Goal: Task Accomplishment & Management: Use online tool/utility

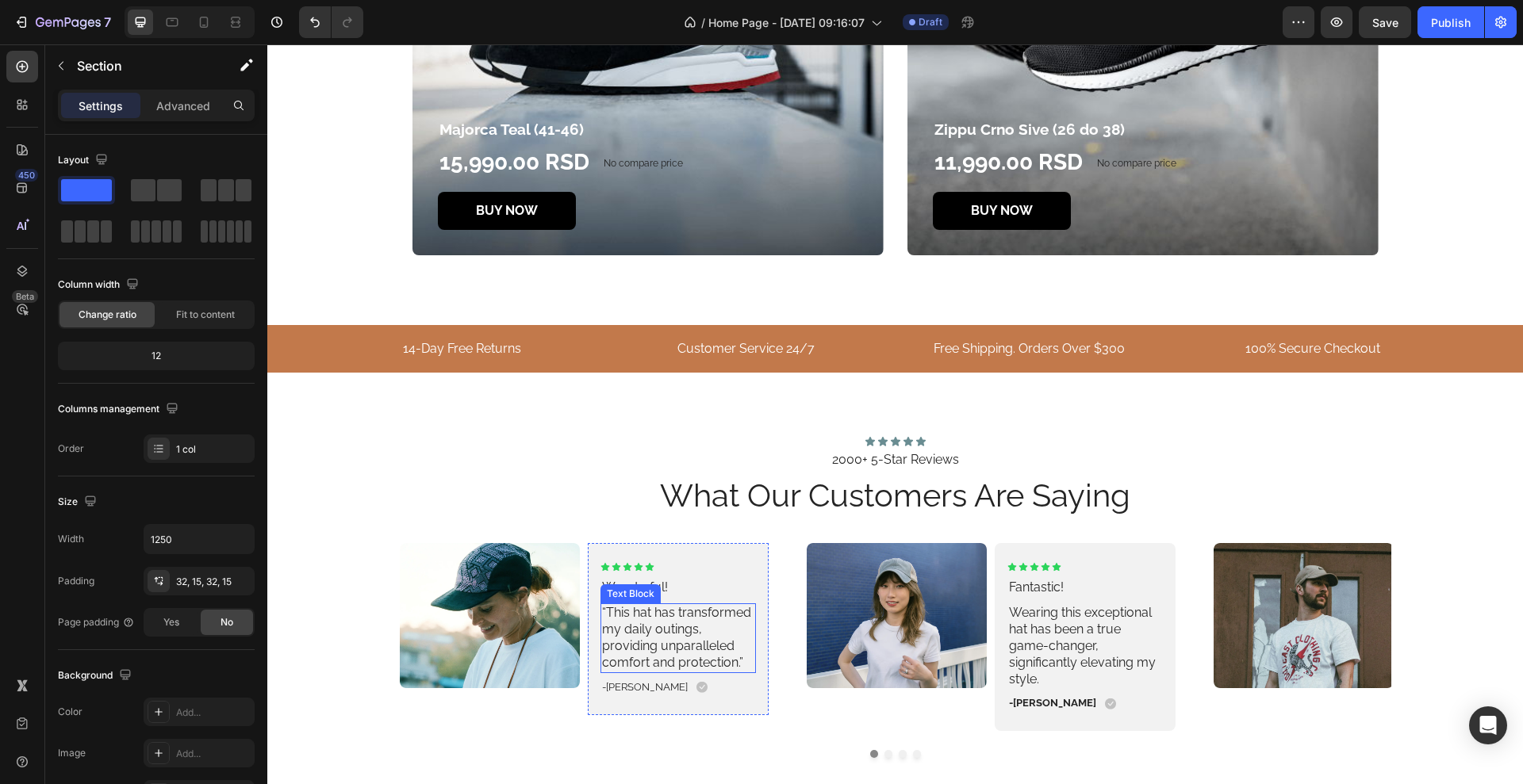
scroll to position [3073, 0]
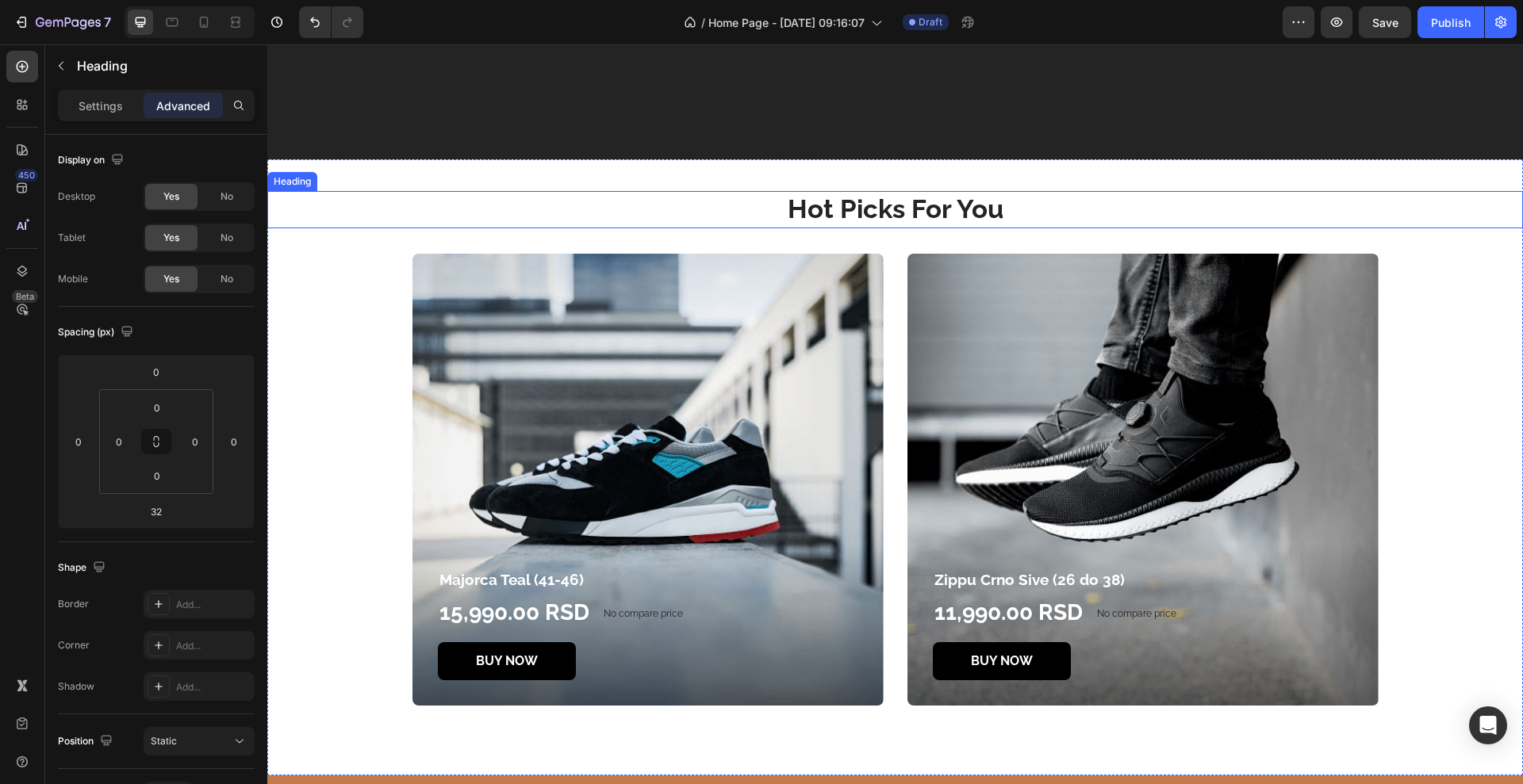
click at [890, 196] on p "Hot Picks For You" at bounding box center [895, 209] width 1253 height 34
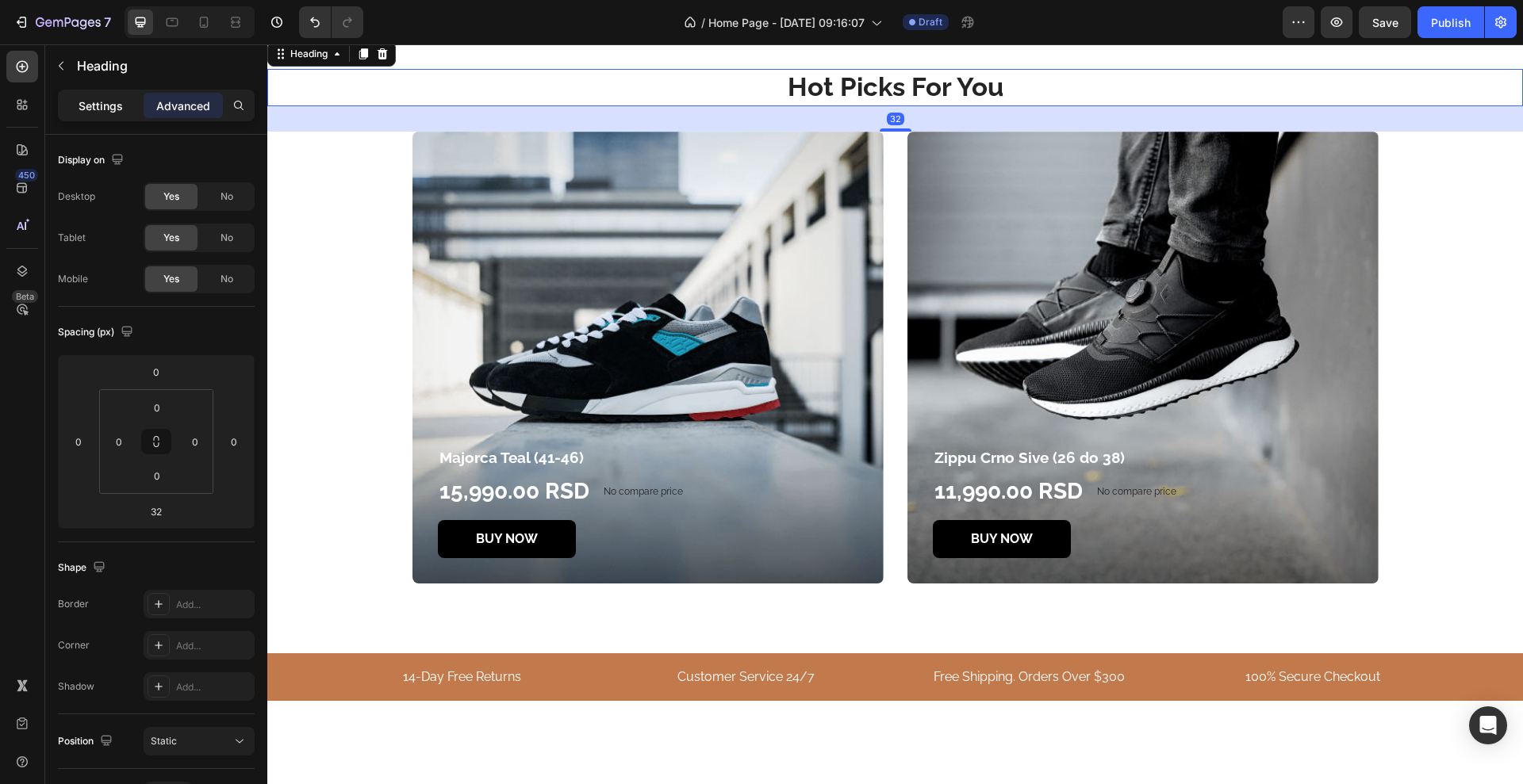
click at [100, 113] on div "Settings" at bounding box center [100, 105] width 79 height 25
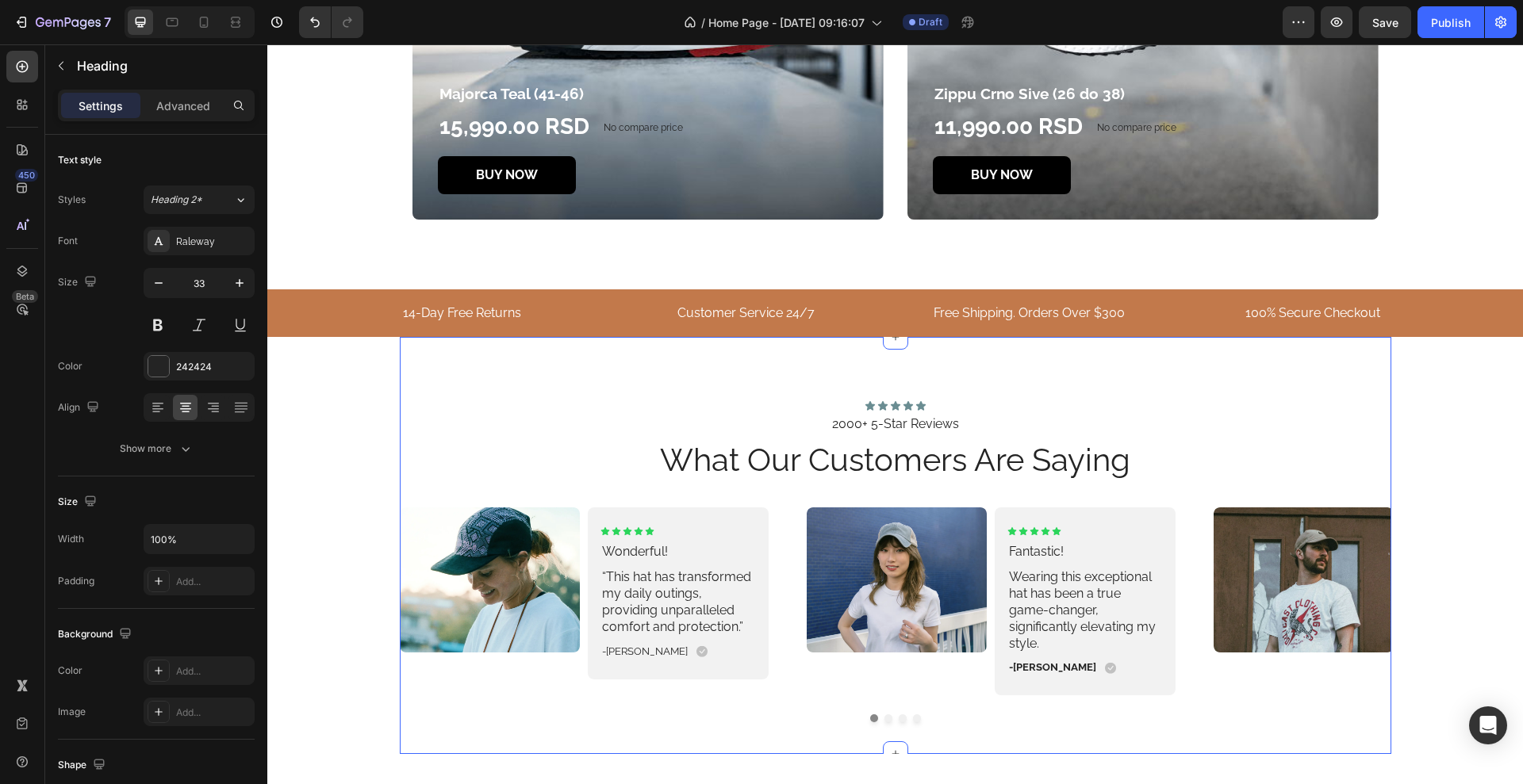
scroll to position [3668, 0]
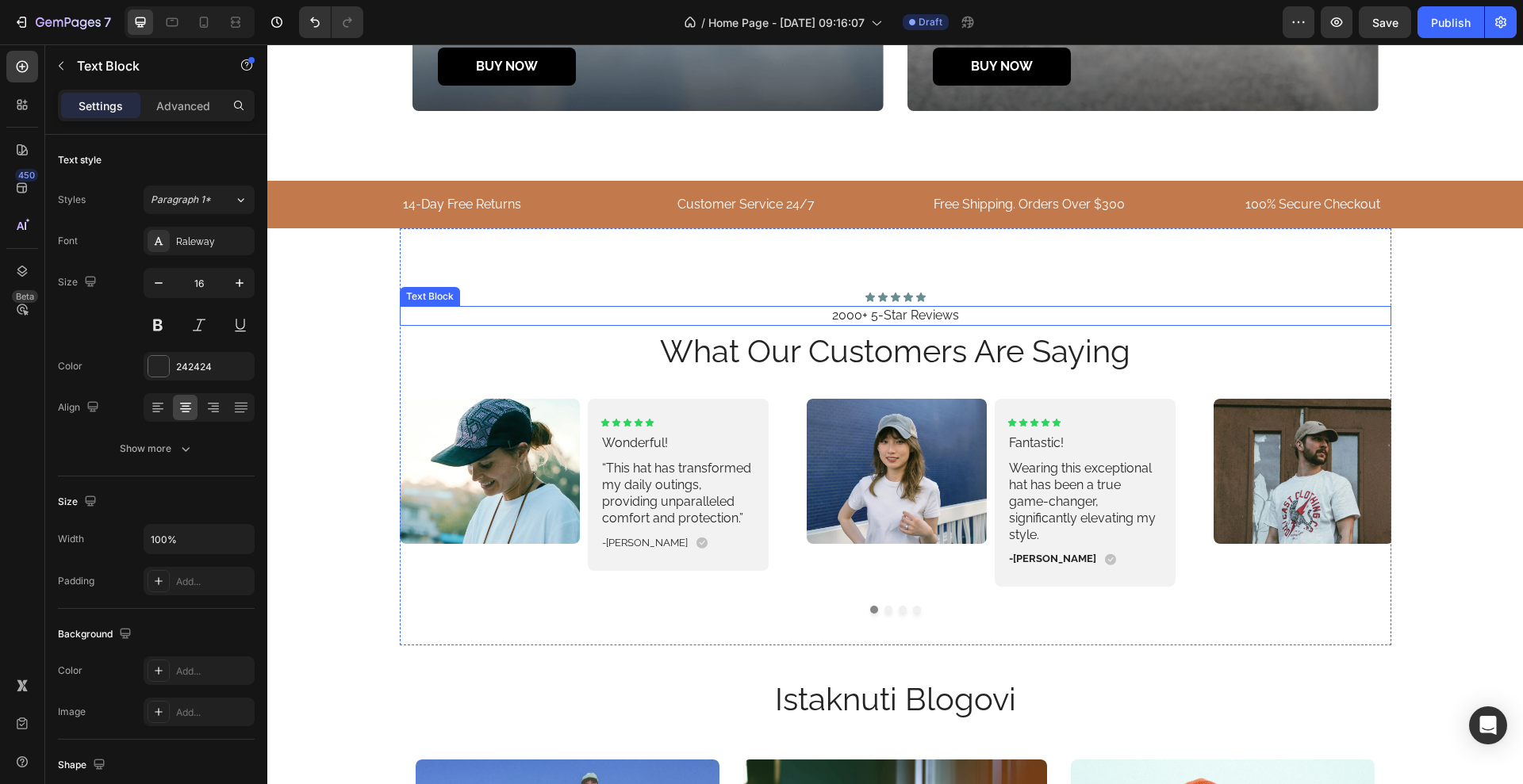
click at [928, 311] on p "2000+ 5-Star Reviews" at bounding box center [895, 316] width 988 height 17
click at [1045, 442] on p "Fantastic!" at bounding box center [1085, 443] width 153 height 17
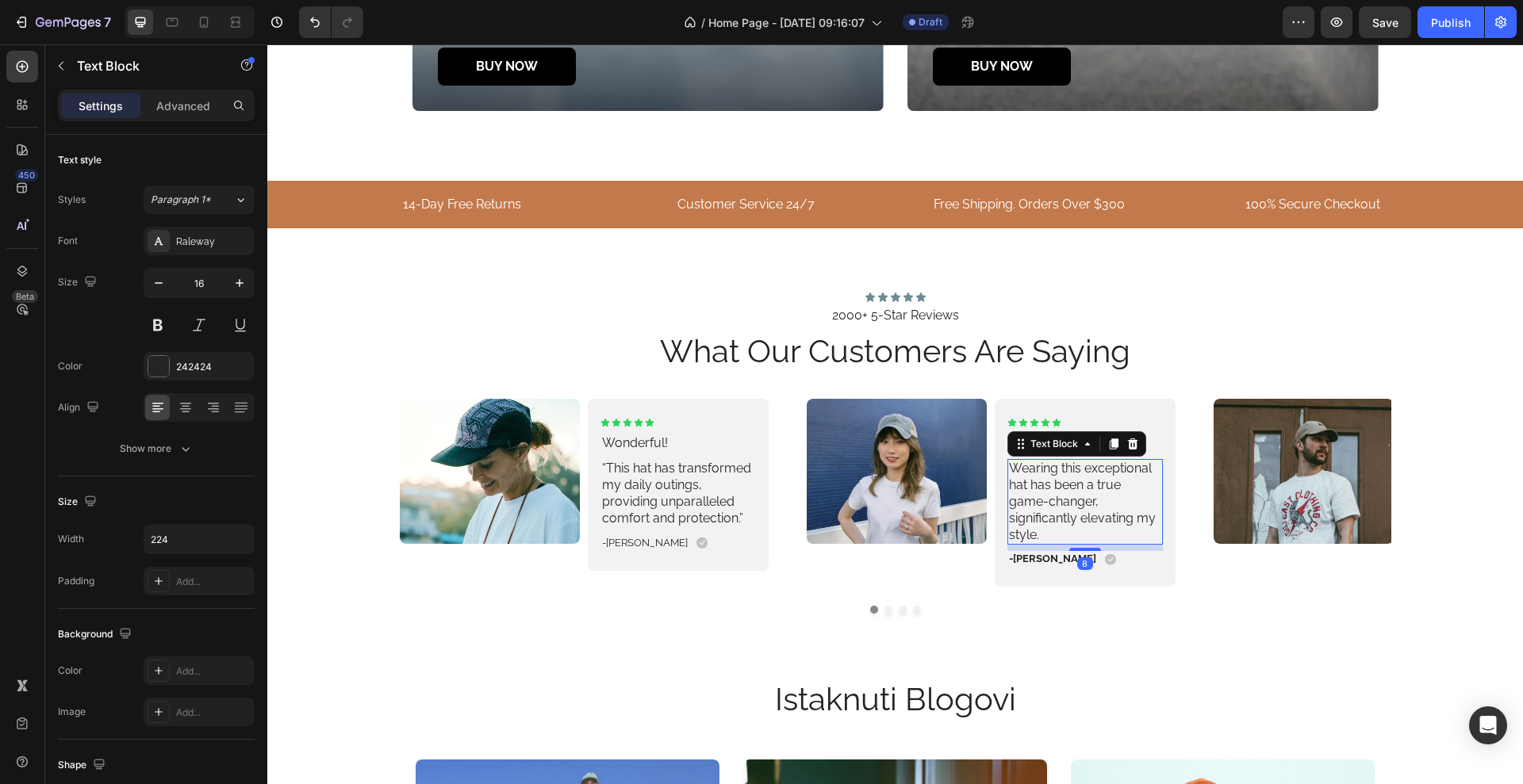
click at [1040, 504] on p "Wearing this exceptional hat has been a true game-changer, significantly elevat…" at bounding box center [1085, 501] width 153 height 83
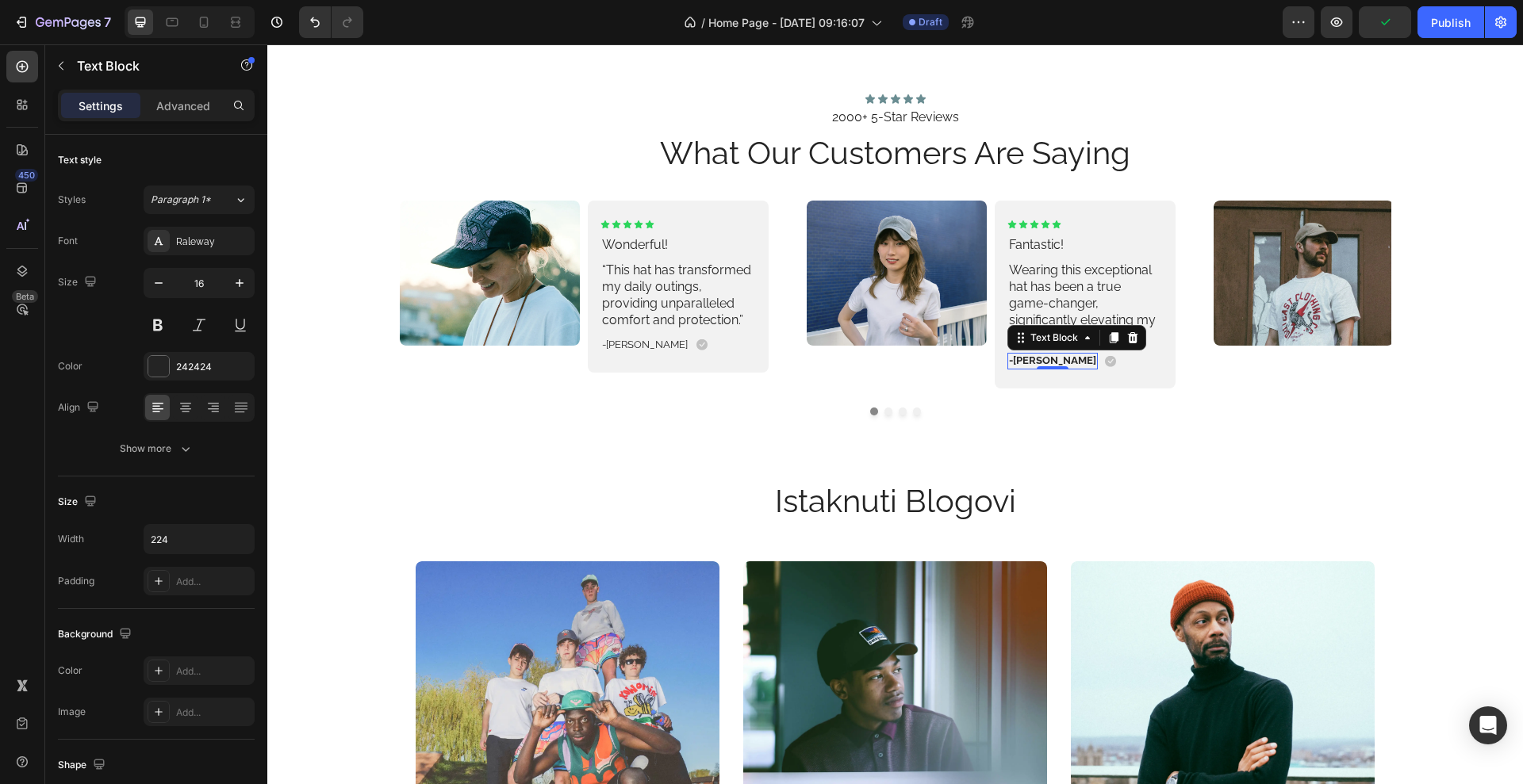
click at [1009, 354] on p "-Jonh L." at bounding box center [1053, 360] width 87 height 13
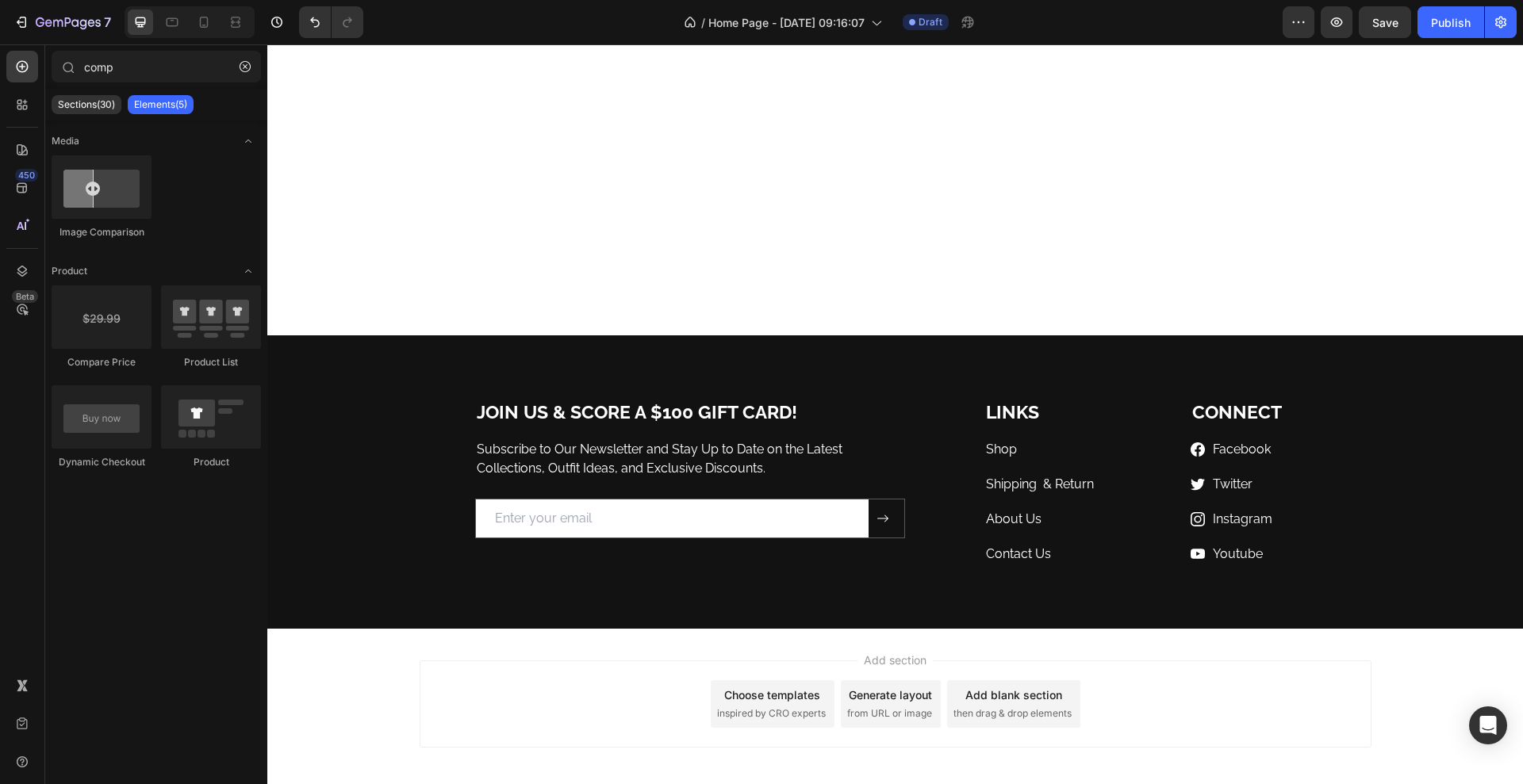
scroll to position [5045, 0]
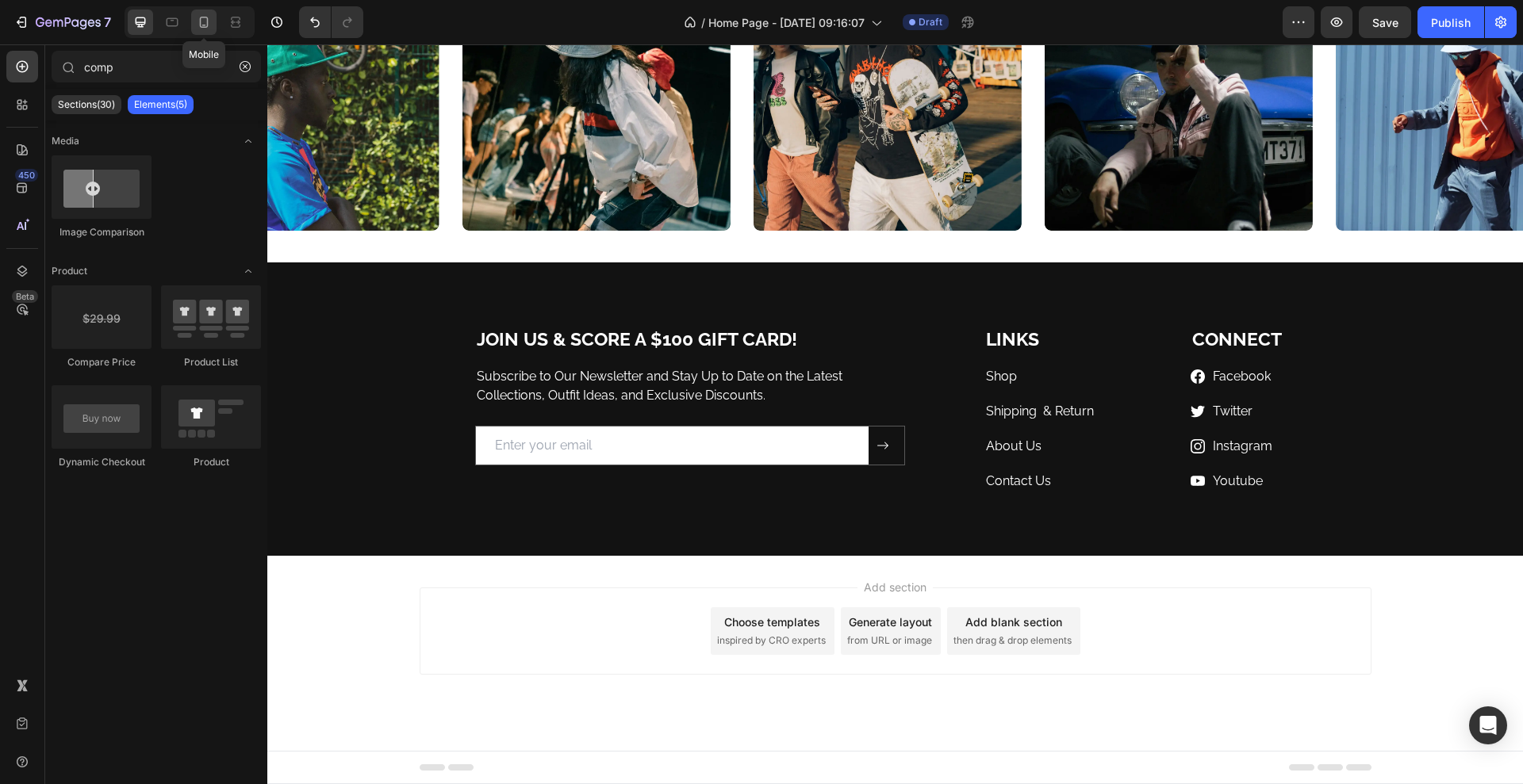
click at [200, 22] on icon at bounding box center [204, 22] width 9 height 11
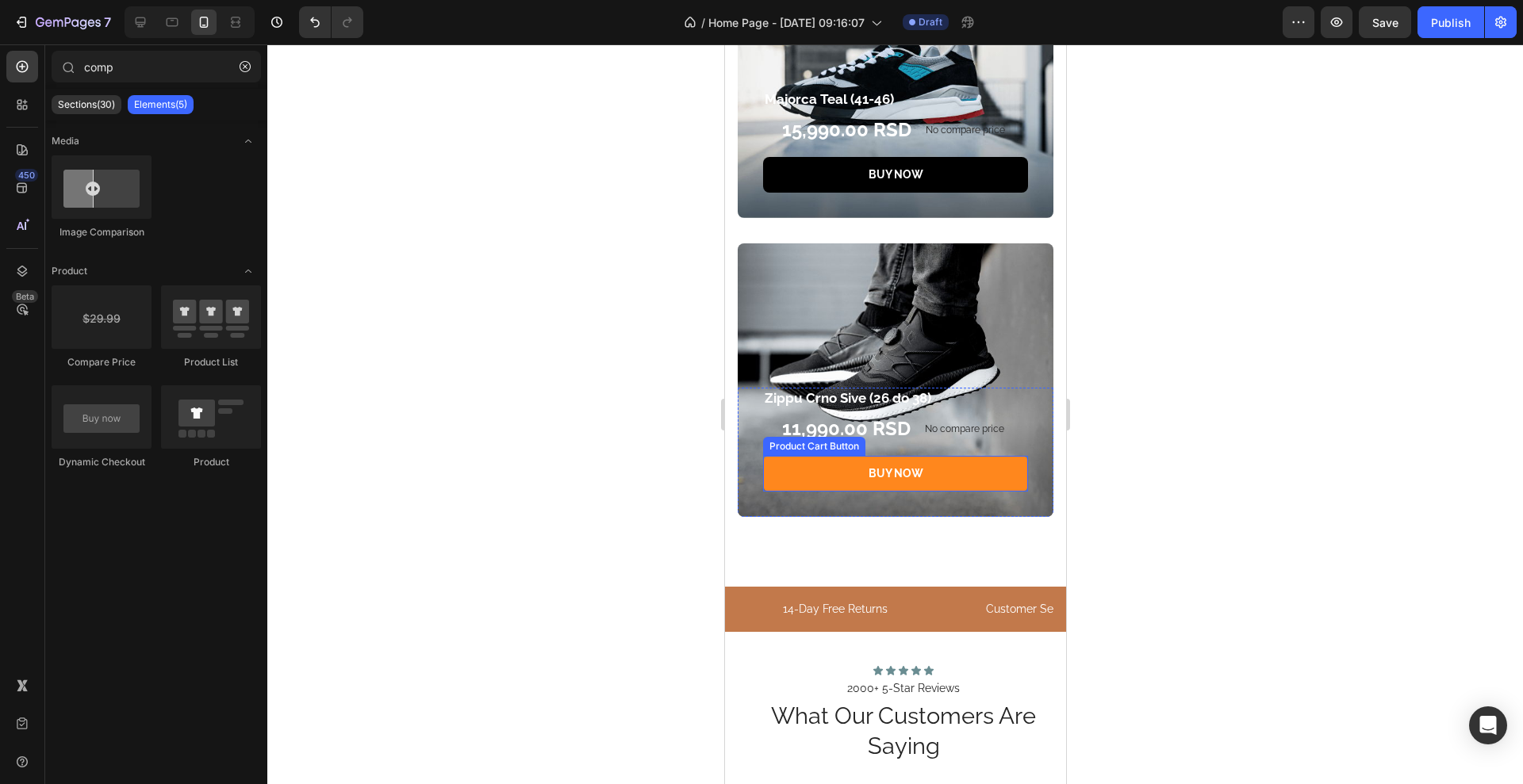
scroll to position [3542, 0]
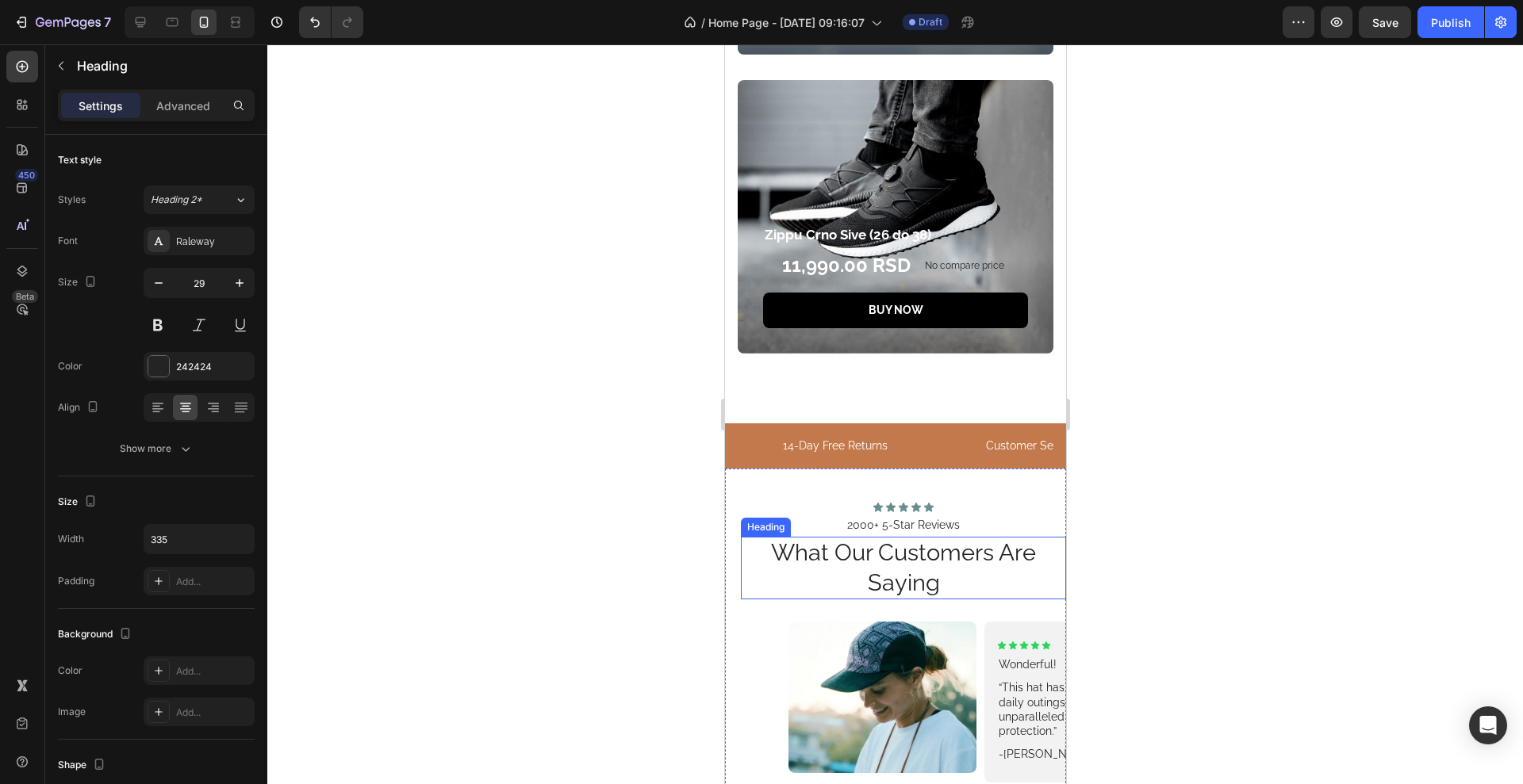
click at [807, 549] on h2 "what our customers are saying" at bounding box center [903, 569] width 266 height 63
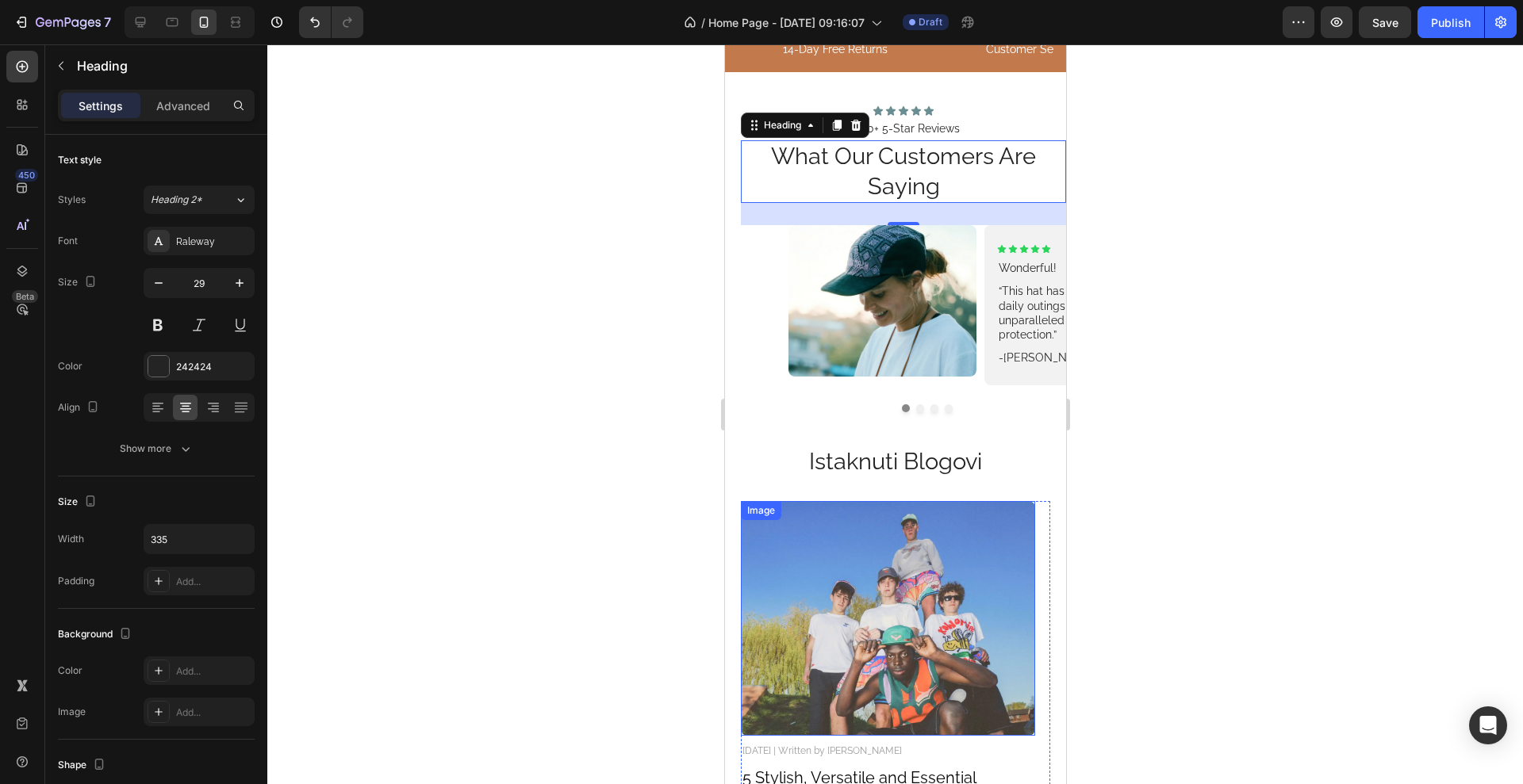
scroll to position [4136, 0]
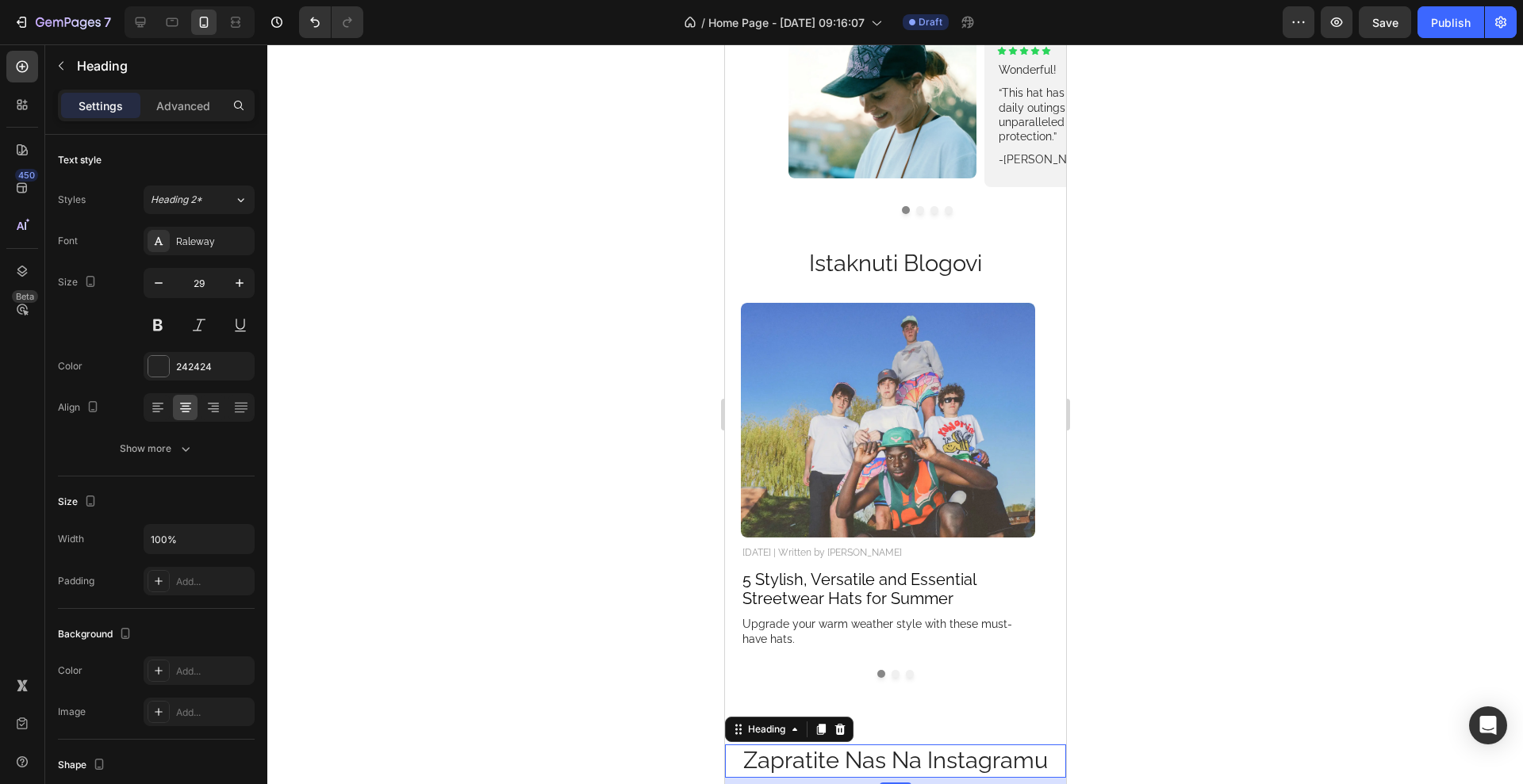
click at [853, 765] on h2 "zapratite nas na instagramu" at bounding box center [894, 761] width 341 height 33
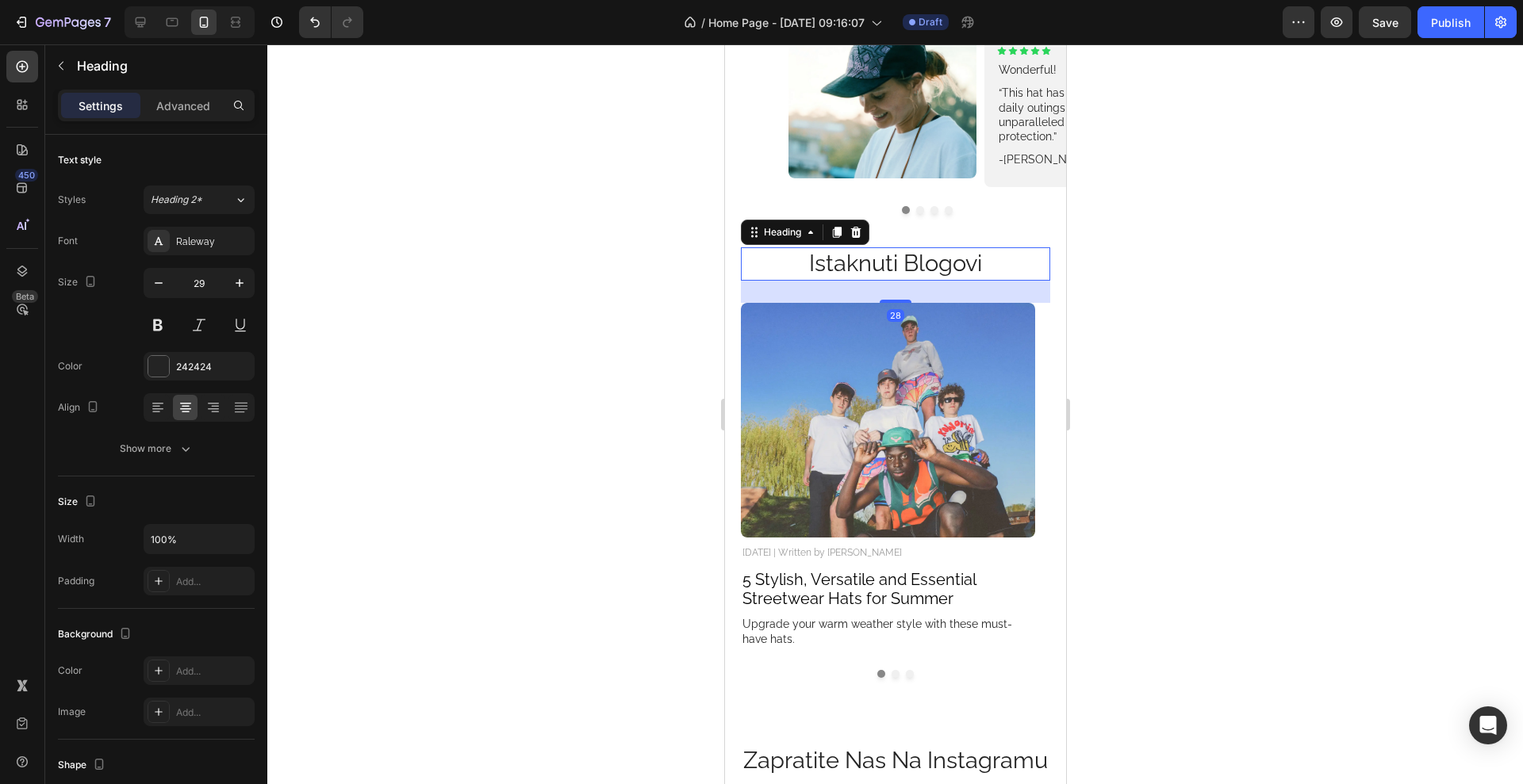
click at [909, 264] on h2 "Istaknuti Blogovi" at bounding box center [894, 264] width 310 height 33
click at [173, 101] on p "Advanced" at bounding box center [183, 106] width 54 height 17
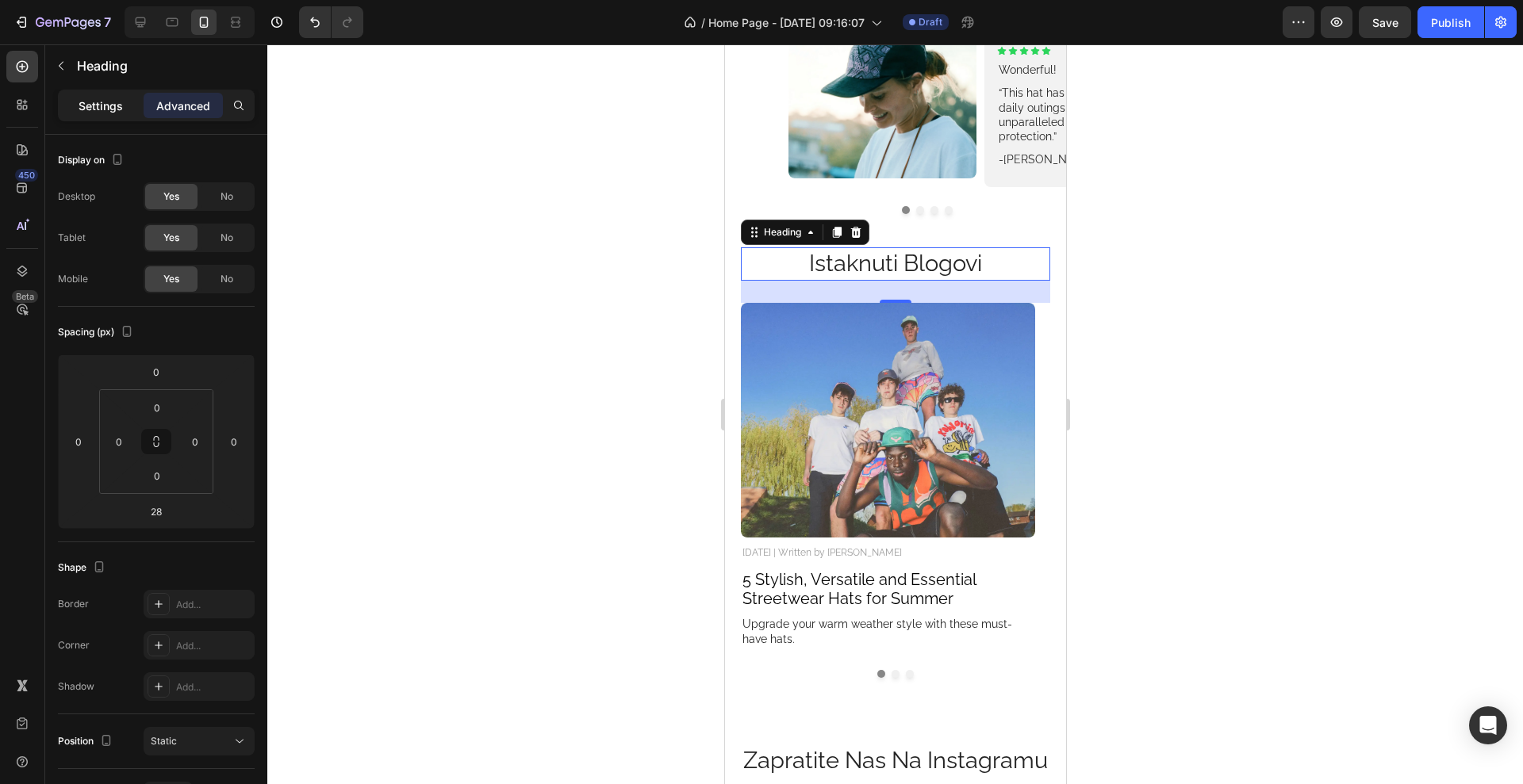
click at [117, 98] on p "Settings" at bounding box center [100, 106] width 44 height 17
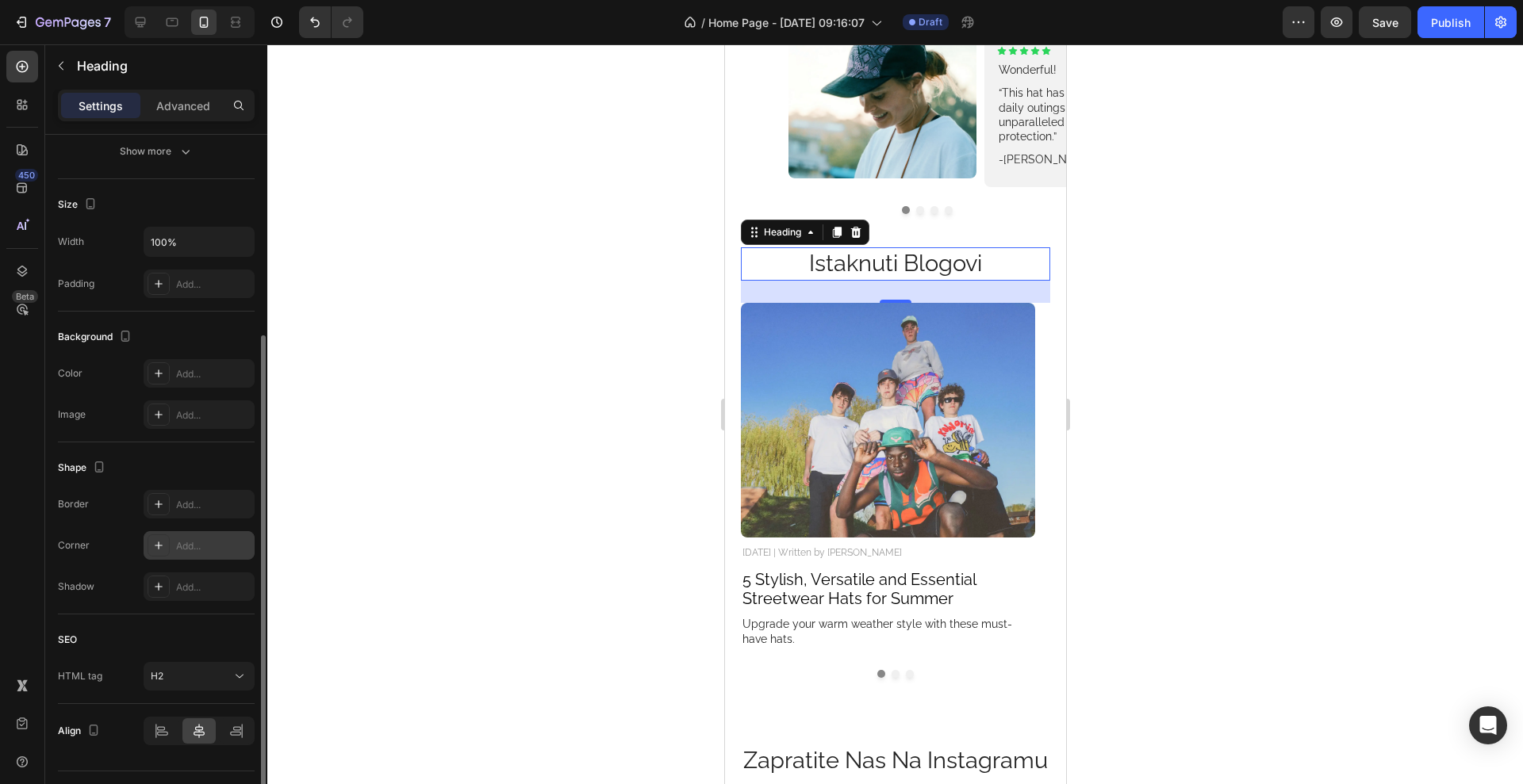
scroll to position [335, 0]
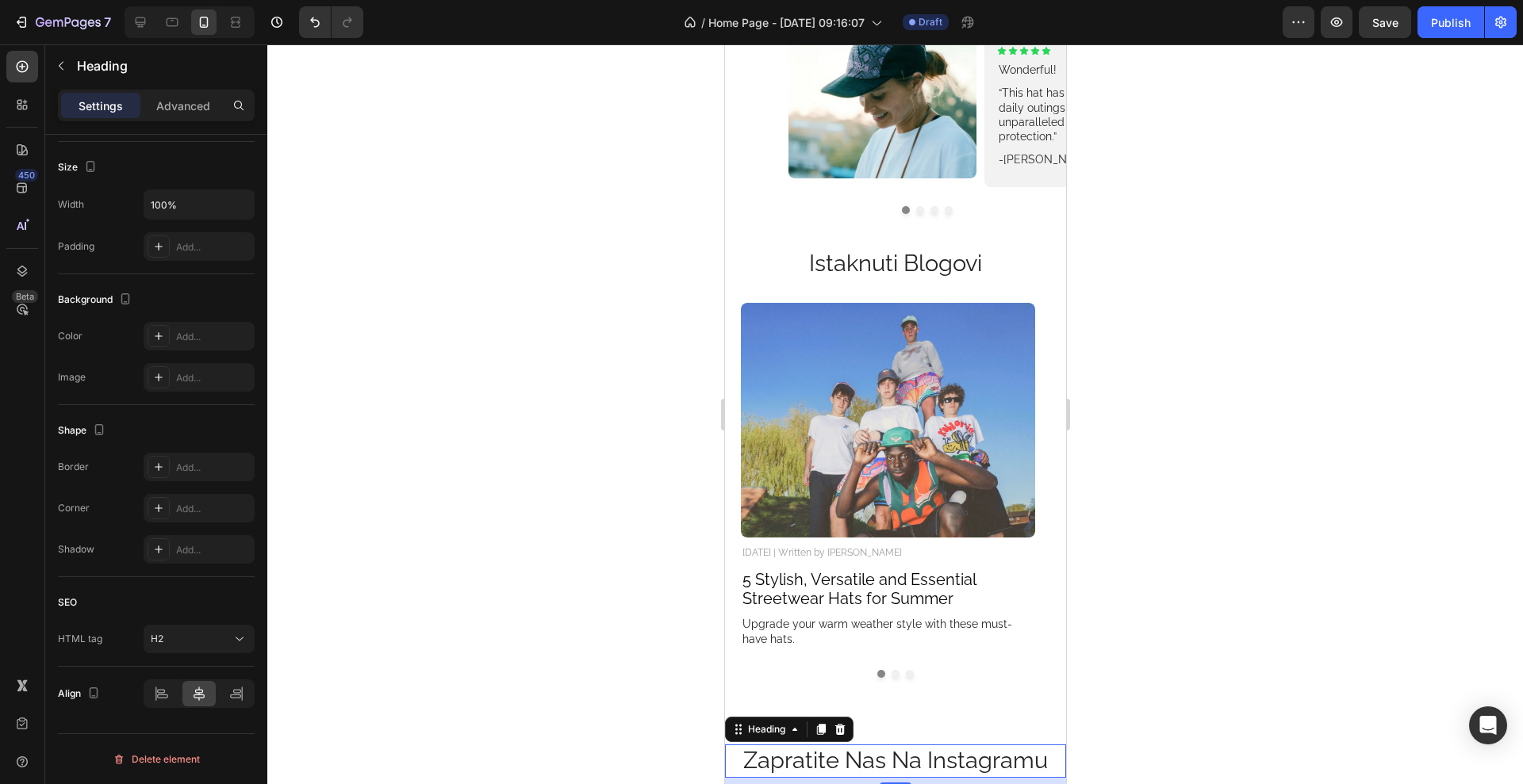
click at [917, 767] on h2 "zapratite nas na instagramu" at bounding box center [894, 761] width 341 height 33
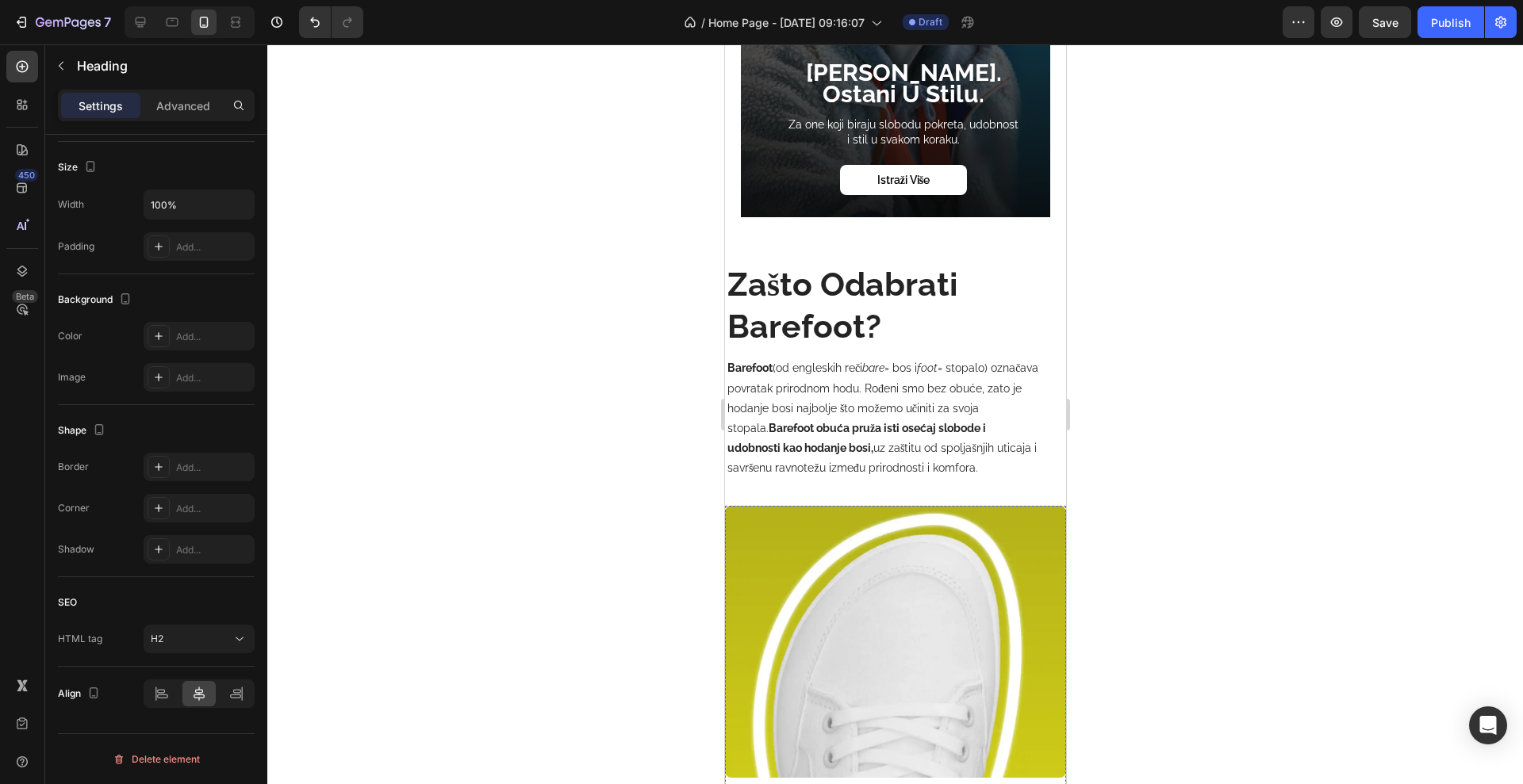
scroll to position [1857, 0]
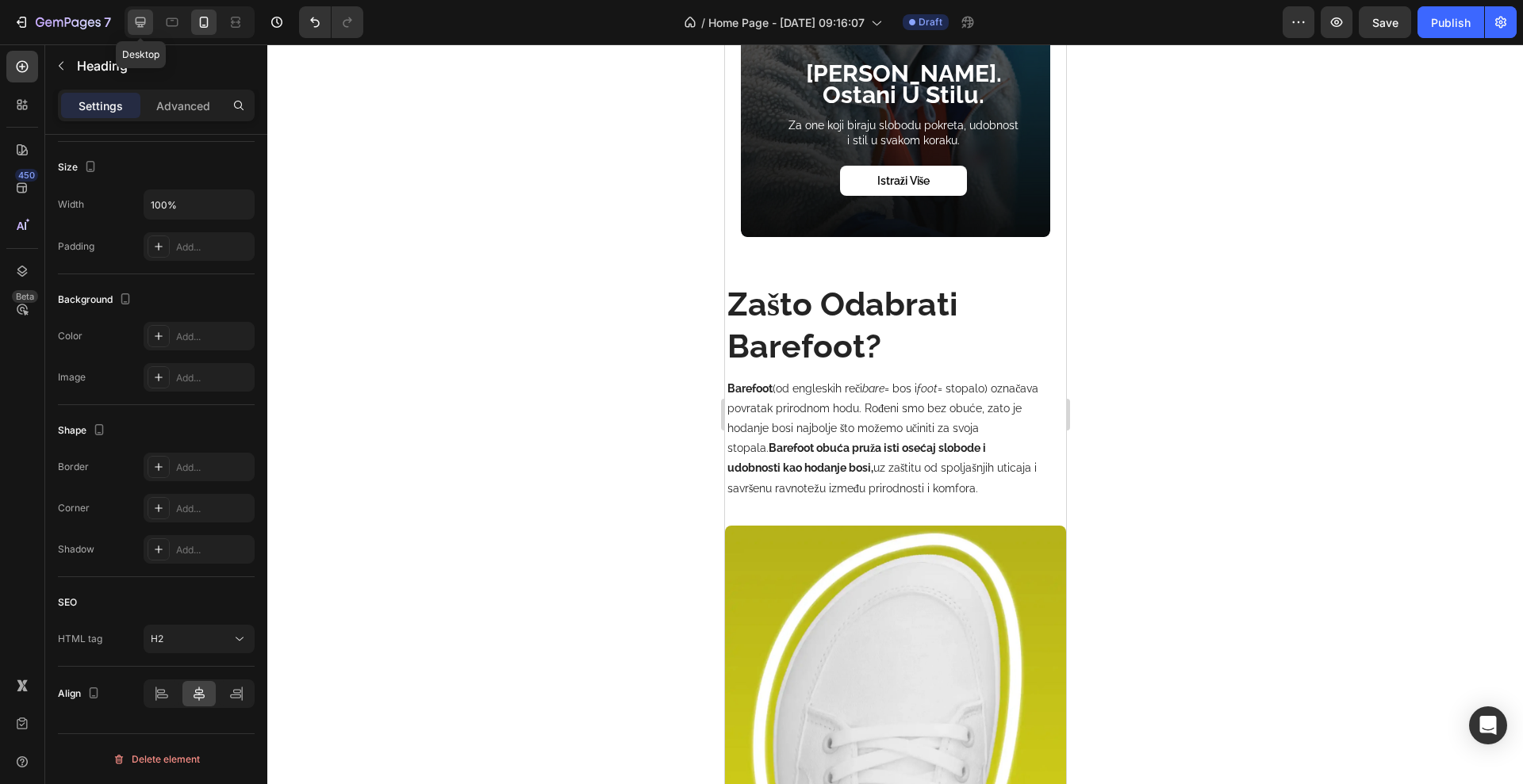
click at [136, 15] on icon at bounding box center [140, 22] width 16 height 16
type input "40"
type input "1200"
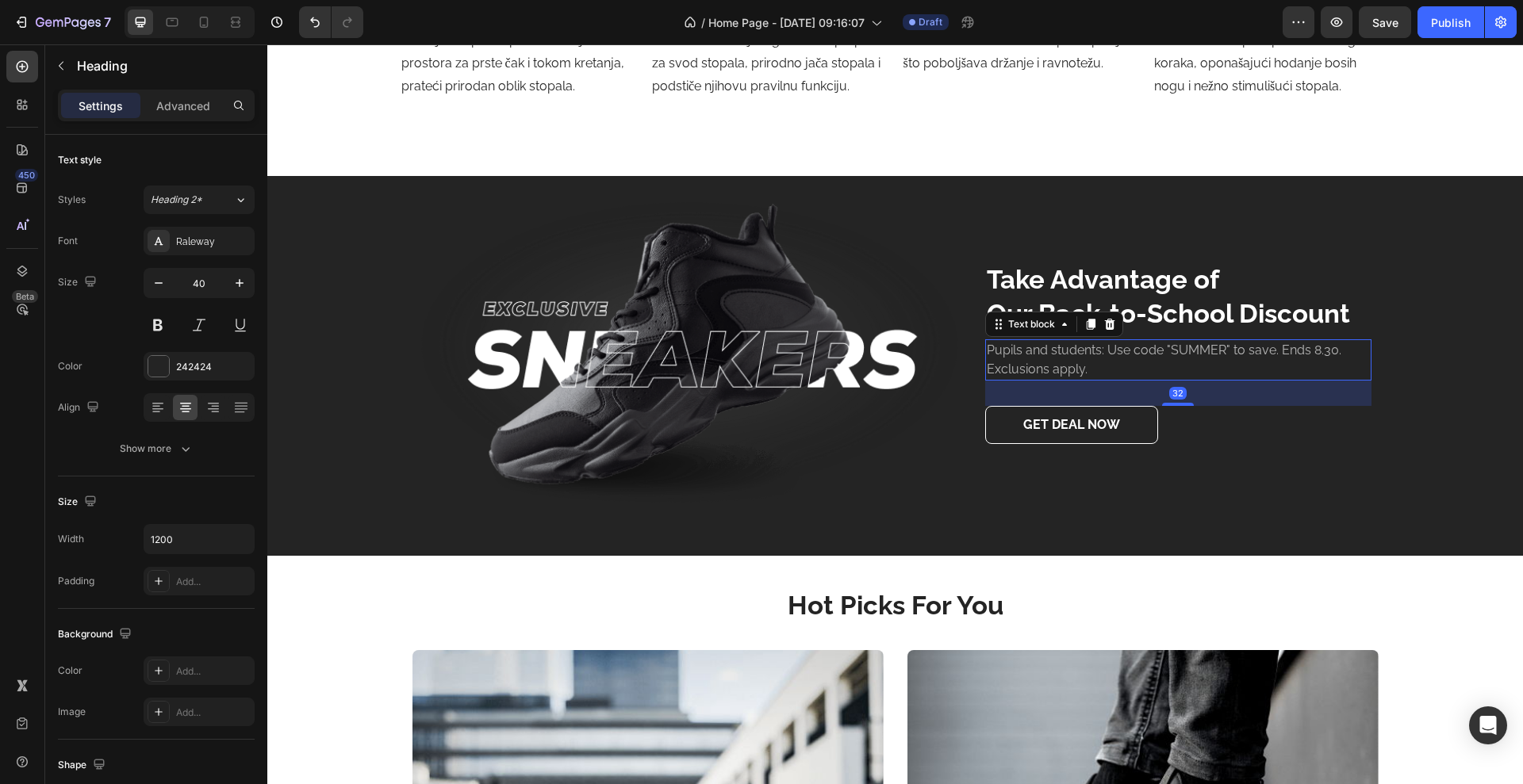
click at [1206, 354] on p "Pupils and students: Use code "SUMMER" to save. Ends 8.30. Exclusions apply." at bounding box center [1178, 360] width 383 height 38
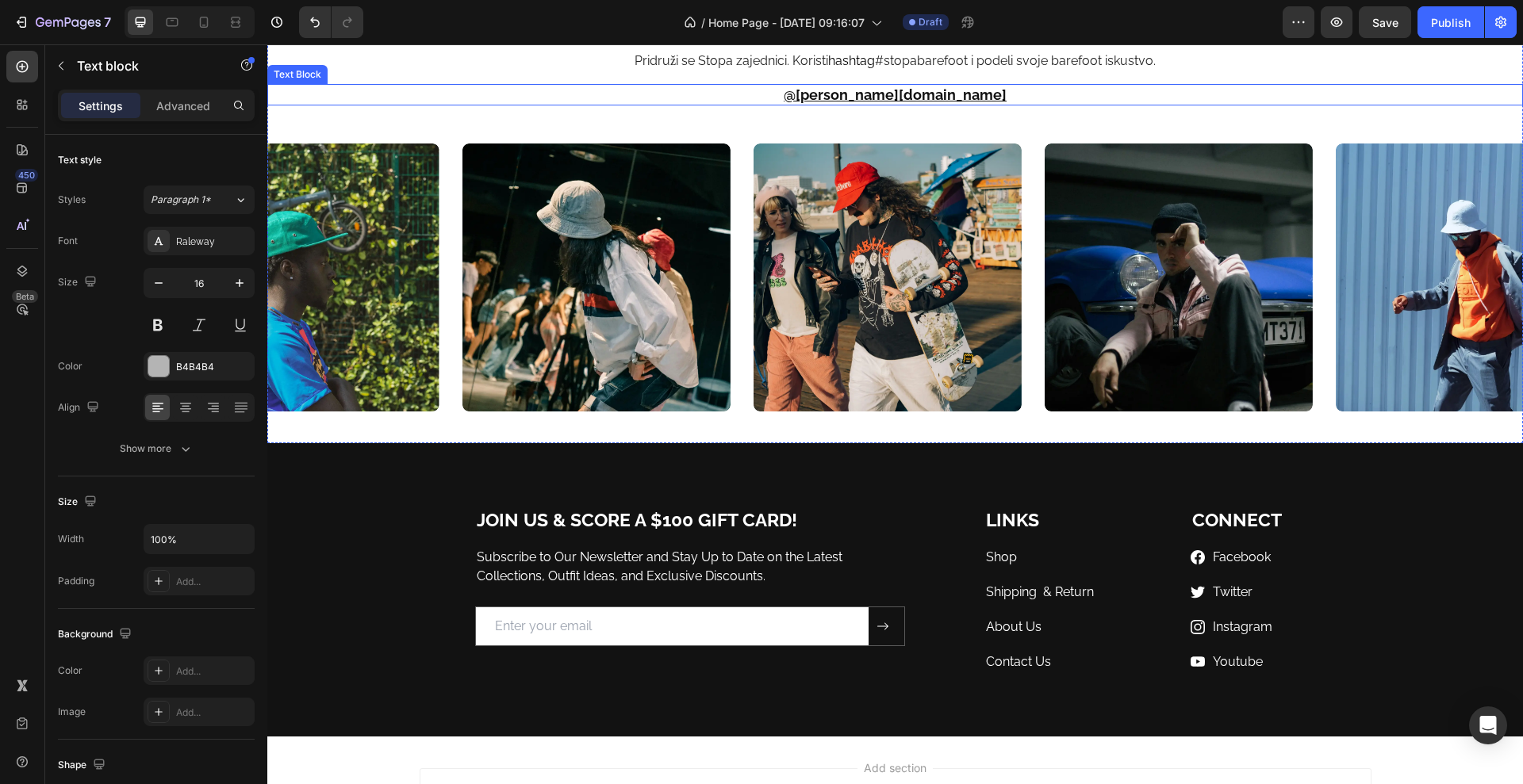
scroll to position [4956, 0]
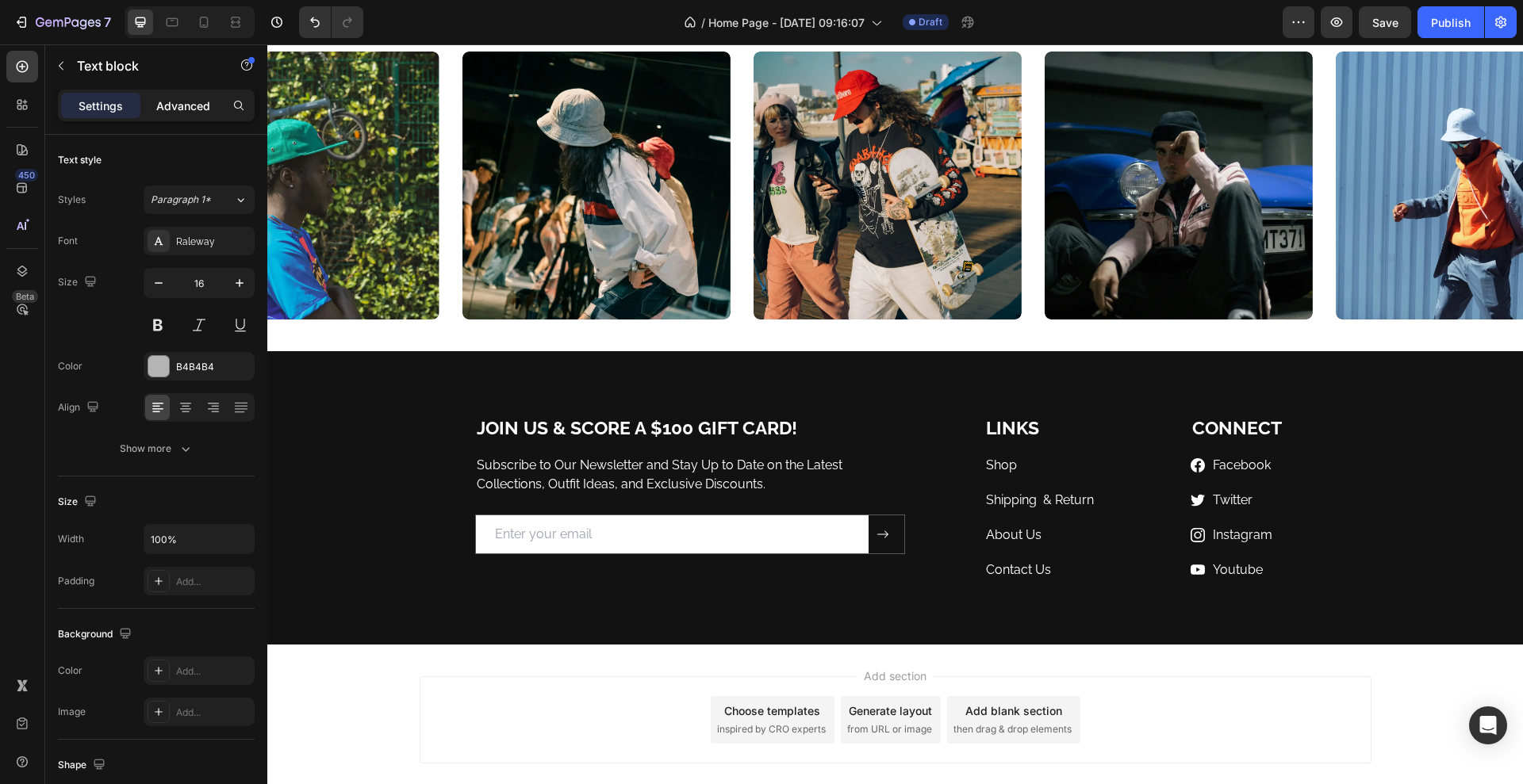
click at [179, 109] on p "Advanced" at bounding box center [183, 106] width 54 height 17
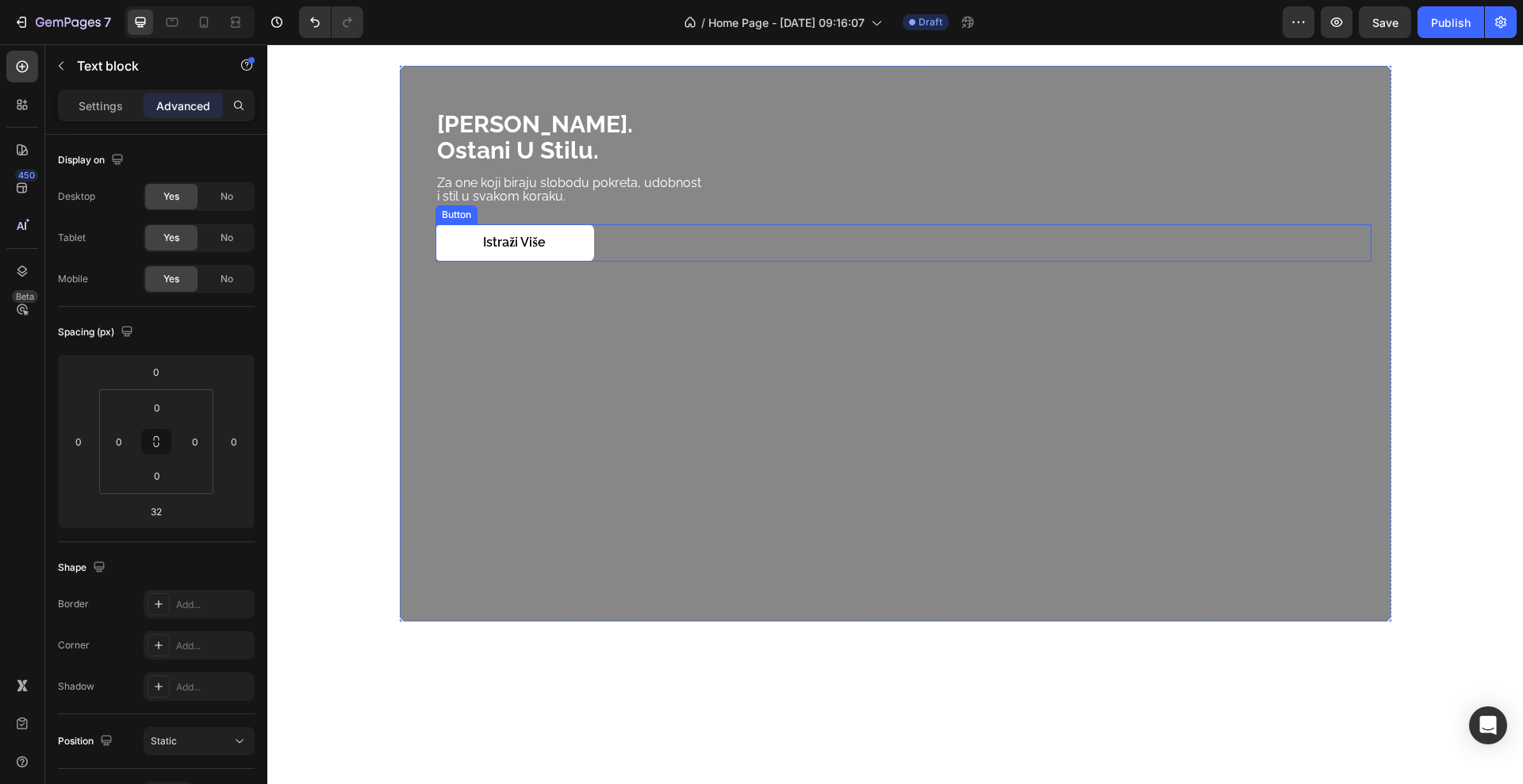
scroll to position [1372, 0]
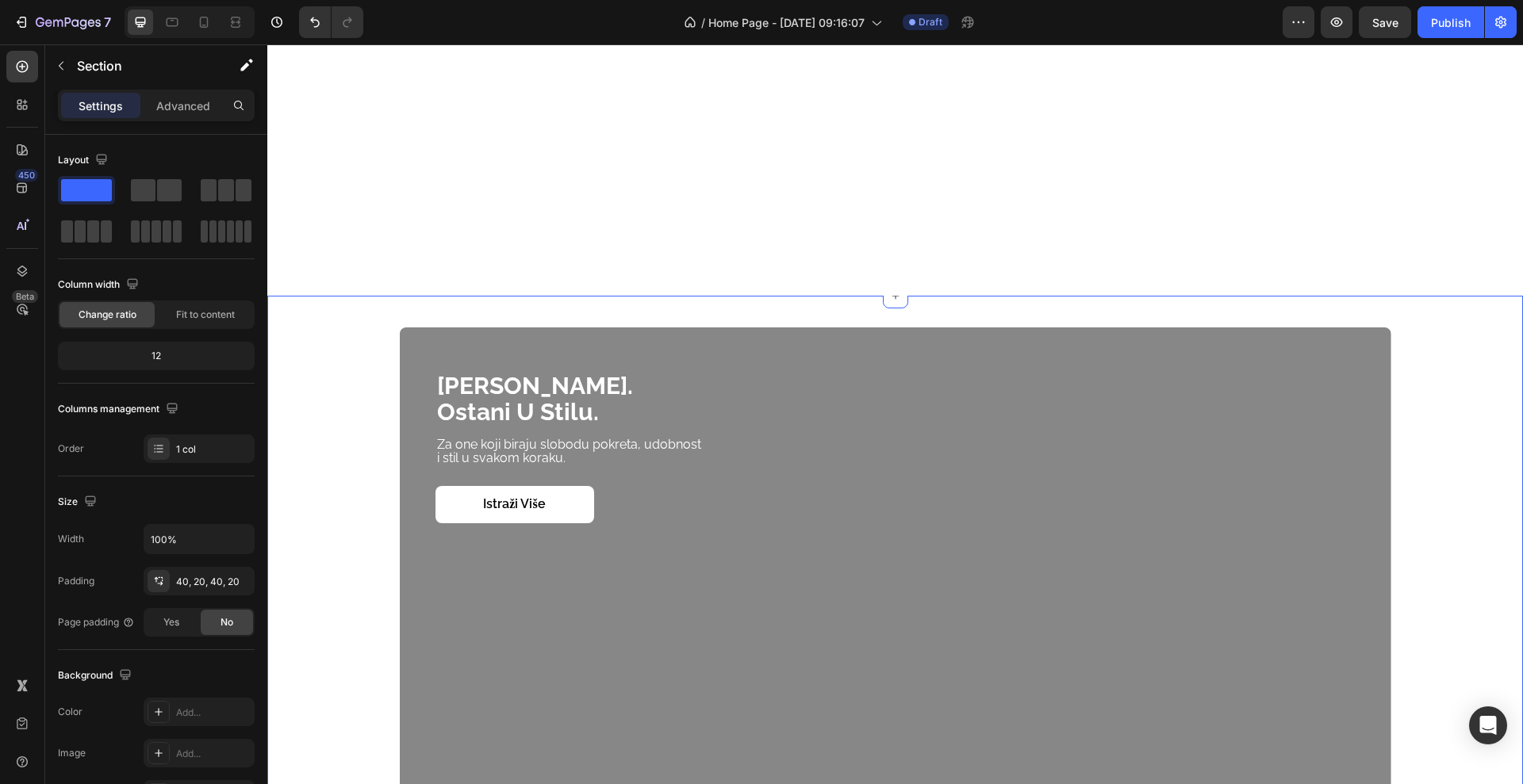
click at [363, 520] on div "budi barefoot. ostani u stilu. Heading Za one koji biraju slobodu pokreta, udob…" at bounding box center [895, 605] width 1224 height 556
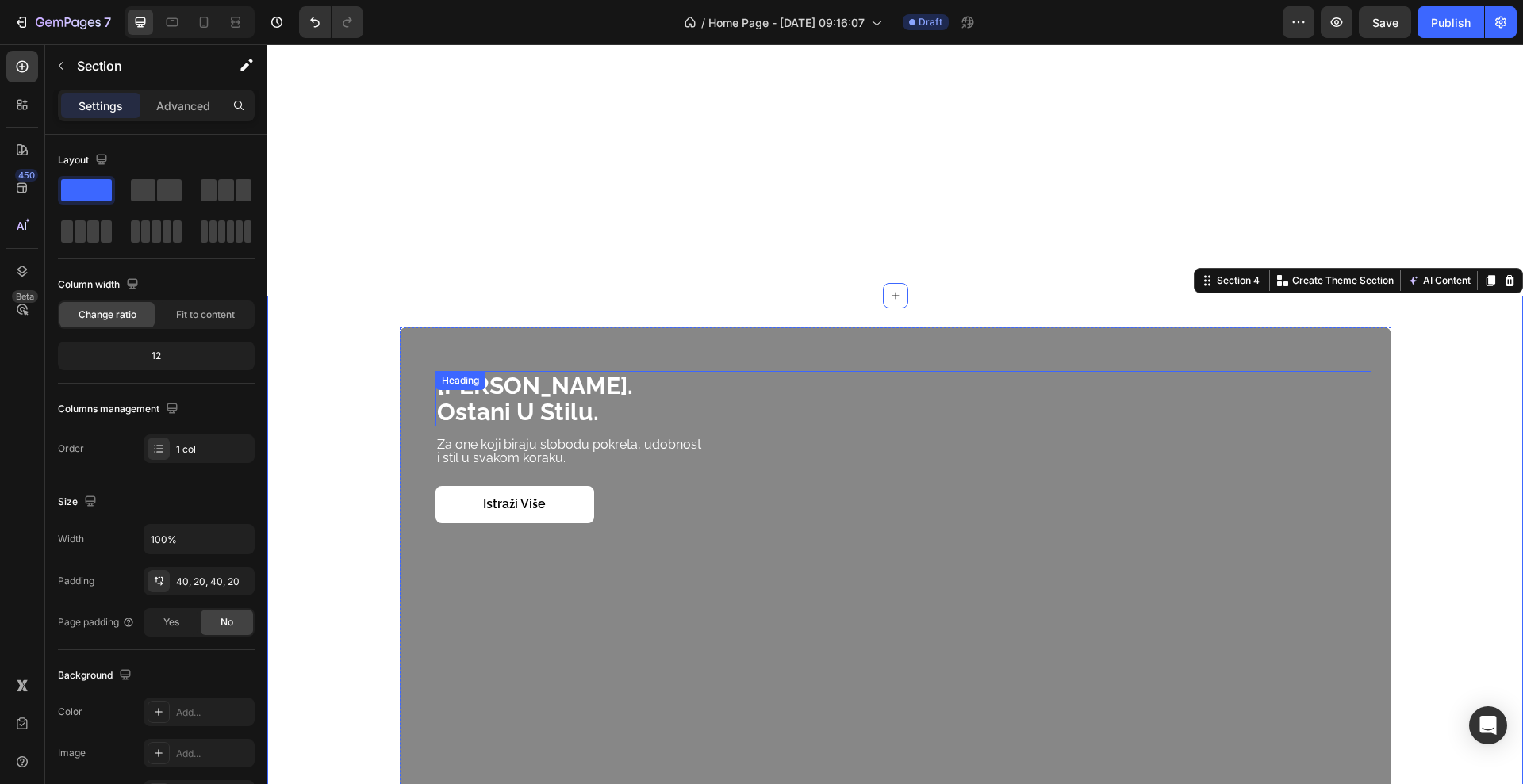
click at [440, 380] on div "Heading" at bounding box center [461, 380] width 44 height 14
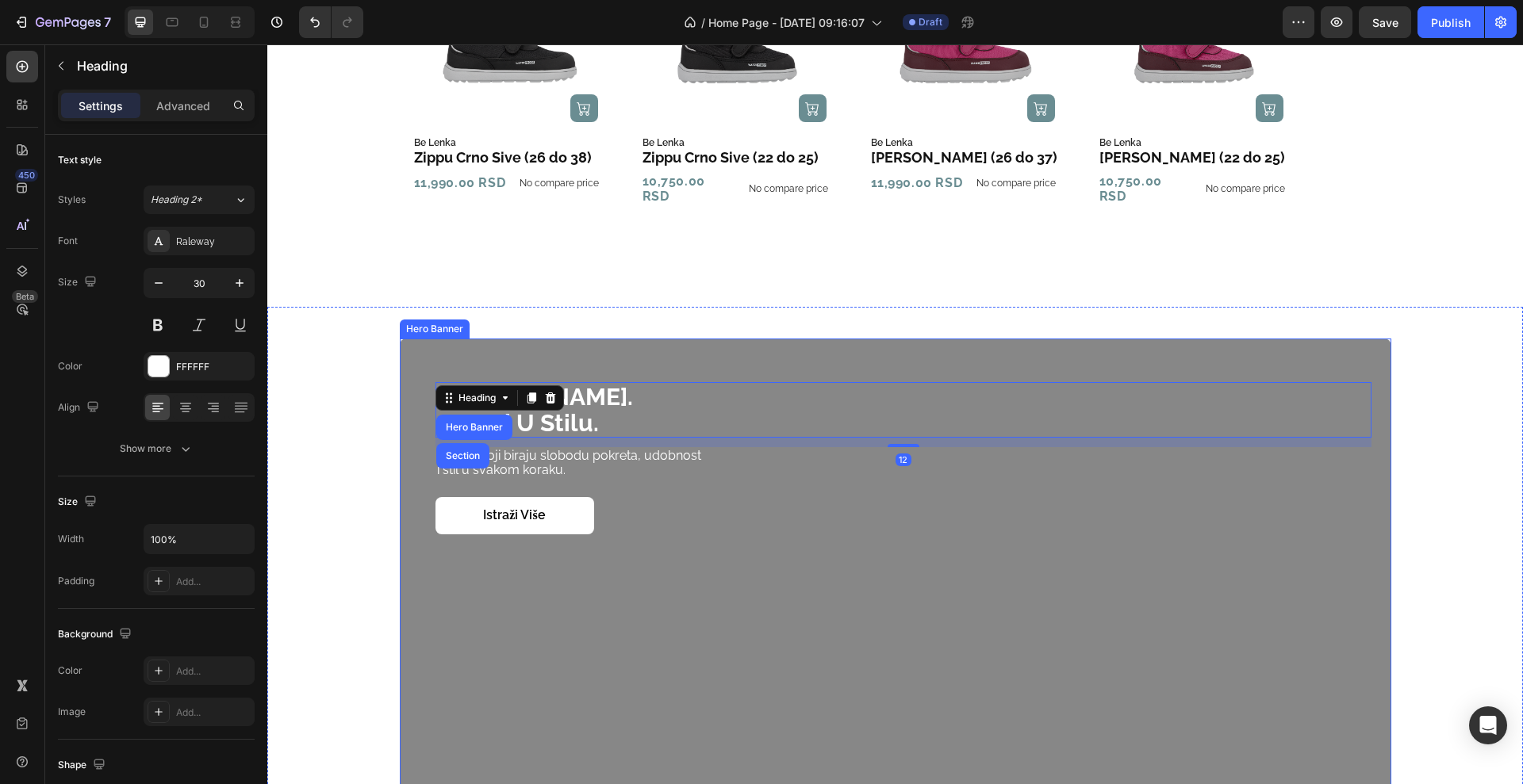
click at [400, 349] on div "Overlay" at bounding box center [895, 616] width 992 height 556
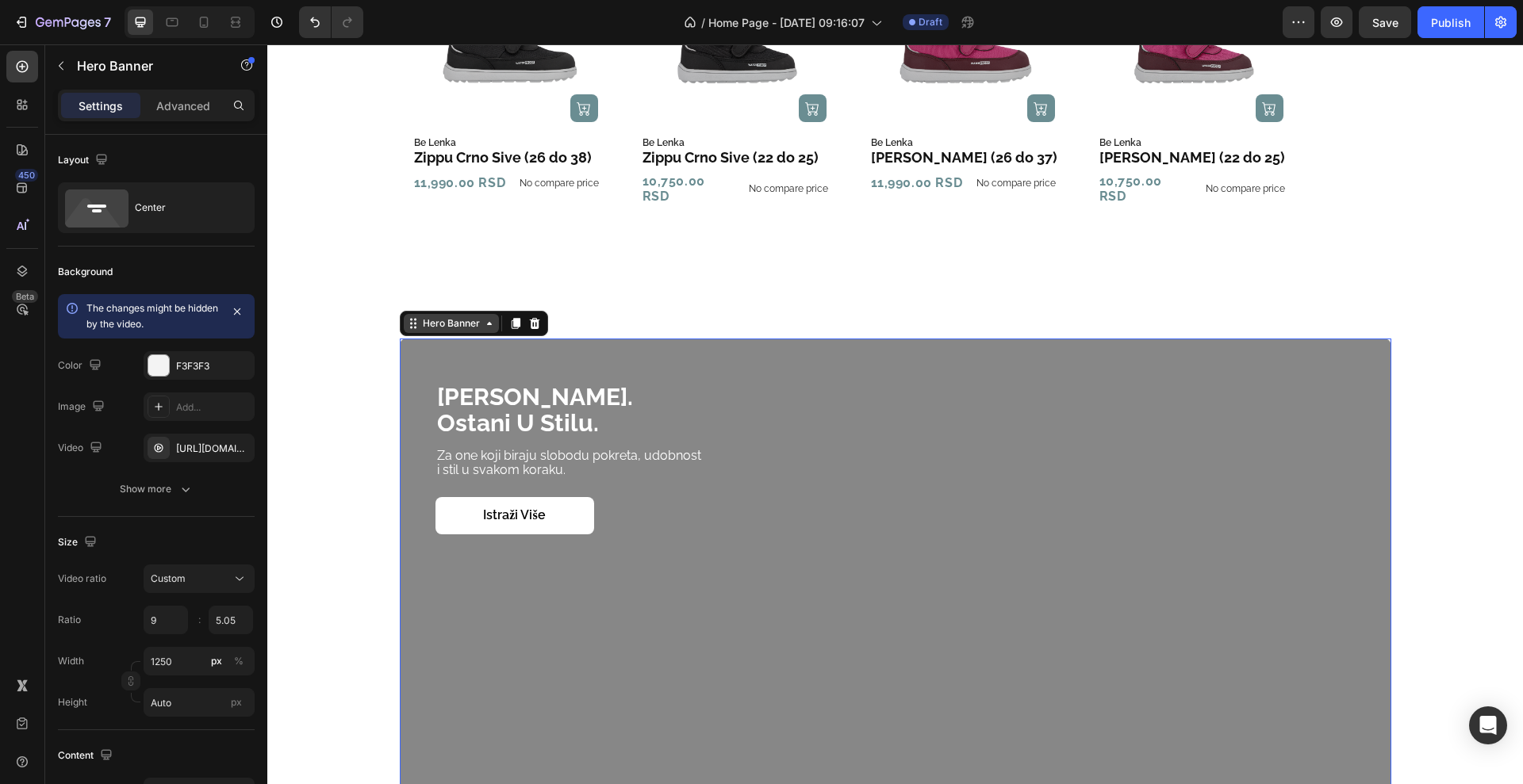
click at [424, 319] on div "Hero Banner" at bounding box center [451, 324] width 95 height 19
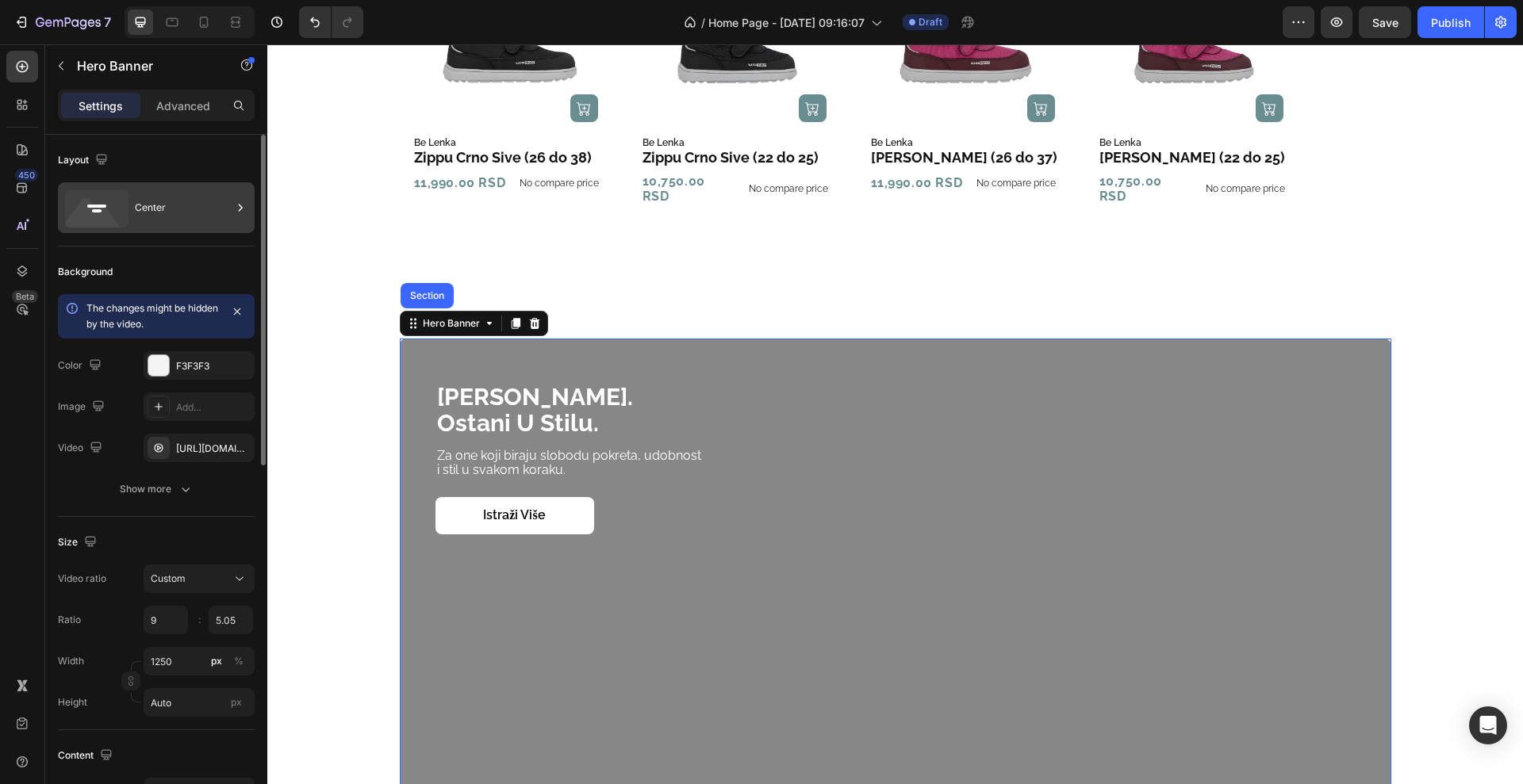
click at [162, 196] on div "Center" at bounding box center [183, 208] width 97 height 37
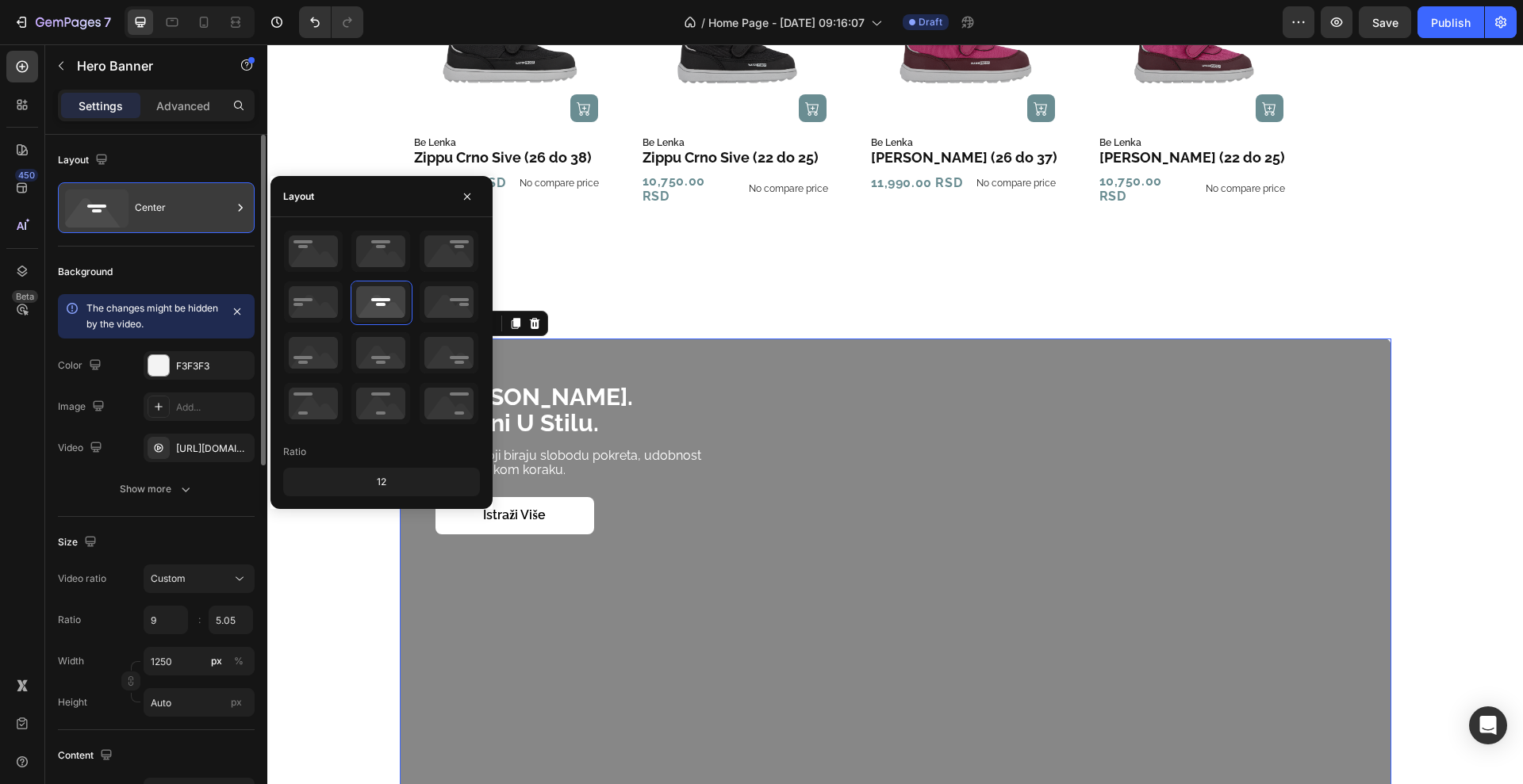
click at [188, 197] on div "Center" at bounding box center [183, 208] width 97 height 37
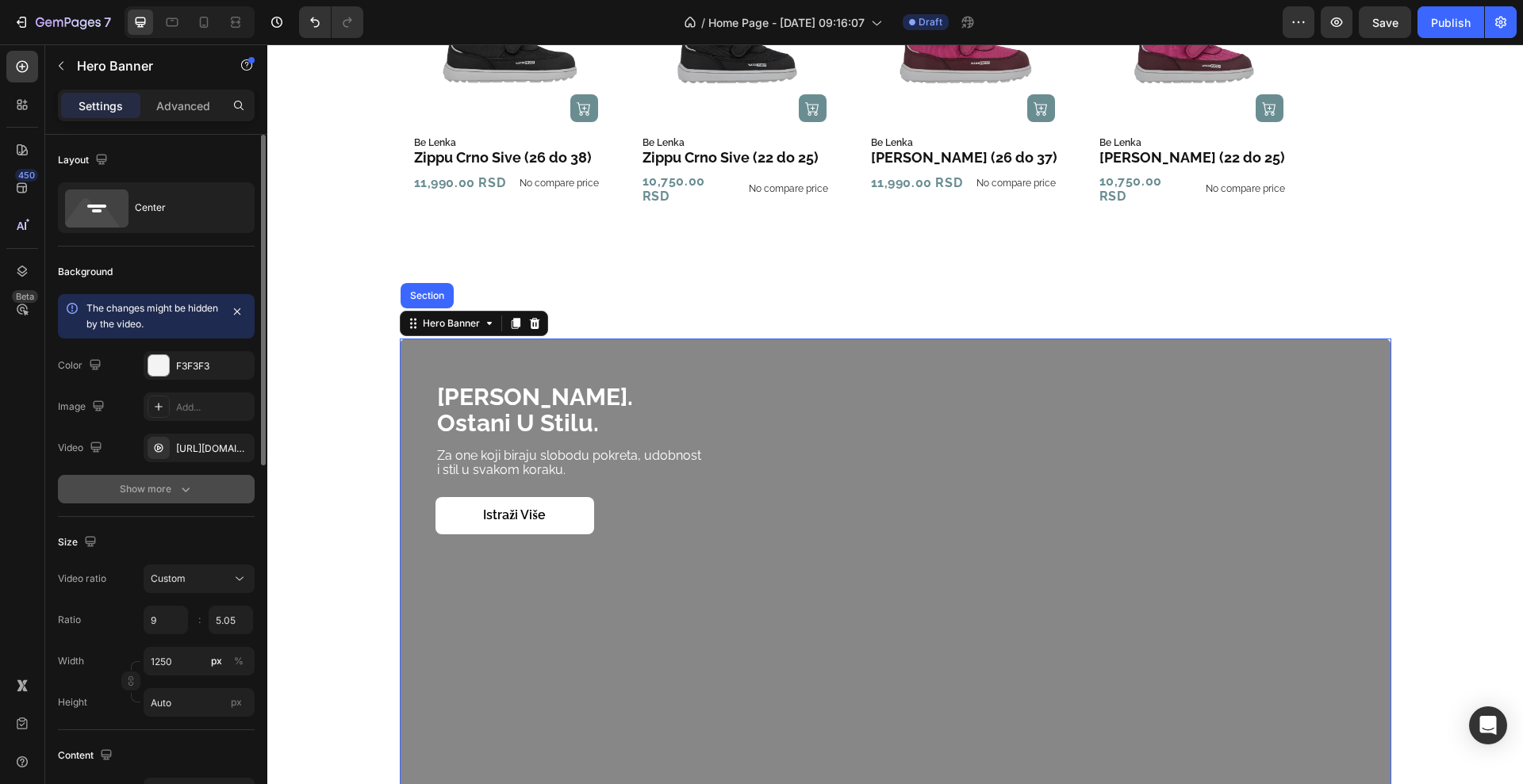
click at [143, 494] on div "Show more" at bounding box center [156, 489] width 74 height 16
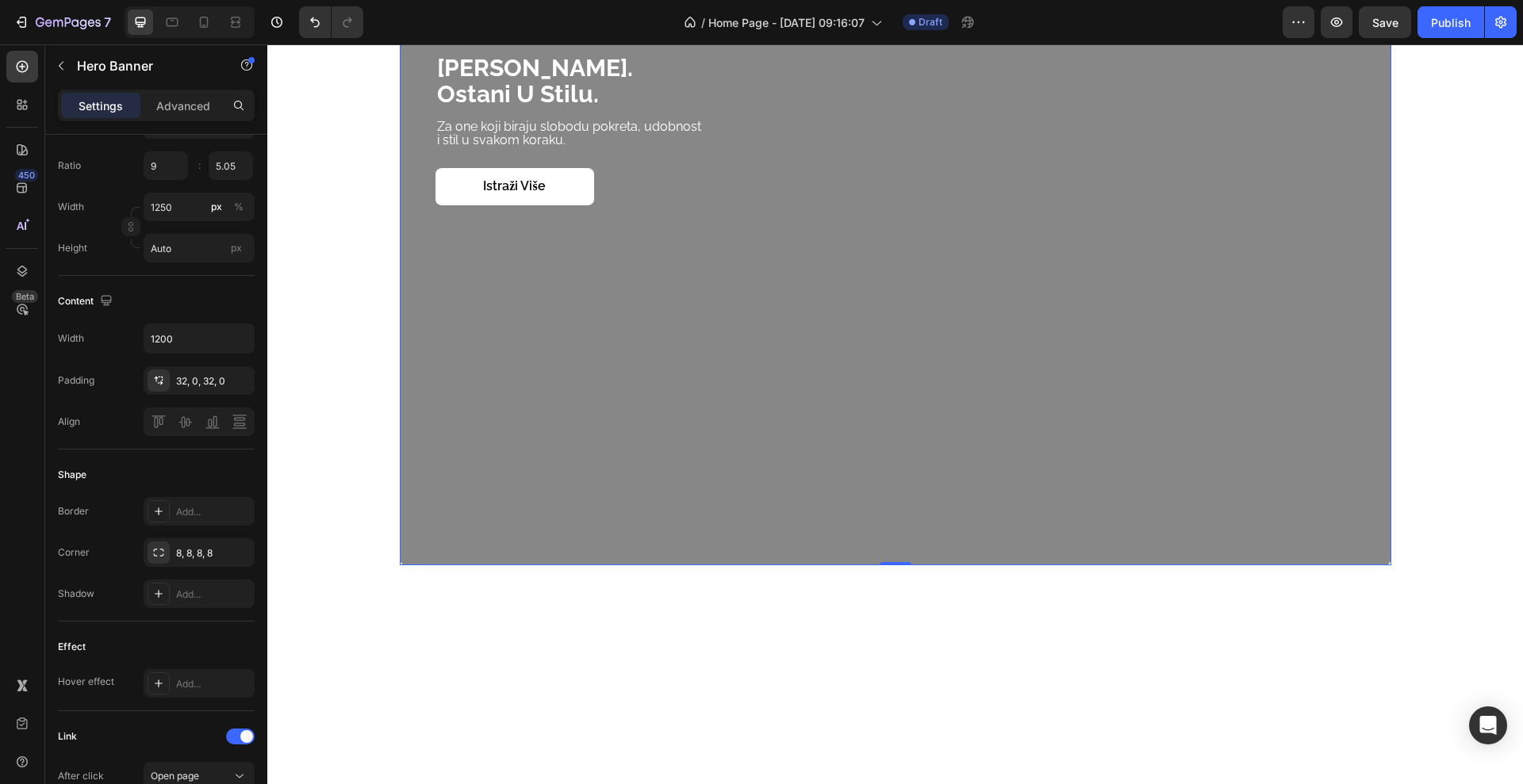
scroll to position [1456, 0]
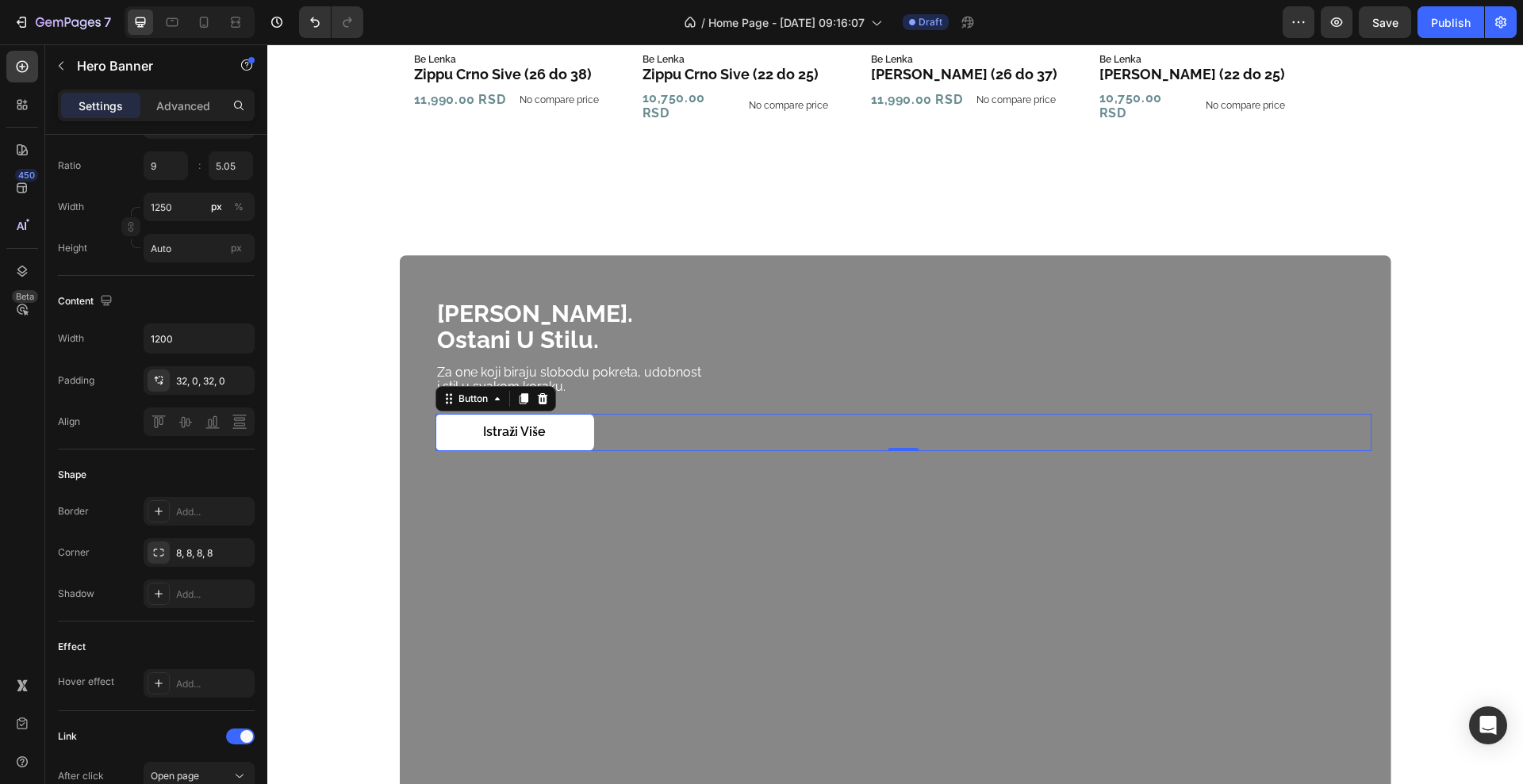
click at [683, 423] on div "Istraži više Button 0" at bounding box center [903, 433] width 936 height 37
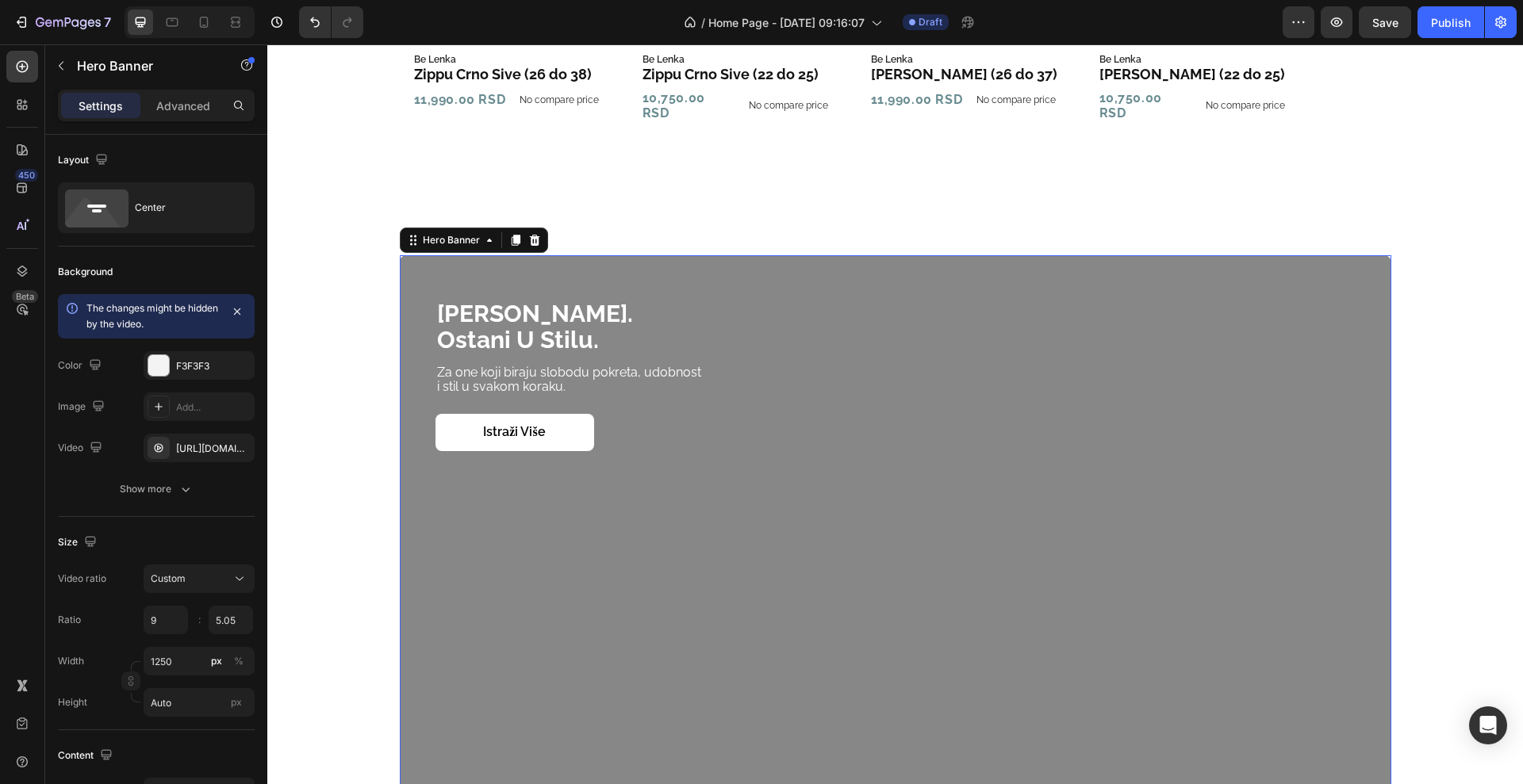
click at [400, 256] on div "Overlay" at bounding box center [895, 533] width 992 height 556
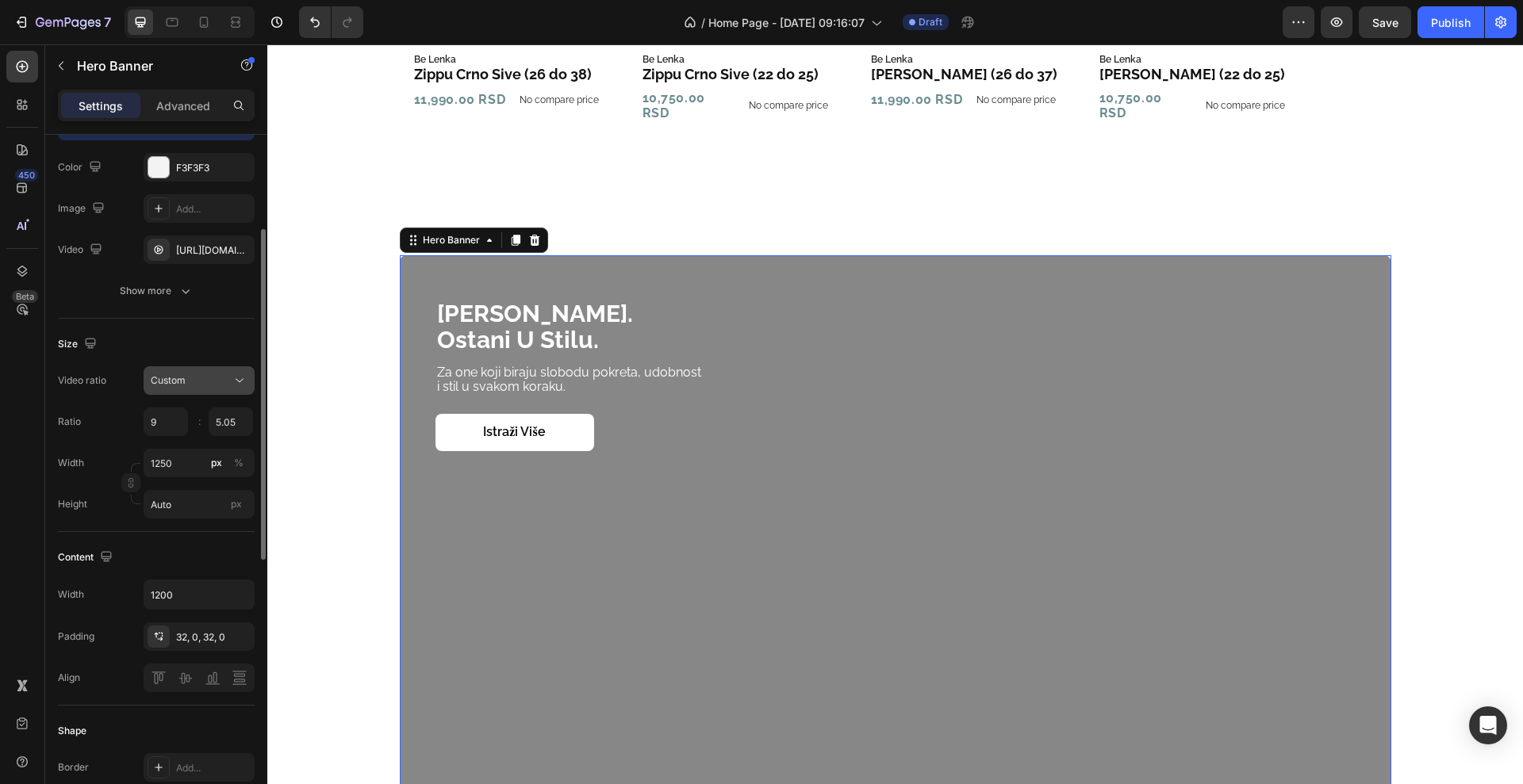
click at [214, 382] on div "Custom" at bounding box center [191, 380] width 81 height 14
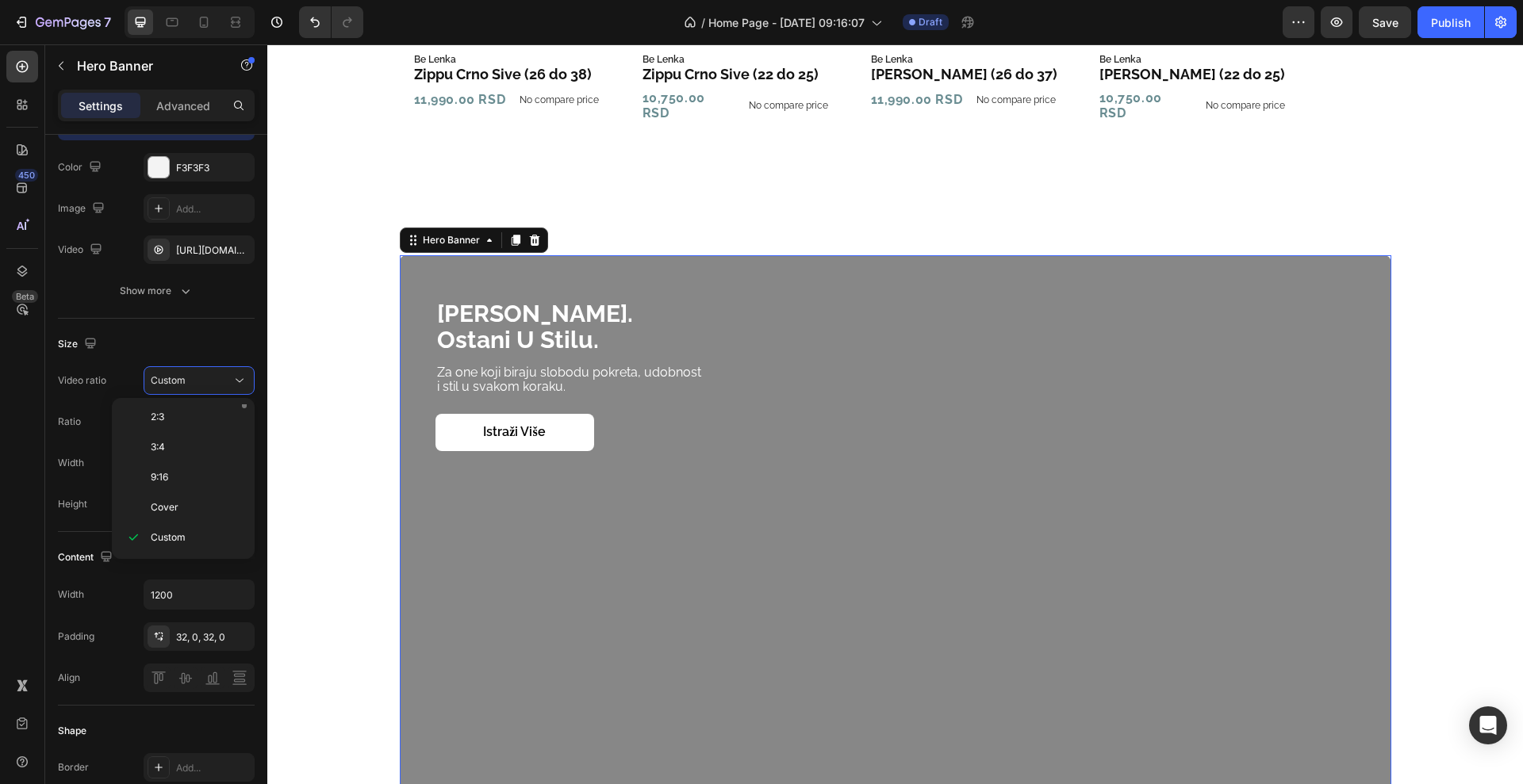
scroll to position [0, 0]
click at [189, 424] on p "Original" at bounding box center [193, 419] width 84 height 14
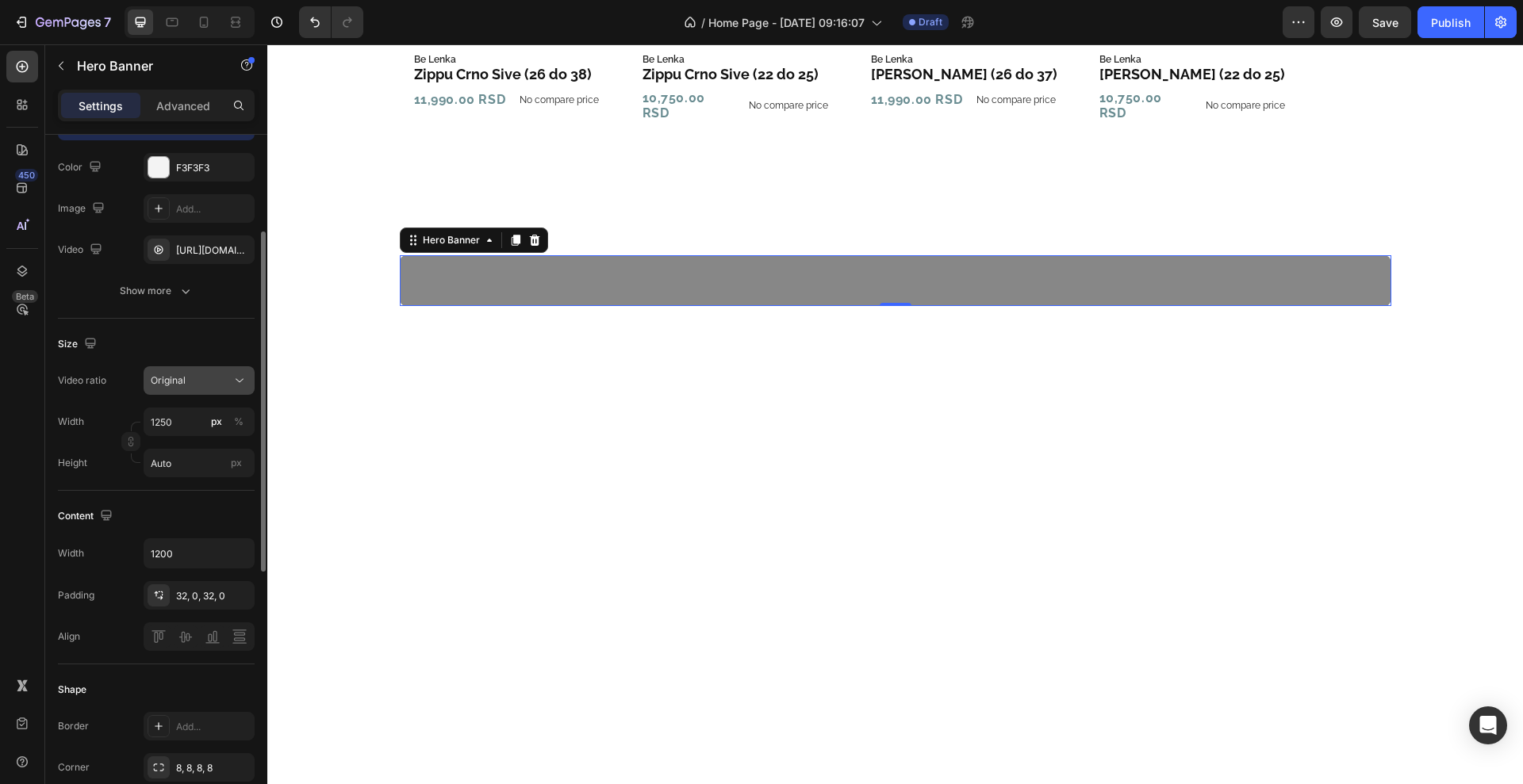
click at [188, 387] on div "Original" at bounding box center [191, 380] width 81 height 14
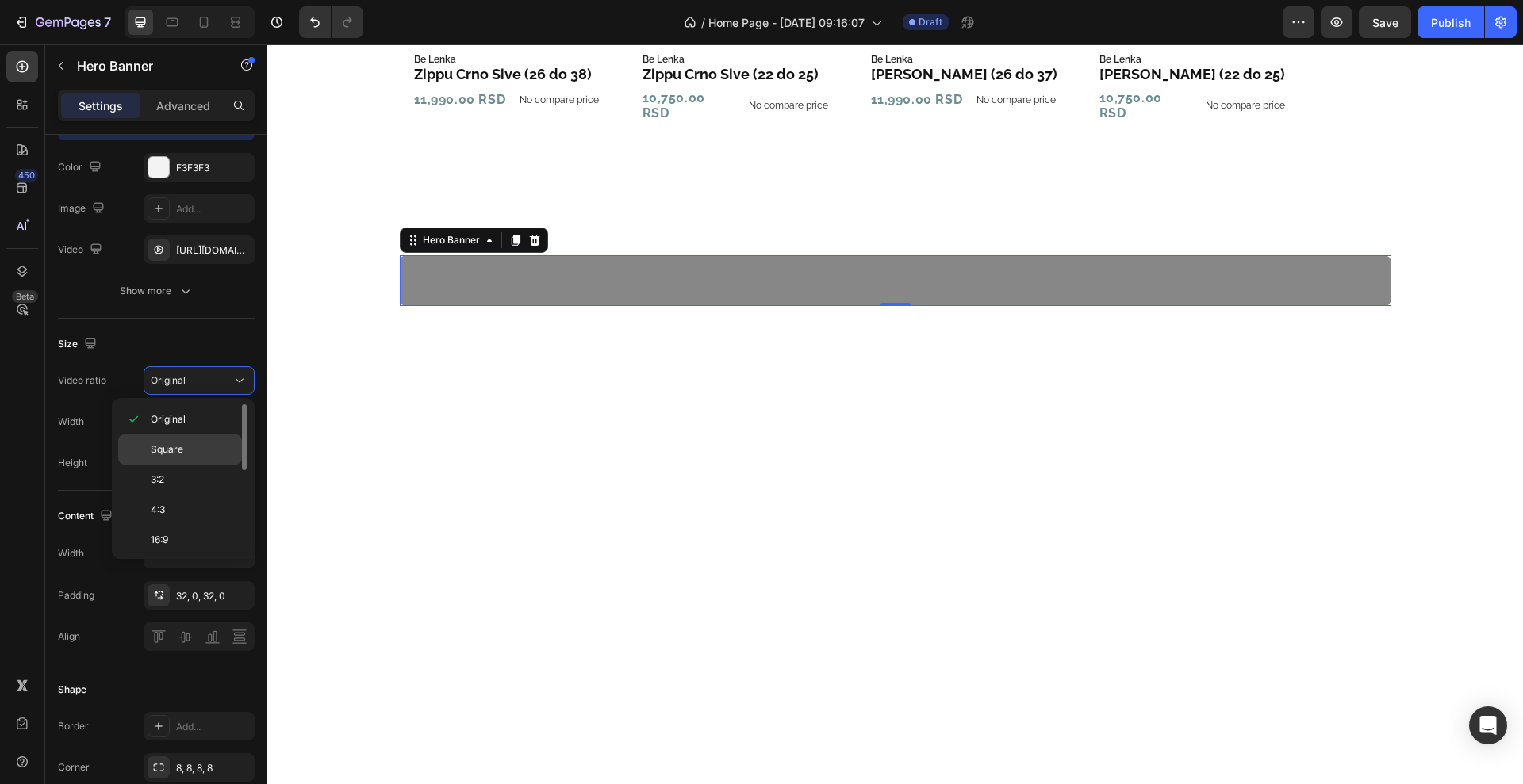
click at [197, 450] on p "Square" at bounding box center [193, 449] width 84 height 14
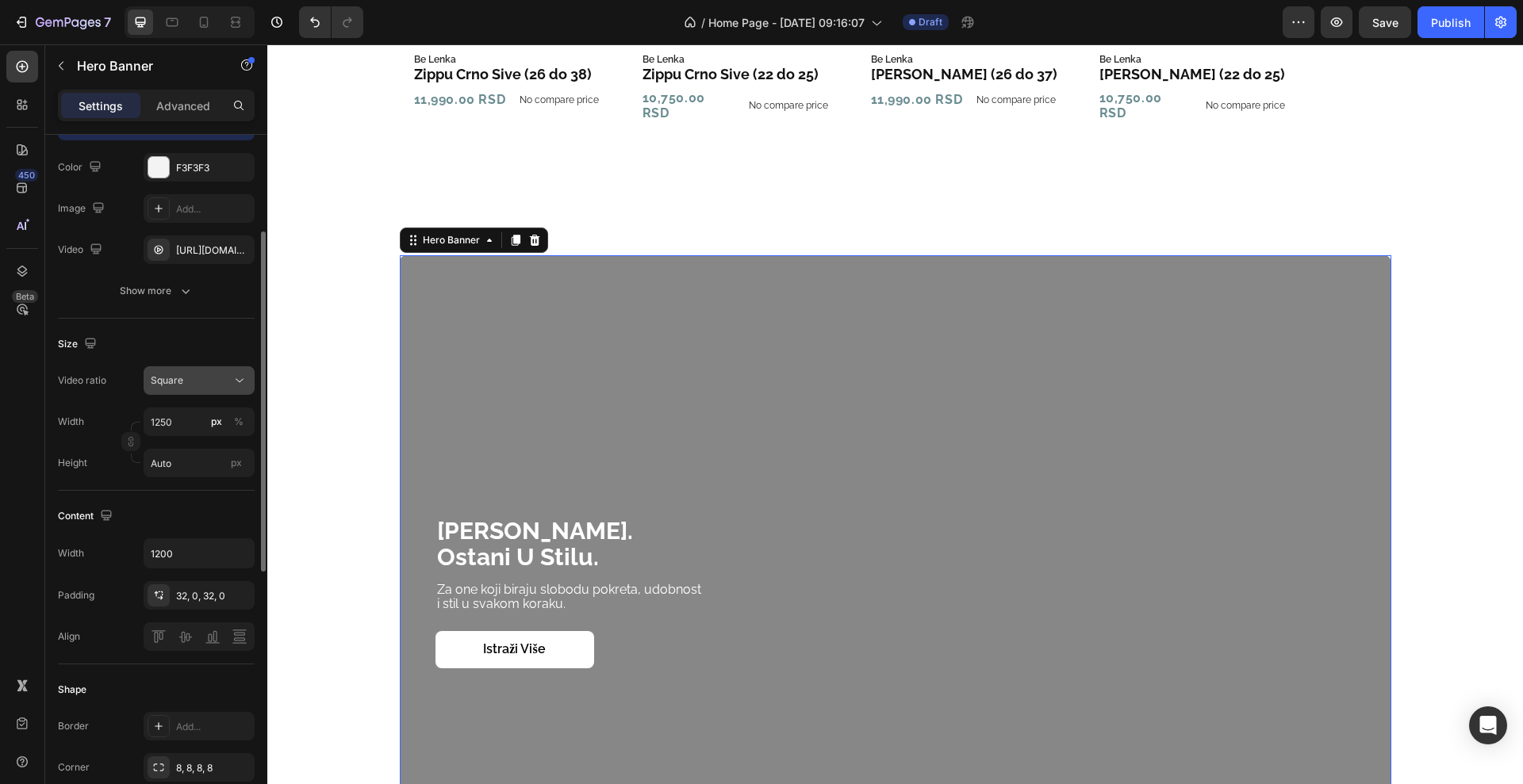
click at [172, 376] on span "Square" at bounding box center [167, 380] width 32 height 12
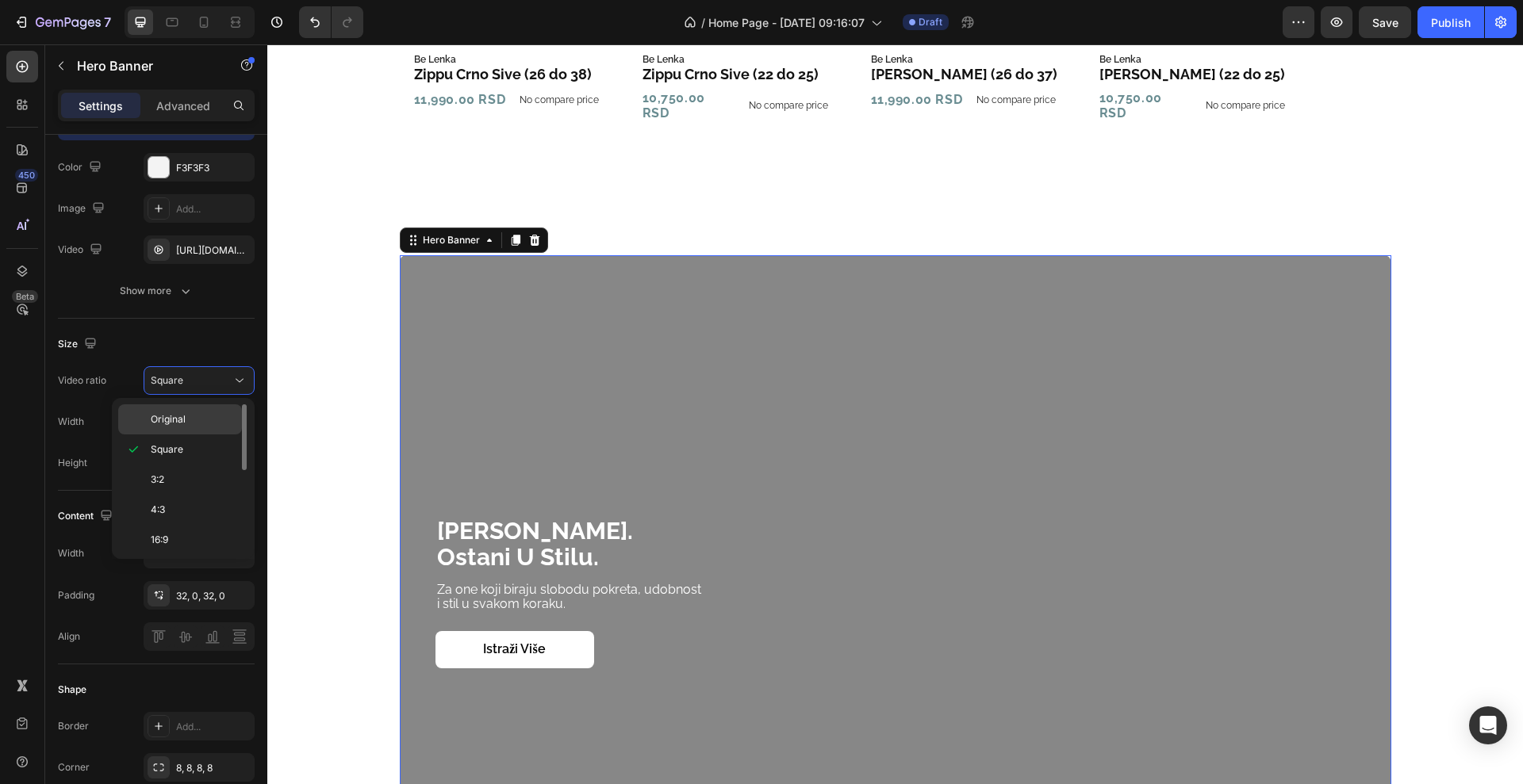
click at [195, 407] on div "Original" at bounding box center [180, 419] width 124 height 31
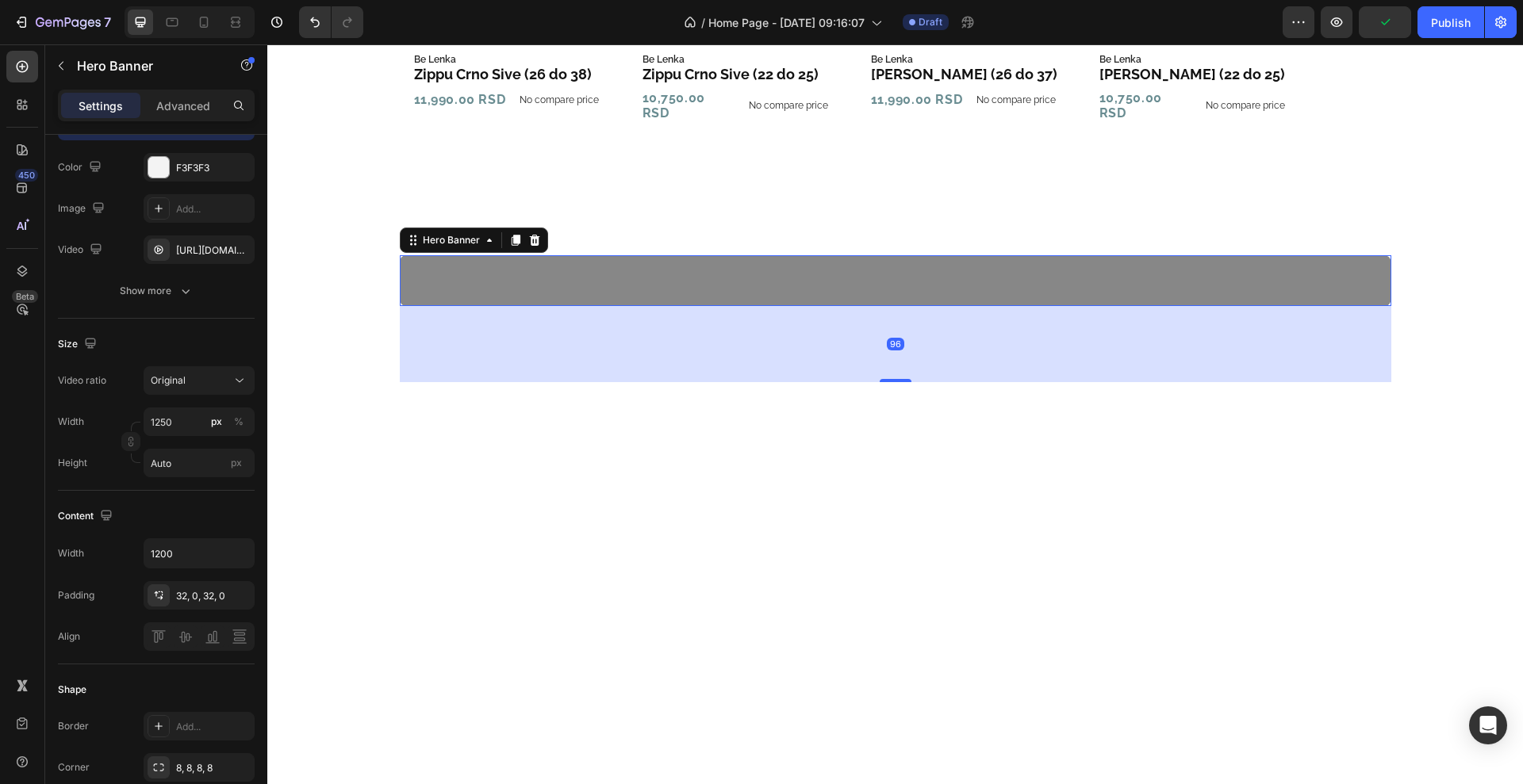
drag, startPoint x: 889, startPoint y: 292, endPoint x: 905, endPoint y: 369, distance: 78.6
click at [905, 306] on div "96" at bounding box center [895, 306] width 992 height 0
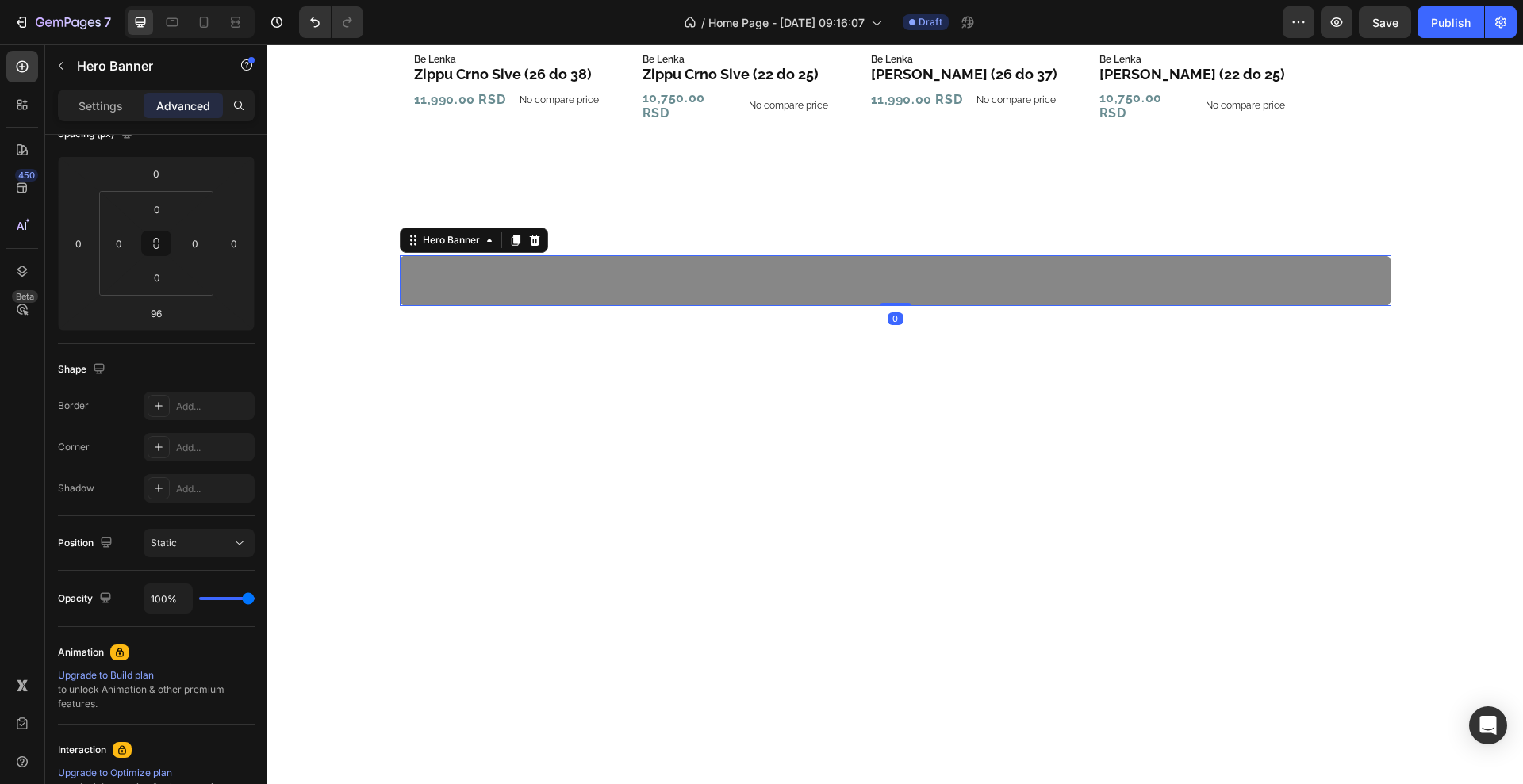
drag, startPoint x: 888, startPoint y: 366, endPoint x: 858, endPoint y: 255, distance: 115.0
click at [858, 256] on div "budi barefoot. ostani u stilu. Heading Za one koji biraju slobodu pokreta, udob…" at bounding box center [895, 281] width 992 height 51
type input "0"
click at [108, 99] on p "Settings" at bounding box center [100, 106] width 44 height 17
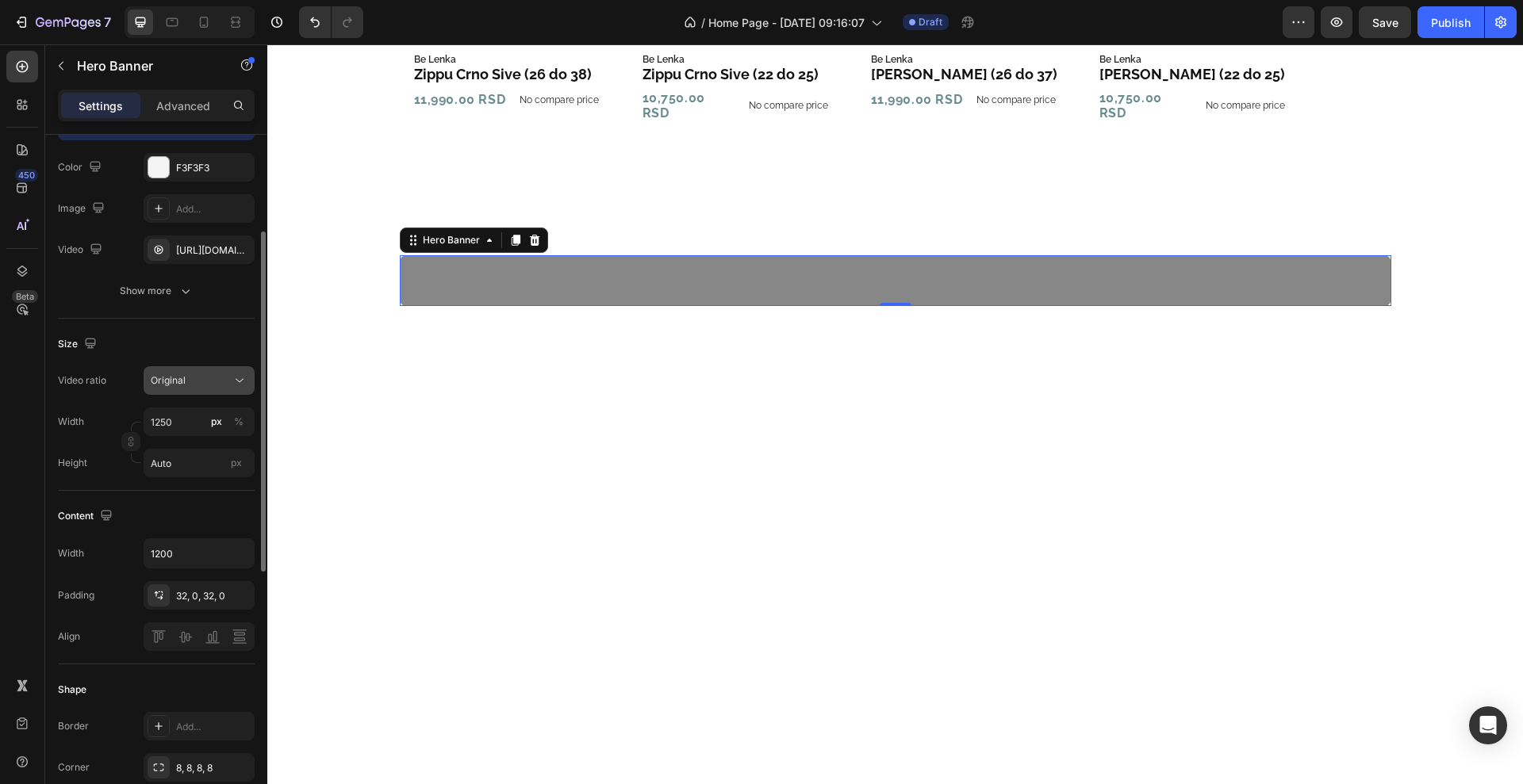
click at [187, 380] on div "Original" at bounding box center [191, 380] width 81 height 14
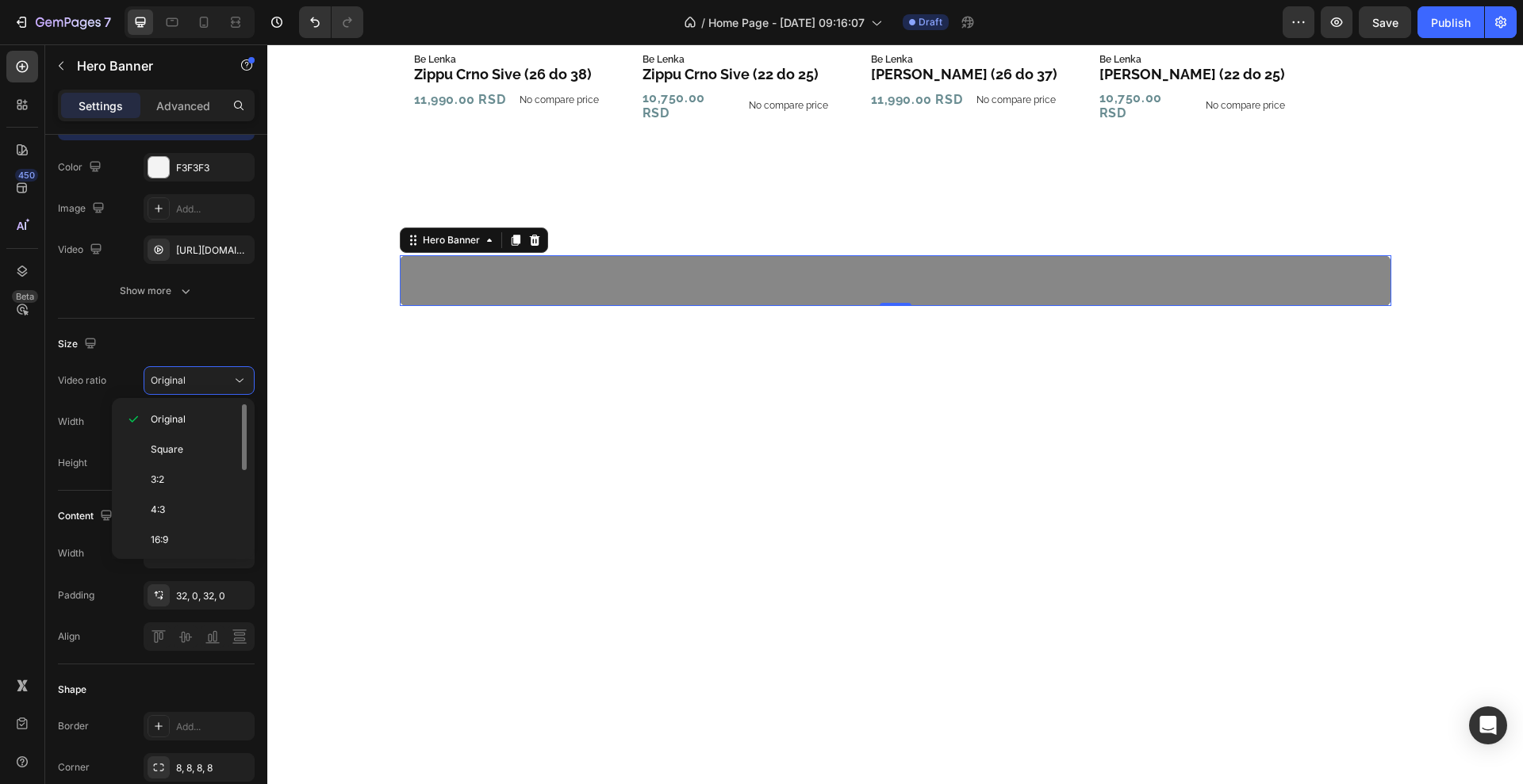
scroll to position [99, 0]
click at [191, 469] on p "21:9" at bounding box center [193, 471] width 84 height 14
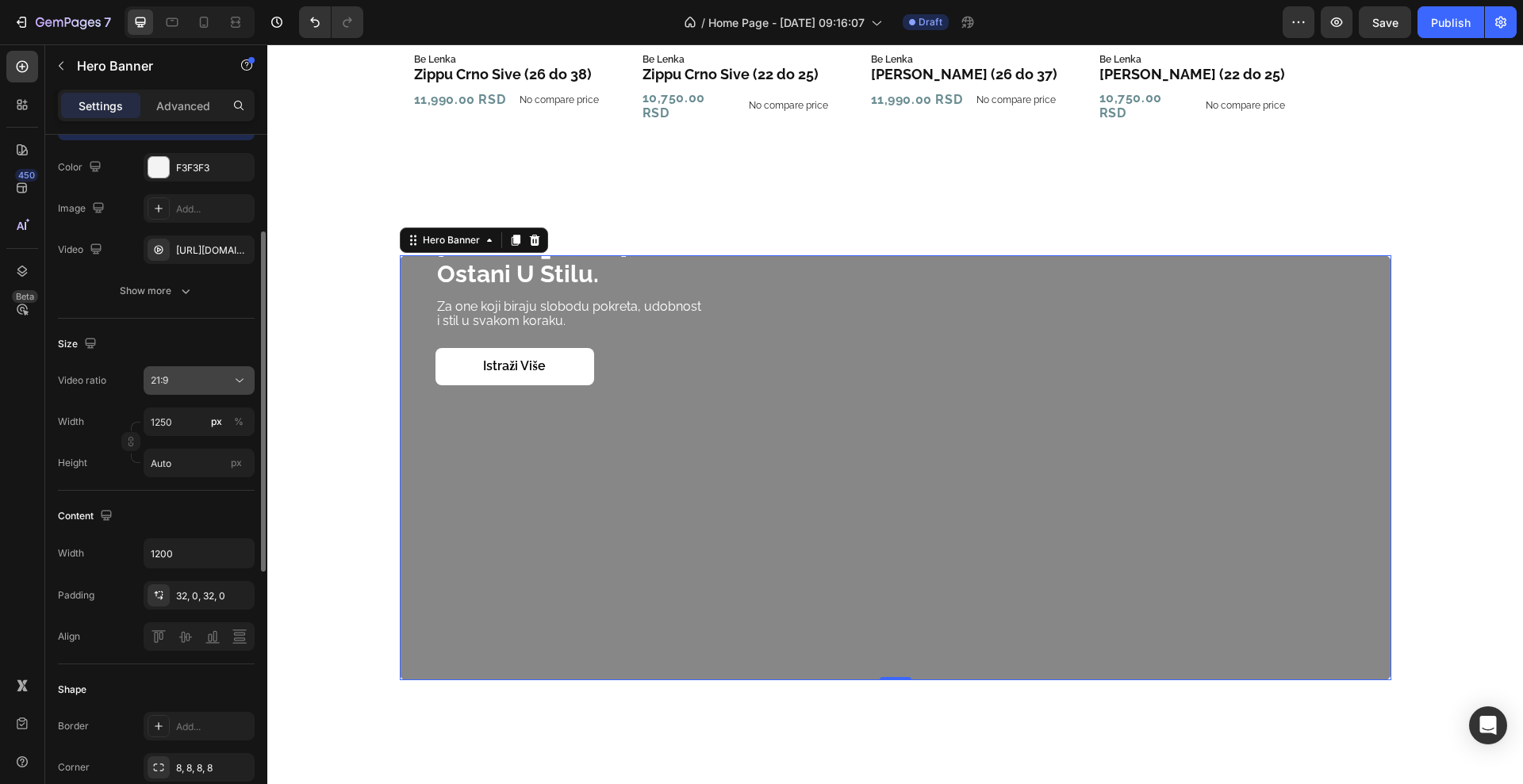
click at [181, 389] on button "21:9" at bounding box center [199, 380] width 111 height 29
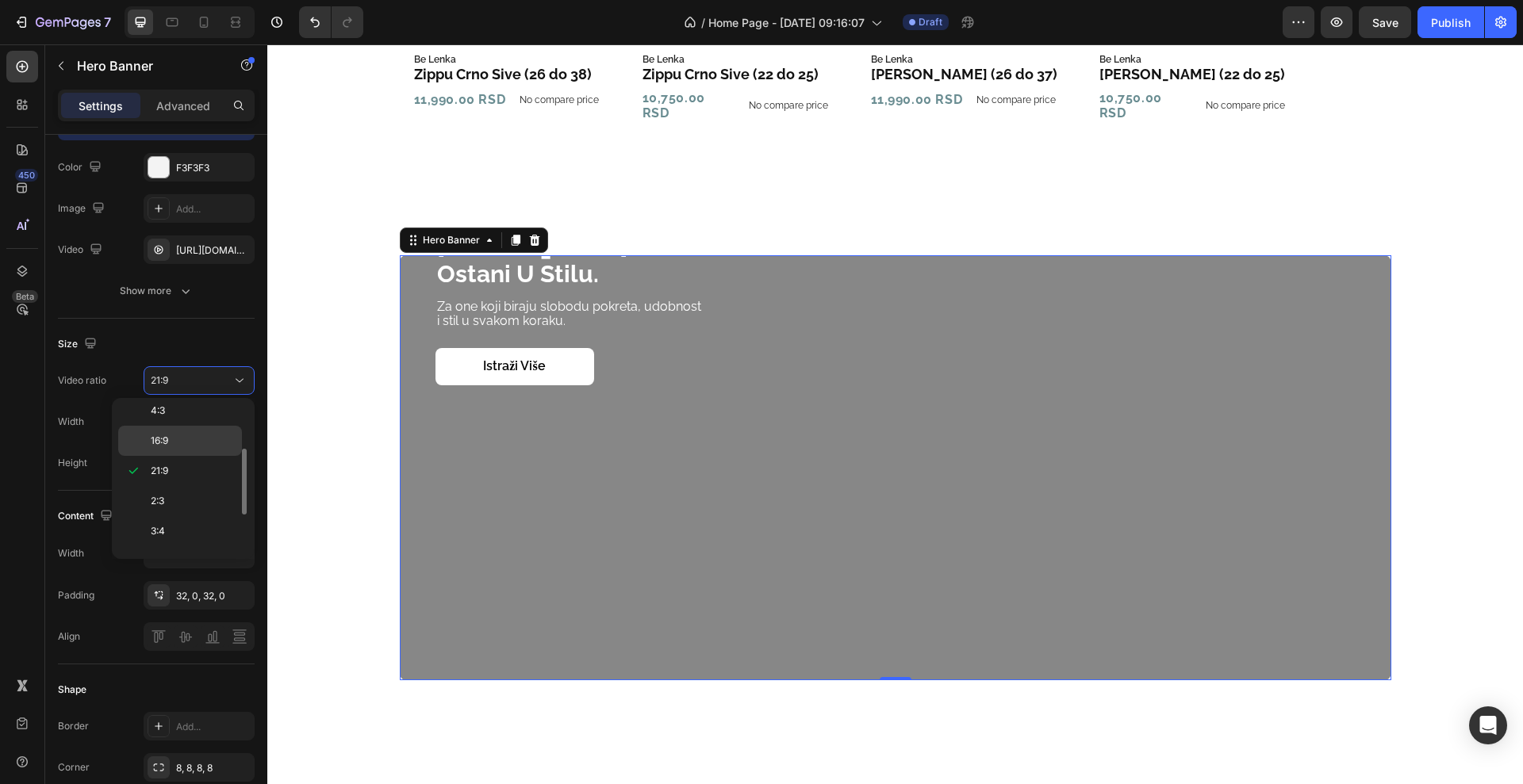
click at [180, 432] on div "16:9" at bounding box center [180, 440] width 124 height 31
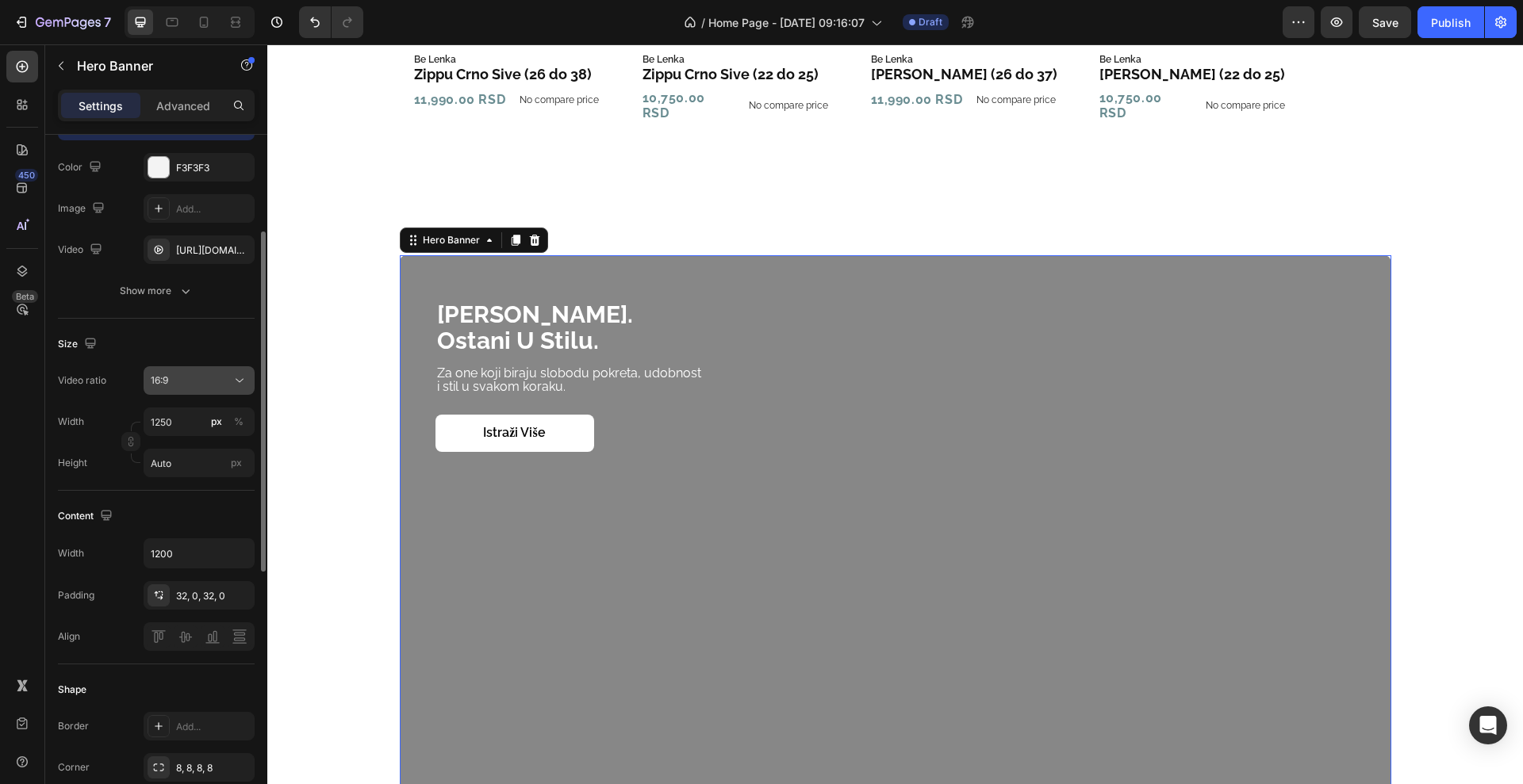
click at [177, 384] on div "16:9" at bounding box center [191, 380] width 81 height 14
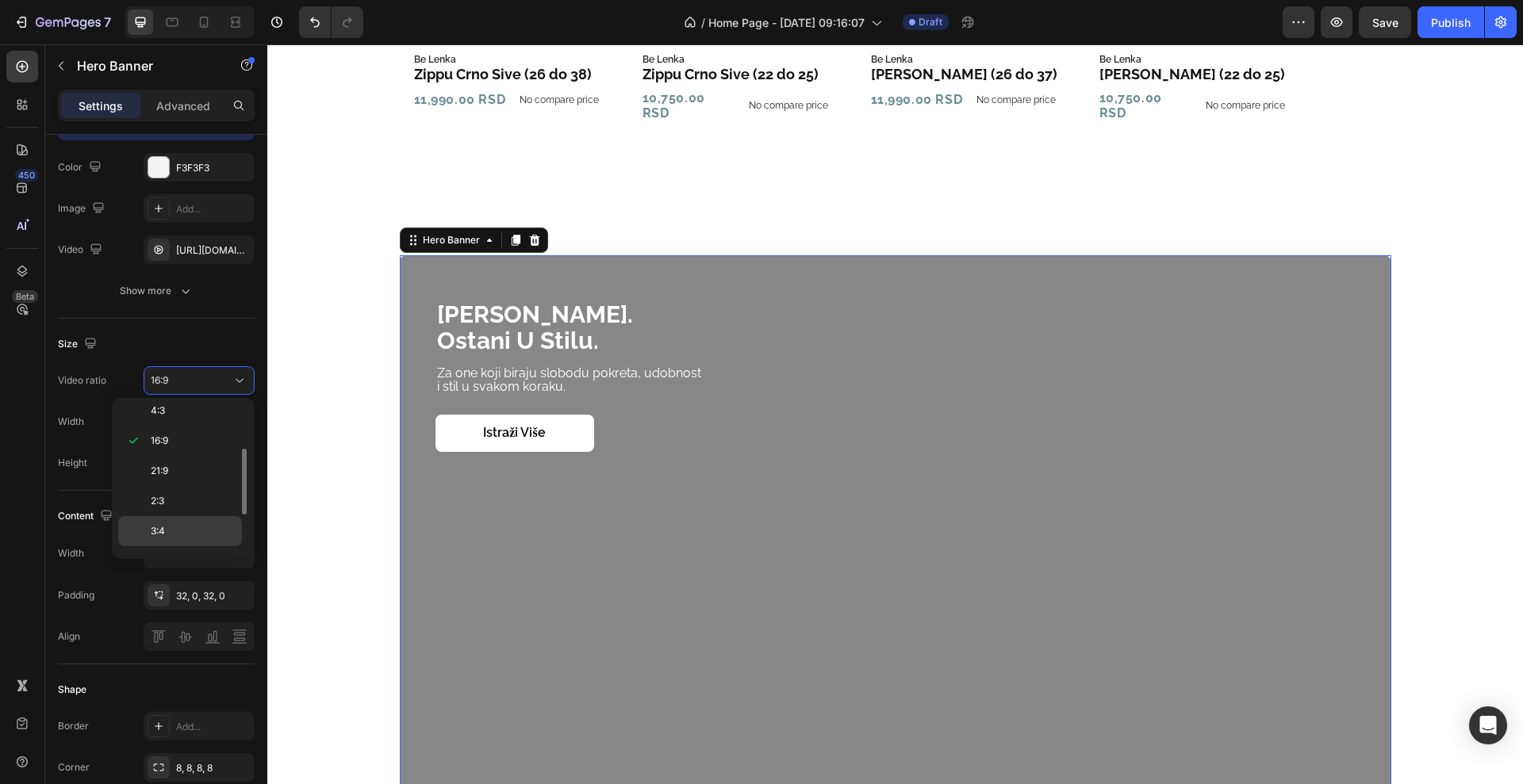
scroll to position [183, 0]
click at [197, 531] on p "Custom" at bounding box center [193, 537] width 84 height 14
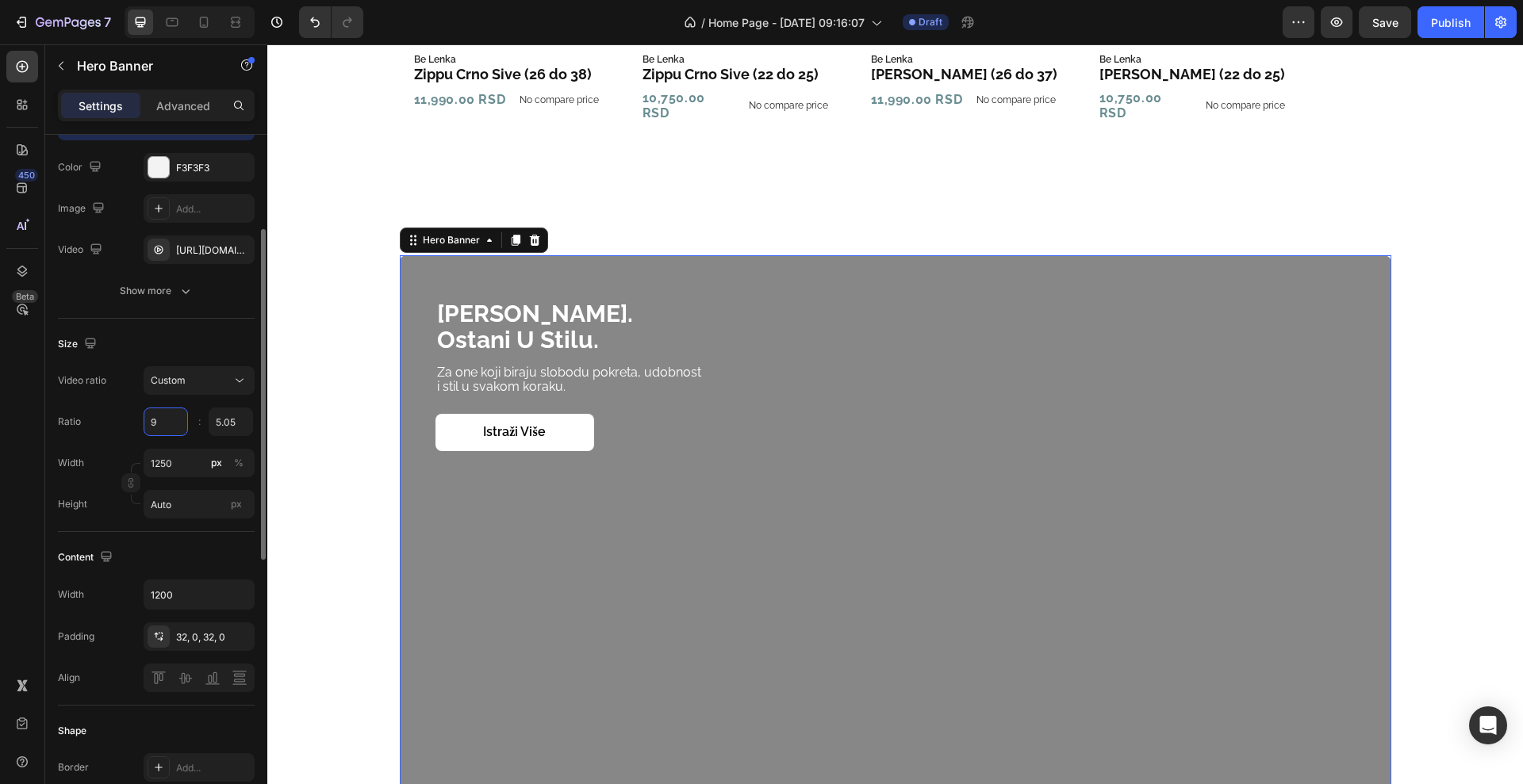
click at [170, 435] on input "9" at bounding box center [166, 421] width 44 height 29
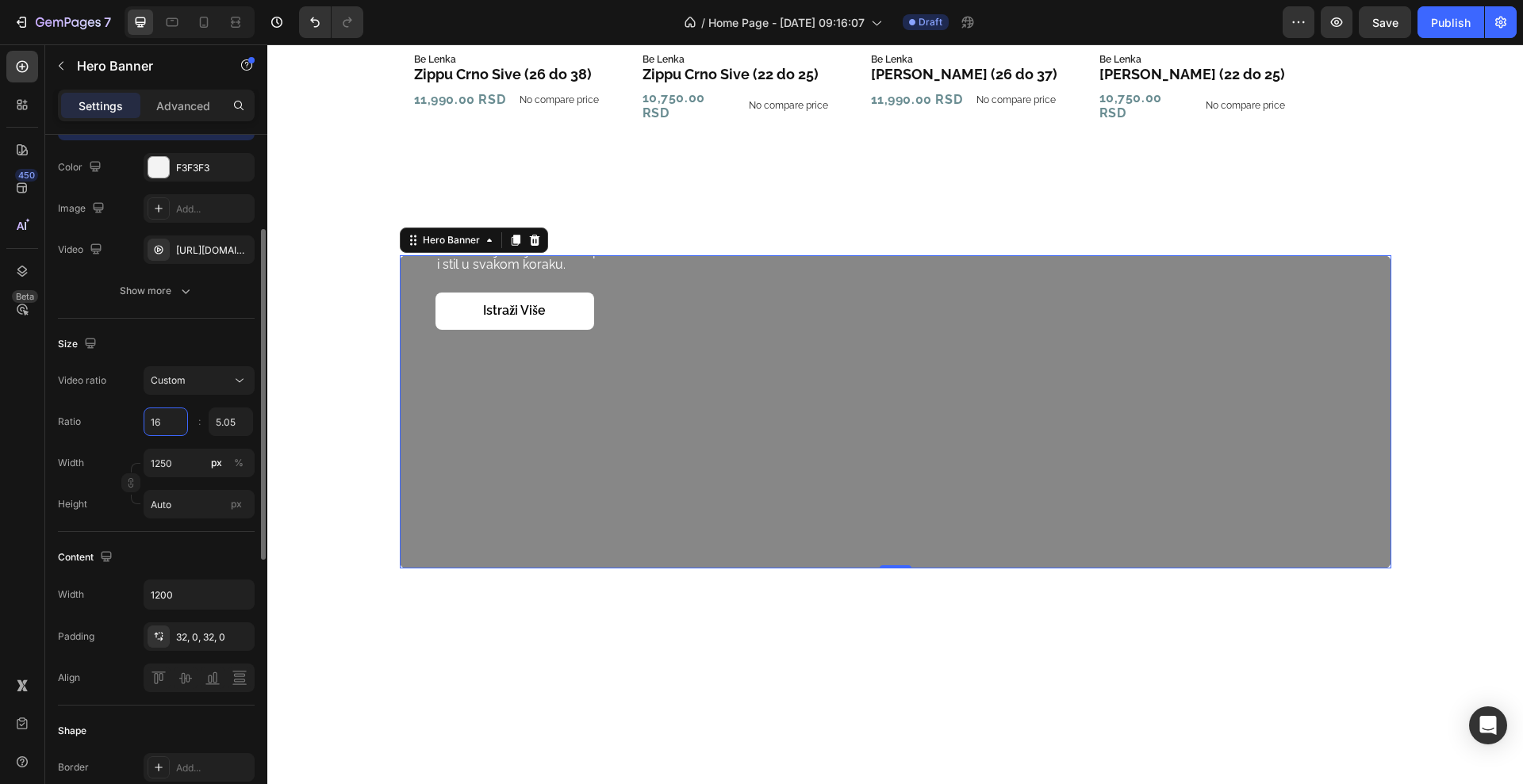
type input "1"
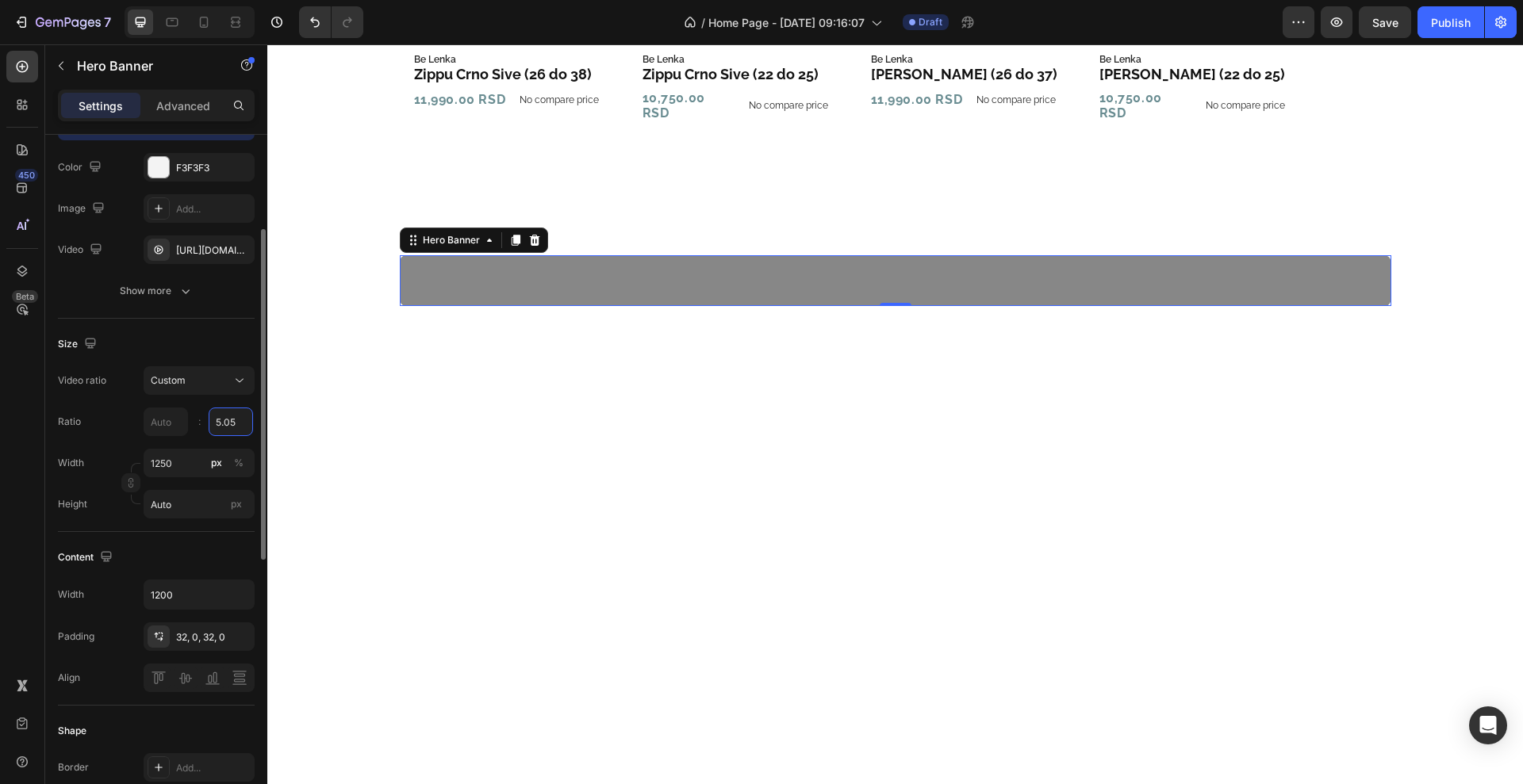
type input "9"
type input "10"
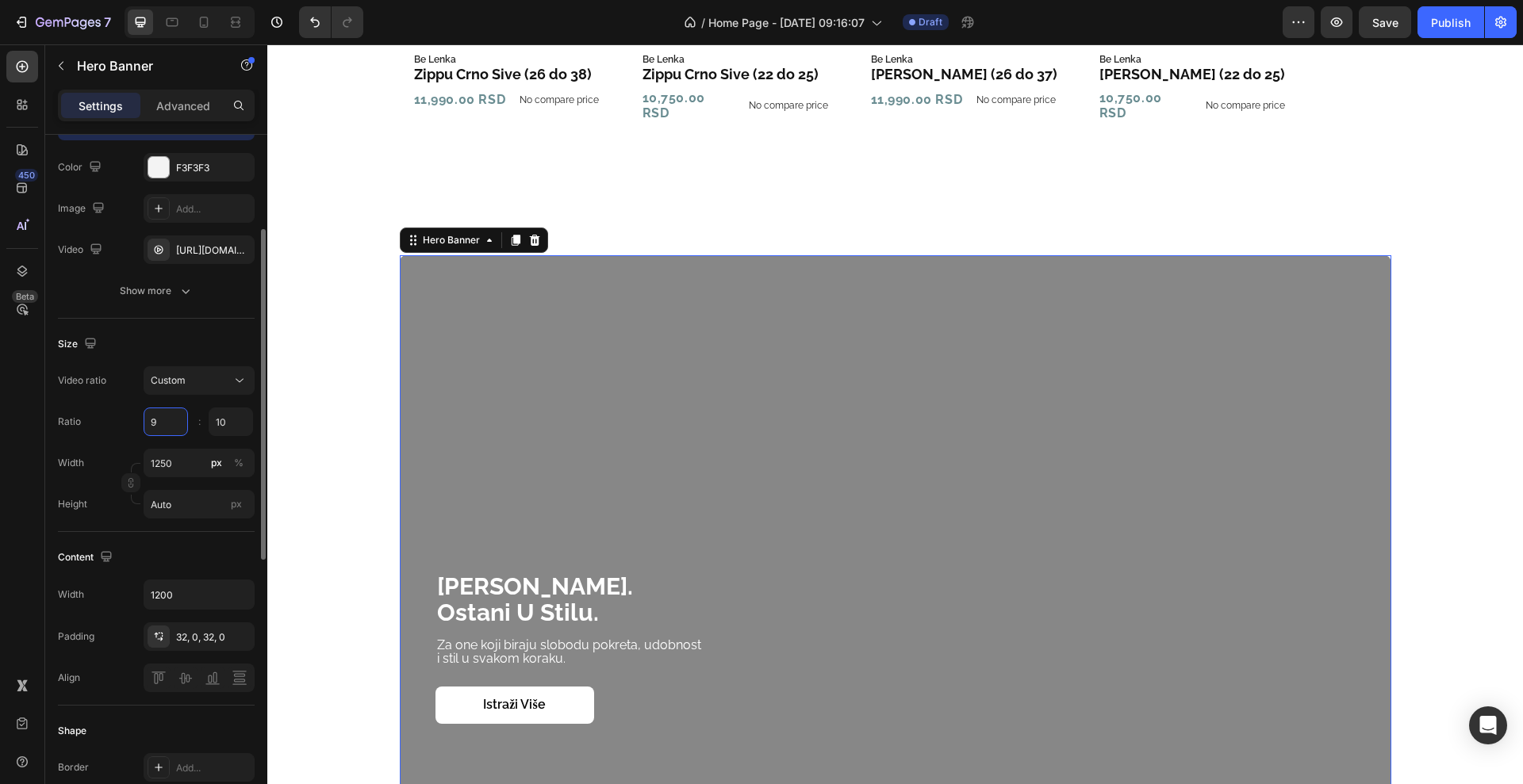
click at [158, 421] on input "9" at bounding box center [166, 421] width 44 height 29
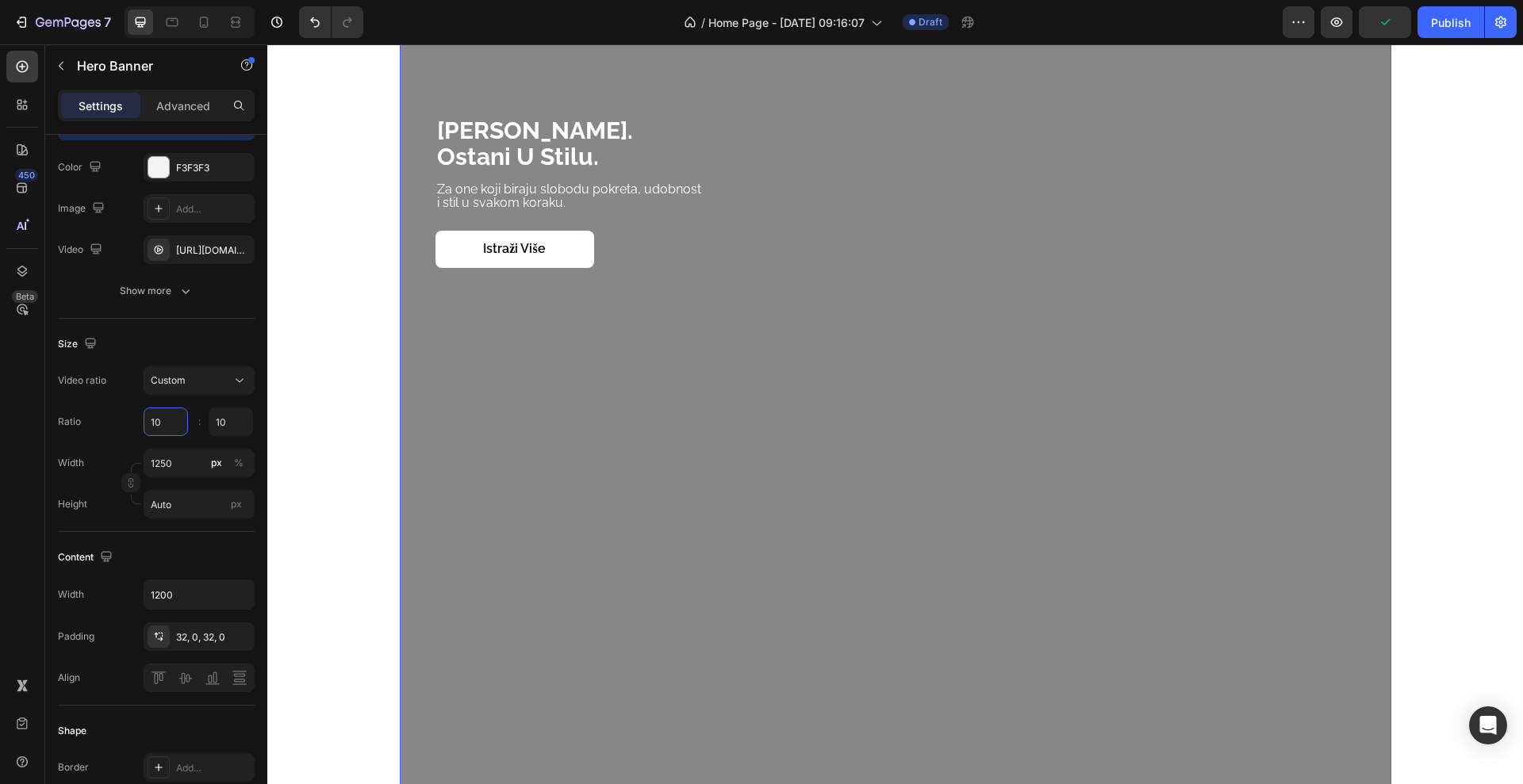
scroll to position [1851, 0]
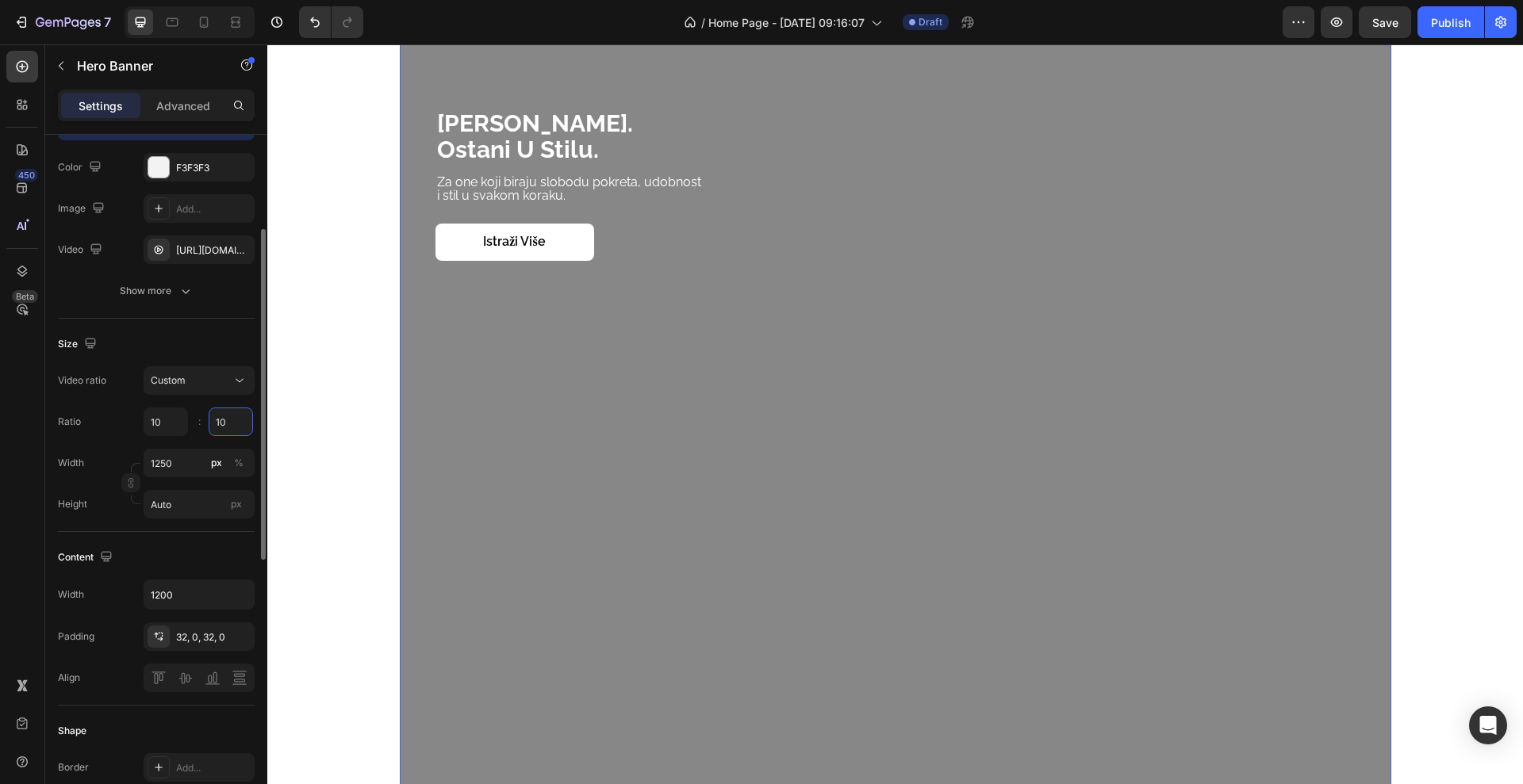
type input "10"
click at [231, 425] on input "10" at bounding box center [230, 421] width 44 height 29
type input "5"
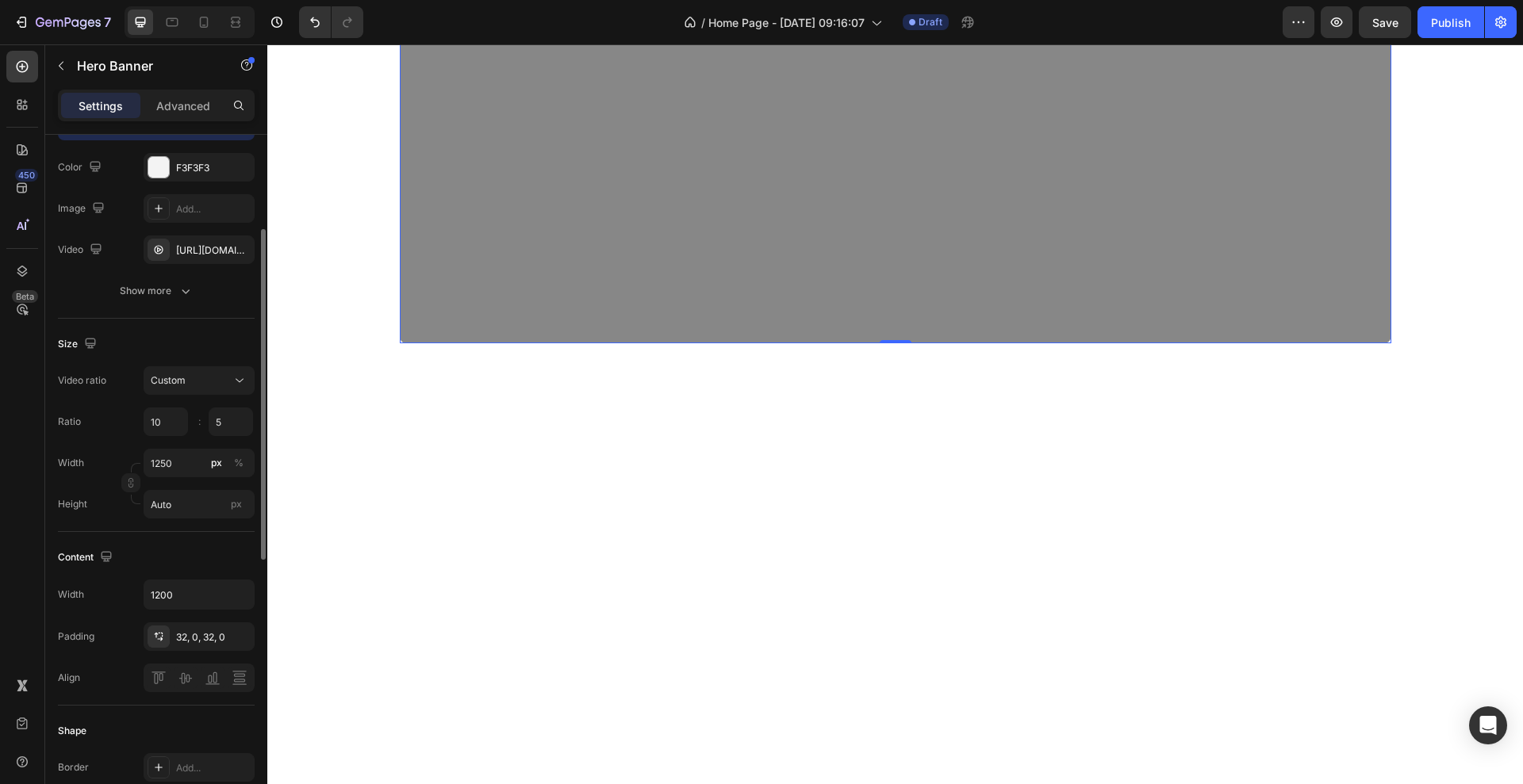
click at [119, 424] on div "Ratio 10 5 :" at bounding box center [156, 421] width 197 height 29
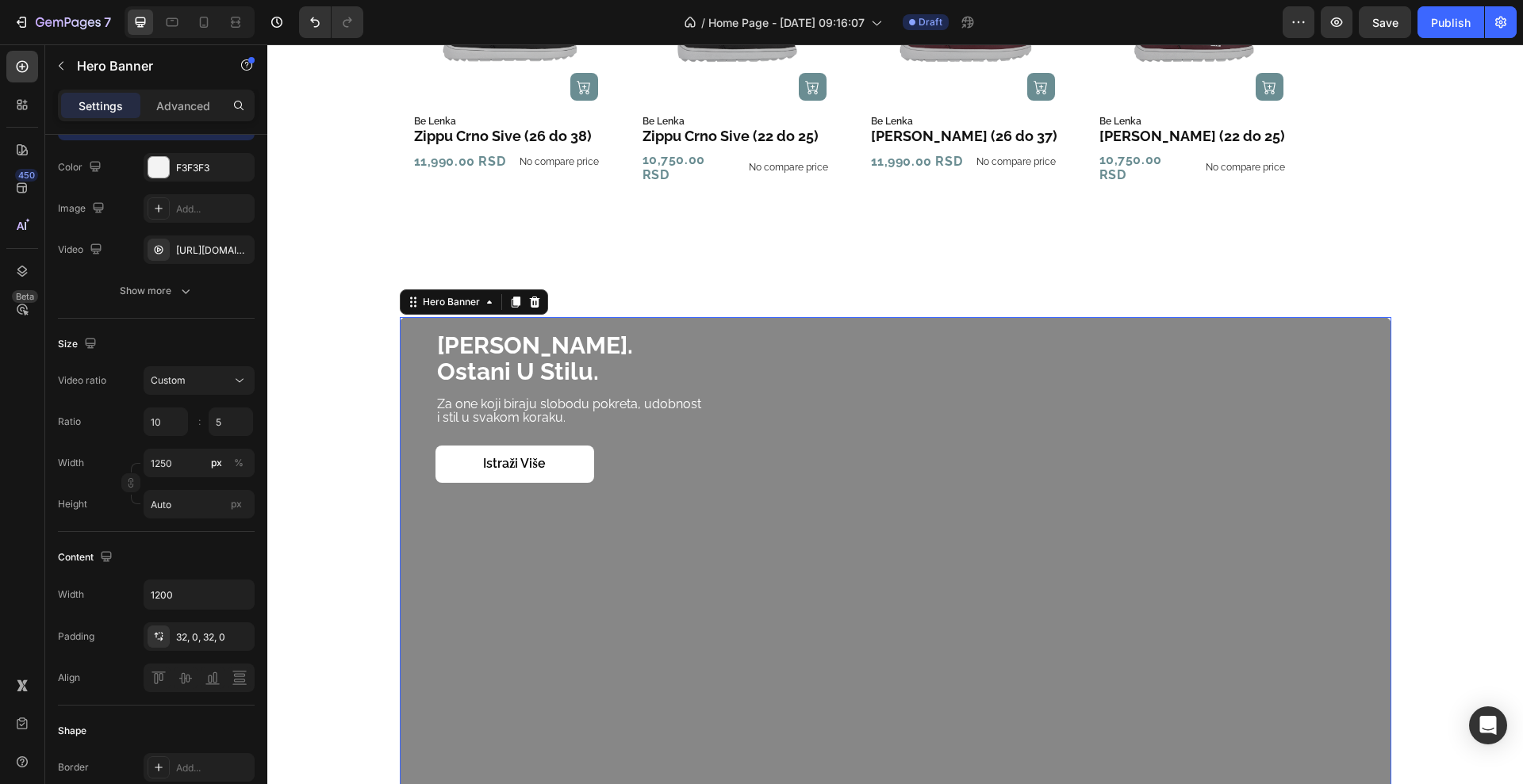
scroll to position [1439, 0]
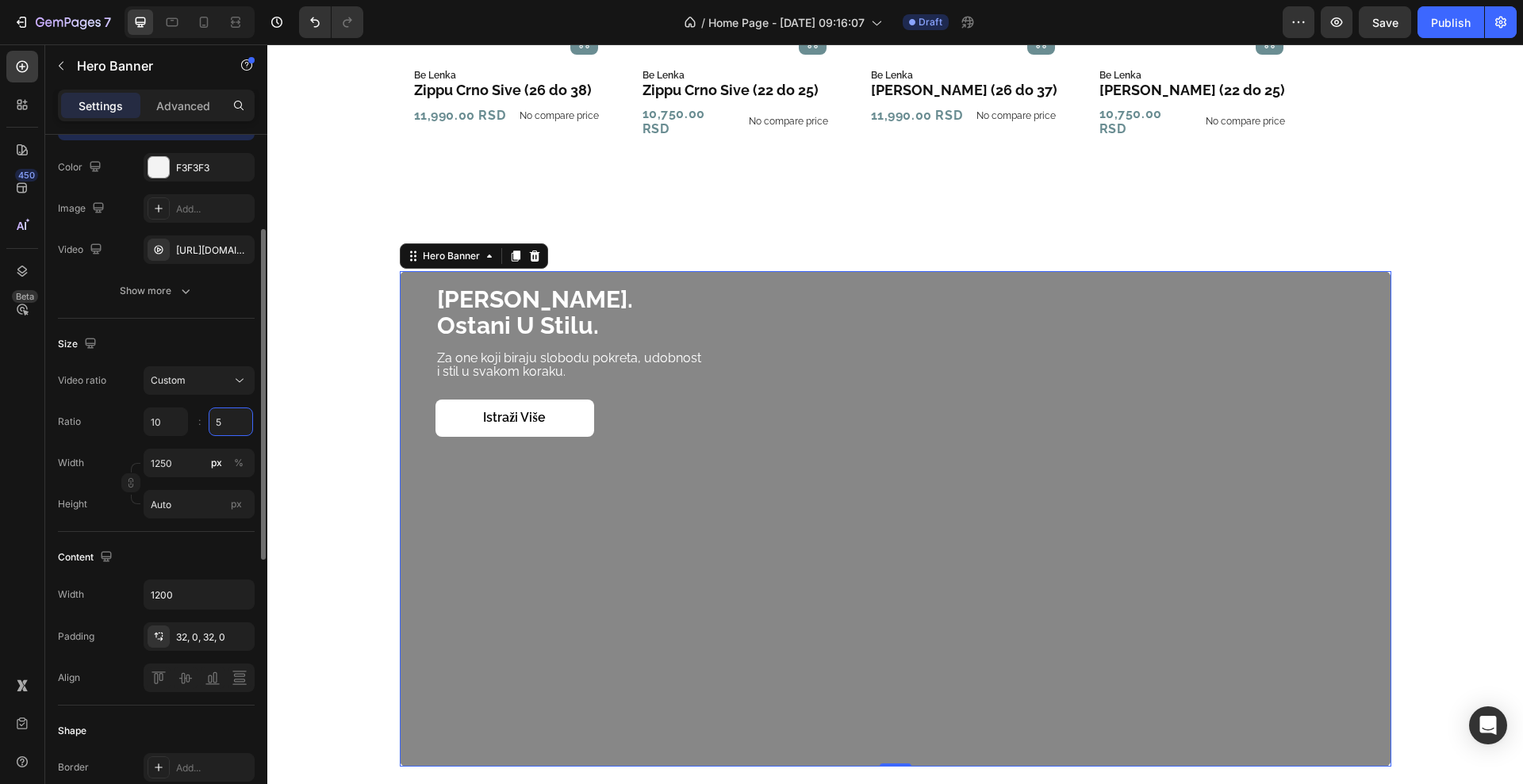
click at [224, 423] on input "5" at bounding box center [230, 421] width 44 height 29
type input "7"
click at [133, 415] on div "Ratio 10 7 :" at bounding box center [156, 421] width 197 height 29
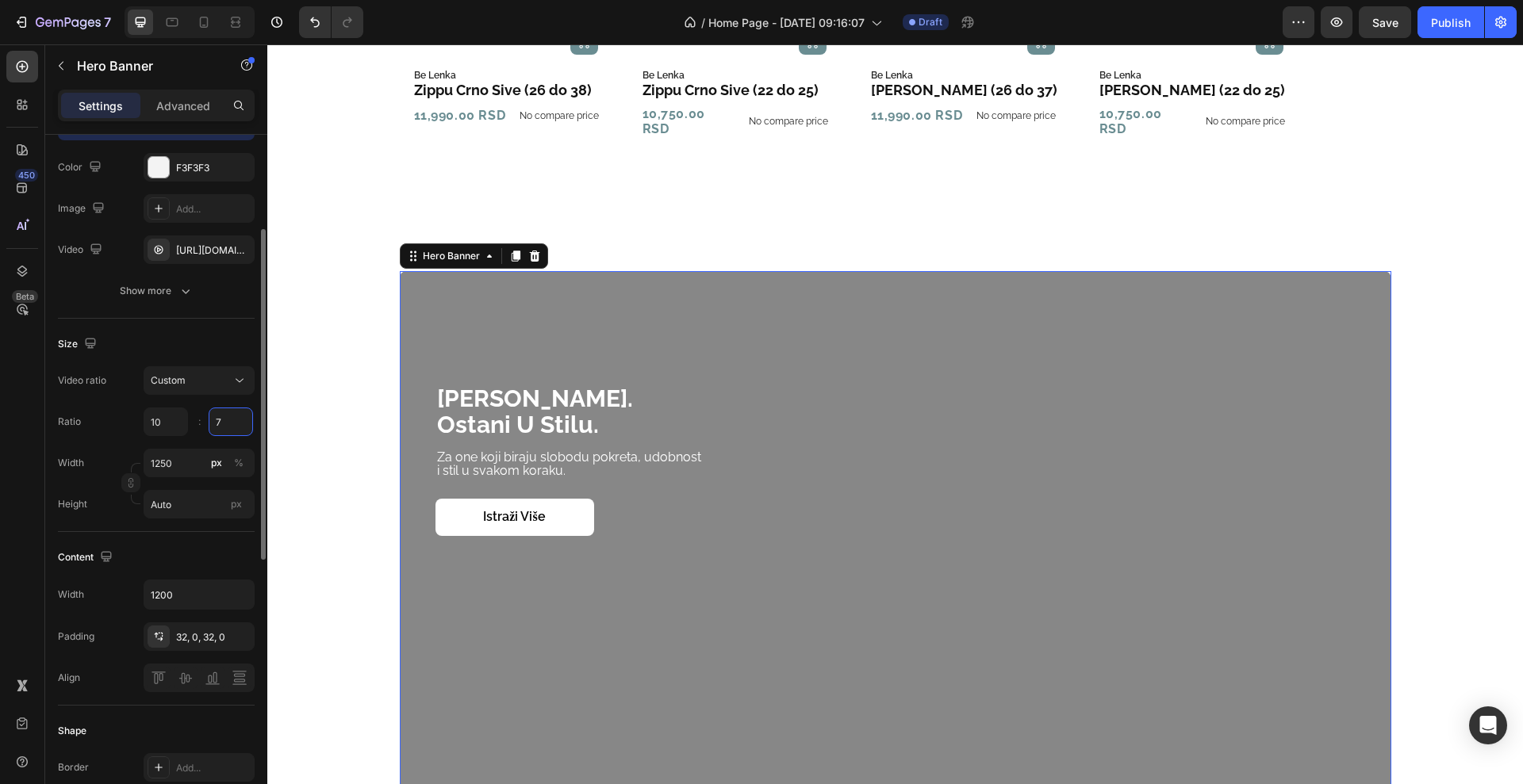
click at [229, 412] on input "7" at bounding box center [230, 421] width 44 height 29
type input "6"
click at [107, 415] on div "Ratio 10 6 :" at bounding box center [156, 421] width 197 height 29
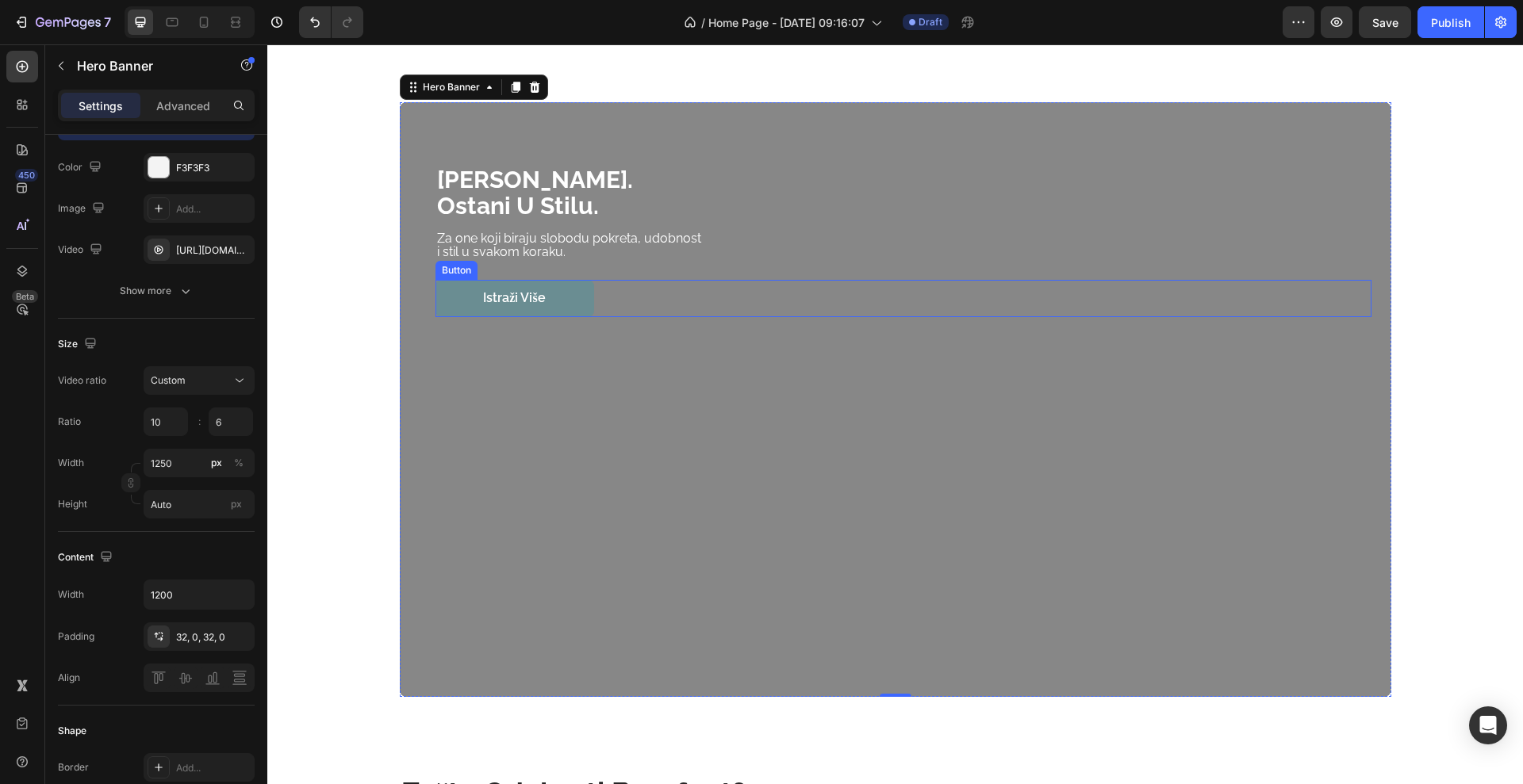
scroll to position [1538, 0]
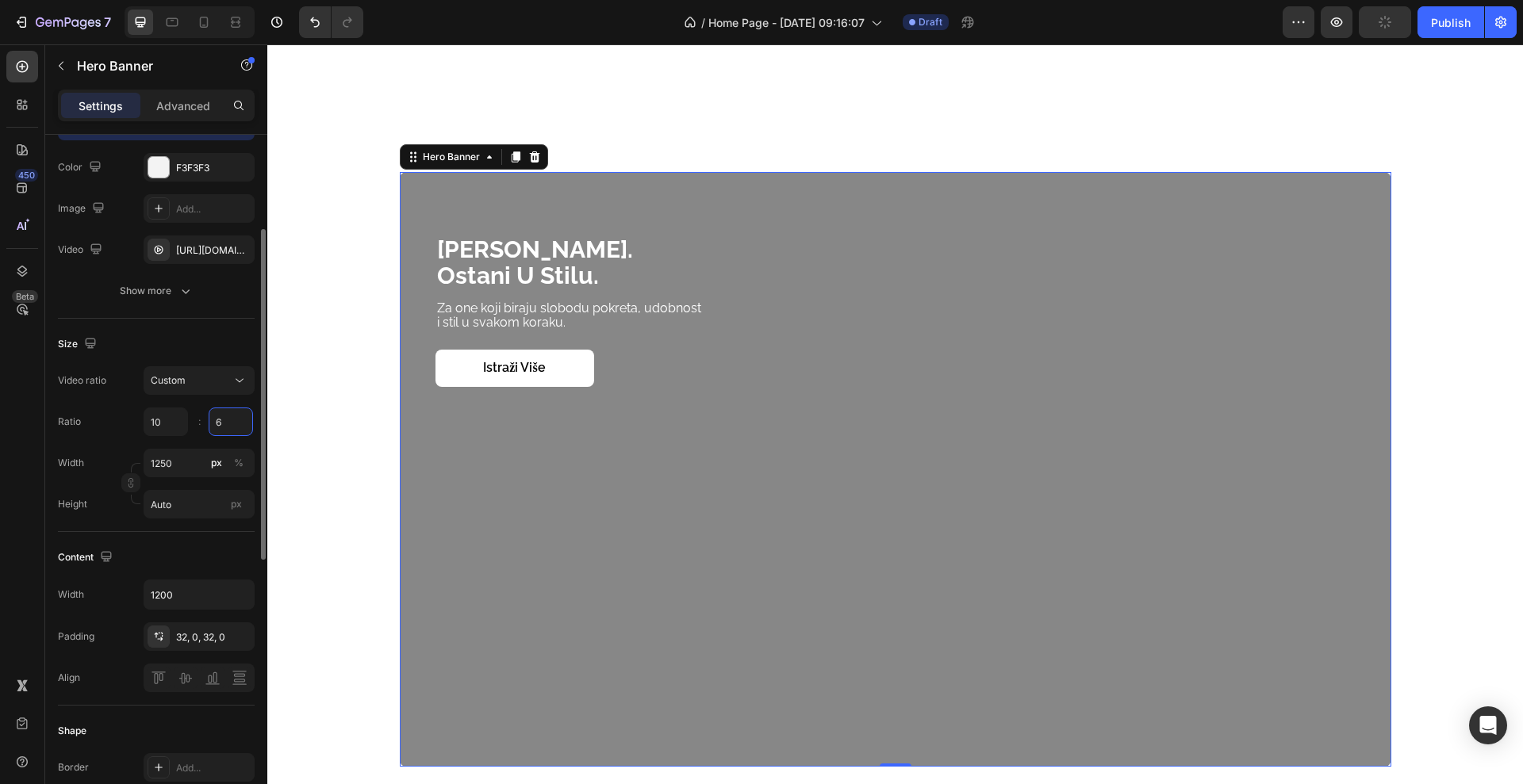
click at [222, 418] on input "6" at bounding box center [230, 421] width 44 height 29
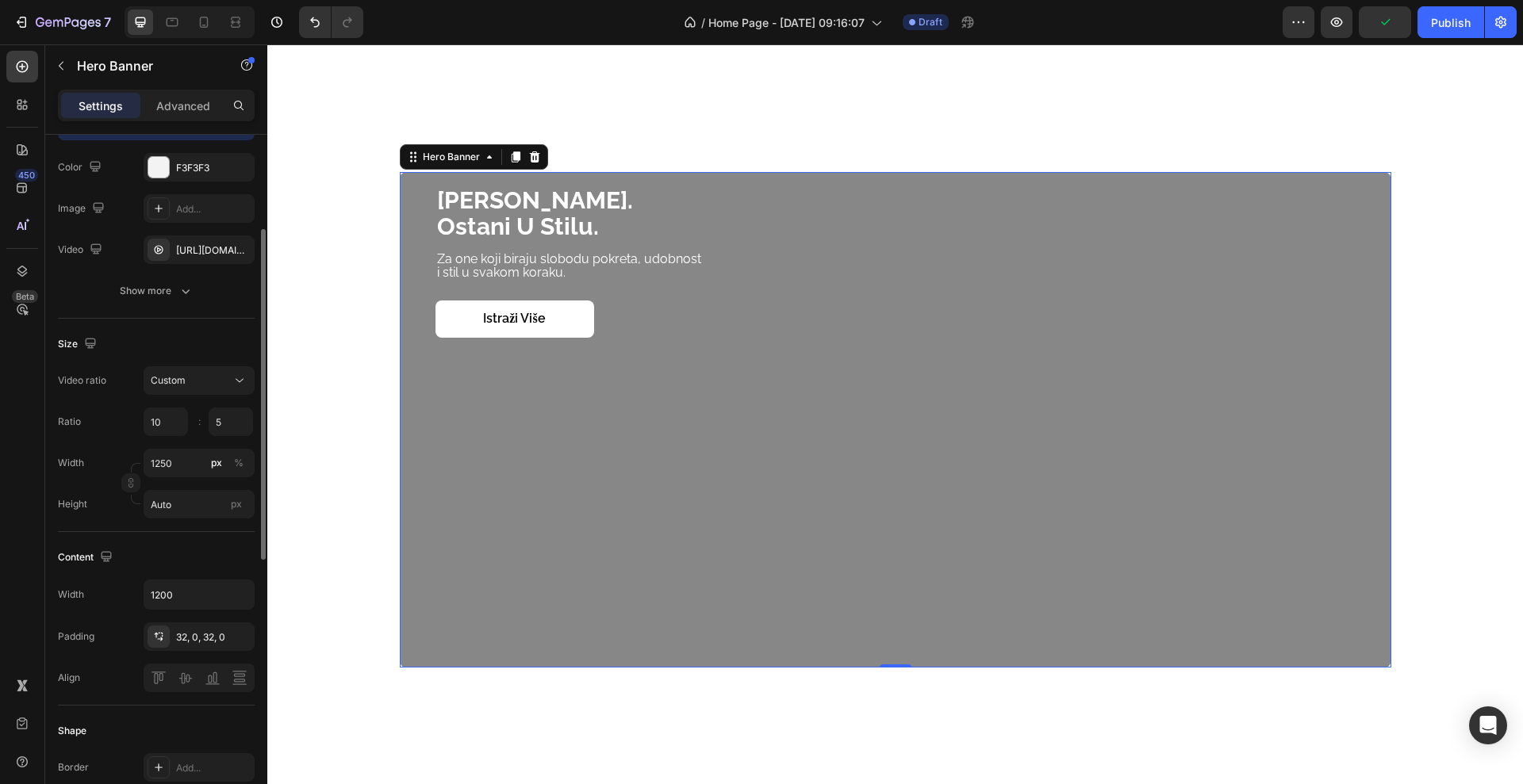
click at [131, 425] on div "Ratio 10 5 :" at bounding box center [156, 421] width 197 height 29
click at [226, 421] on input "5" at bounding box center [230, 421] width 44 height 29
type input "5"
click at [184, 422] on input "10" at bounding box center [166, 421] width 44 height 29
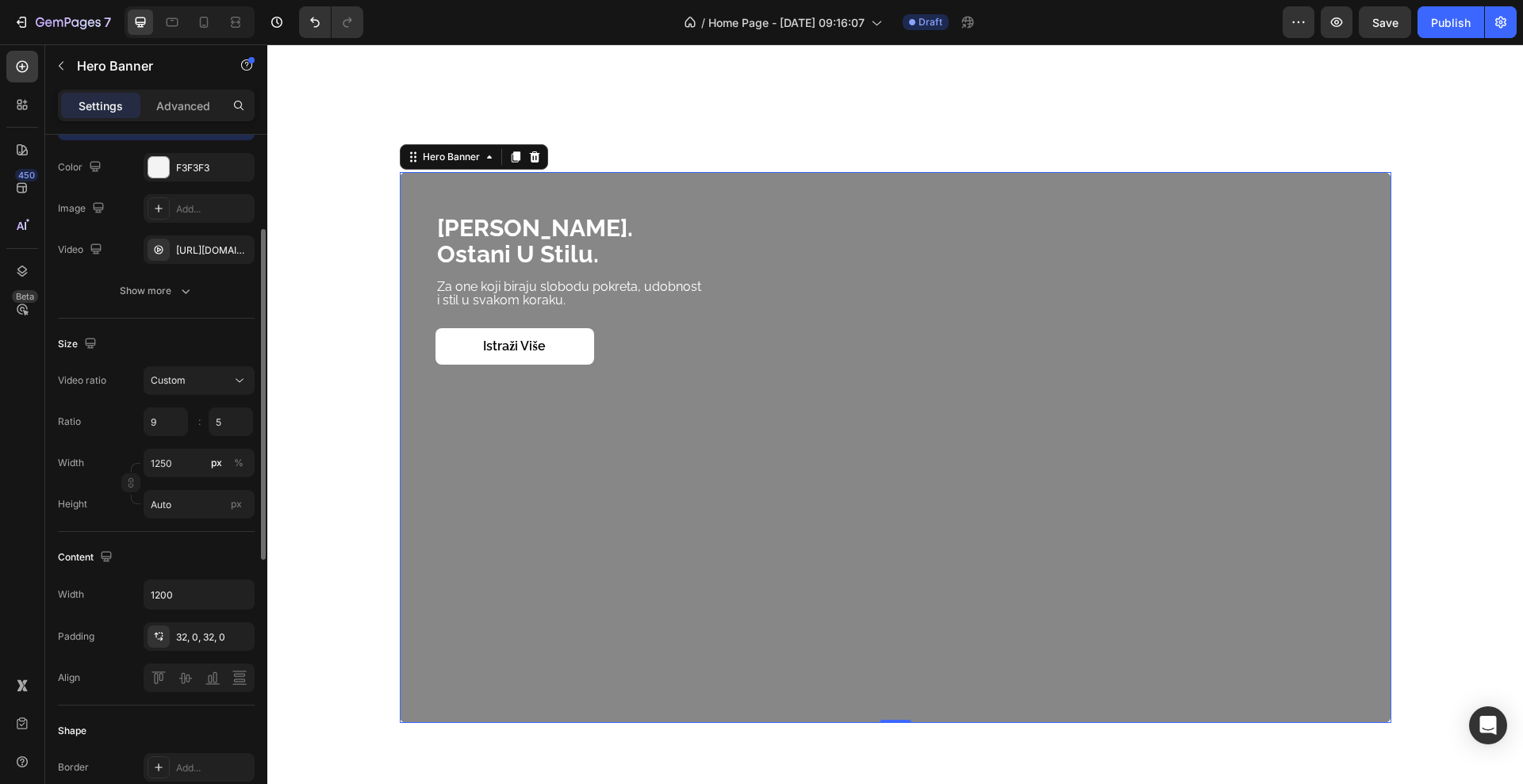
type input "9"
click at [118, 433] on div "Ratio 9 5 :" at bounding box center [156, 421] width 197 height 29
click at [233, 412] on input "5" at bounding box center [230, 421] width 44 height 29
type input "5.05"
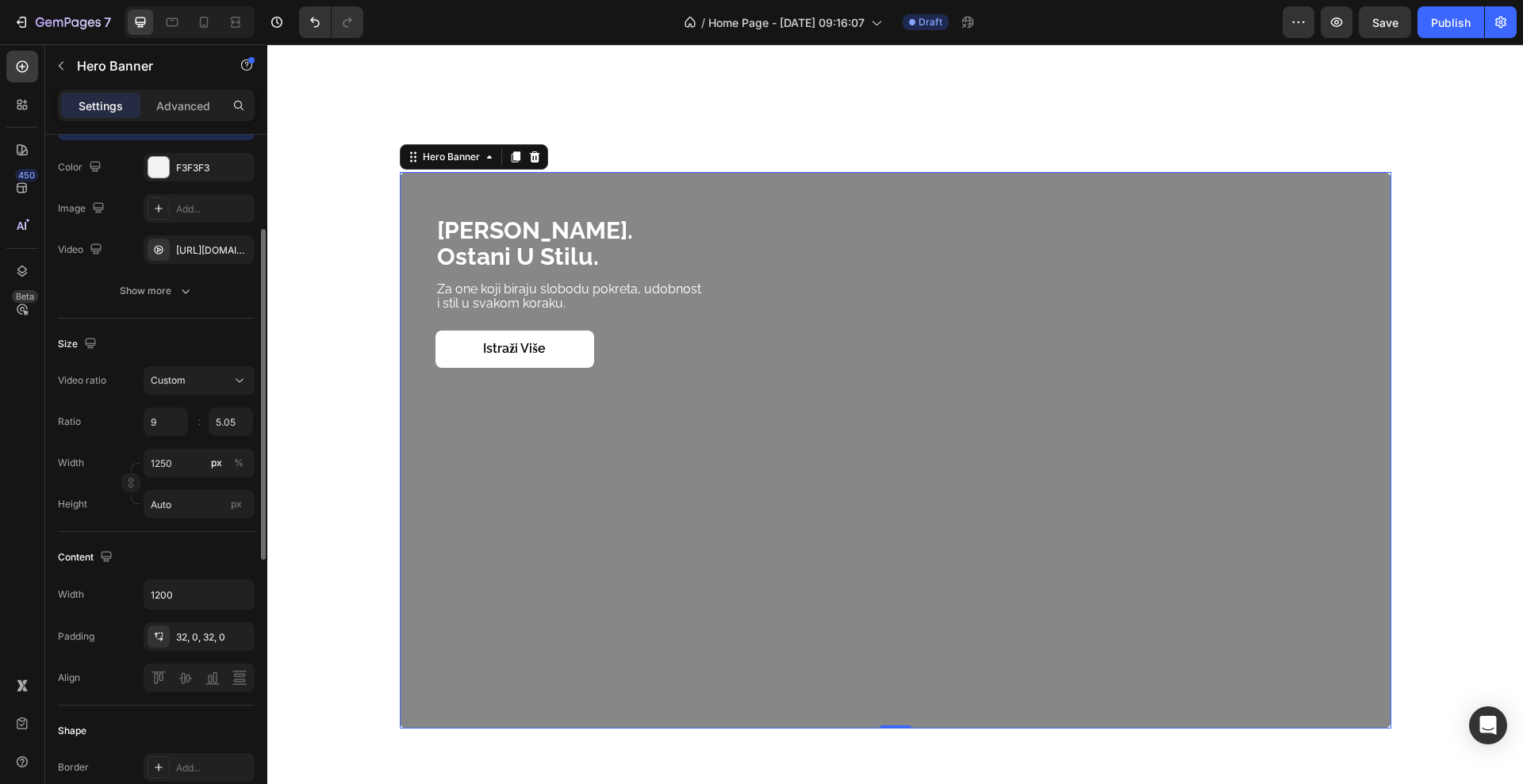
click at [108, 436] on div "Video ratio Custom Ratio 9 5.05 : Width 1250 px % Height Auto px" at bounding box center [156, 442] width 197 height 153
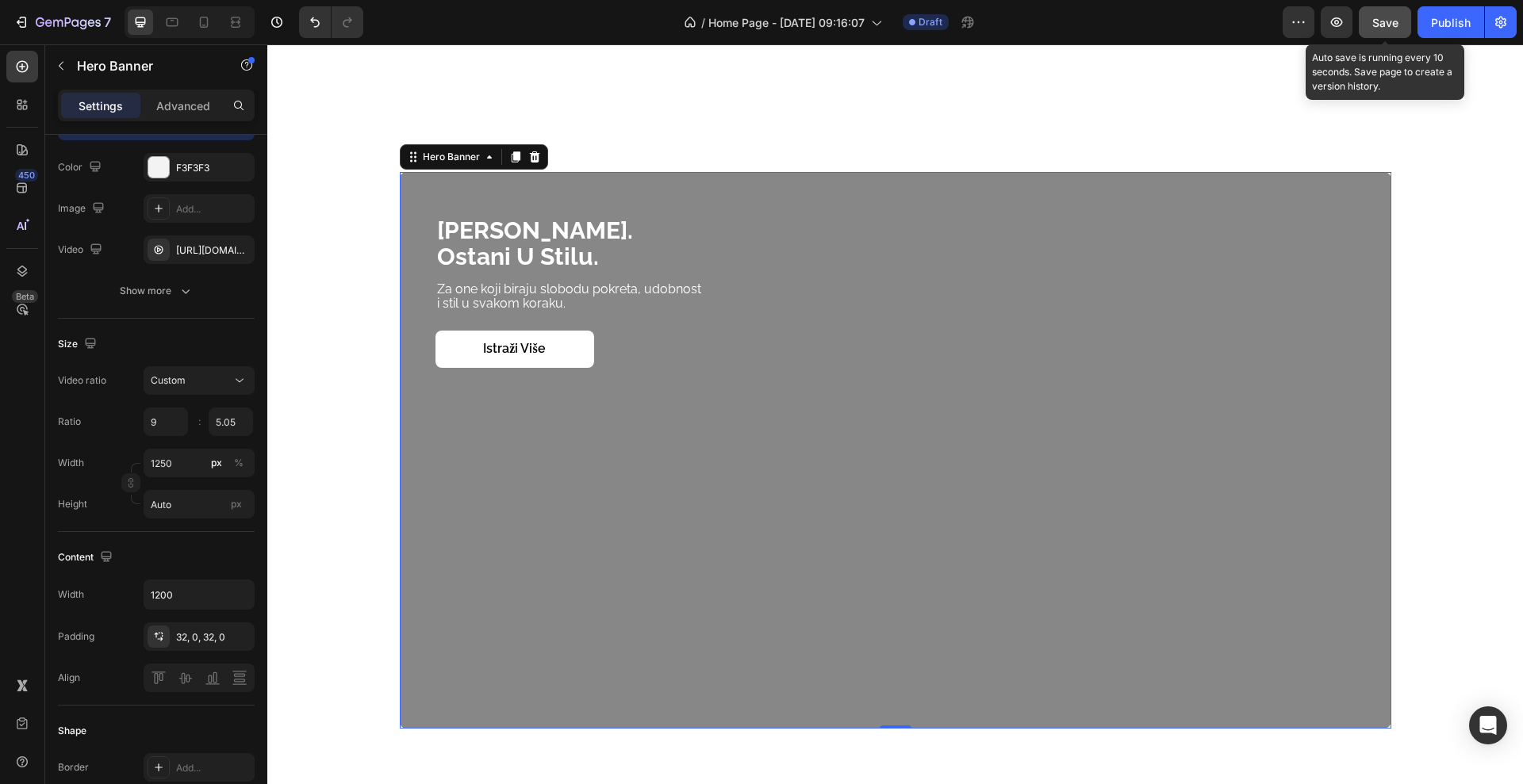
click at [1373, 24] on span "Save" at bounding box center [1385, 22] width 26 height 13
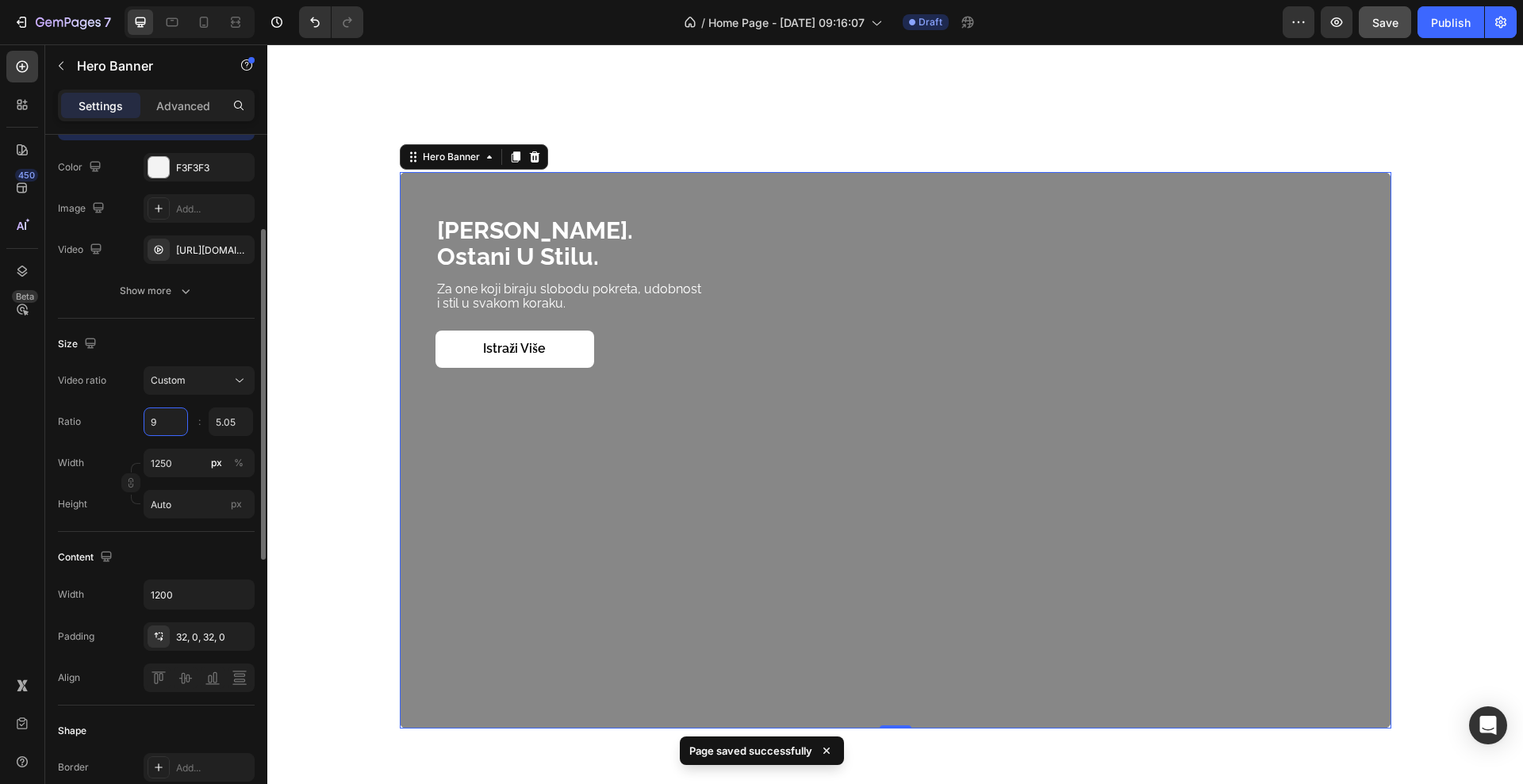
click at [180, 432] on input "9" at bounding box center [166, 421] width 44 height 29
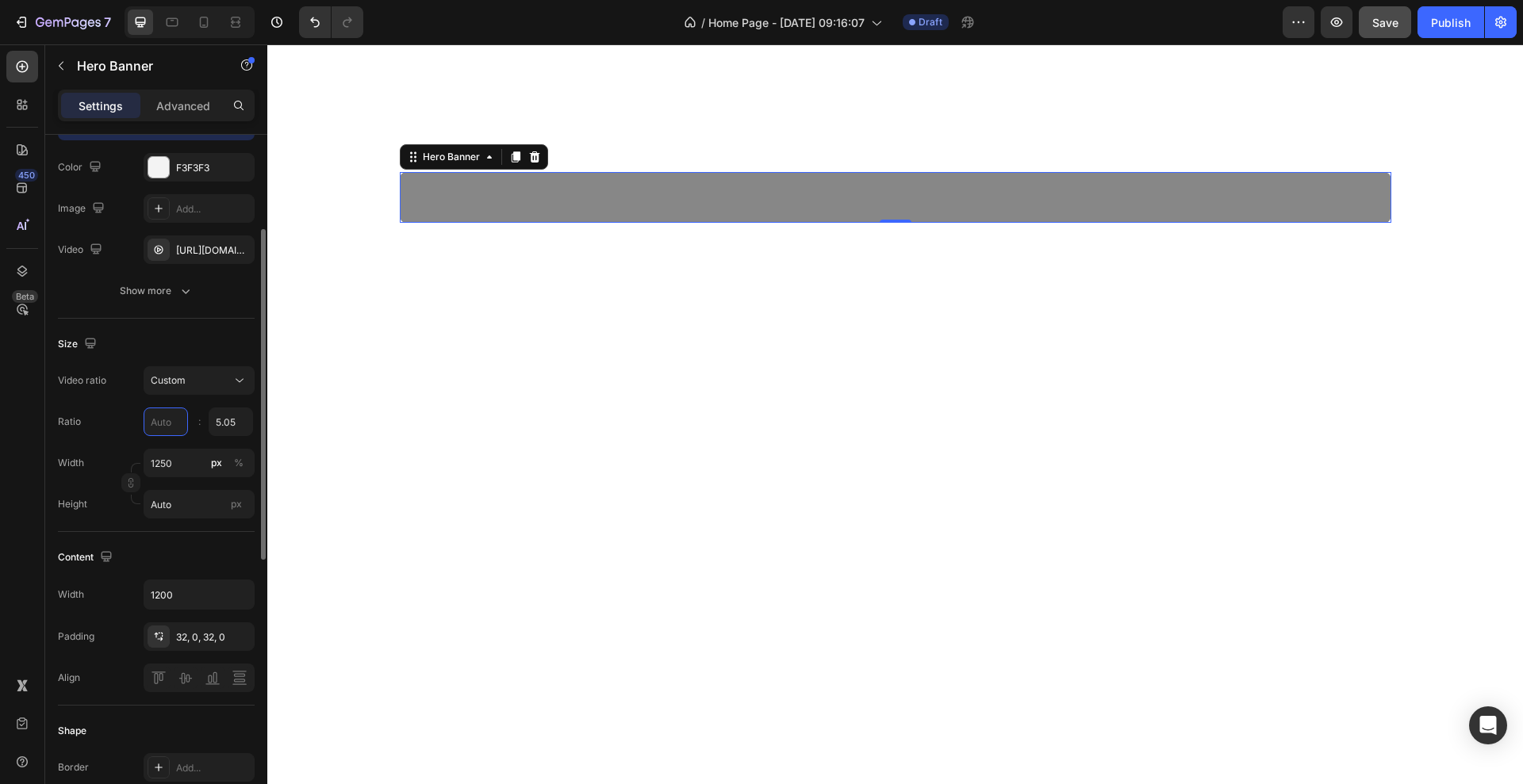
type input "6"
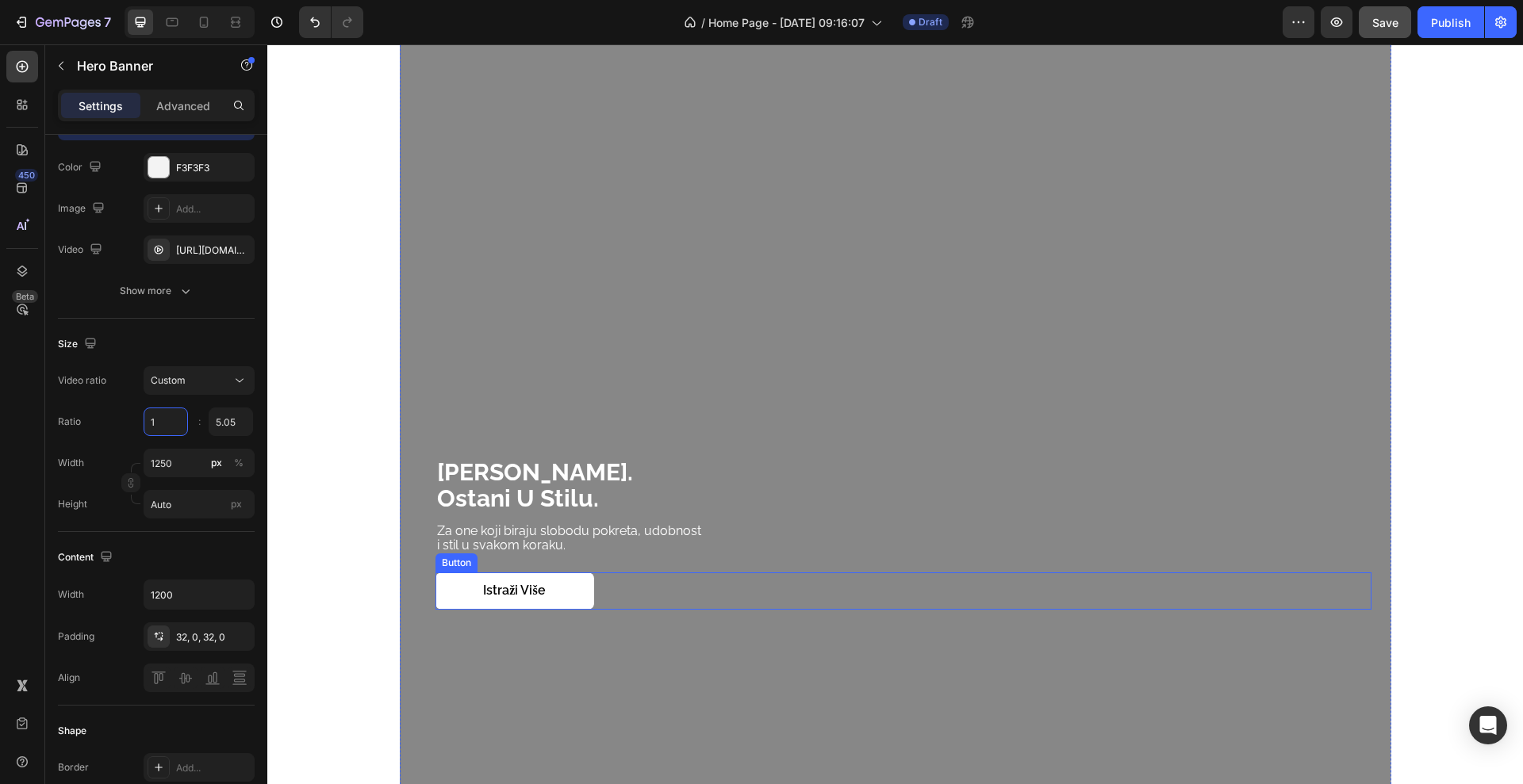
scroll to position [3422, 0]
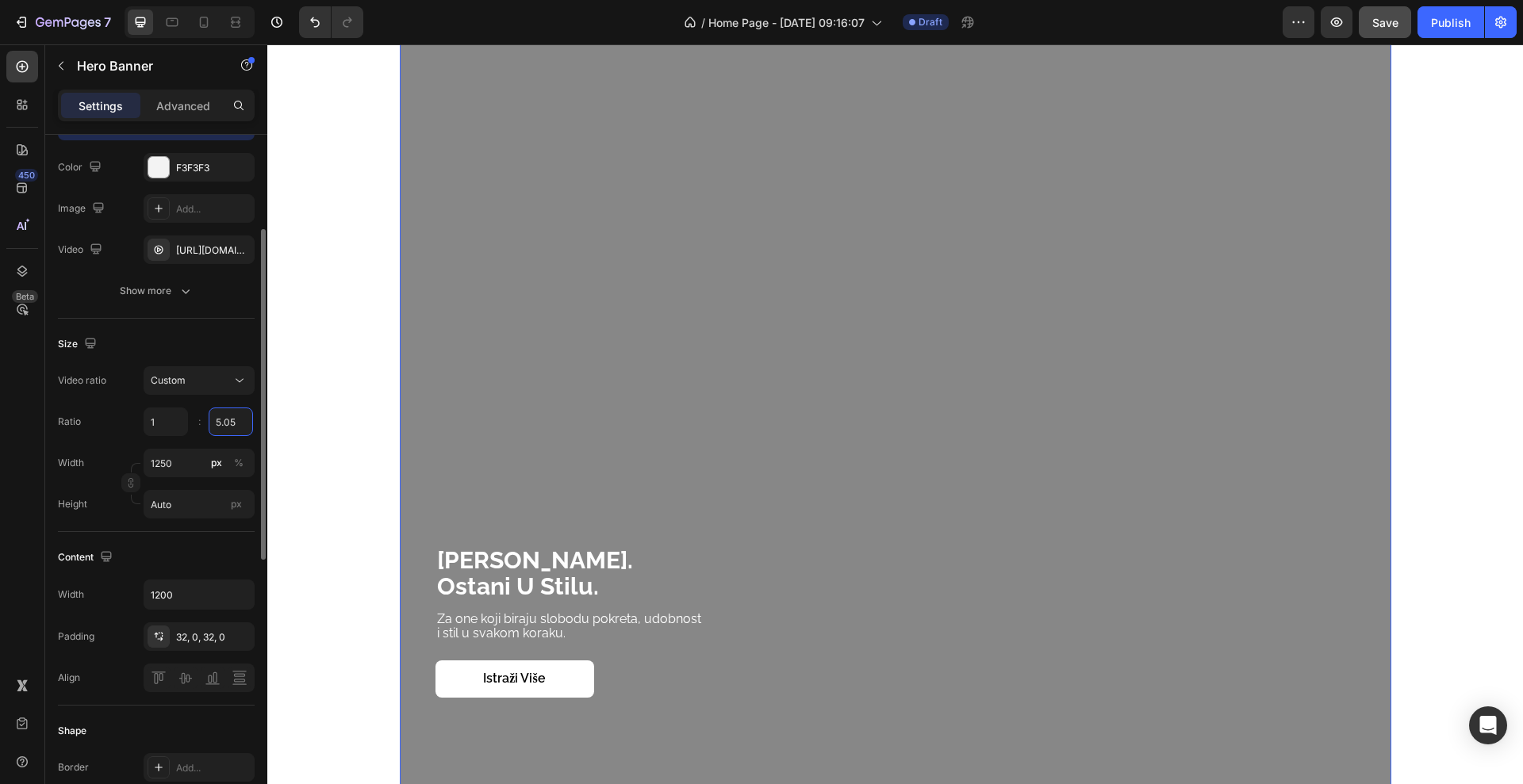
type input "1"
click at [236, 420] on input "5.05" at bounding box center [230, 421] width 44 height 29
type input "2"
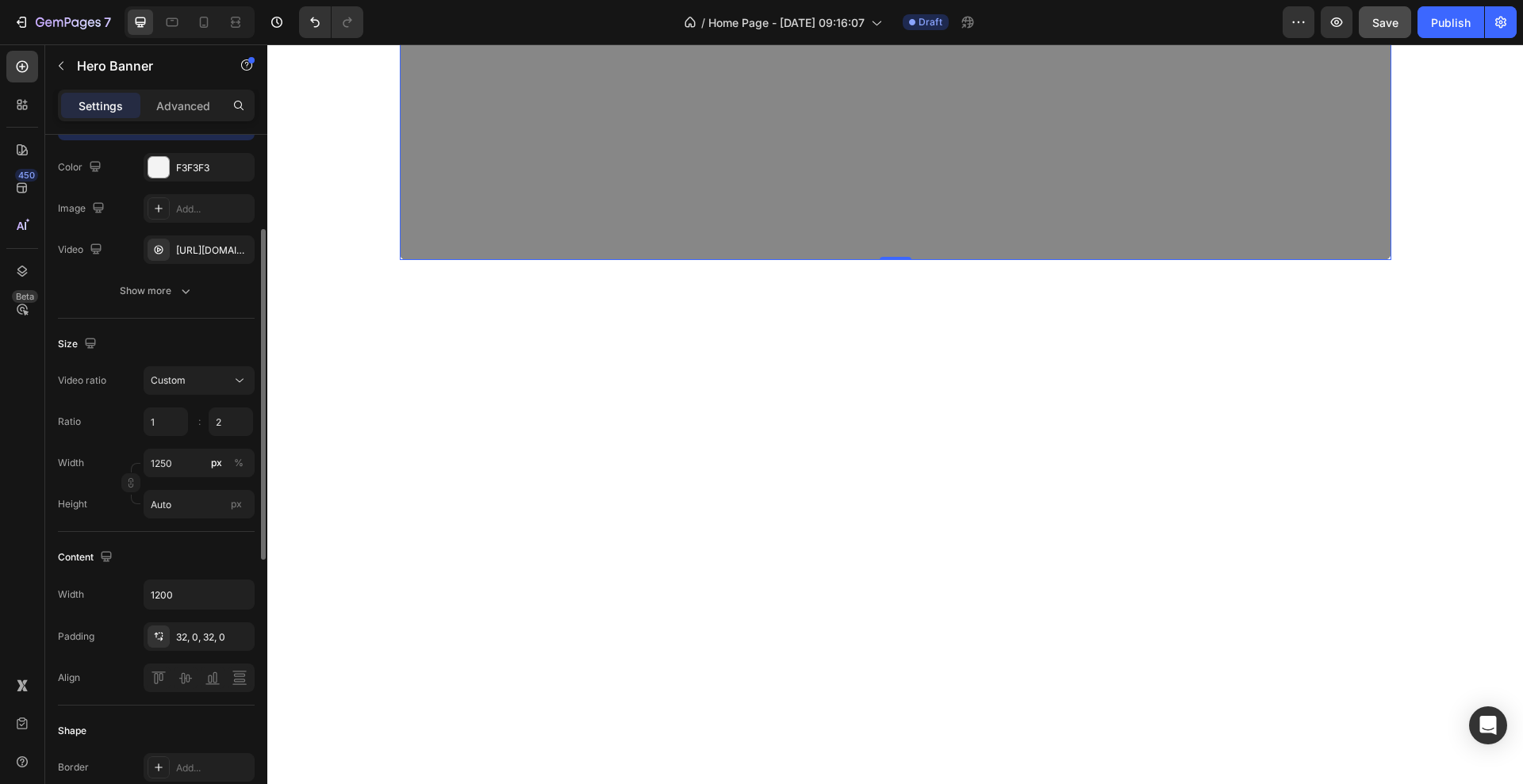
click at [106, 422] on div "Ratio 1 2 :" at bounding box center [156, 421] width 197 height 29
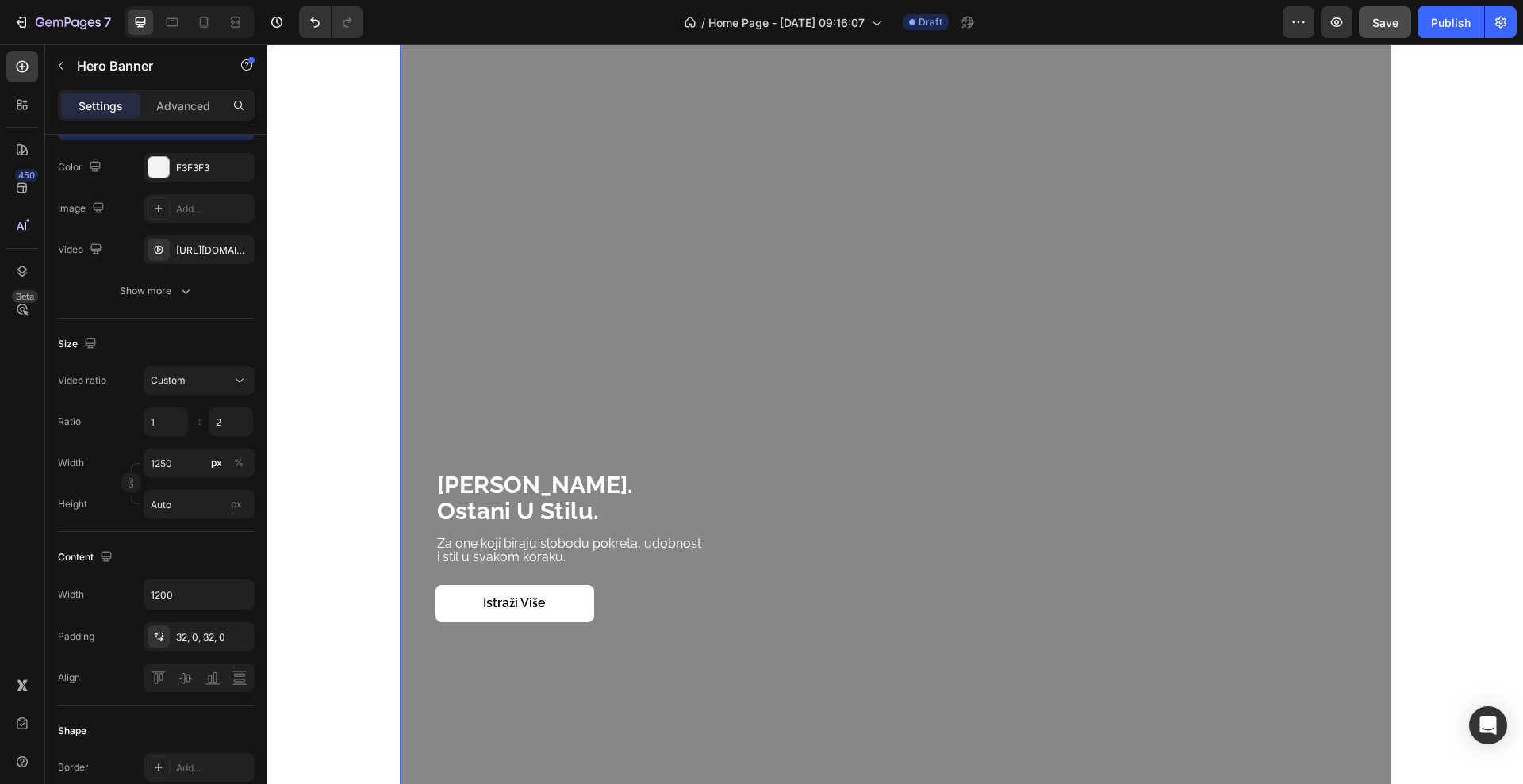
scroll to position [1935, 0]
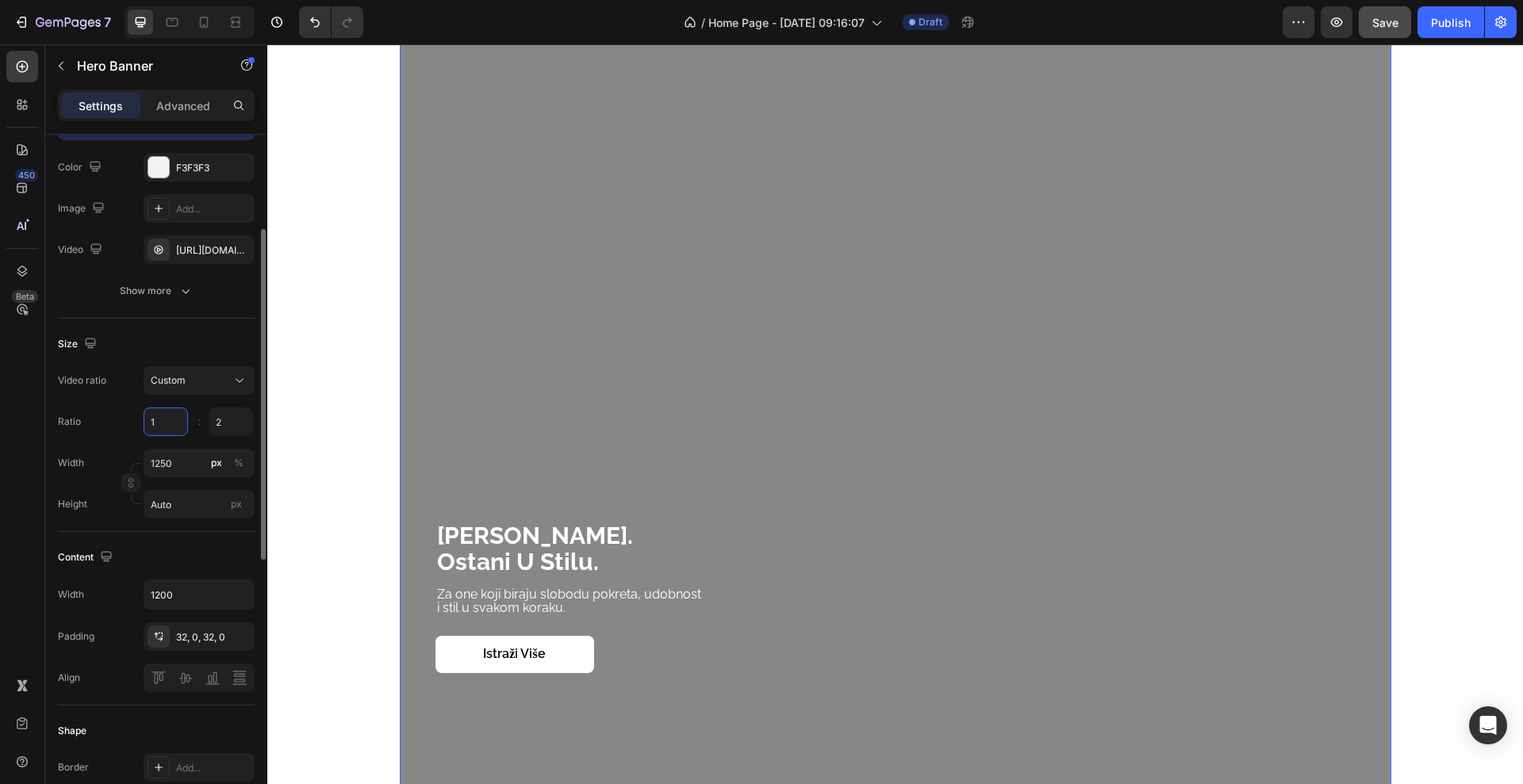
click at [177, 419] on input "1" at bounding box center [166, 421] width 44 height 29
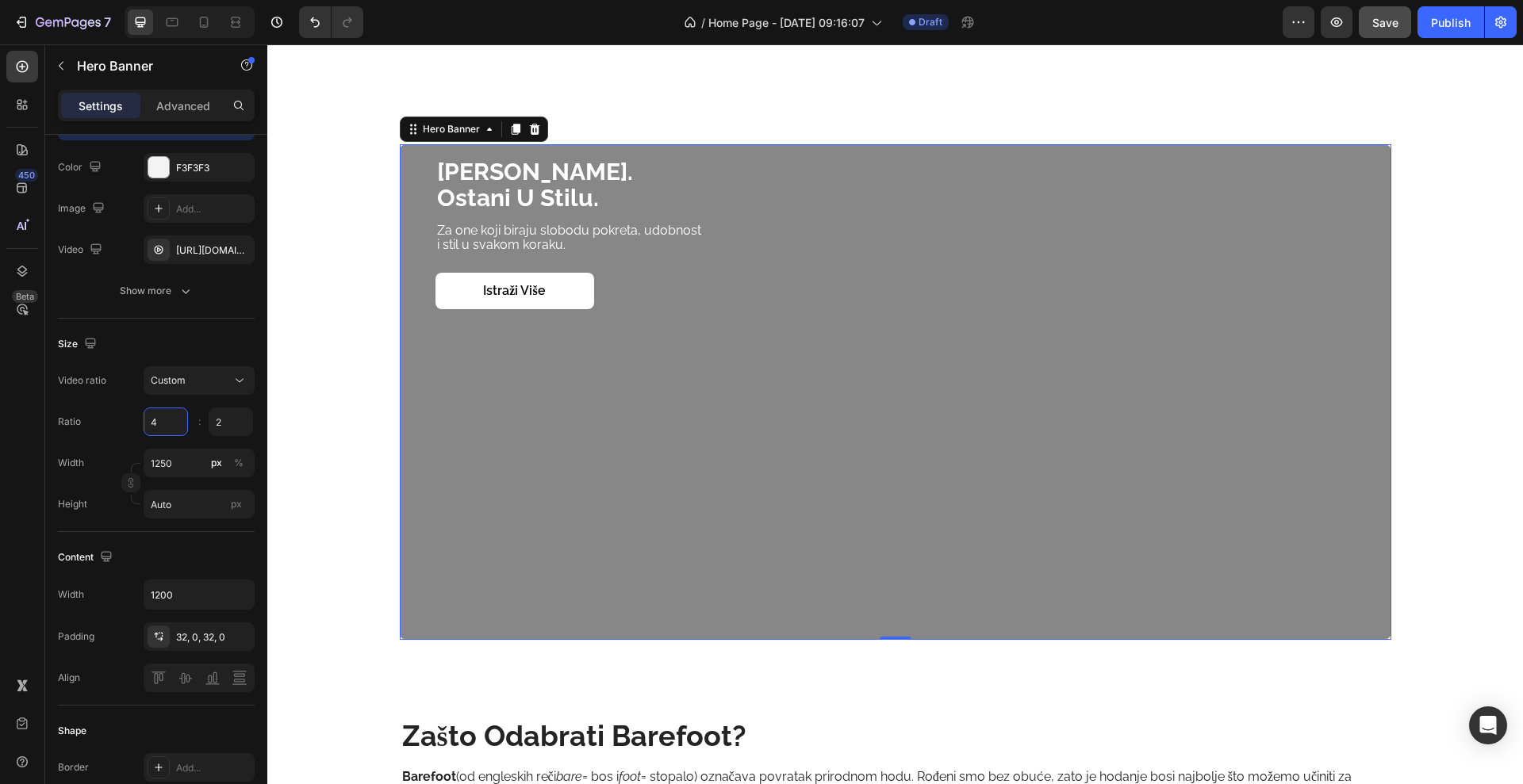
scroll to position [1590, 0]
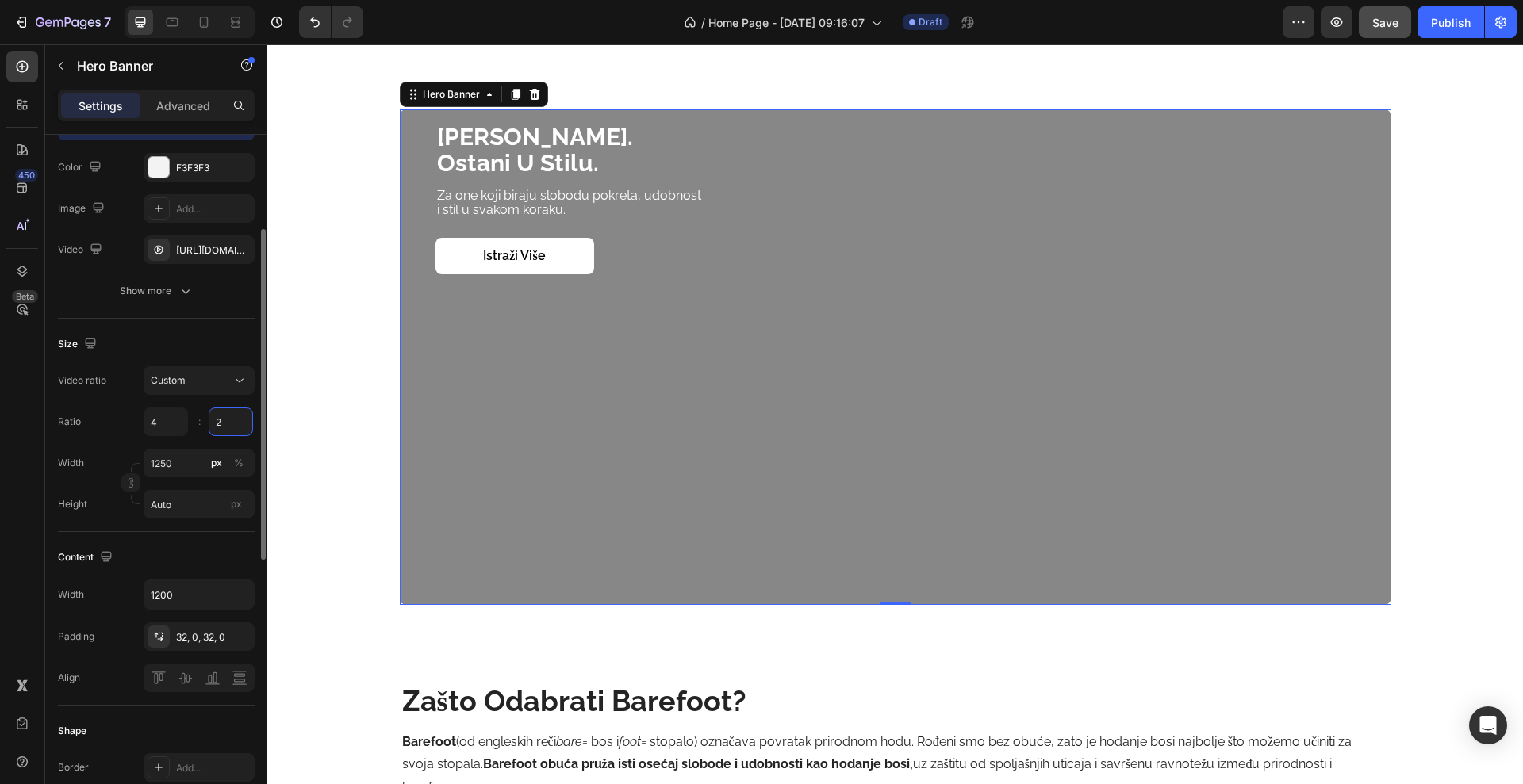
type input "4"
click at [223, 420] on input "2" at bounding box center [230, 421] width 44 height 29
type input "4"
type input "1"
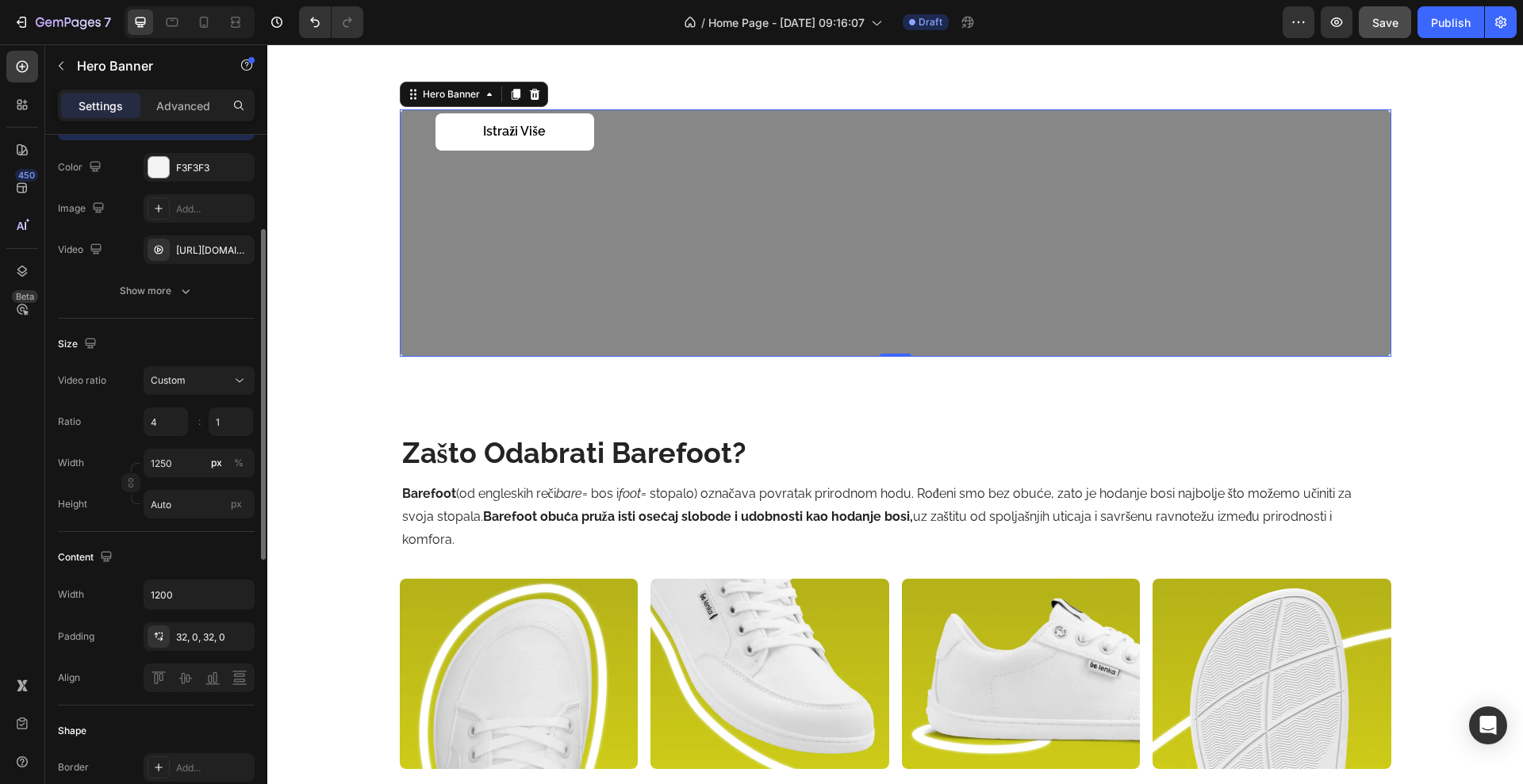
click at [106, 426] on div "Ratio 4 1 :" at bounding box center [156, 421] width 197 height 29
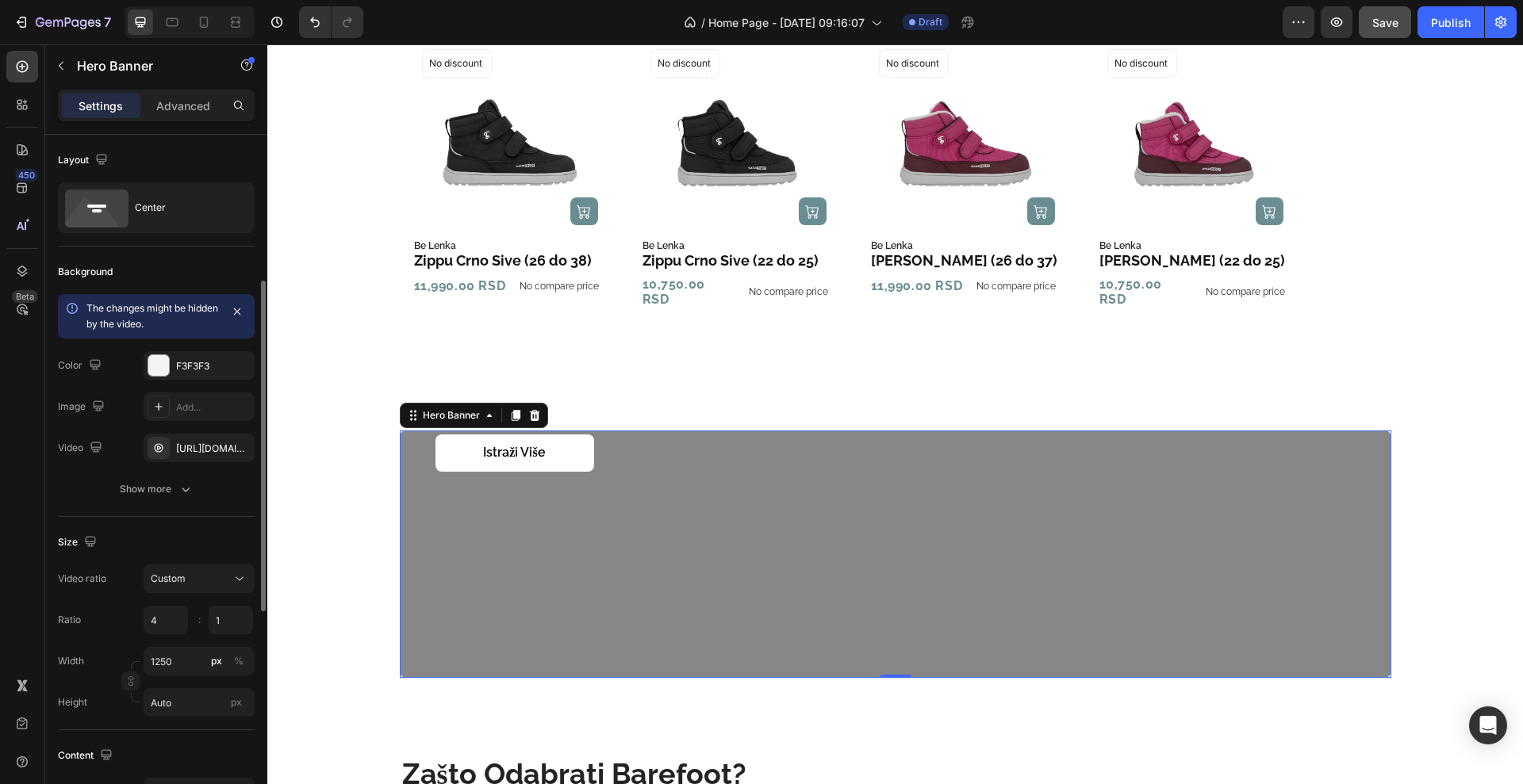
scroll to position [99, 0]
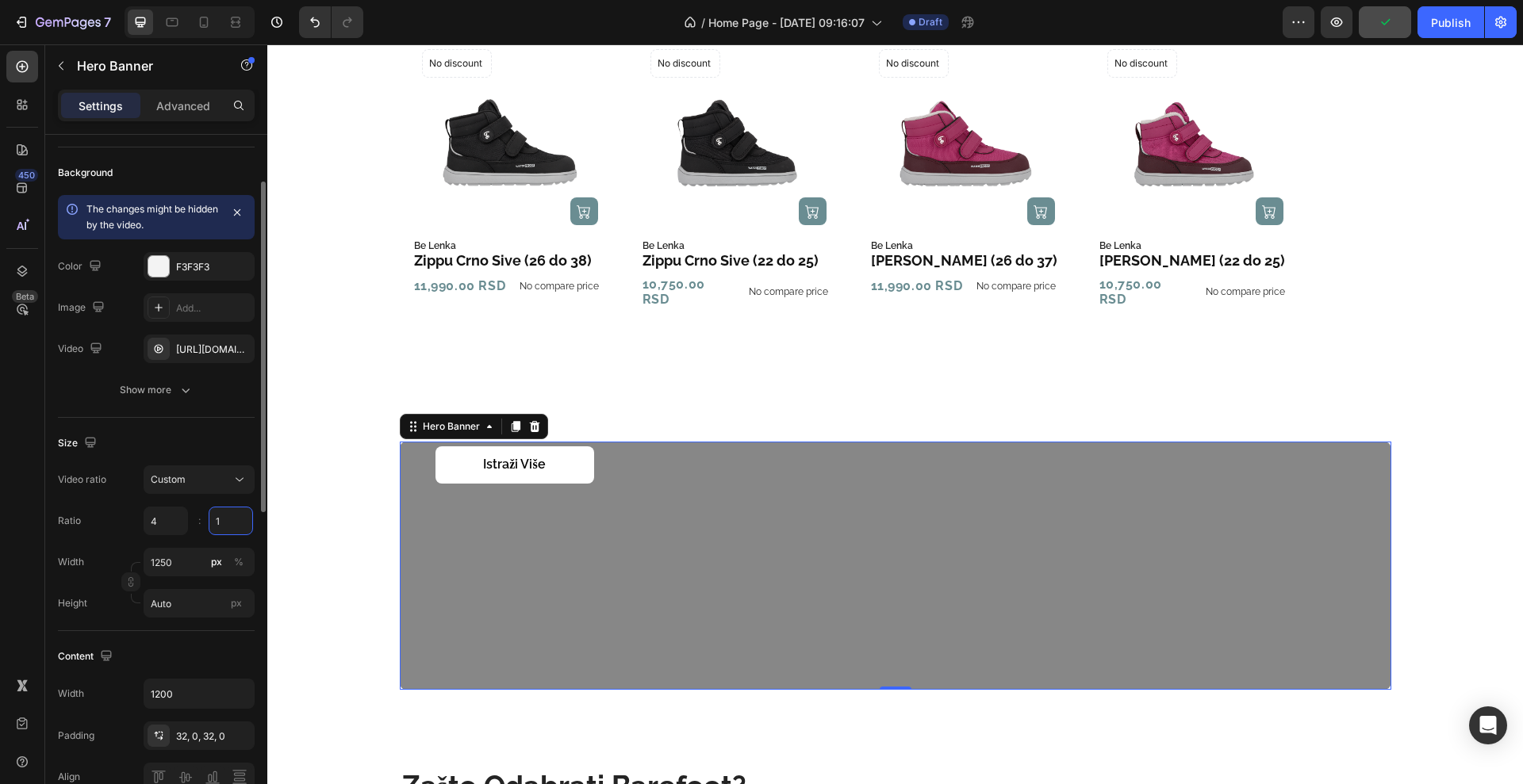
click at [222, 522] on input "1" at bounding box center [230, 521] width 44 height 29
type input "4"
click at [126, 528] on div "Ratio 4 4 :" at bounding box center [156, 521] width 197 height 29
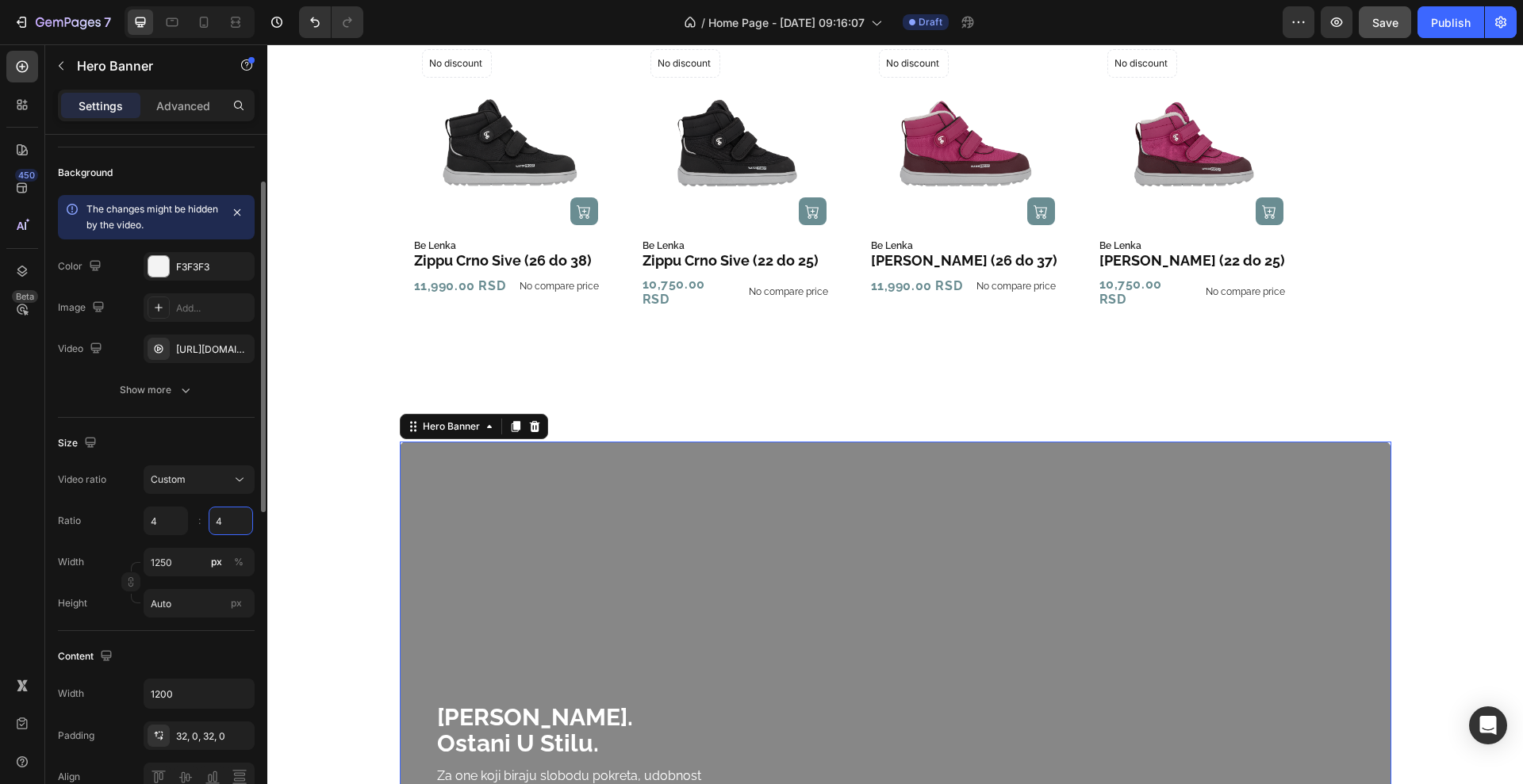
click at [229, 517] on input "4" at bounding box center [230, 521] width 44 height 29
type input "2"
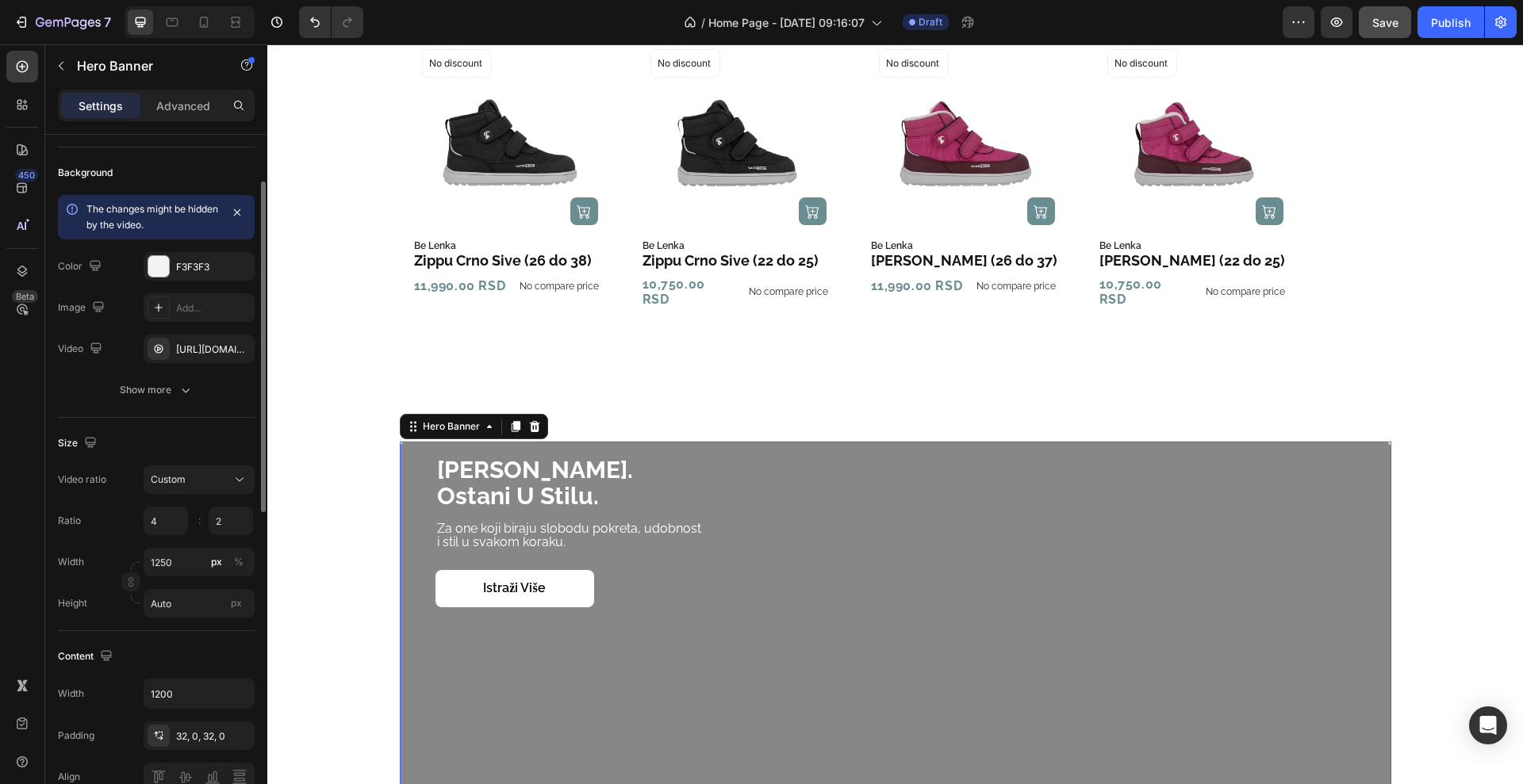
click at [121, 528] on div "Ratio 4 2 :" at bounding box center [156, 521] width 197 height 29
click at [227, 508] on input "2" at bounding box center [230, 521] width 44 height 29
type input "1.5"
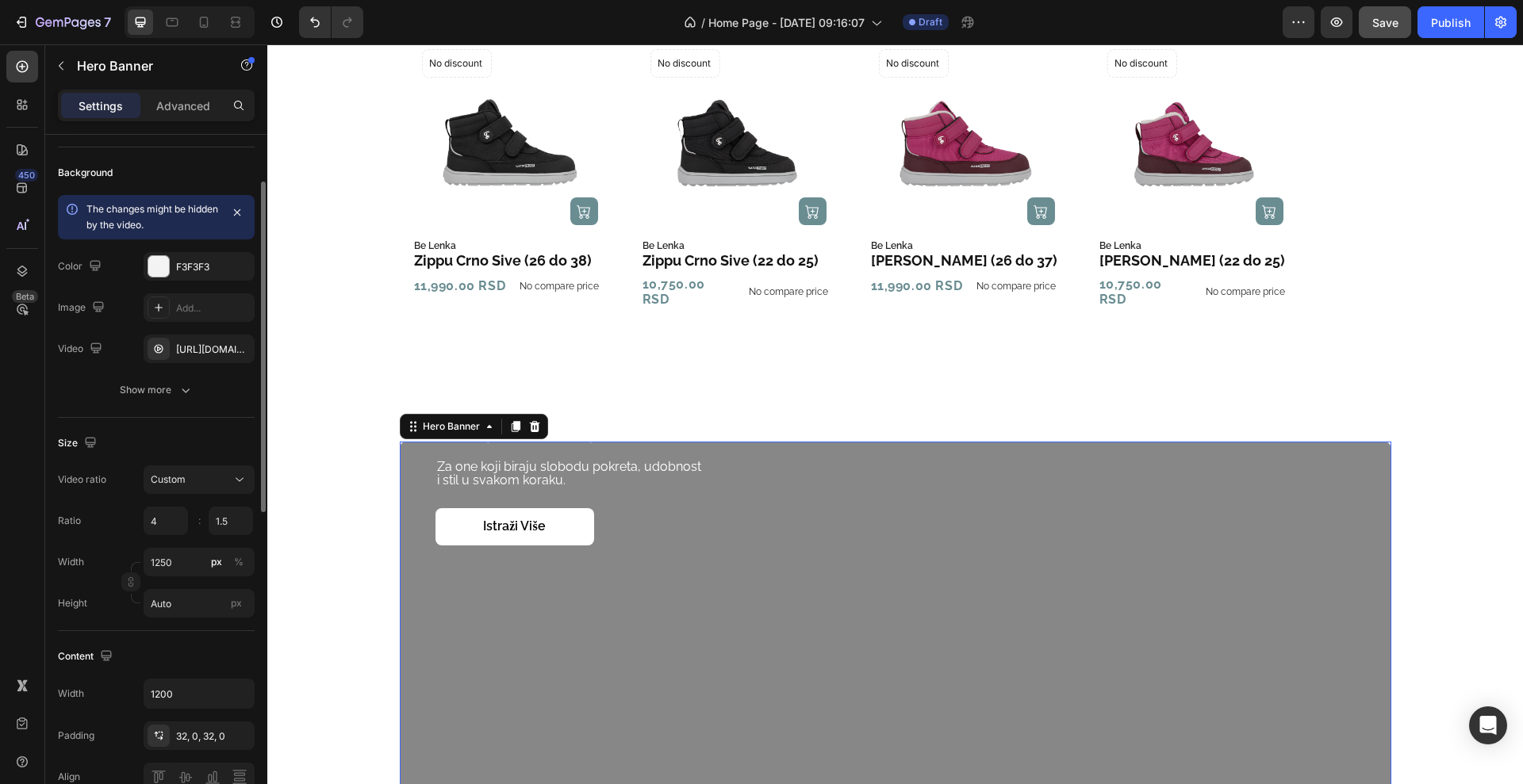
click at [102, 538] on div "Video ratio Custom Ratio 4 1.5 : Width 1250 px % Height Auto px" at bounding box center [156, 542] width 197 height 153
click at [232, 528] on input "1.5" at bounding box center [230, 521] width 44 height 29
type input "2.5"
click at [92, 522] on div "Ratio 4 2.5 :" at bounding box center [156, 521] width 197 height 29
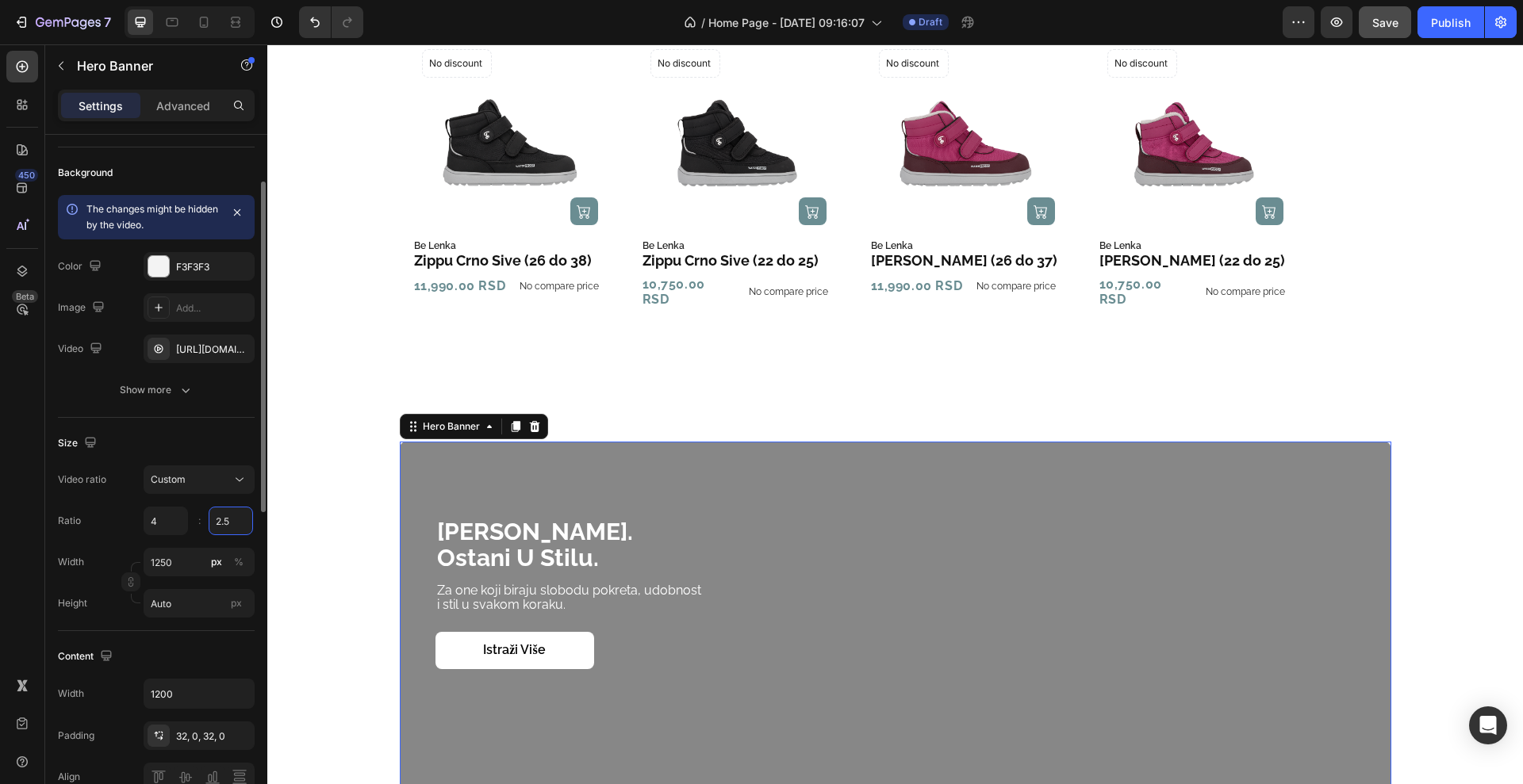
click at [238, 521] on input "2.5" at bounding box center [230, 521] width 44 height 29
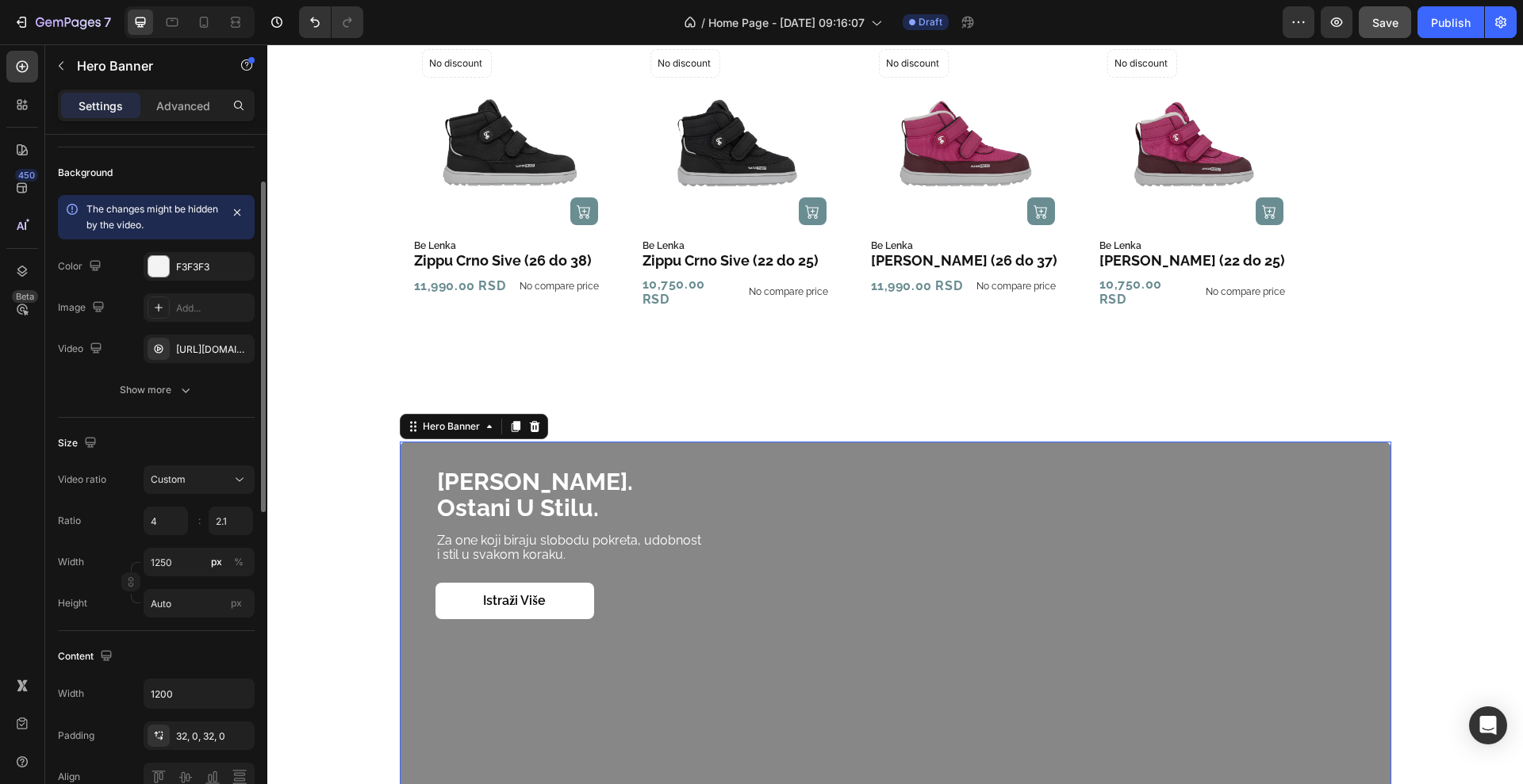
click at [98, 527] on div "Ratio 4 2.1 :" at bounding box center [156, 521] width 197 height 29
click at [232, 522] on input "2.1" at bounding box center [230, 521] width 44 height 29
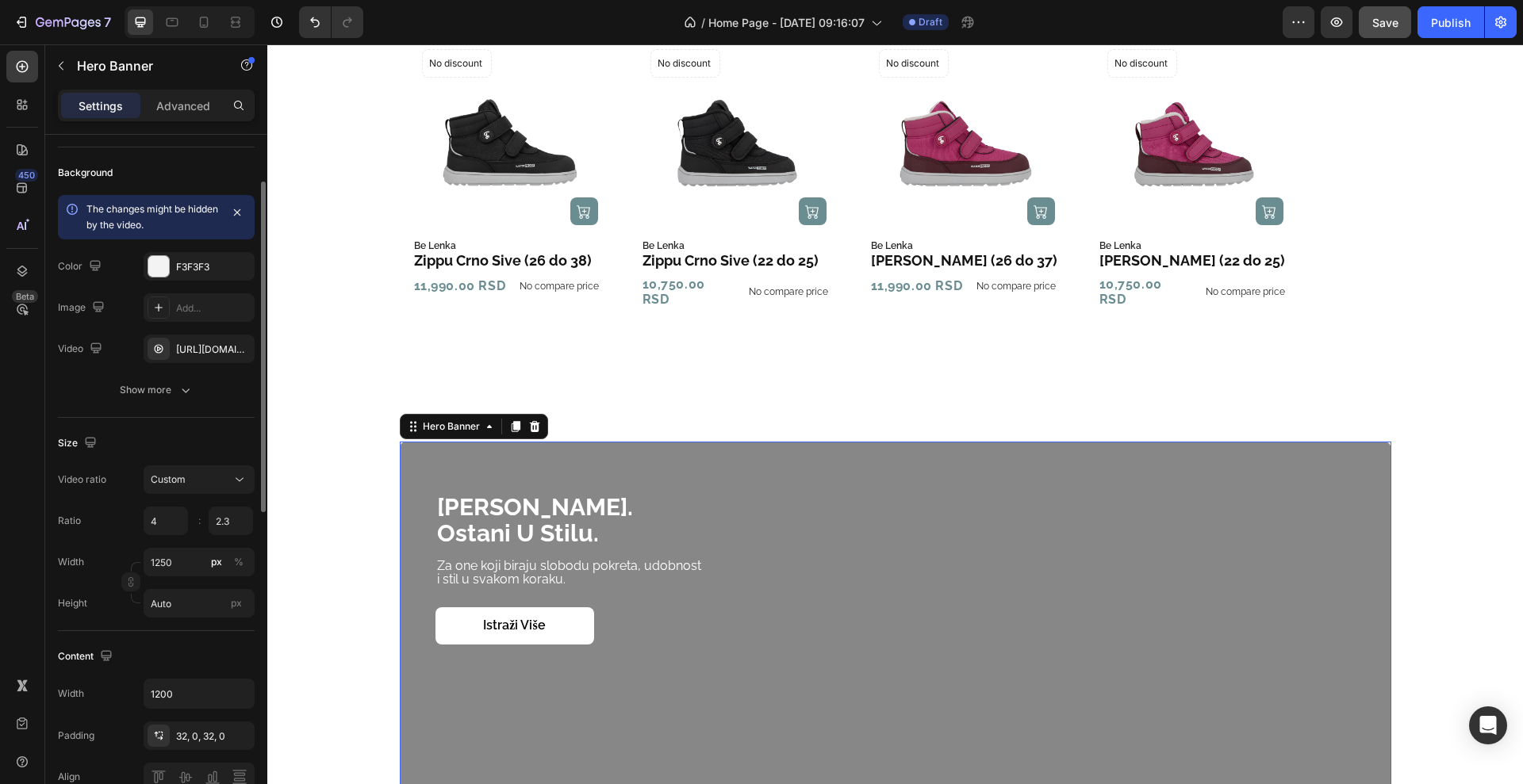
click at [117, 545] on div "Video ratio Custom Ratio 4 2.3 : Width 1250 px % Height Auto px" at bounding box center [156, 542] width 197 height 153
click at [236, 528] on input "2.3" at bounding box center [230, 521] width 44 height 29
click at [236, 527] on input "2.3" at bounding box center [230, 521] width 44 height 29
click at [236, 526] on input "2.3" at bounding box center [230, 521] width 44 height 29
click at [236, 518] on input "2.3" at bounding box center [230, 521] width 44 height 29
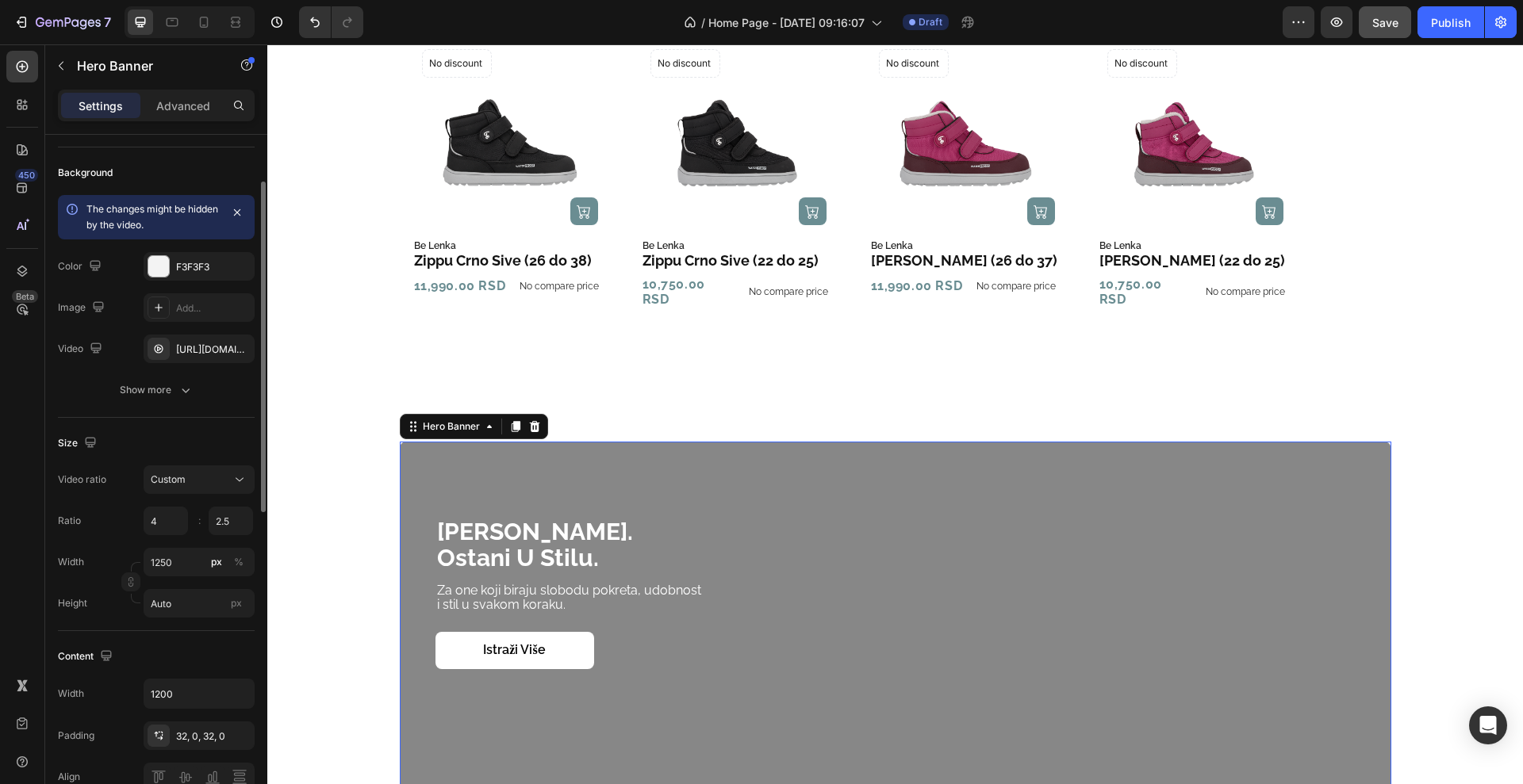
click at [117, 523] on div "Ratio 4 2.5 :" at bounding box center [156, 521] width 197 height 29
click at [228, 523] on input "2.5" at bounding box center [230, 521] width 44 height 29
click at [230, 522] on input "2.5" at bounding box center [230, 521] width 44 height 29
click at [122, 522] on div "Ratio 4 2.35 :" at bounding box center [156, 521] width 197 height 29
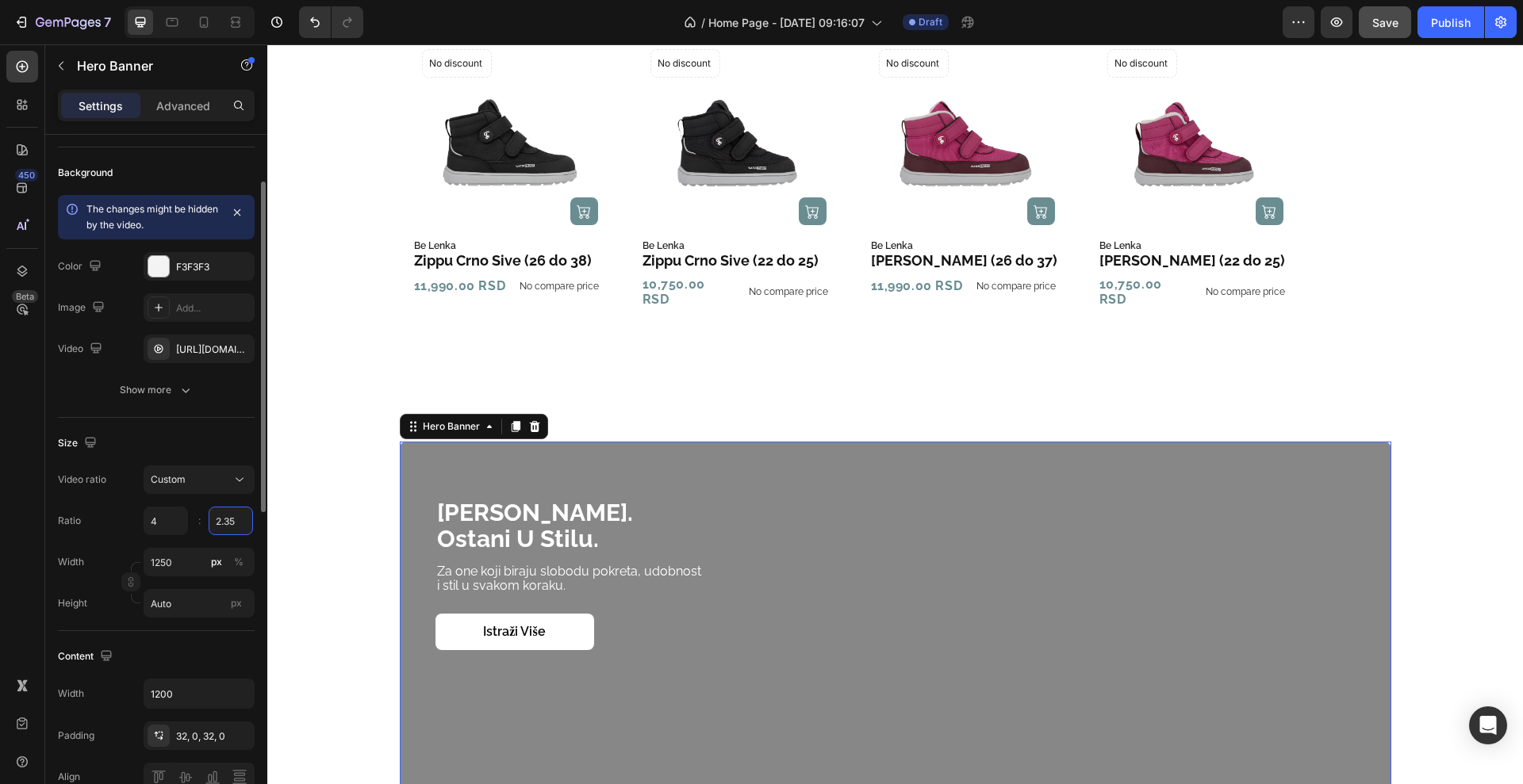
click at [236, 519] on input "2.35" at bounding box center [230, 521] width 44 height 29
click at [232, 521] on input "2.35" at bounding box center [230, 521] width 44 height 29
click at [236, 521] on input "2.35" at bounding box center [230, 521] width 44 height 29
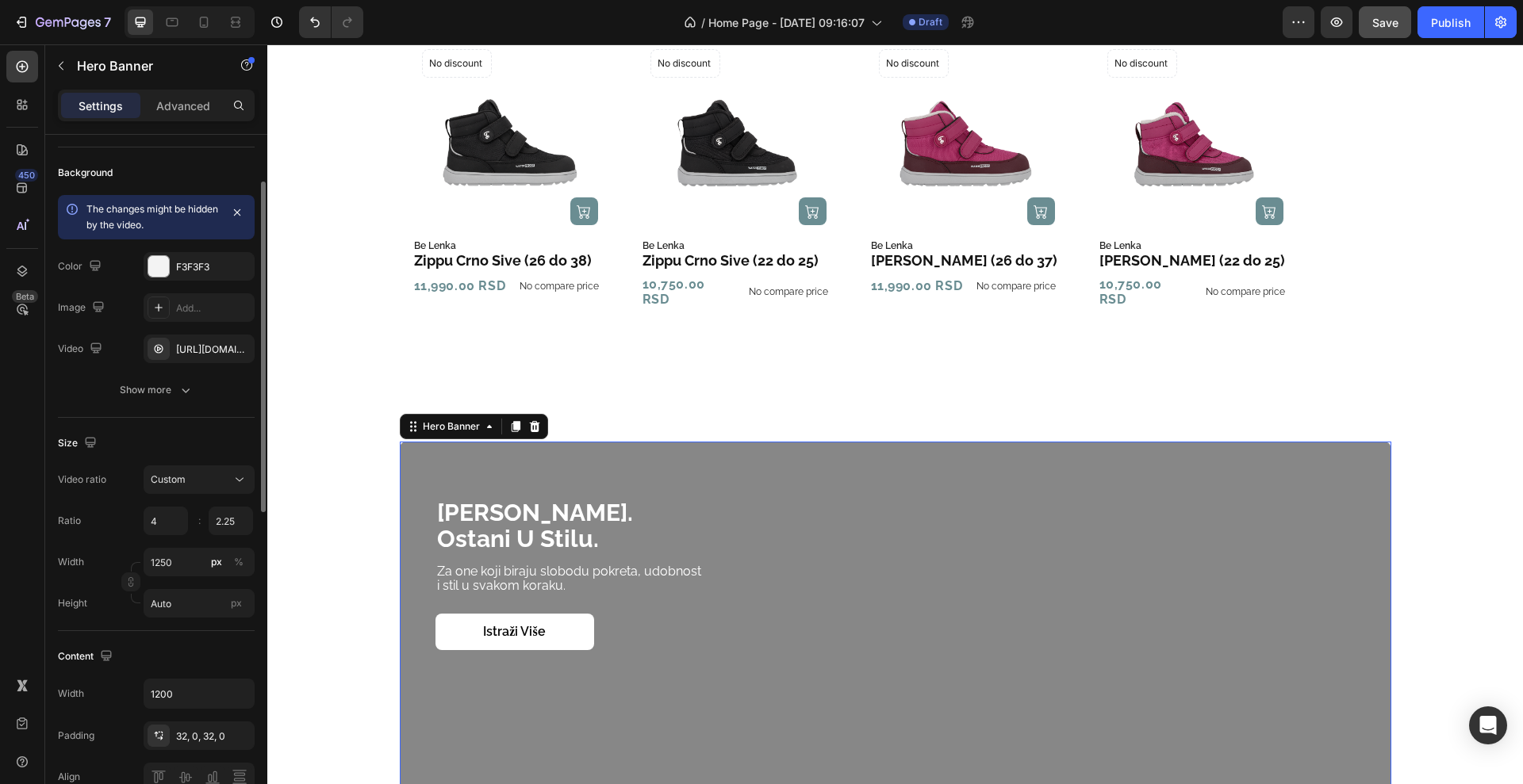
type input "2.25"
click at [129, 525] on div "Ratio 4 2.25 :" at bounding box center [156, 521] width 197 height 29
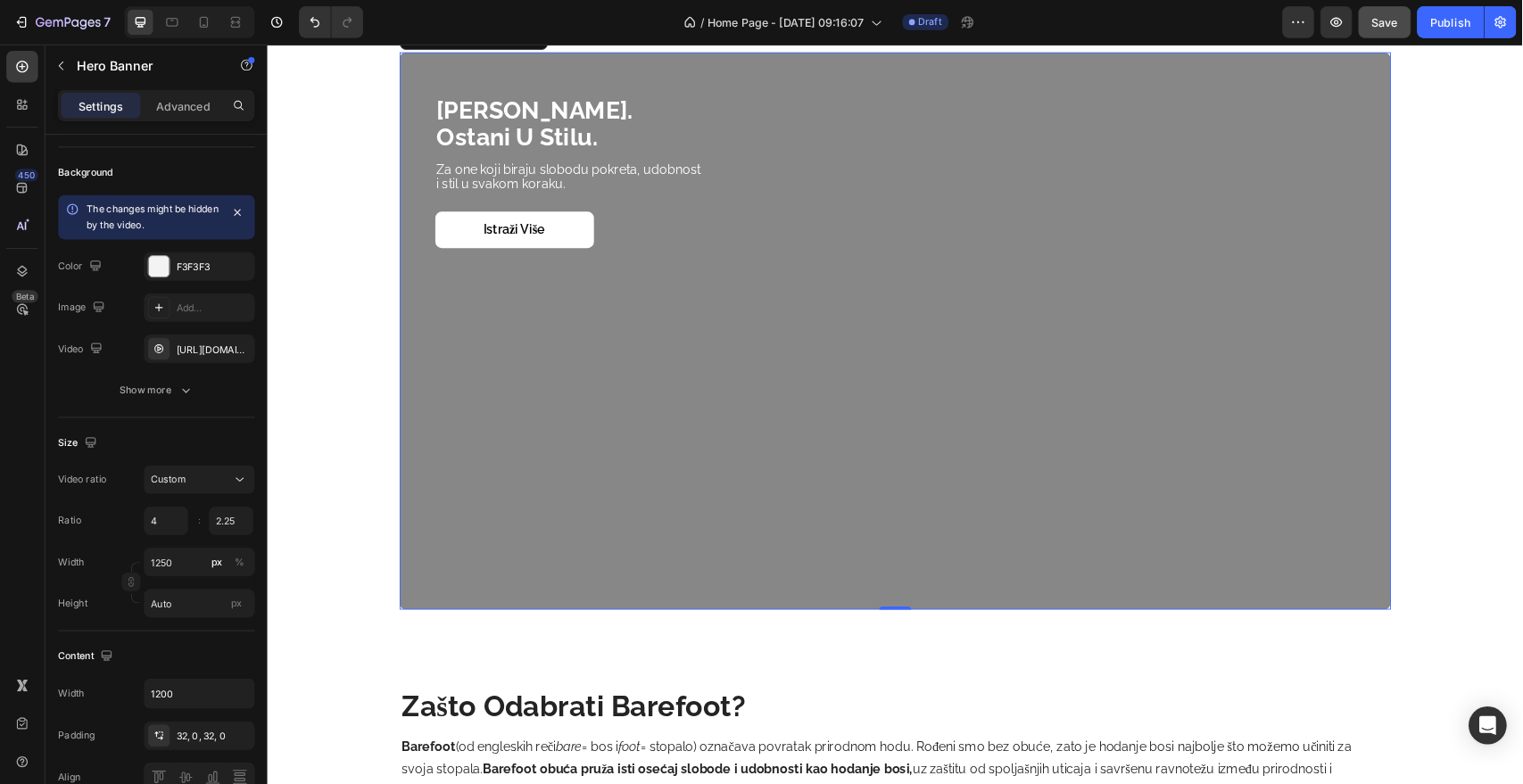
scroll to position [1855, 0]
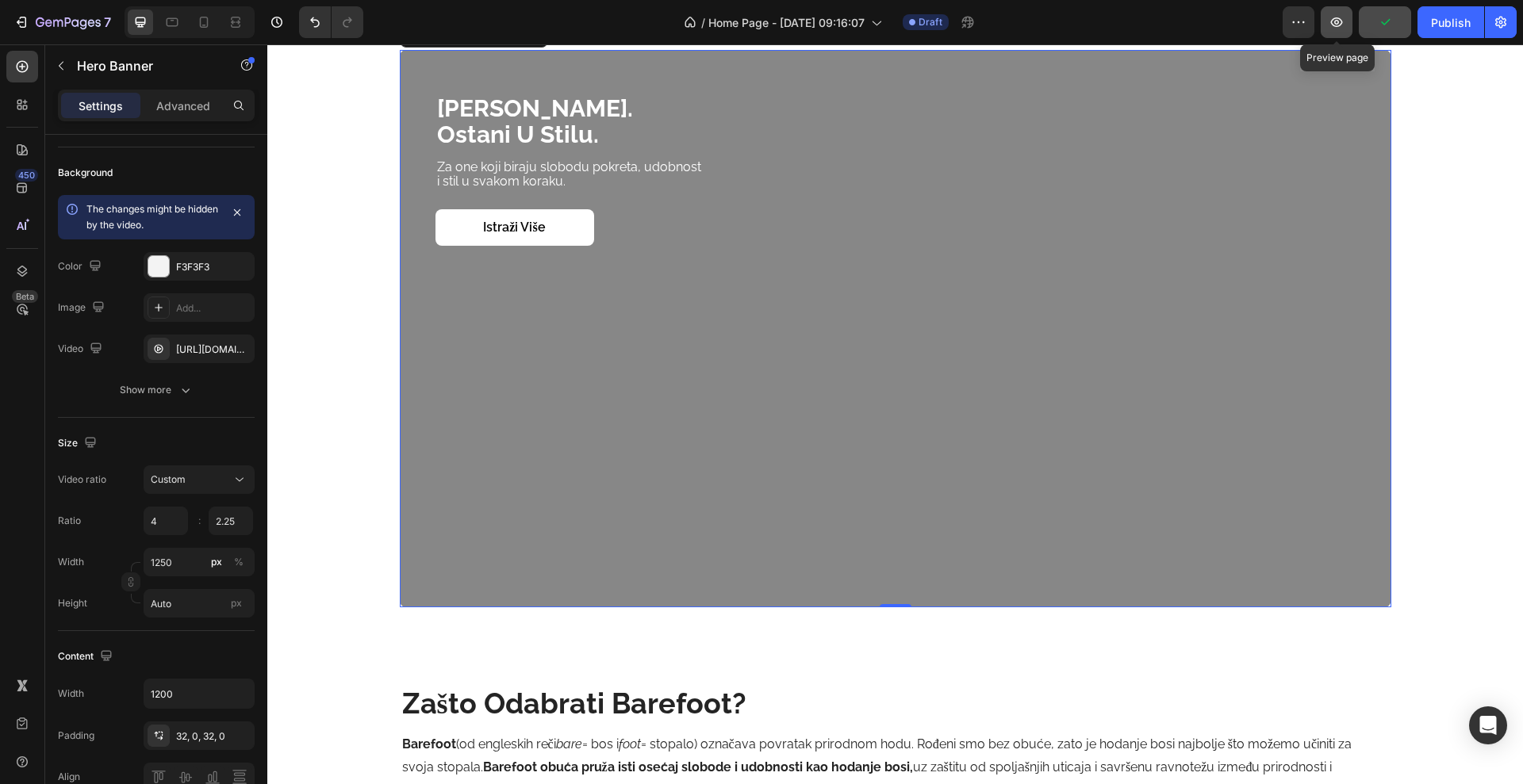
click at [1335, 14] on icon "button" at bounding box center [1336, 22] width 16 height 16
click at [1361, 14] on button "Save" at bounding box center [1385, 22] width 52 height 31
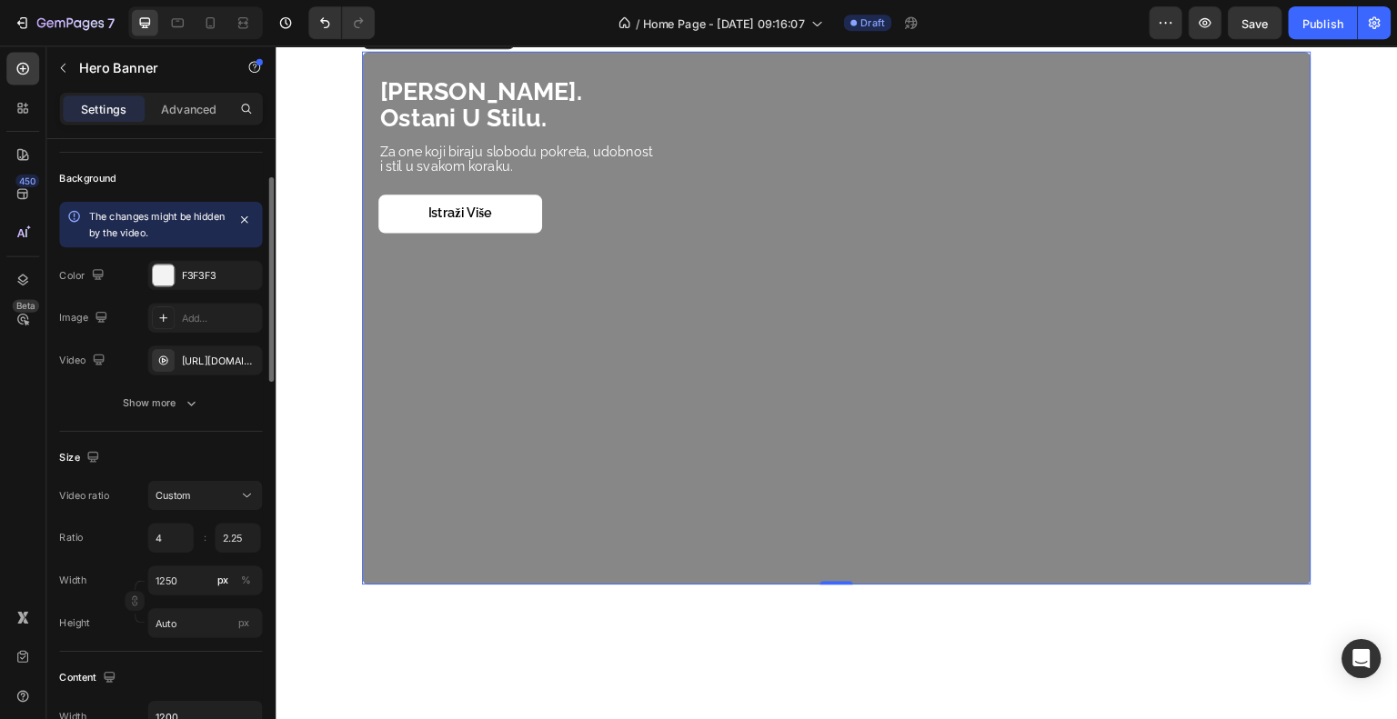
scroll to position [114, 0]
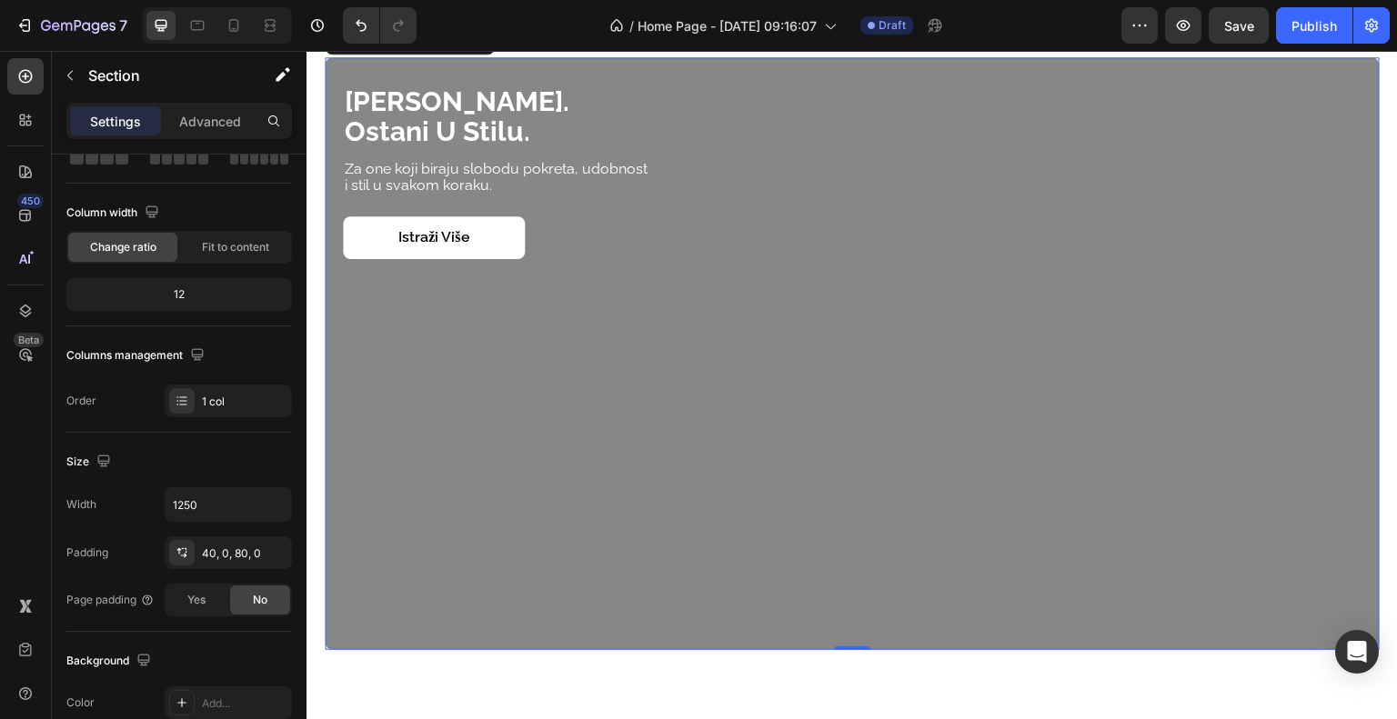
drag, startPoint x: 1868, startPoint y: 54, endPoint x: 988, endPoint y: 711, distance: 1098.7
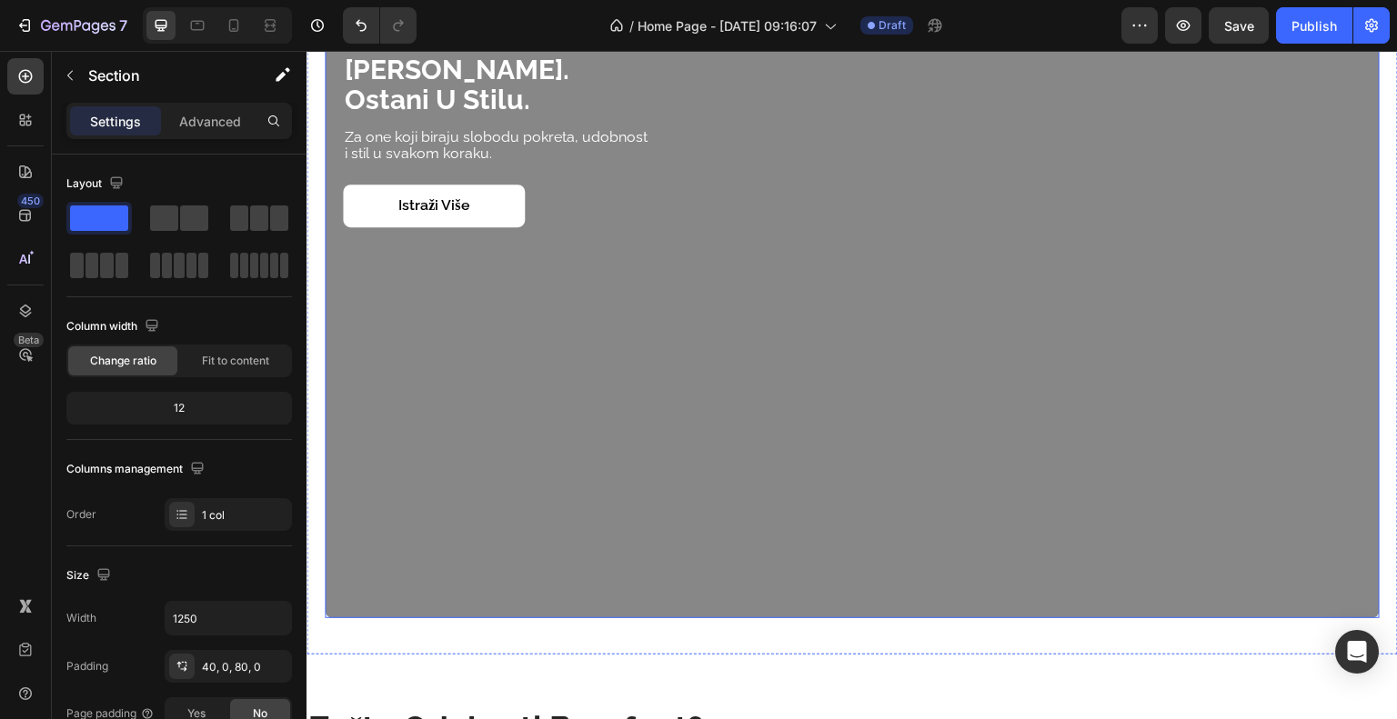
scroll to position [1891, 0]
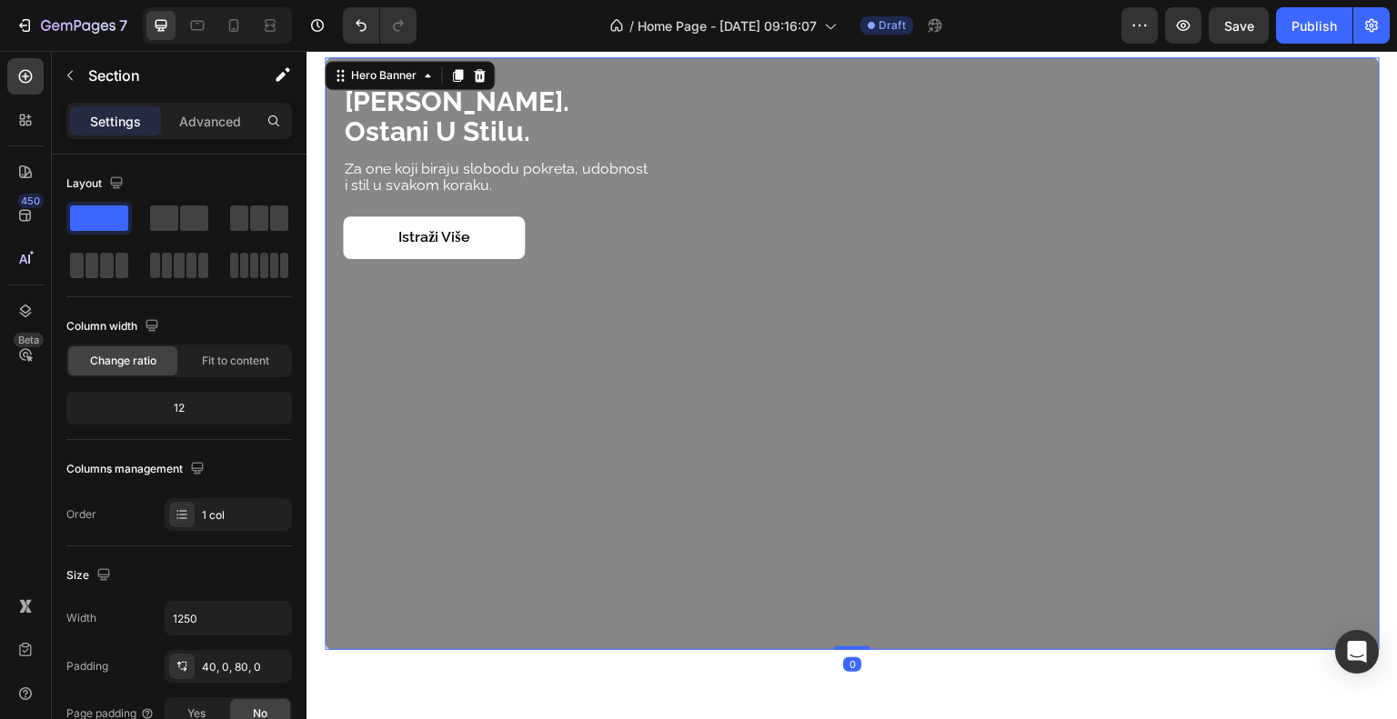
click at [537, 378] on div "budi barefoot. ostani u stilu. Heading Za one koji biraju slobodu pokreta, udob…" at bounding box center [852, 354] width 1055 height 58
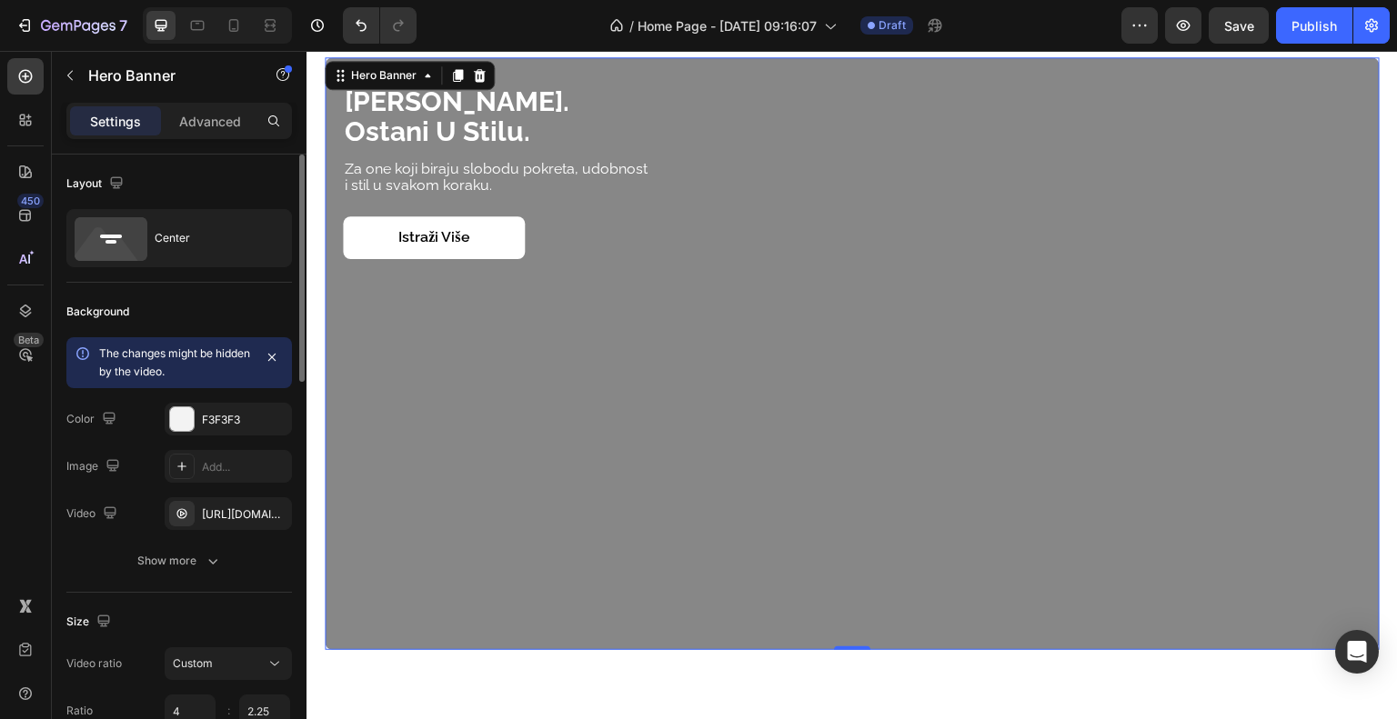
scroll to position [91, 0]
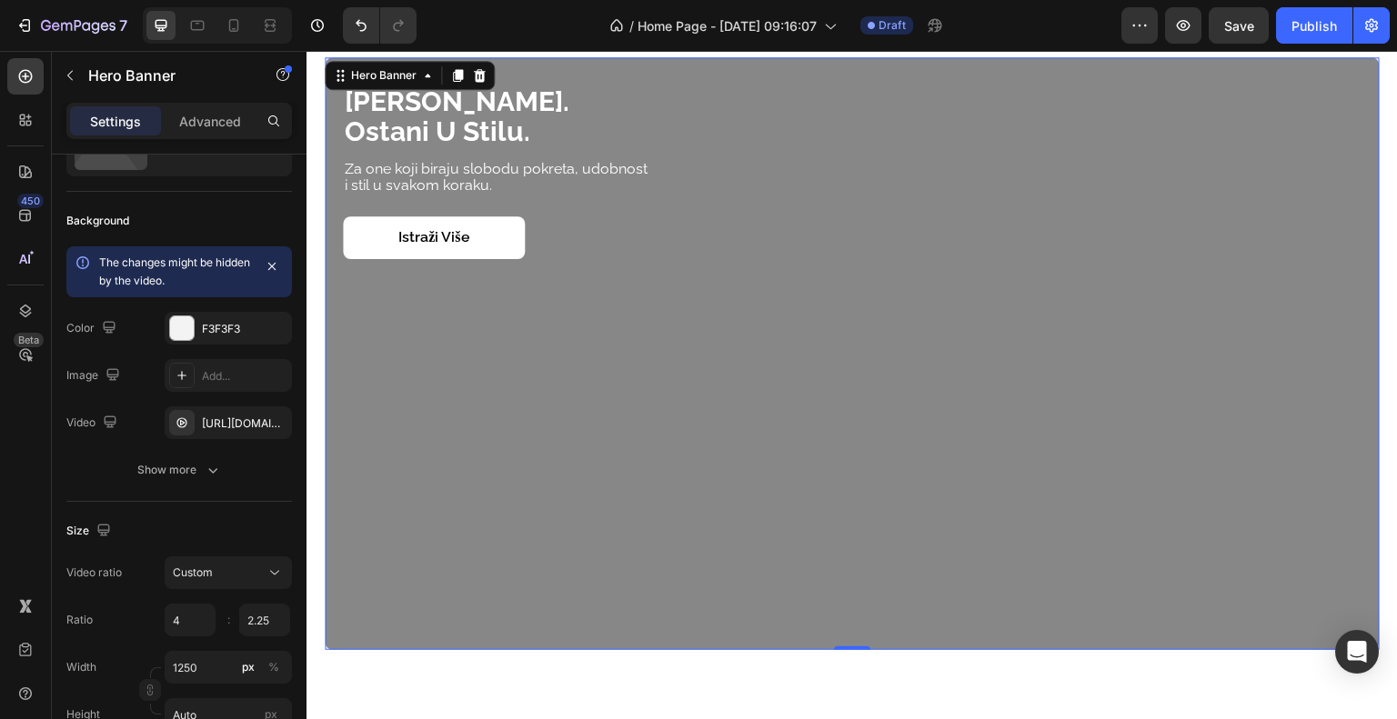
click at [490, 316] on div "Overlay" at bounding box center [852, 354] width 1055 height 594
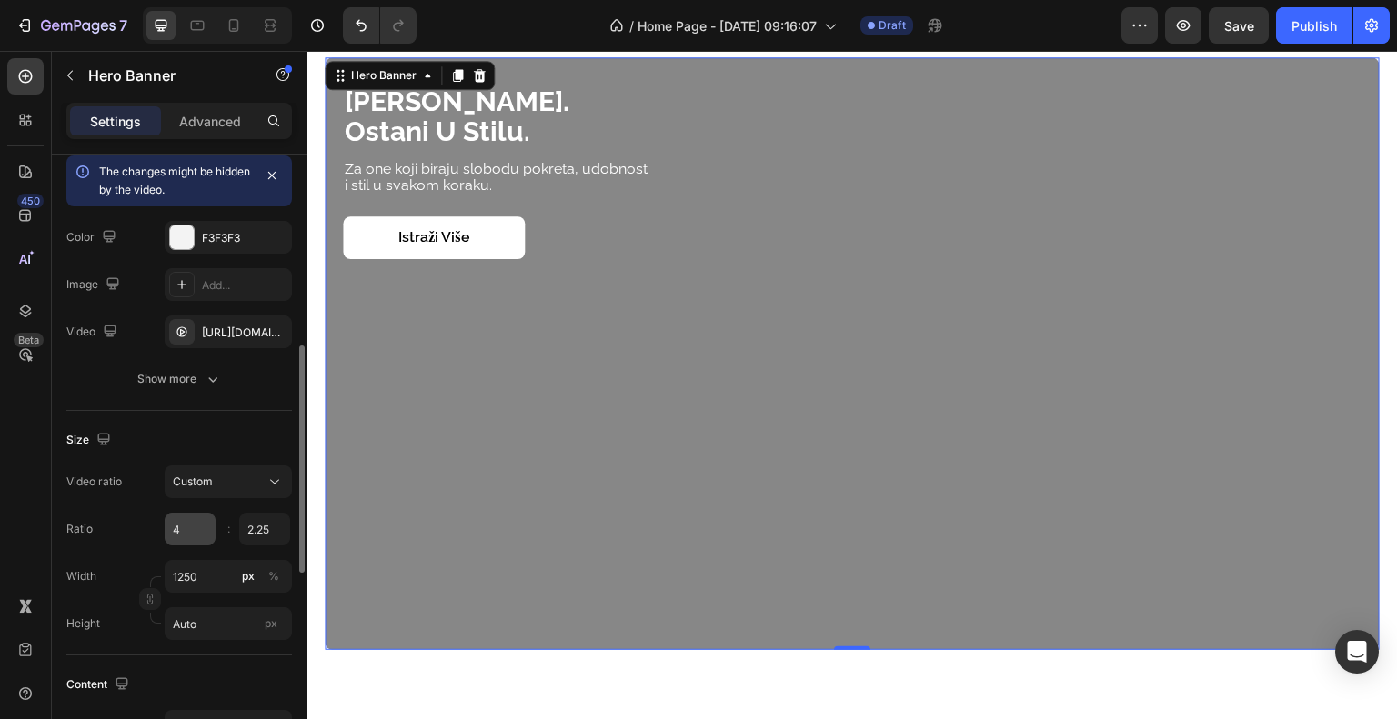
scroll to position [273, 0]
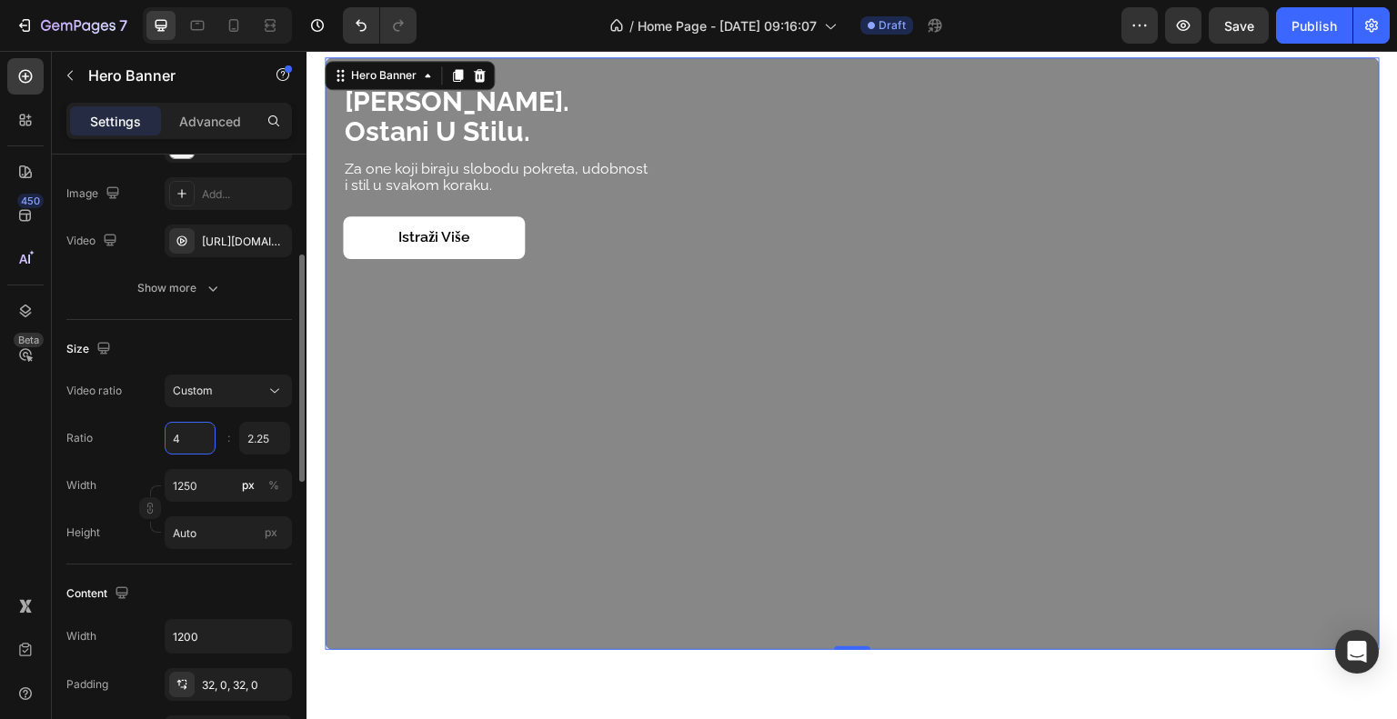
click at [200, 446] on input "4" at bounding box center [190, 438] width 51 height 33
type input "4"
click at [216, 526] on input "Auto" at bounding box center [228, 533] width 127 height 33
click at [201, 537] on input "Auto" at bounding box center [228, 533] width 127 height 33
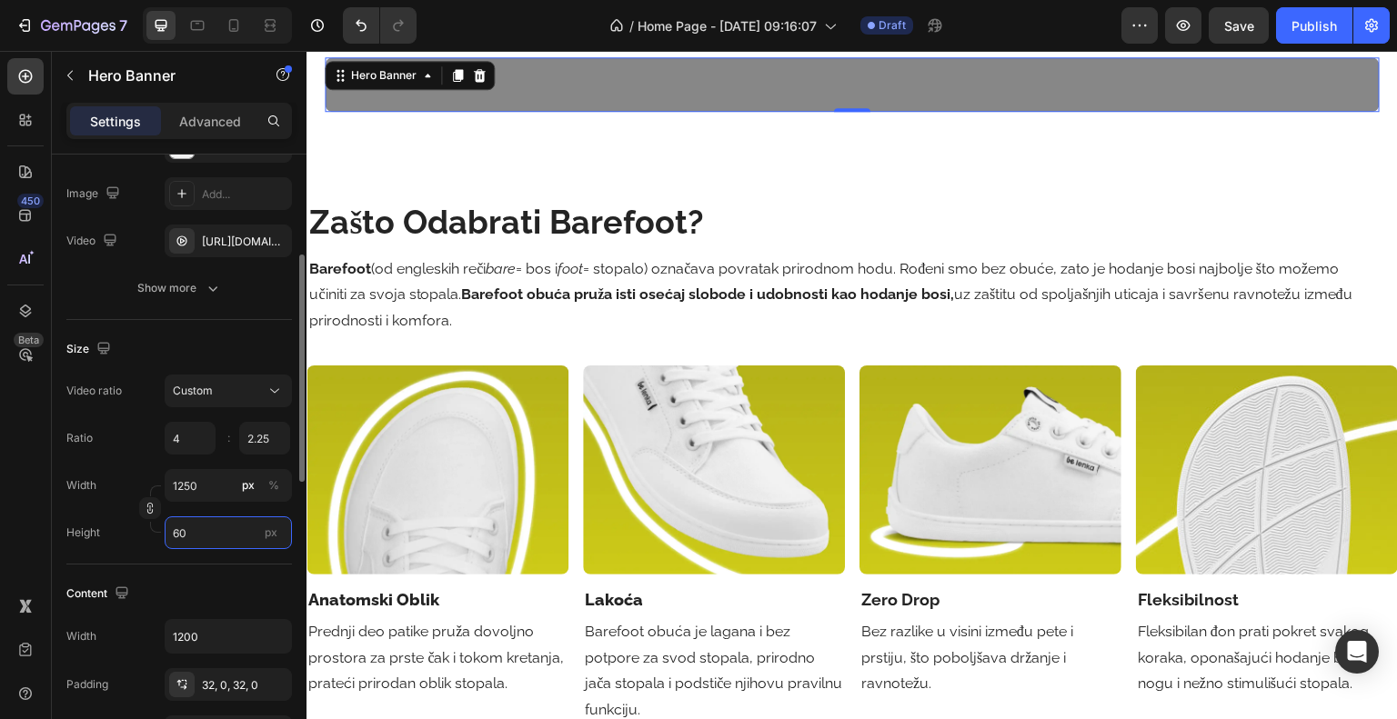
type input "6"
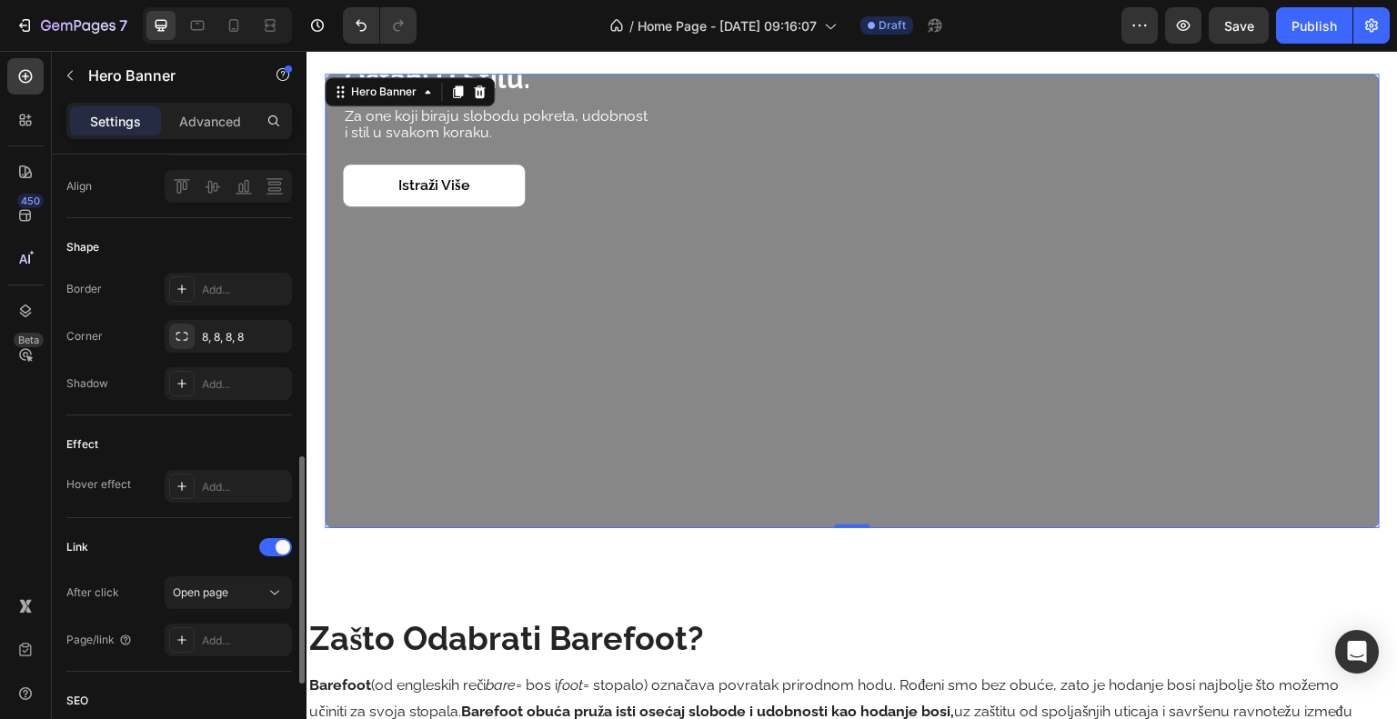
scroll to position [1000, 0]
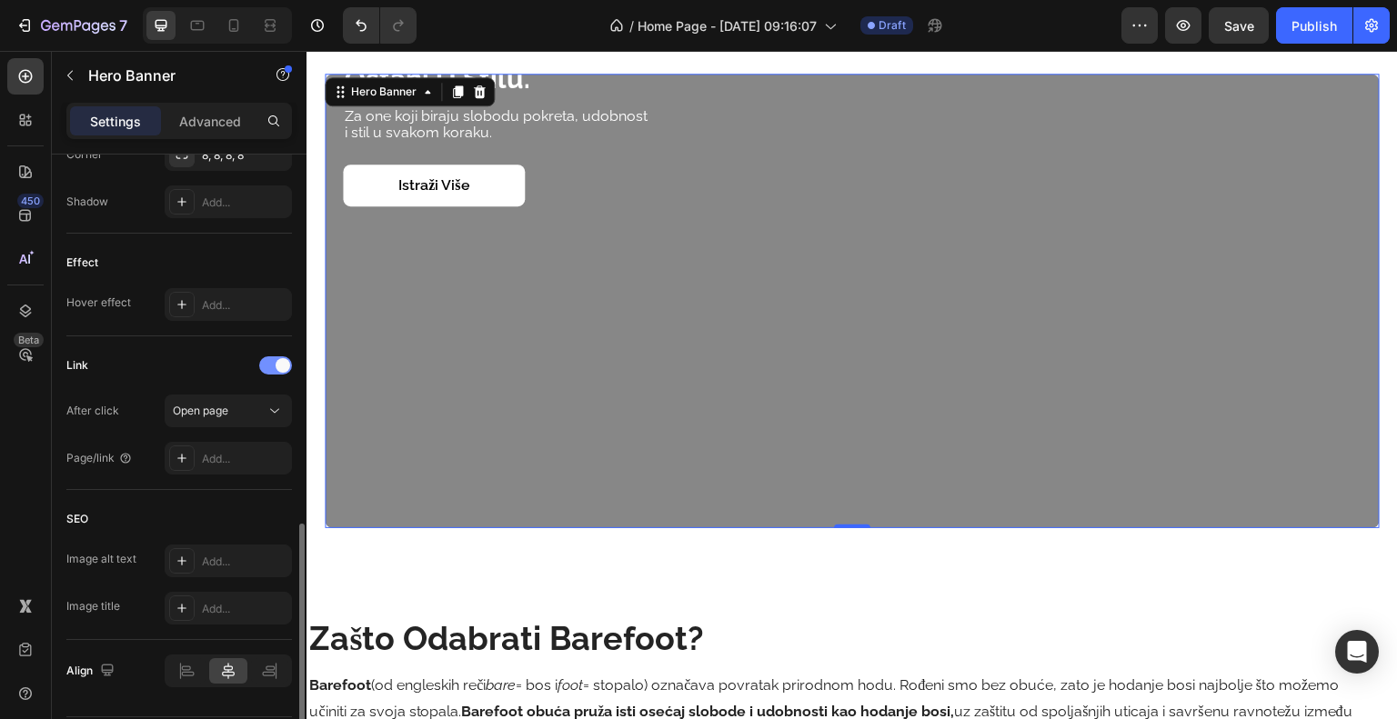
type input "500"
click at [279, 366] on span at bounding box center [283, 365] width 15 height 15
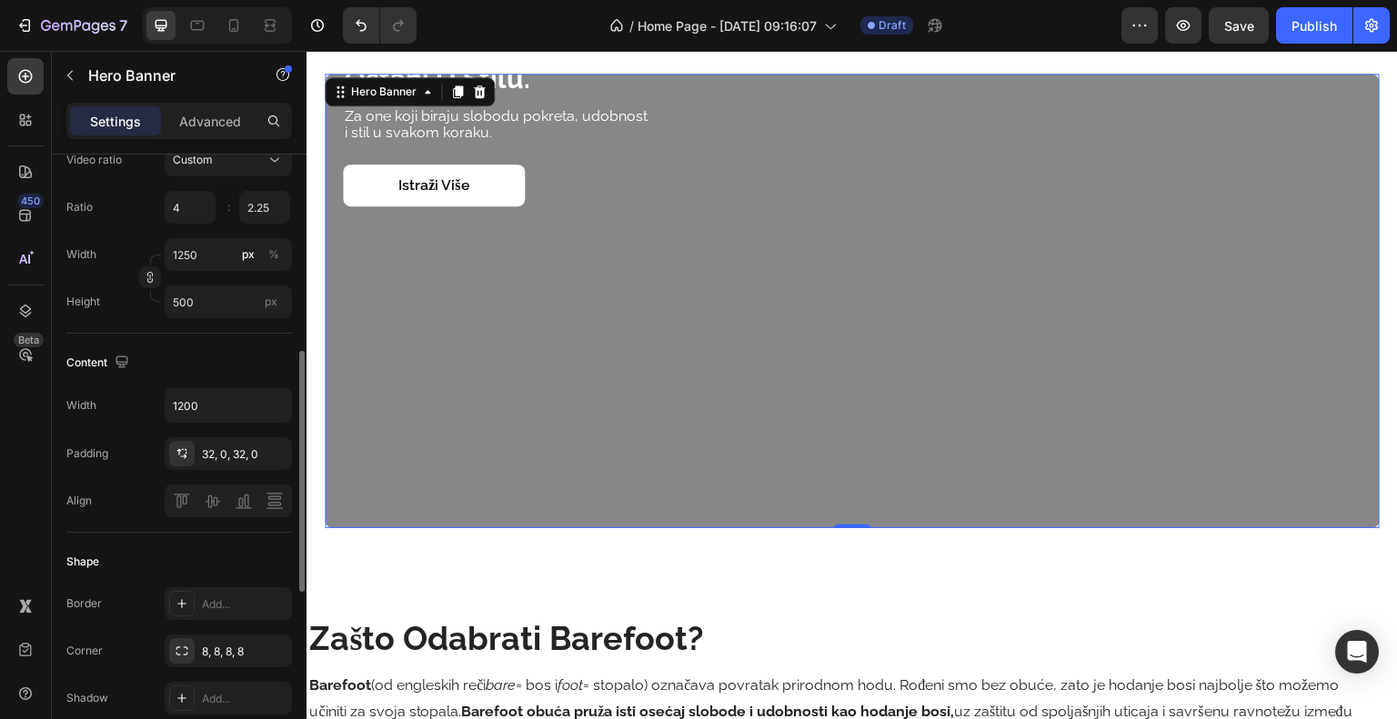
scroll to position [595, 0]
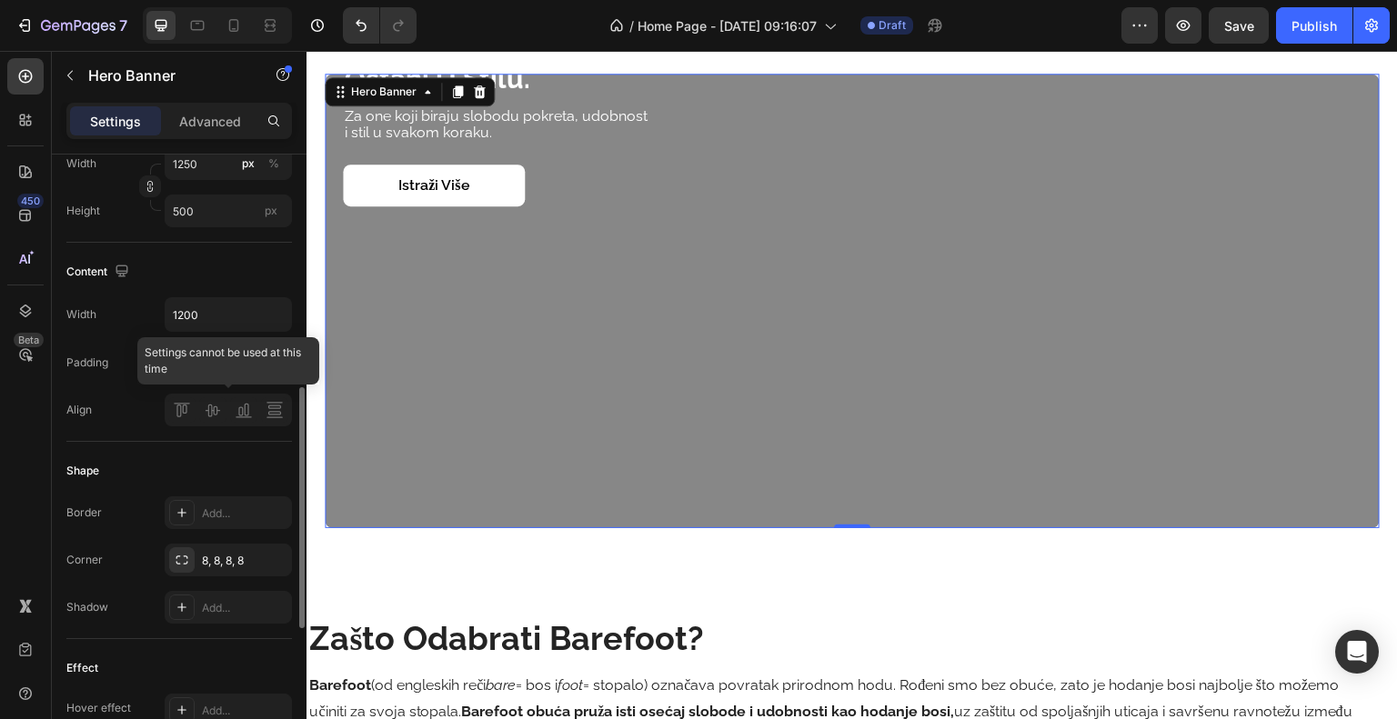
click at [179, 410] on div at bounding box center [228, 410] width 127 height 33
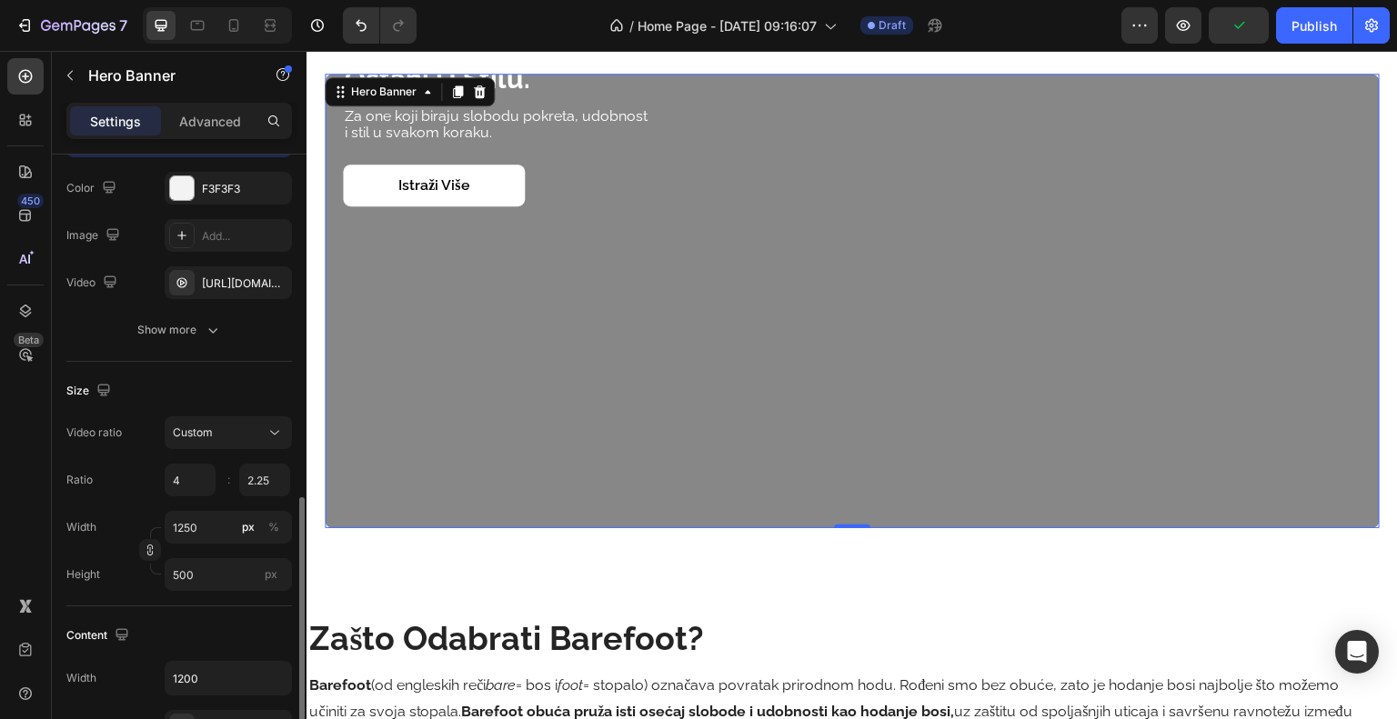
scroll to position [413, 0]
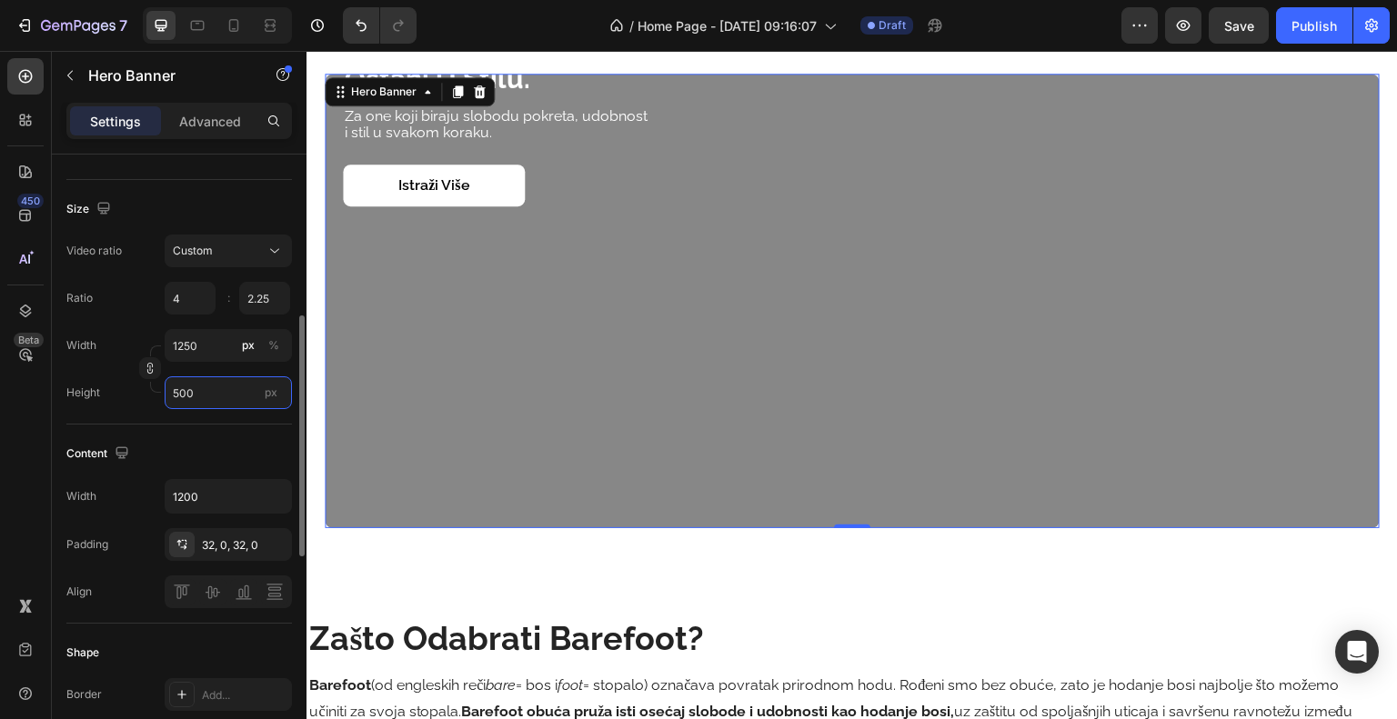
click at [229, 400] on input "500" at bounding box center [228, 392] width 127 height 33
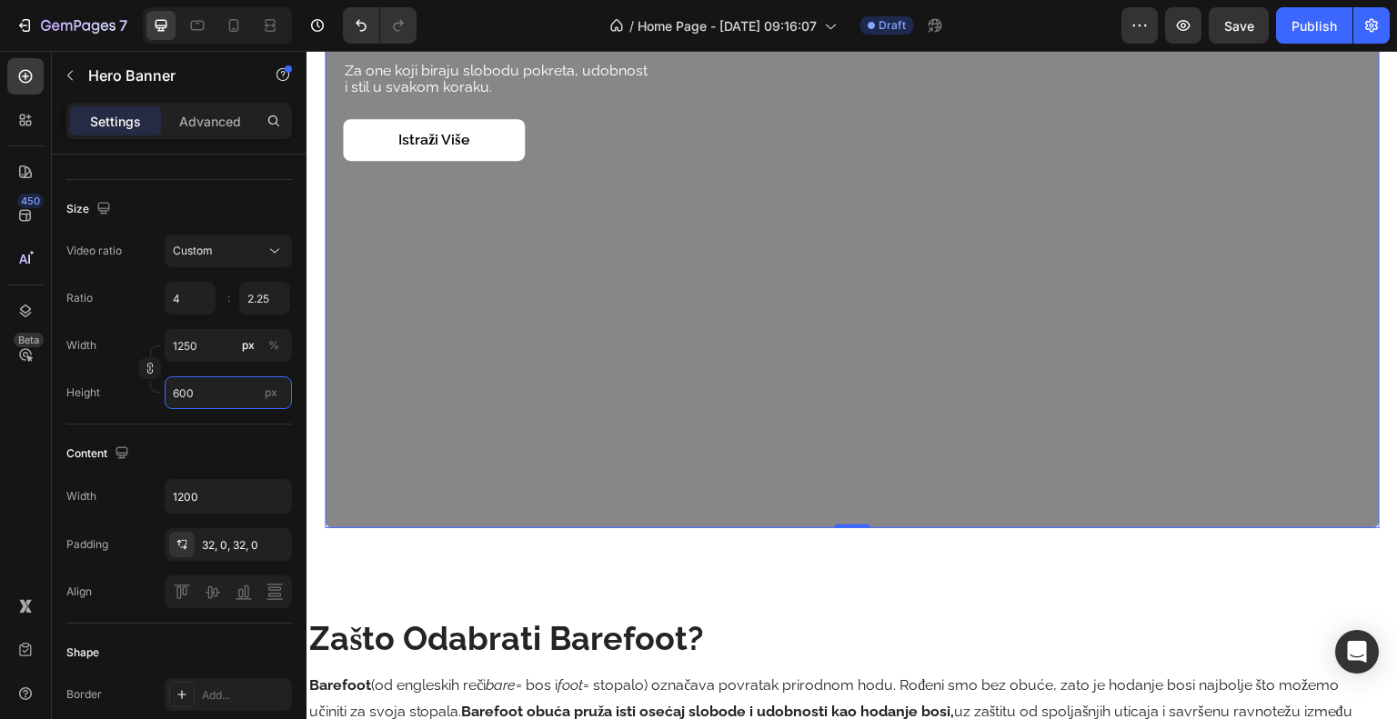
scroll to position [1891, 0]
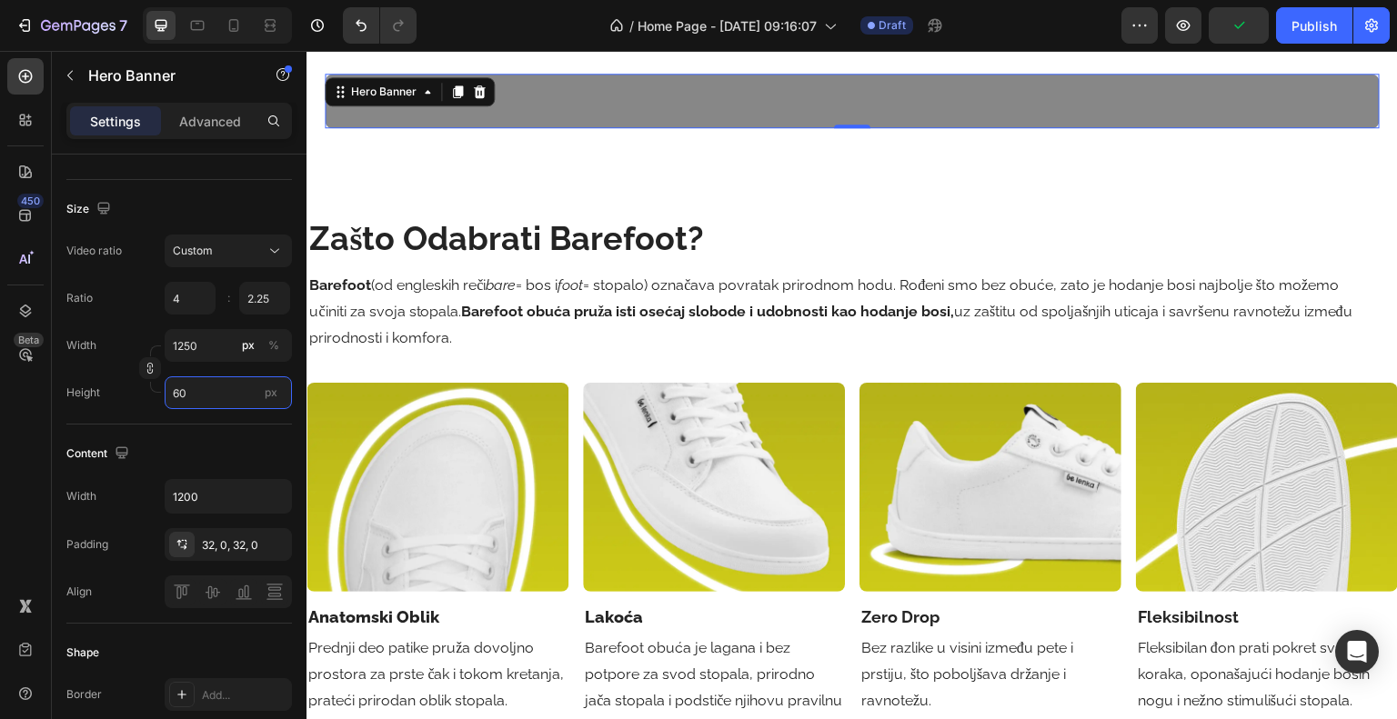
type input "6"
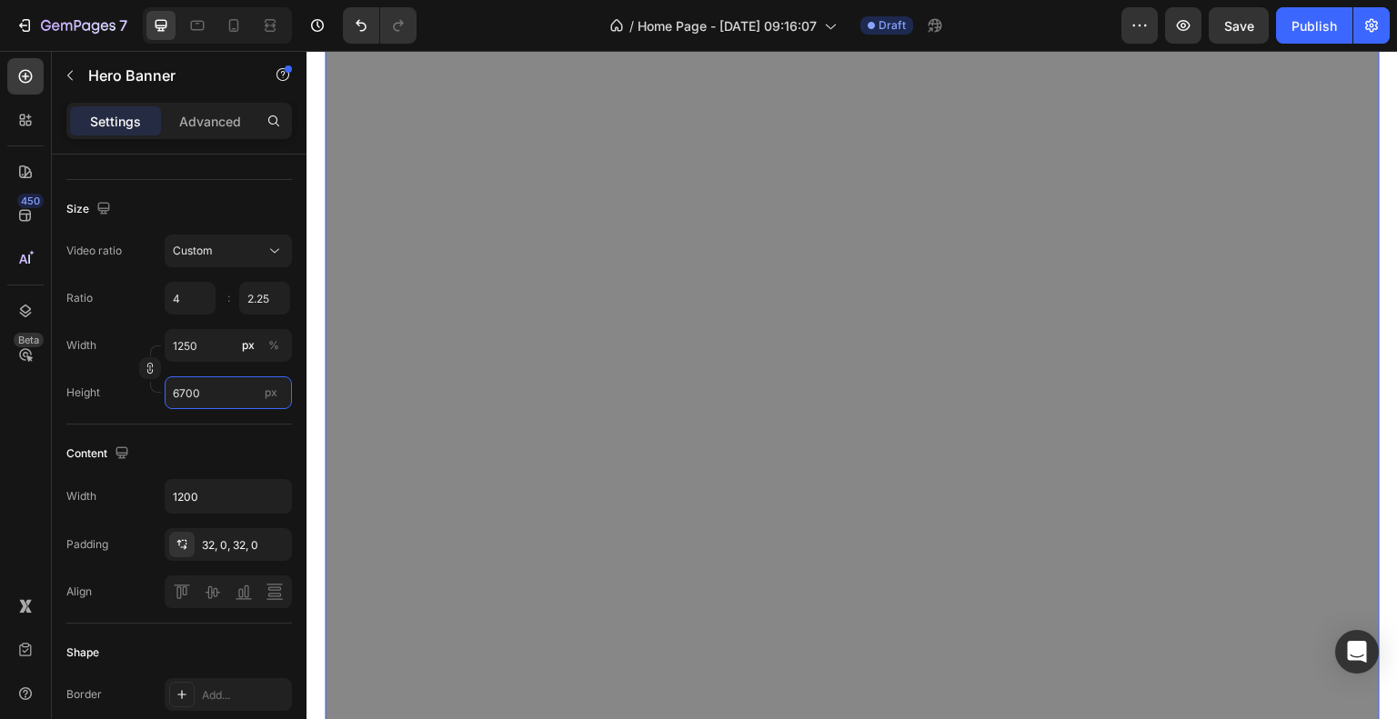
scroll to position [2073, 0]
click at [181, 390] on input "6700" at bounding box center [228, 392] width 127 height 33
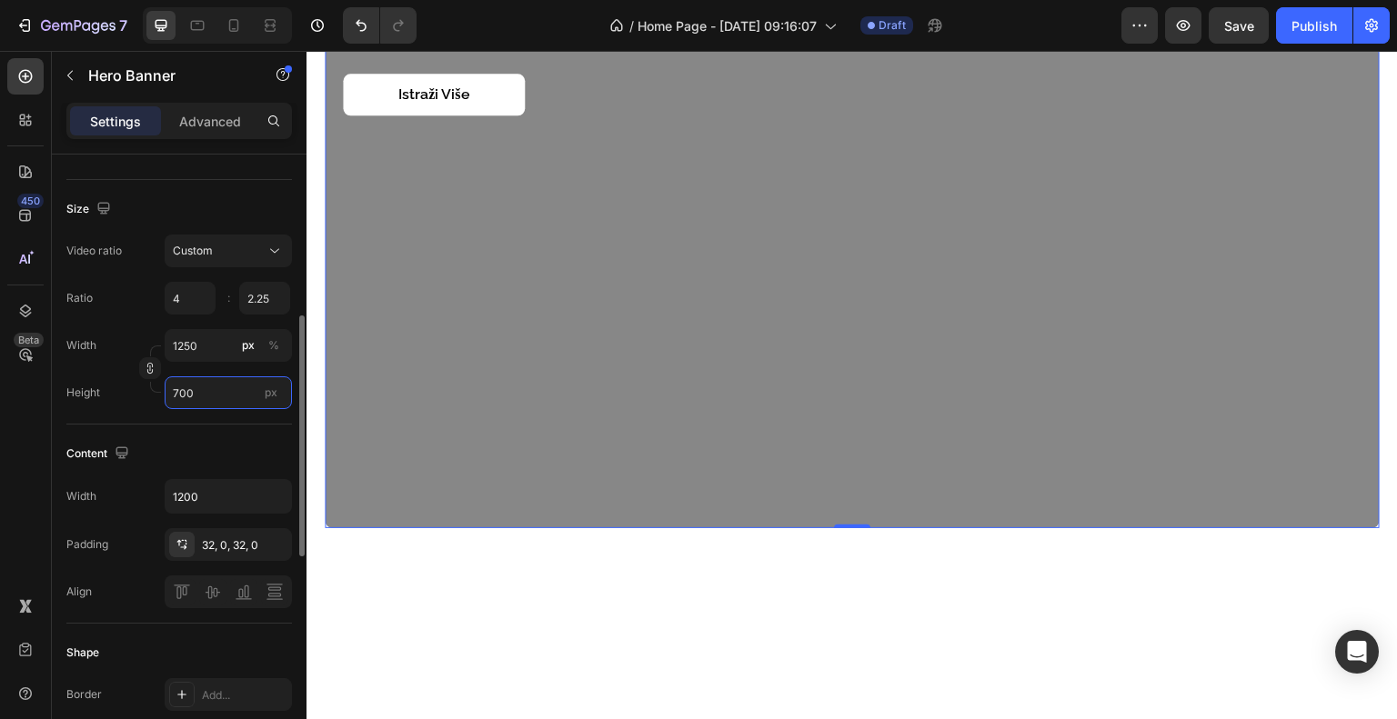
type input "700"
click at [146, 397] on div "Height 700 px" at bounding box center [179, 392] width 226 height 33
click at [196, 392] on input "700" at bounding box center [228, 392] width 127 height 33
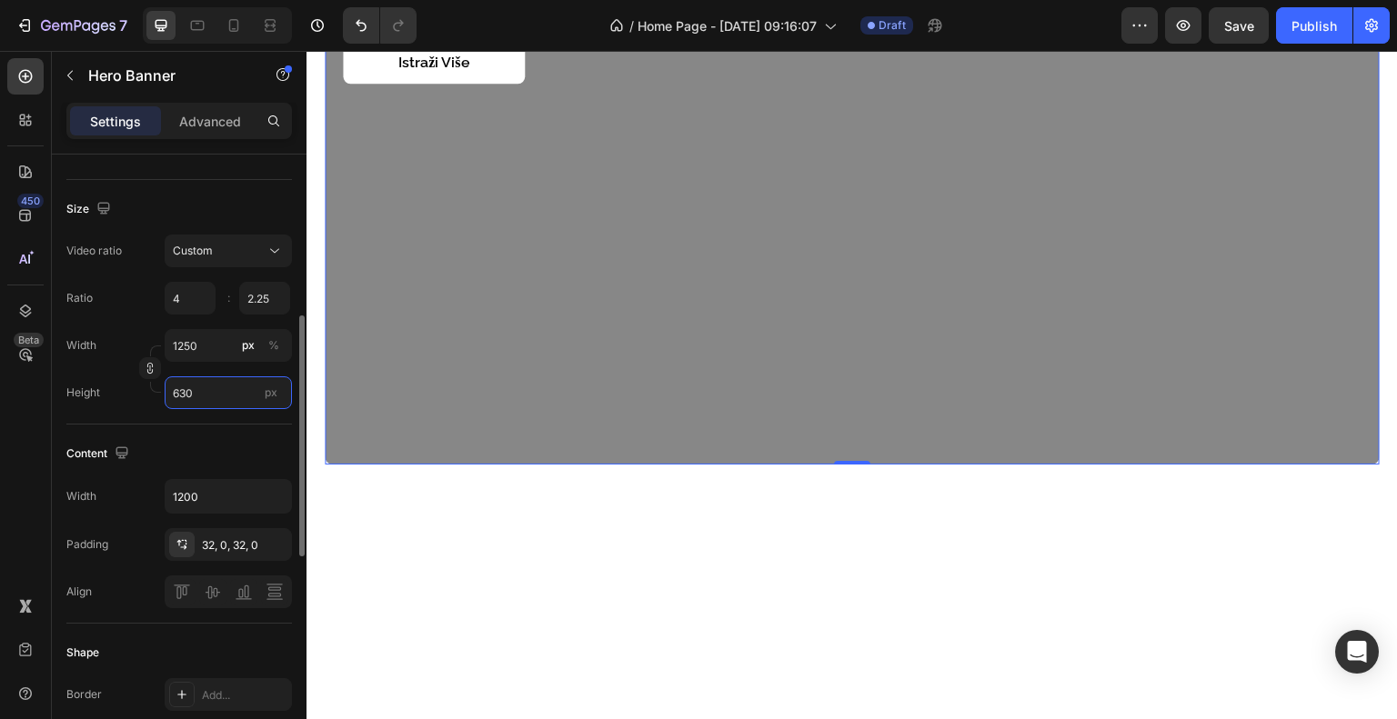
type input "630"
click at [109, 414] on div "Size Video ratio Custom Ratio 4 2.25 : Width 1250 px % Height 630 px" at bounding box center [179, 302] width 226 height 245
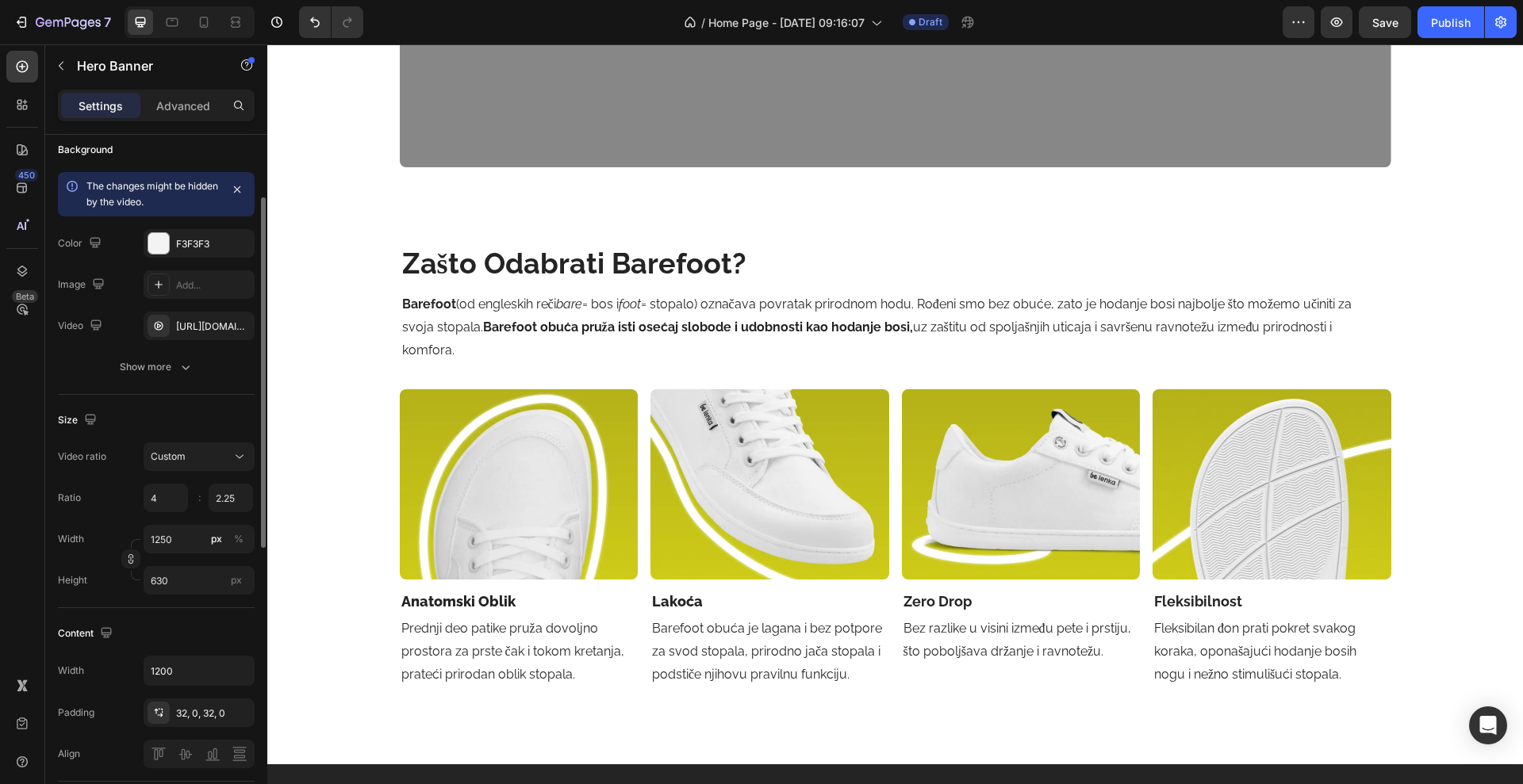
scroll to position [123, 0]
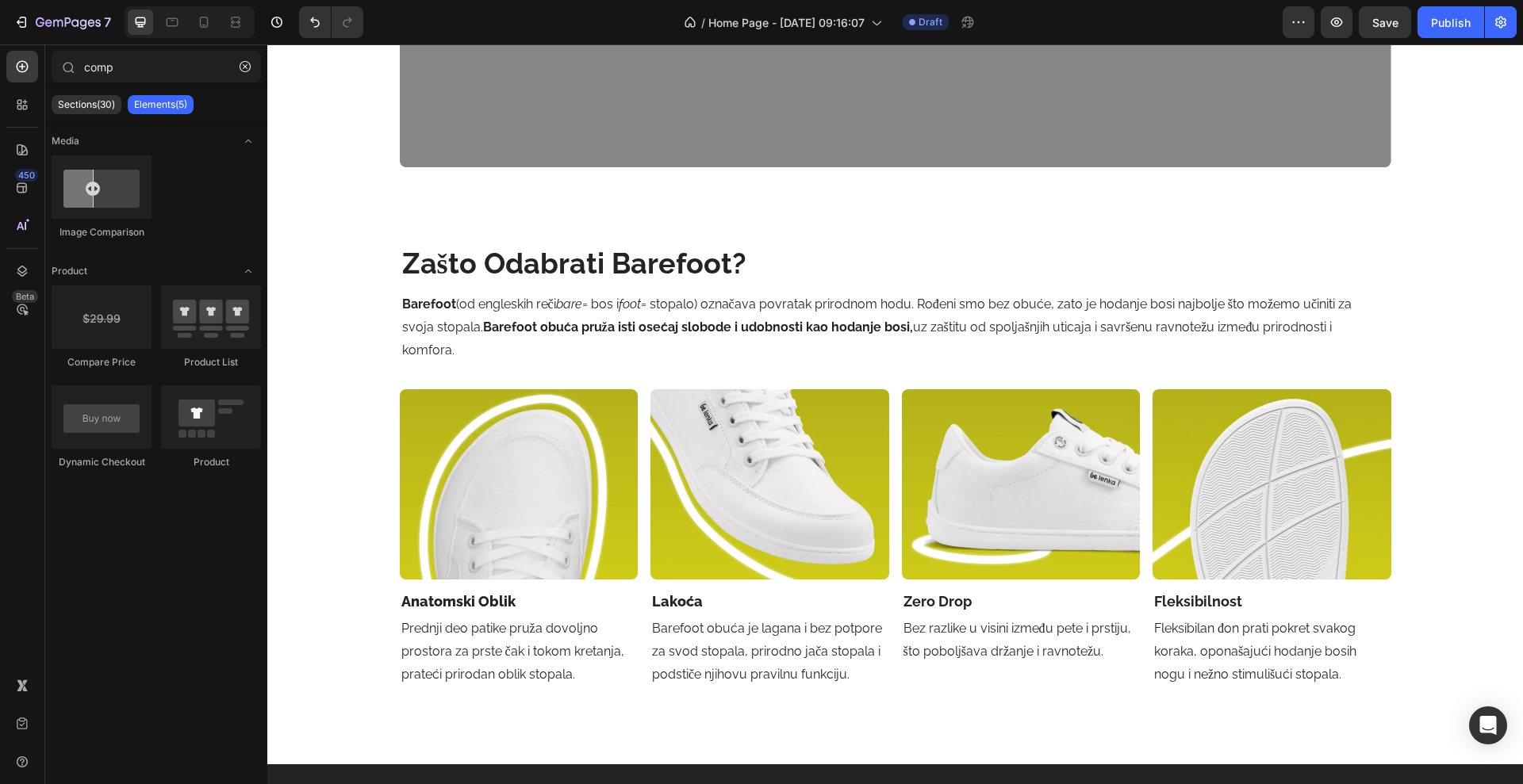
drag, startPoint x: 1448, startPoint y: 44, endPoint x: 331, endPoint y: 389, distance: 1169.1
click at [331, 389] on div "budi barefoot. ostani u stilu. Heading Za one koji biraju slobodu pokreta, udob…" at bounding box center [894, 772] width 1255 height 5482
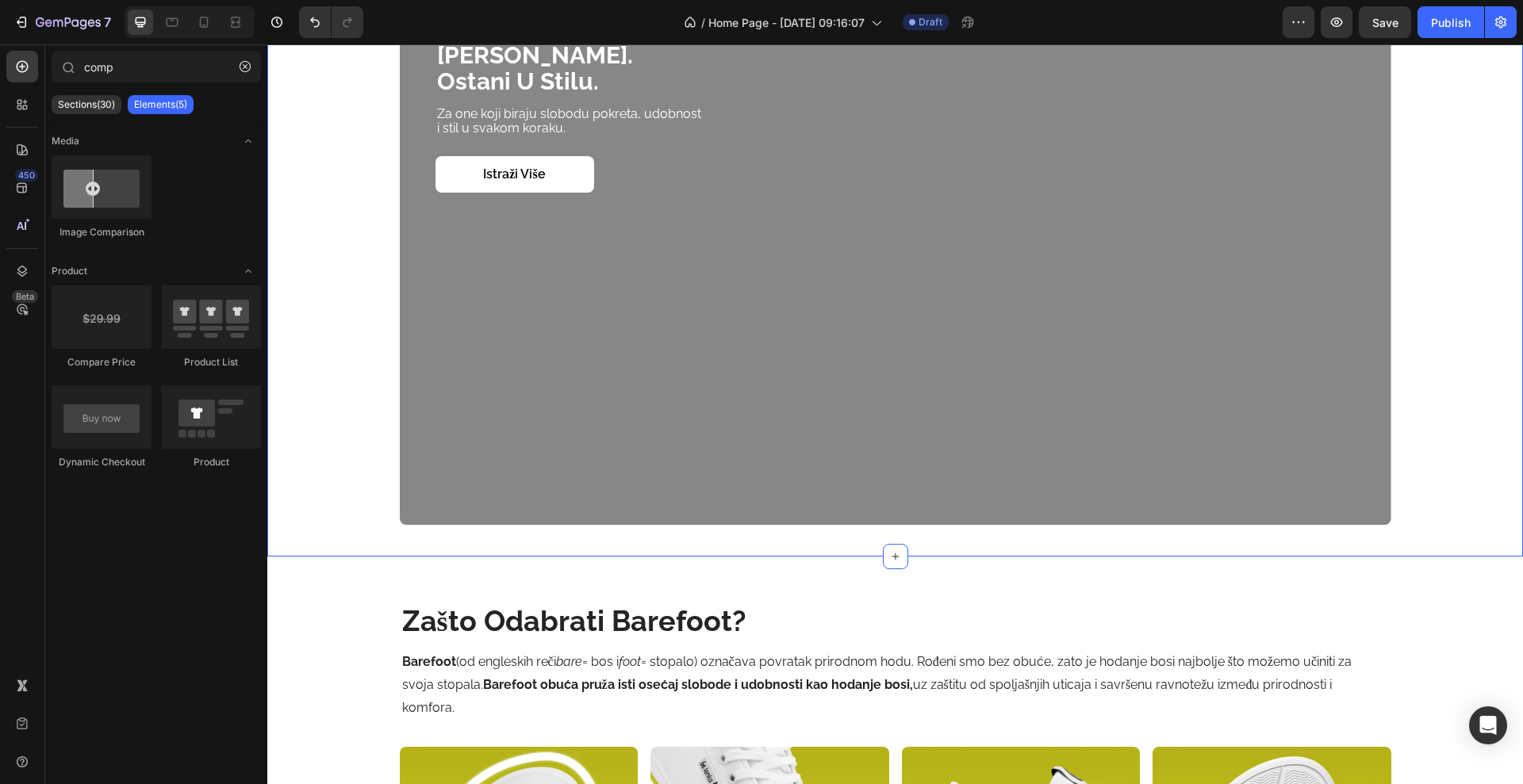
scroll to position [1649, 0]
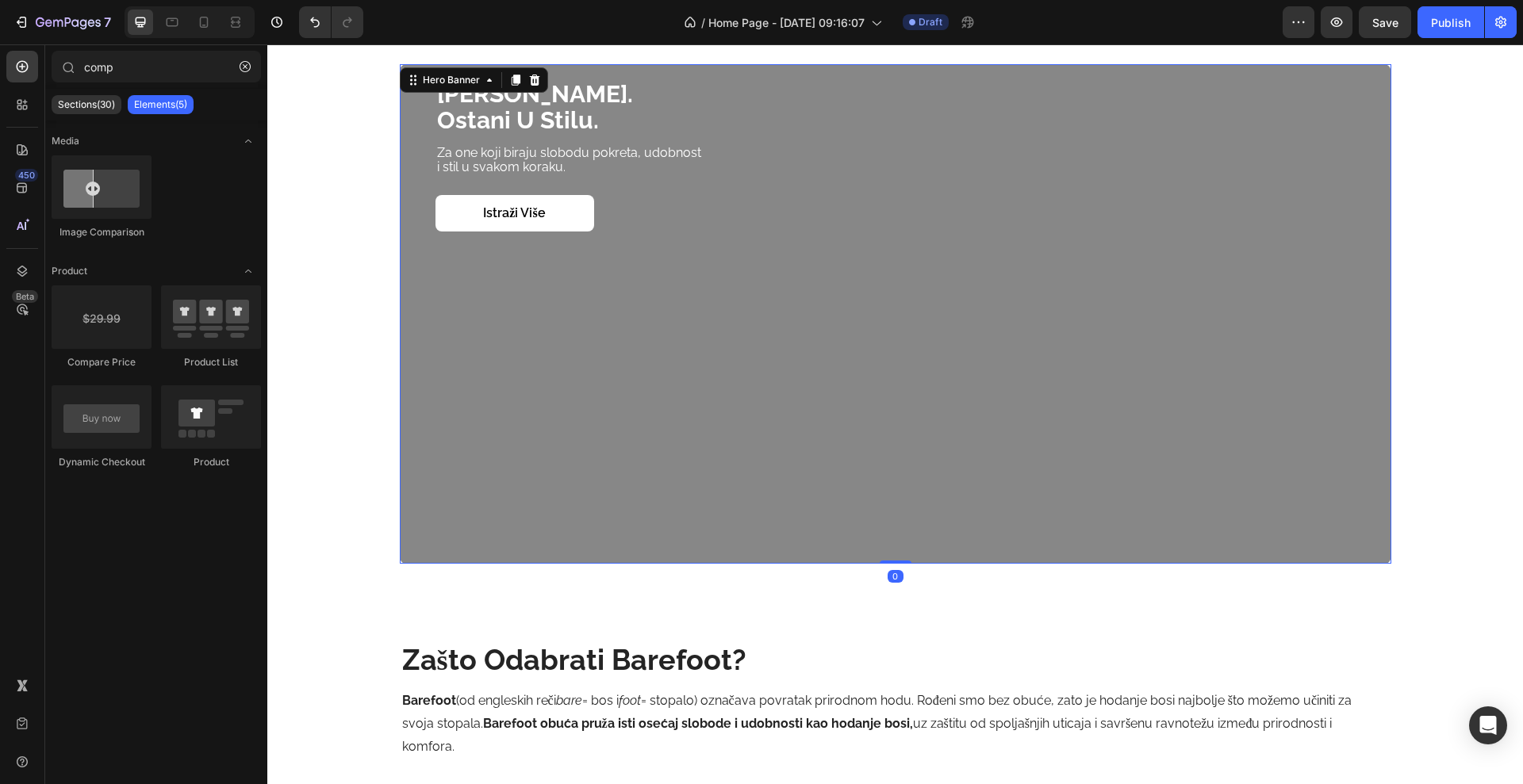
click at [435, 329] on div "budi barefoot. ostani u stilu. Heading Za one koji biraju slobodu pokreta, udob…" at bounding box center [895, 314] width 952 height 51
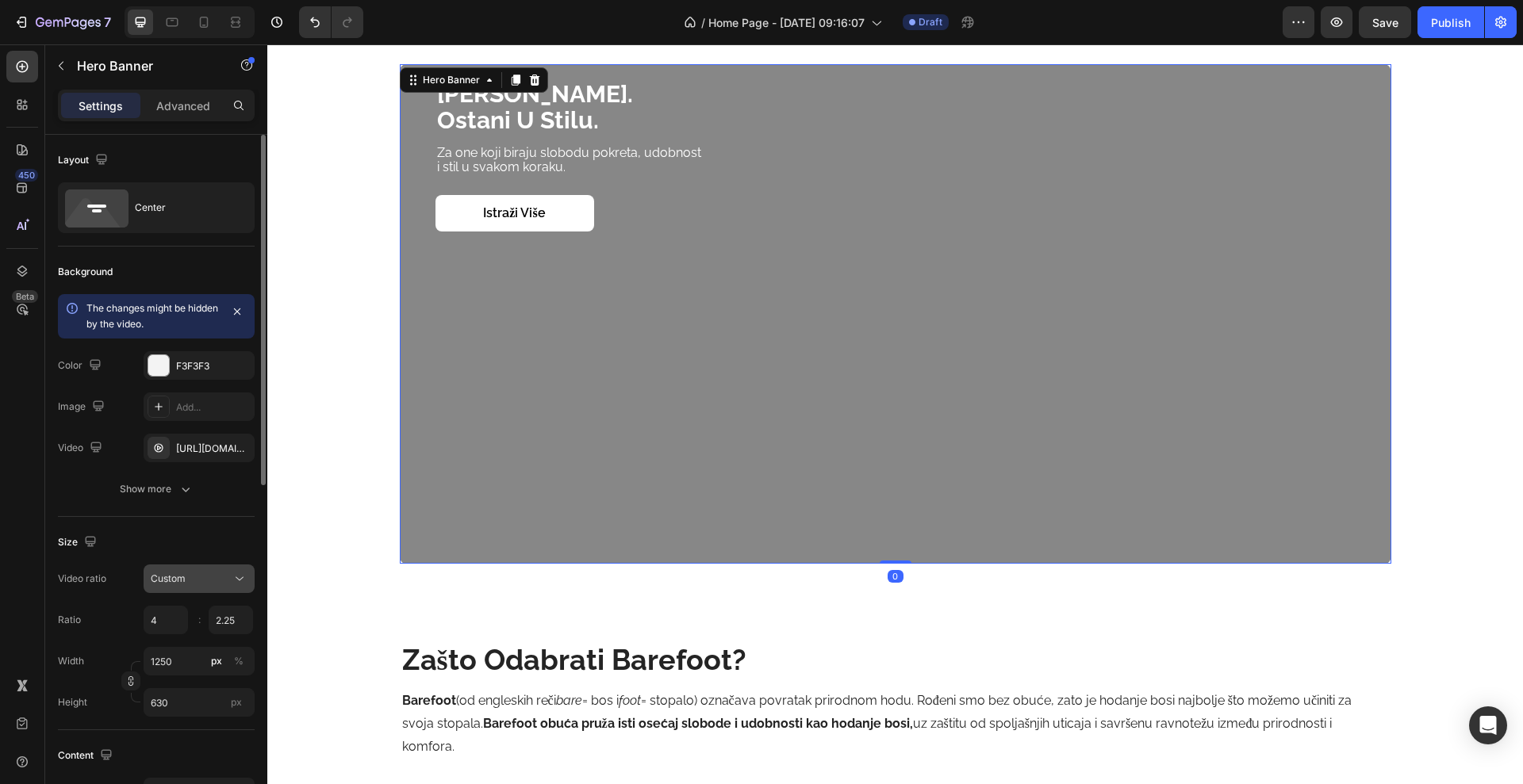
click at [208, 569] on button "Custom" at bounding box center [199, 578] width 111 height 29
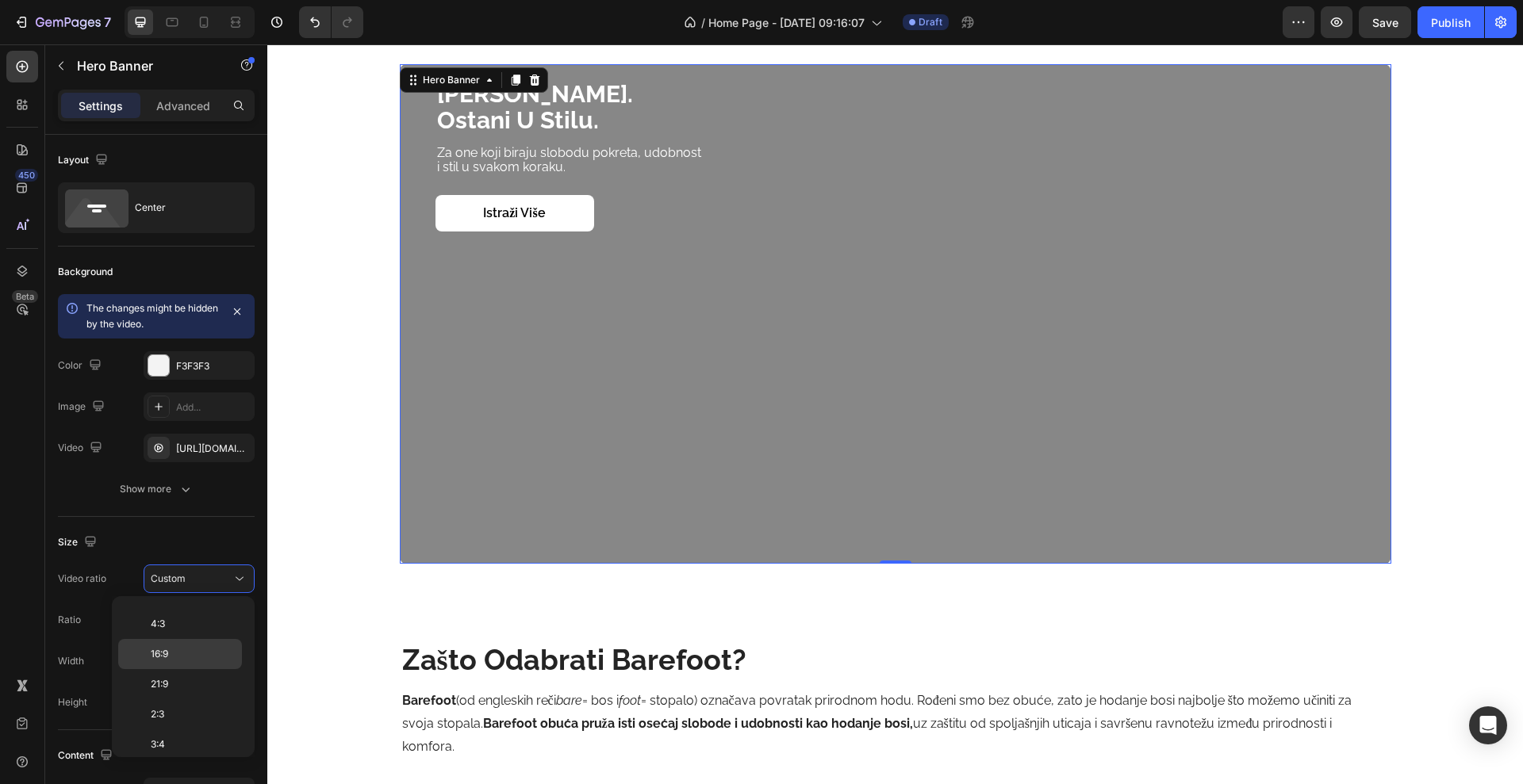
scroll to position [0, 0]
click at [205, 728] on div "16:9" at bounding box center [180, 738] width 124 height 31
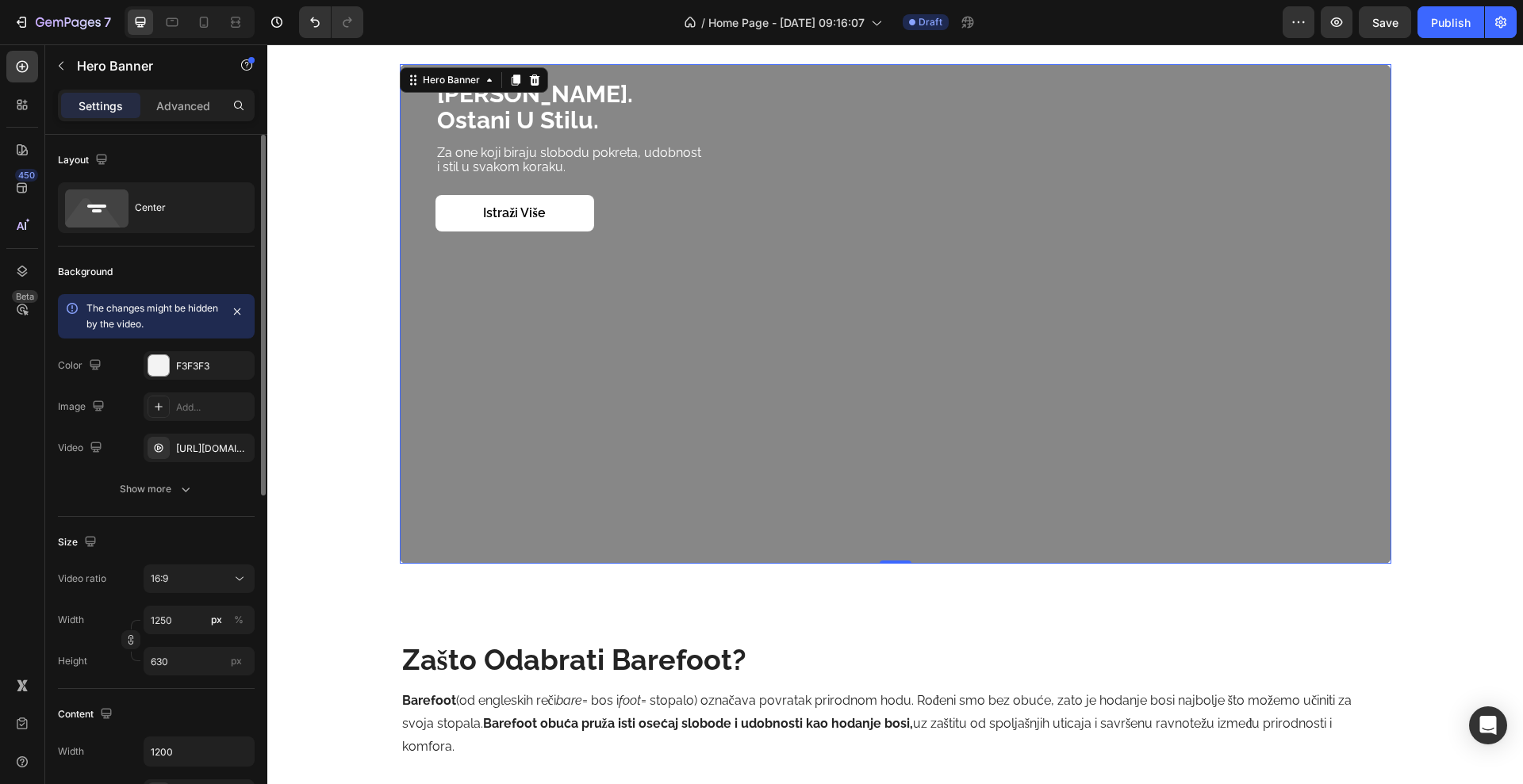
click at [131, 687] on div "Size Video ratio 16:9 Width 1250 px % Height 630 px" at bounding box center [156, 603] width 197 height 172
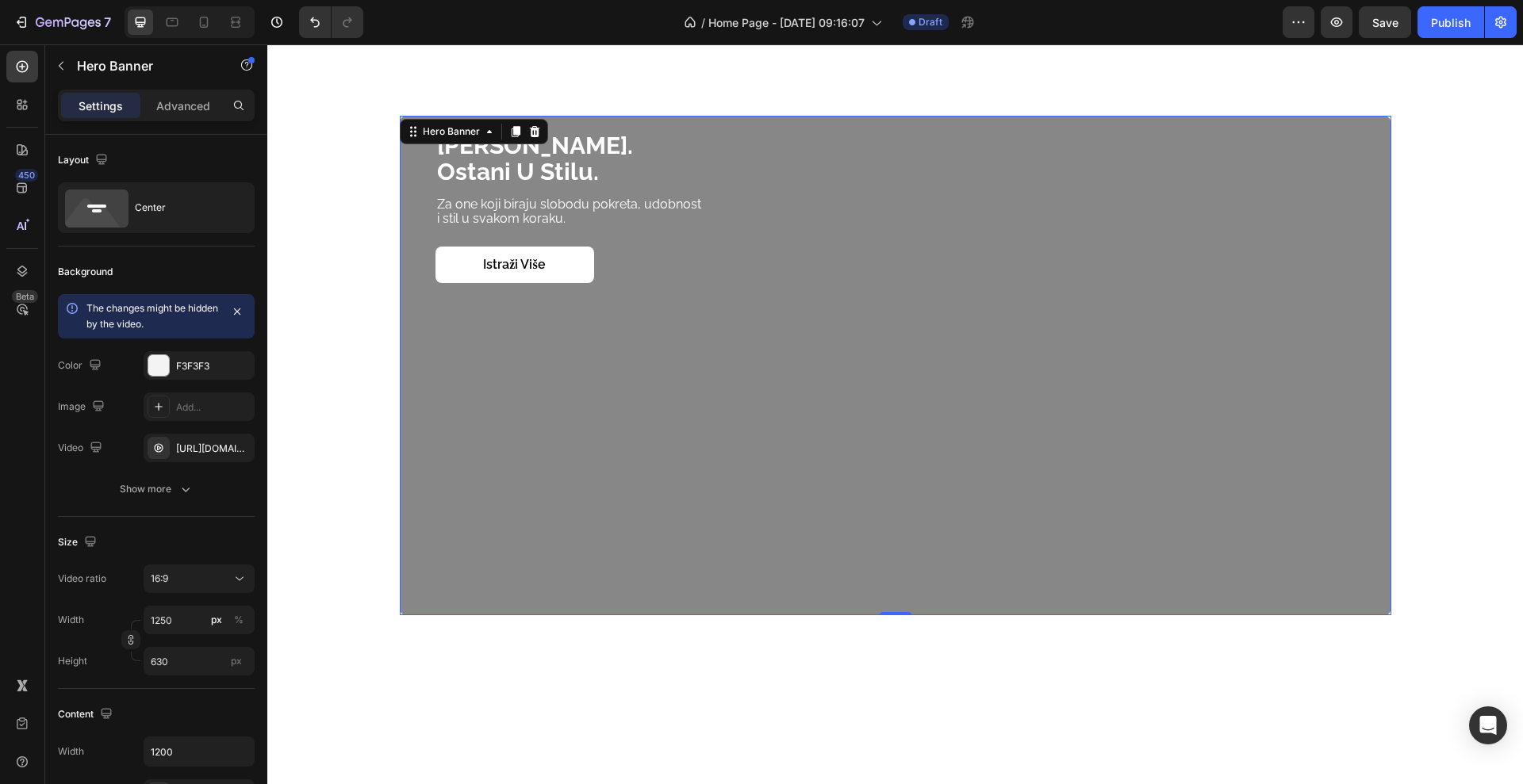
scroll to position [1451, 0]
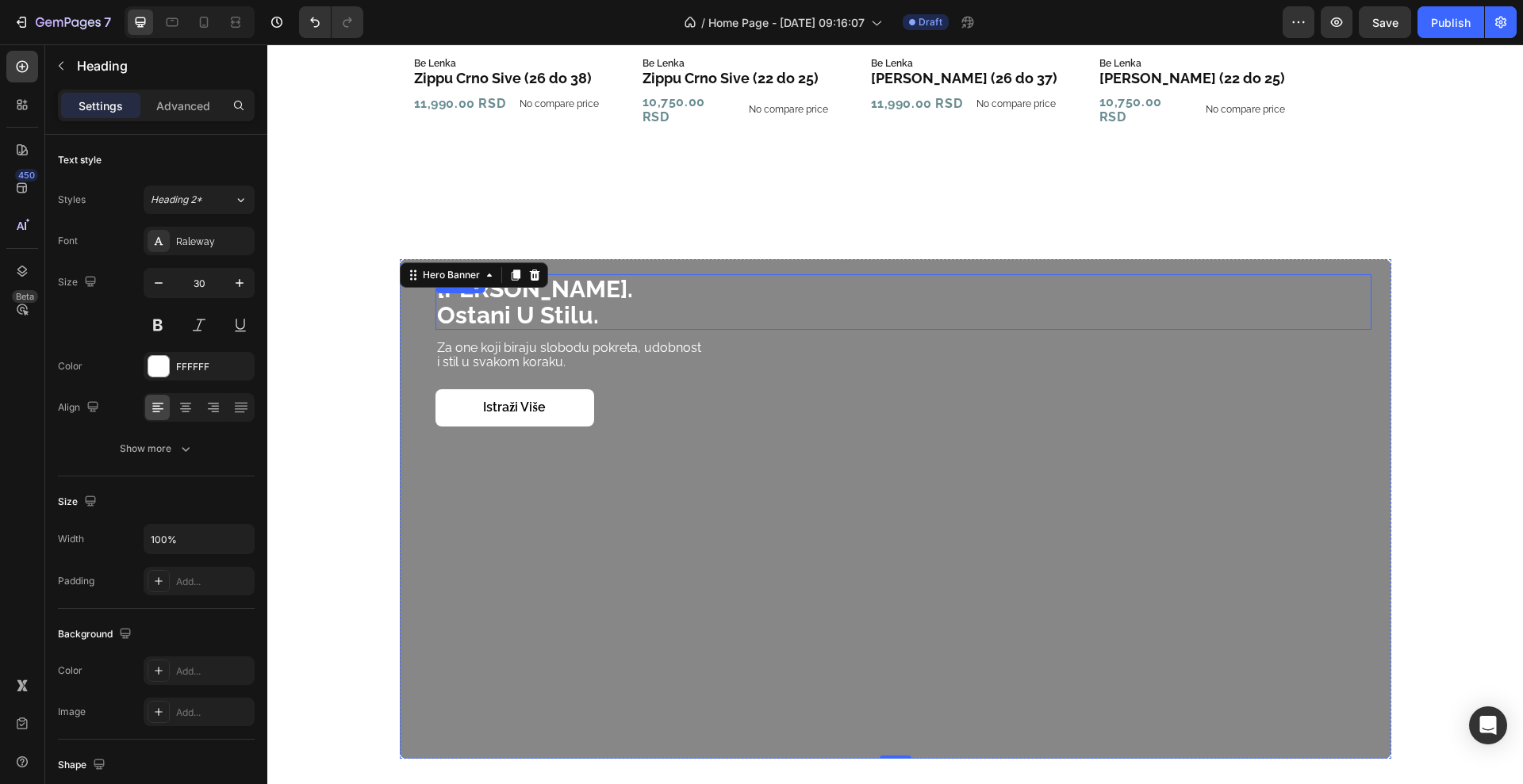
click at [736, 302] on h2 "budi barefoot. ostani u stilu." at bounding box center [903, 303] width 936 height 56
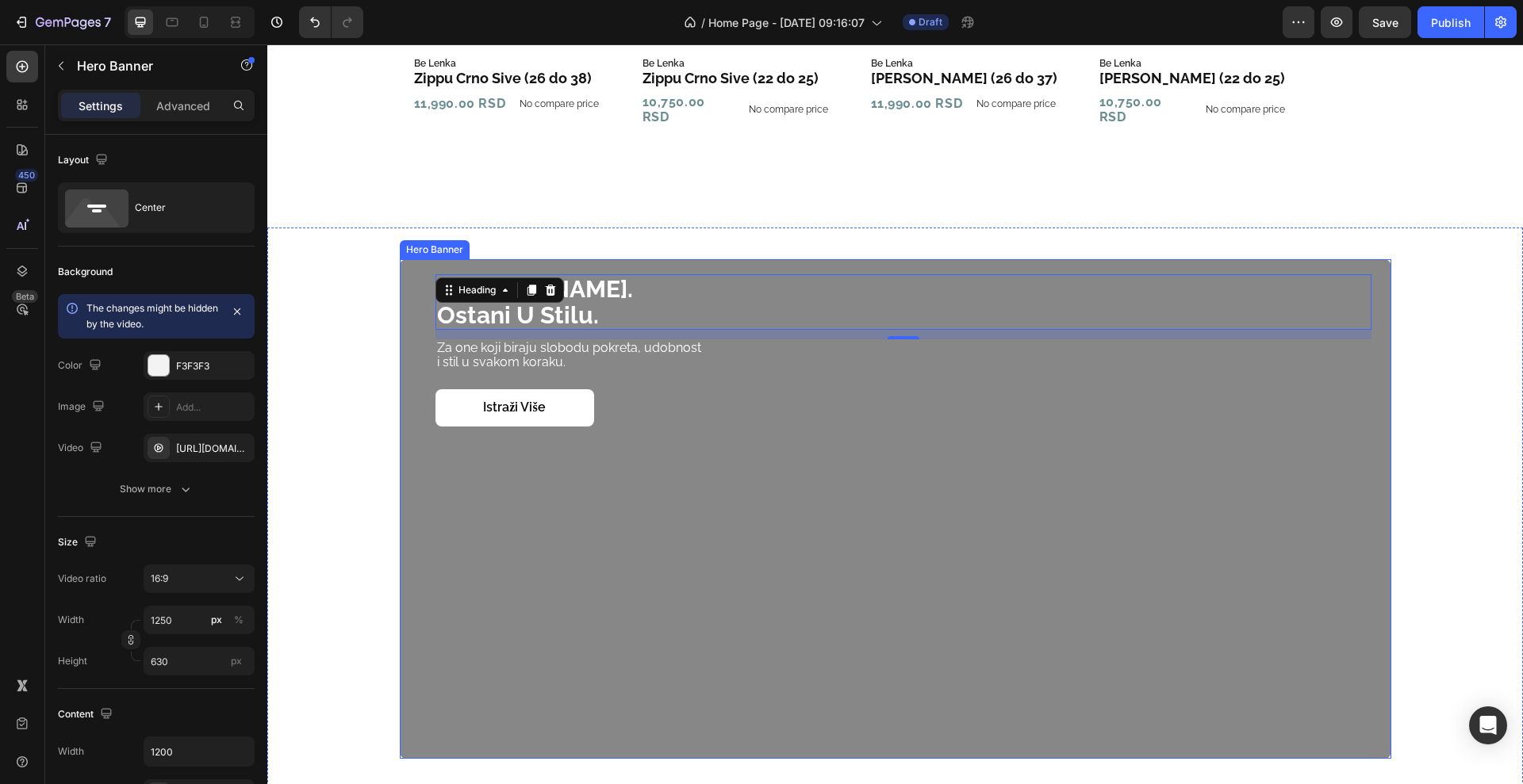
click at [441, 567] on div "Overlay" at bounding box center [895, 508] width 992 height 500
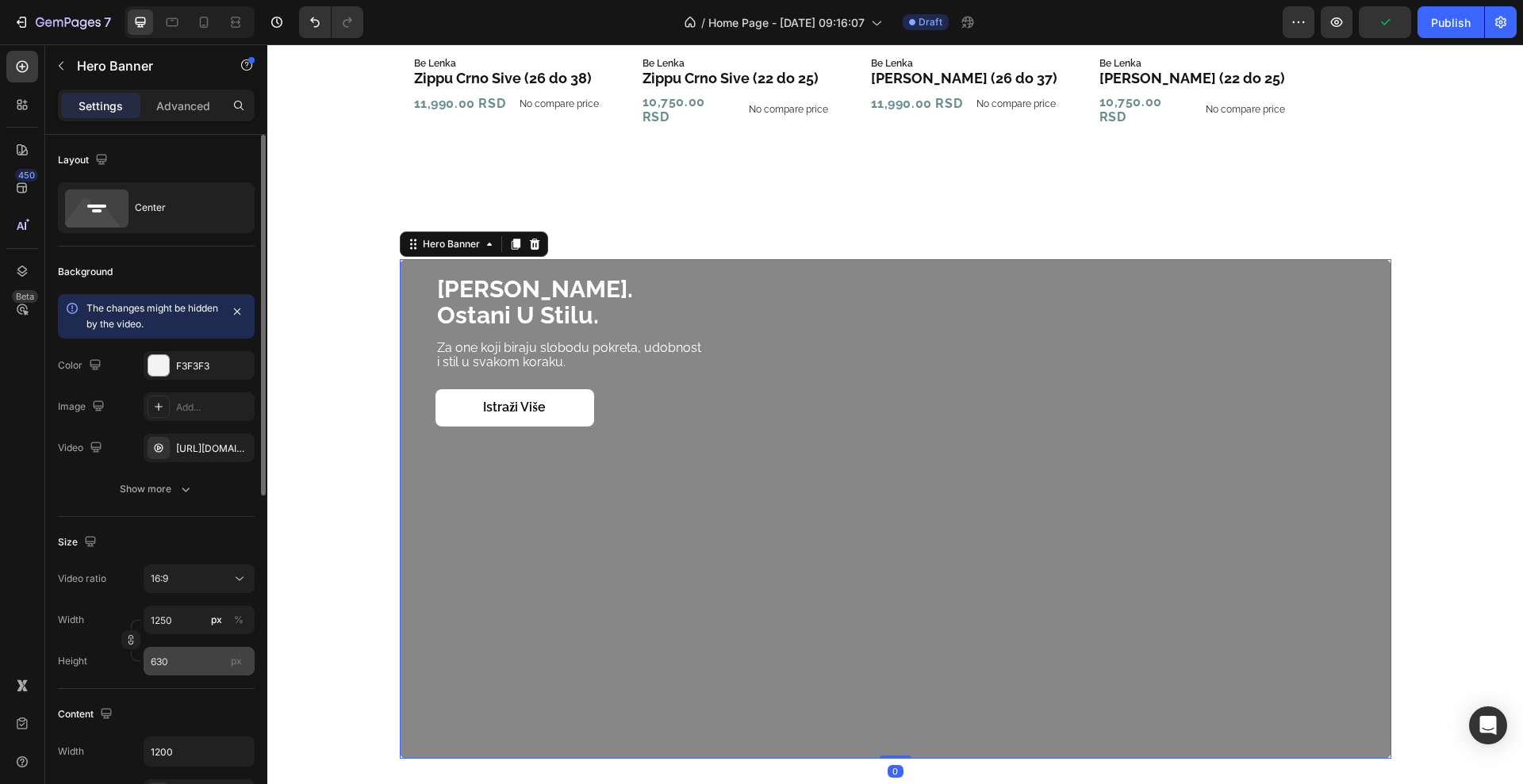
scroll to position [99, 0]
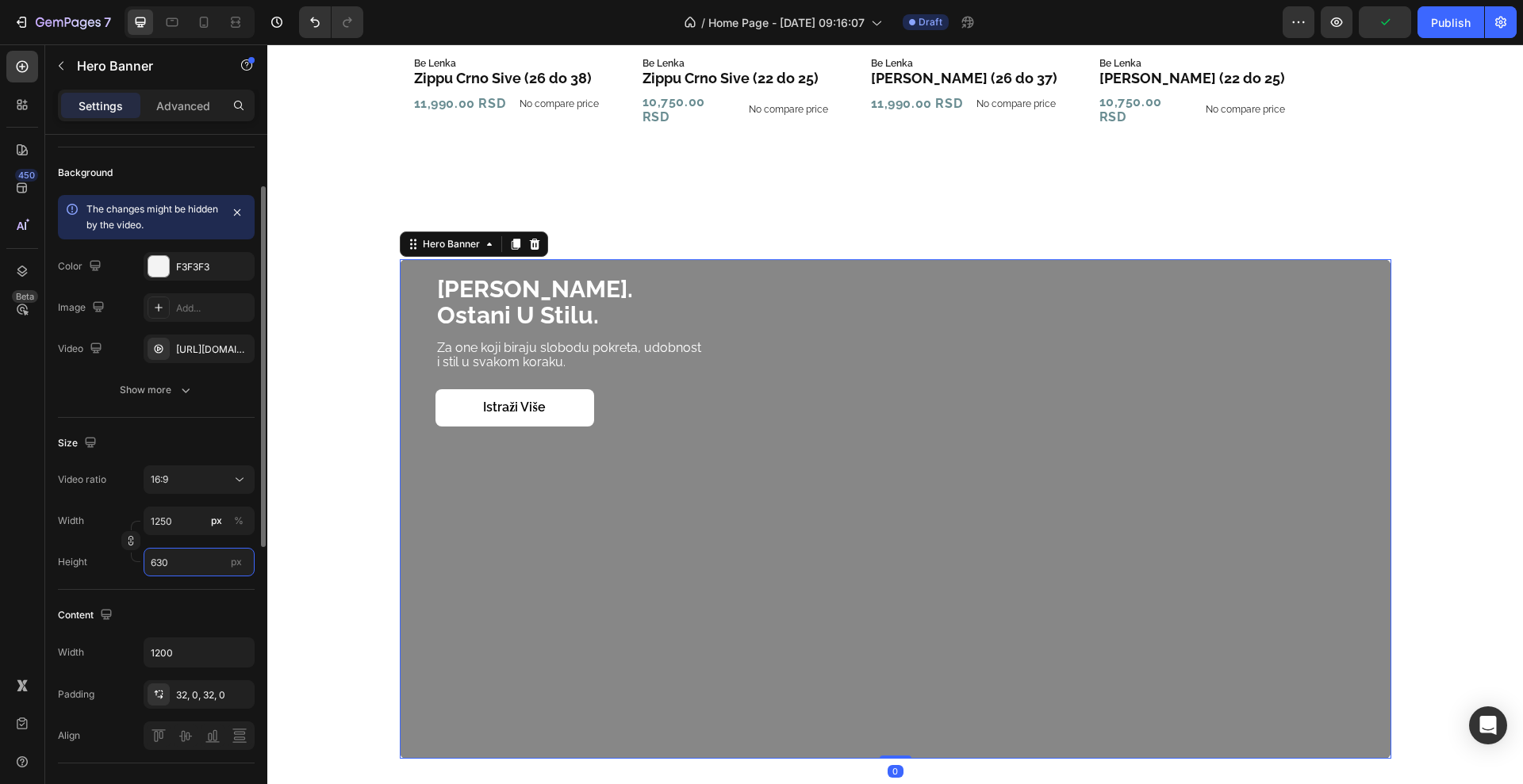
click at [199, 565] on input "630" at bounding box center [199, 562] width 111 height 29
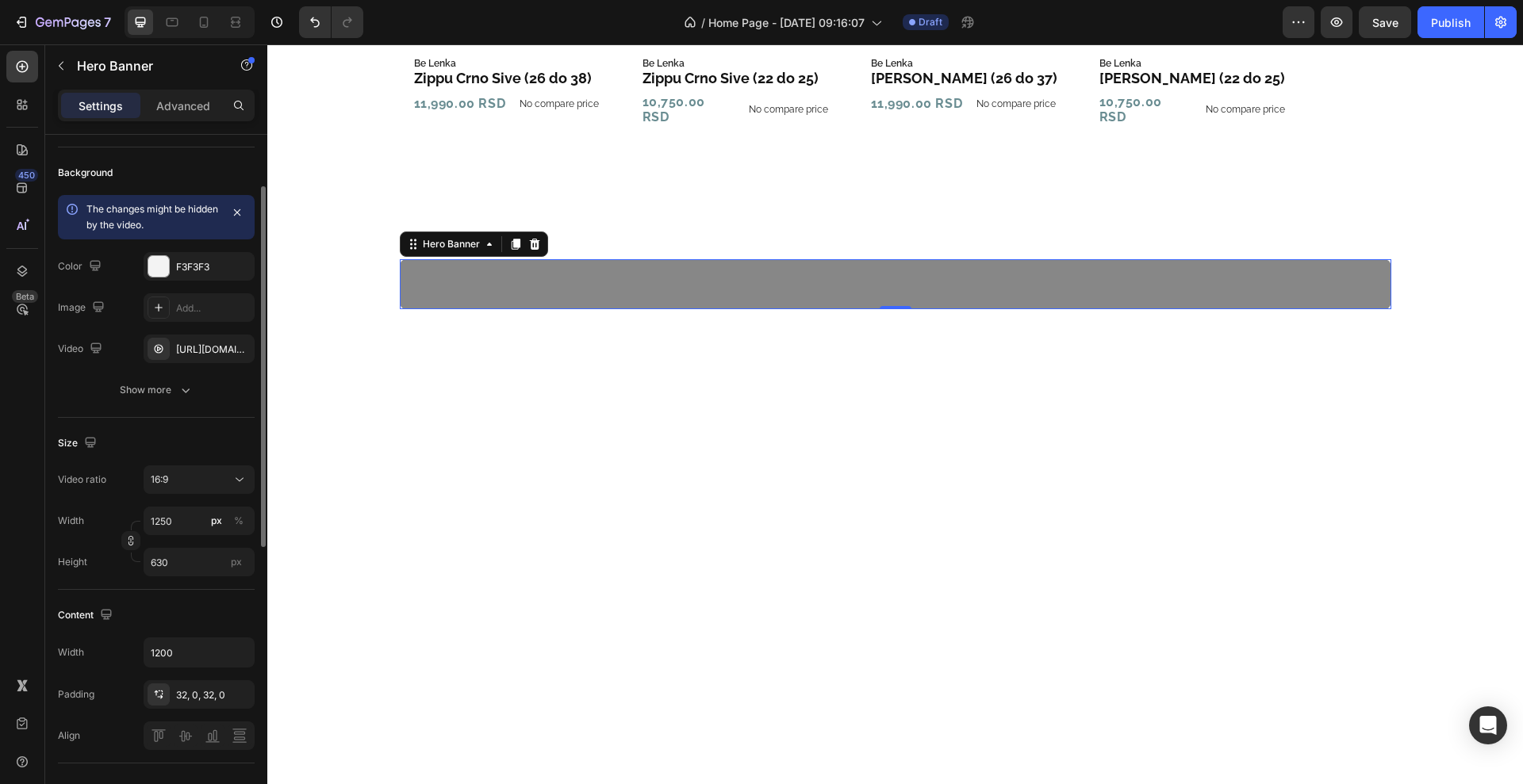
click at [115, 582] on div "Size Video ratio 16:9 Width 1250 px % Height 630 px" at bounding box center [156, 503] width 197 height 172
click at [180, 563] on input "630" at bounding box center [199, 562] width 111 height 29
click at [119, 580] on div "Size Video ratio 16:9 Width 1250 px % Height 63 px" at bounding box center [156, 503] width 197 height 172
click at [178, 564] on input "63" at bounding box center [199, 562] width 111 height 29
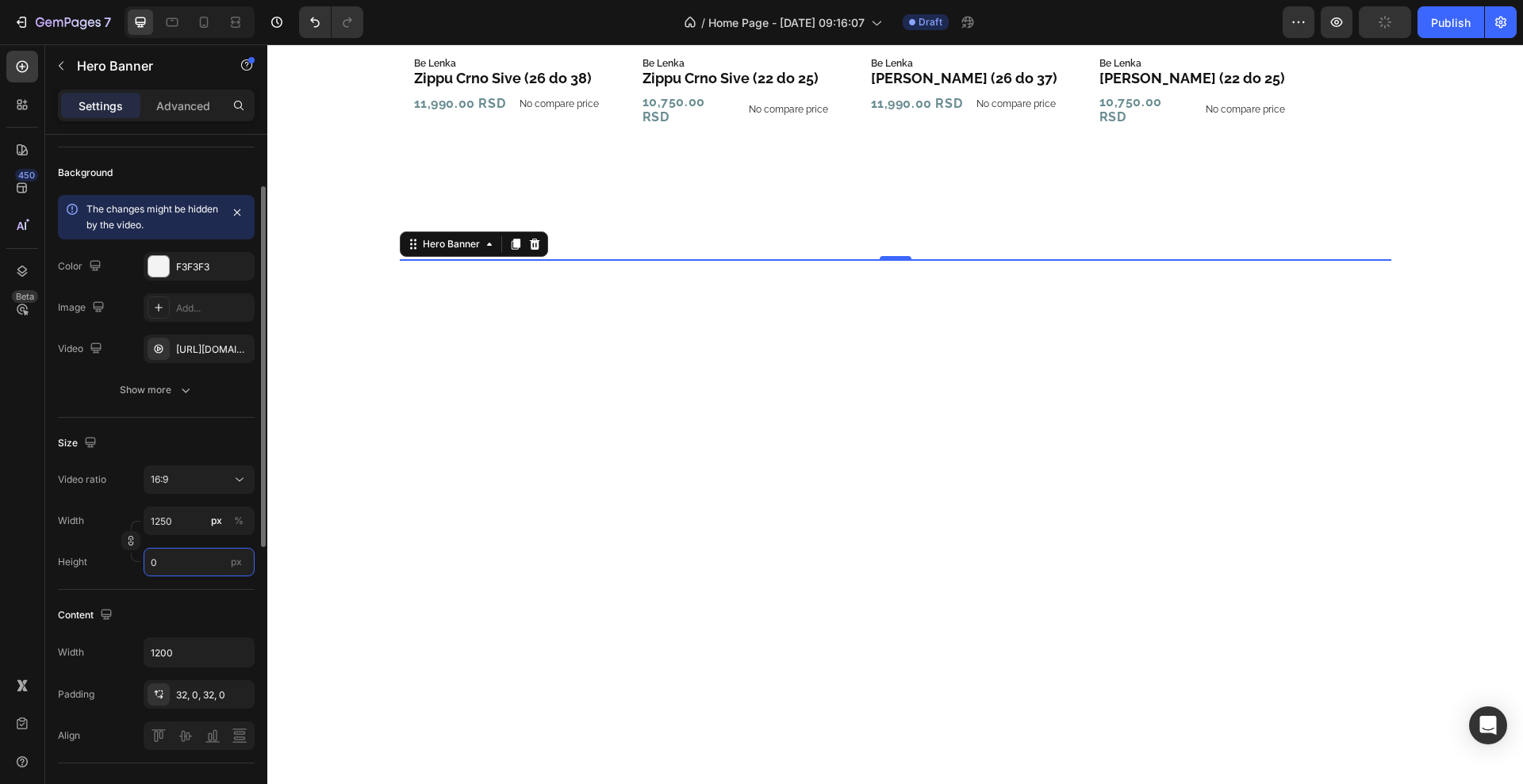
type input "0"
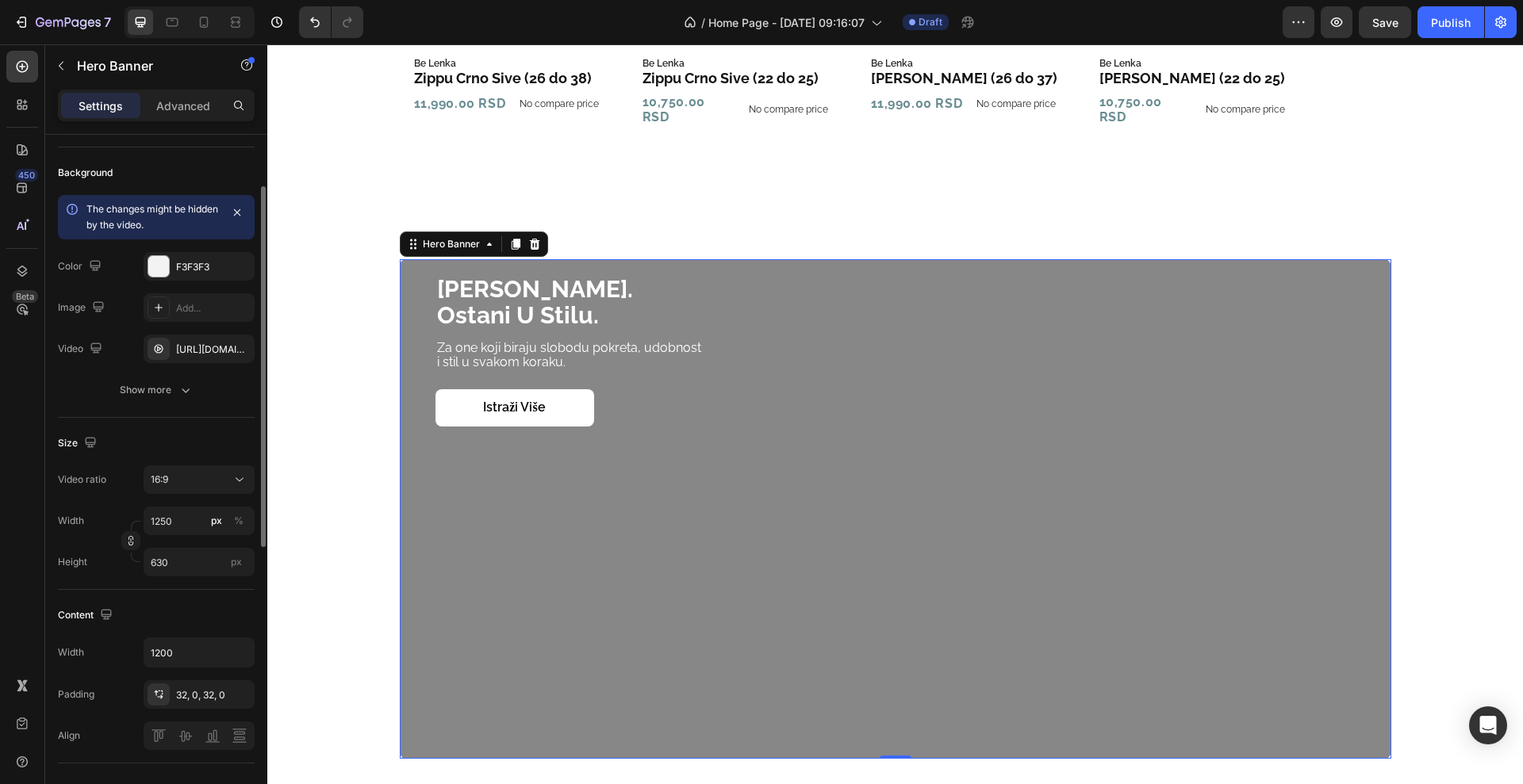
click at [99, 590] on div "Content Width 1200 Padding 32, 0, 32, 0 Align" at bounding box center [156, 677] width 197 height 174
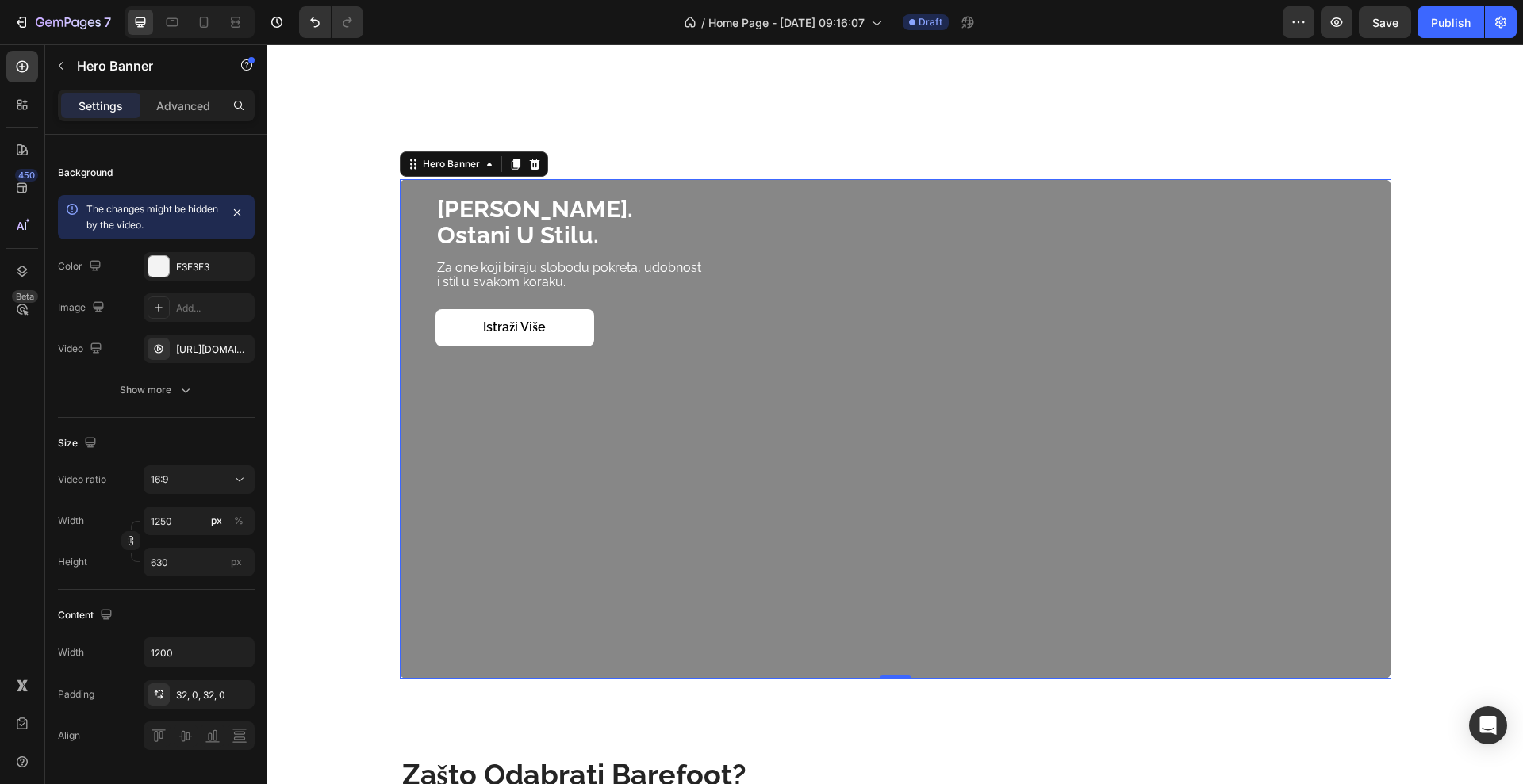
scroll to position [1551, 0]
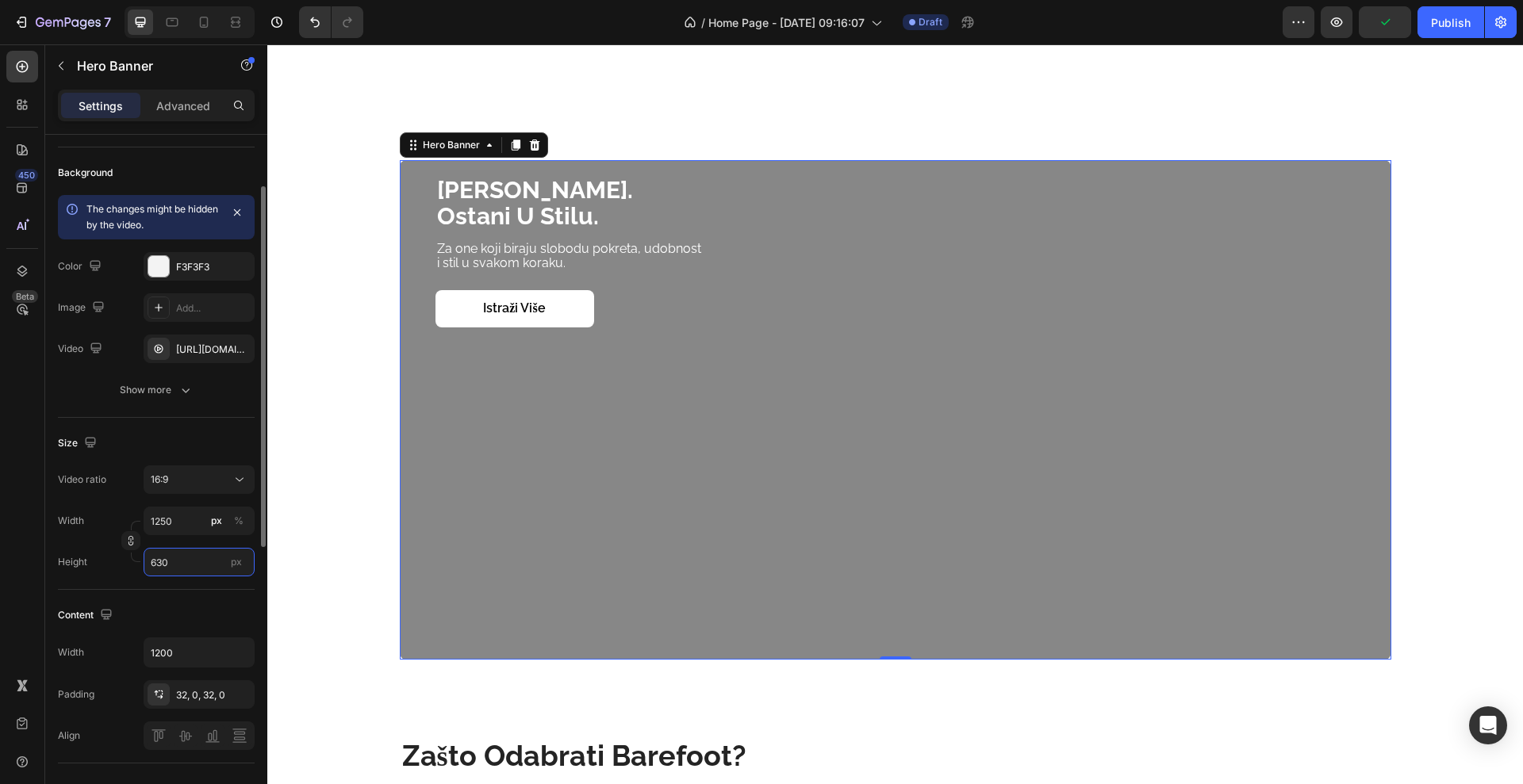
click at [189, 548] on input "630" at bounding box center [199, 562] width 111 height 29
click at [188, 550] on input "630" at bounding box center [199, 562] width 111 height 29
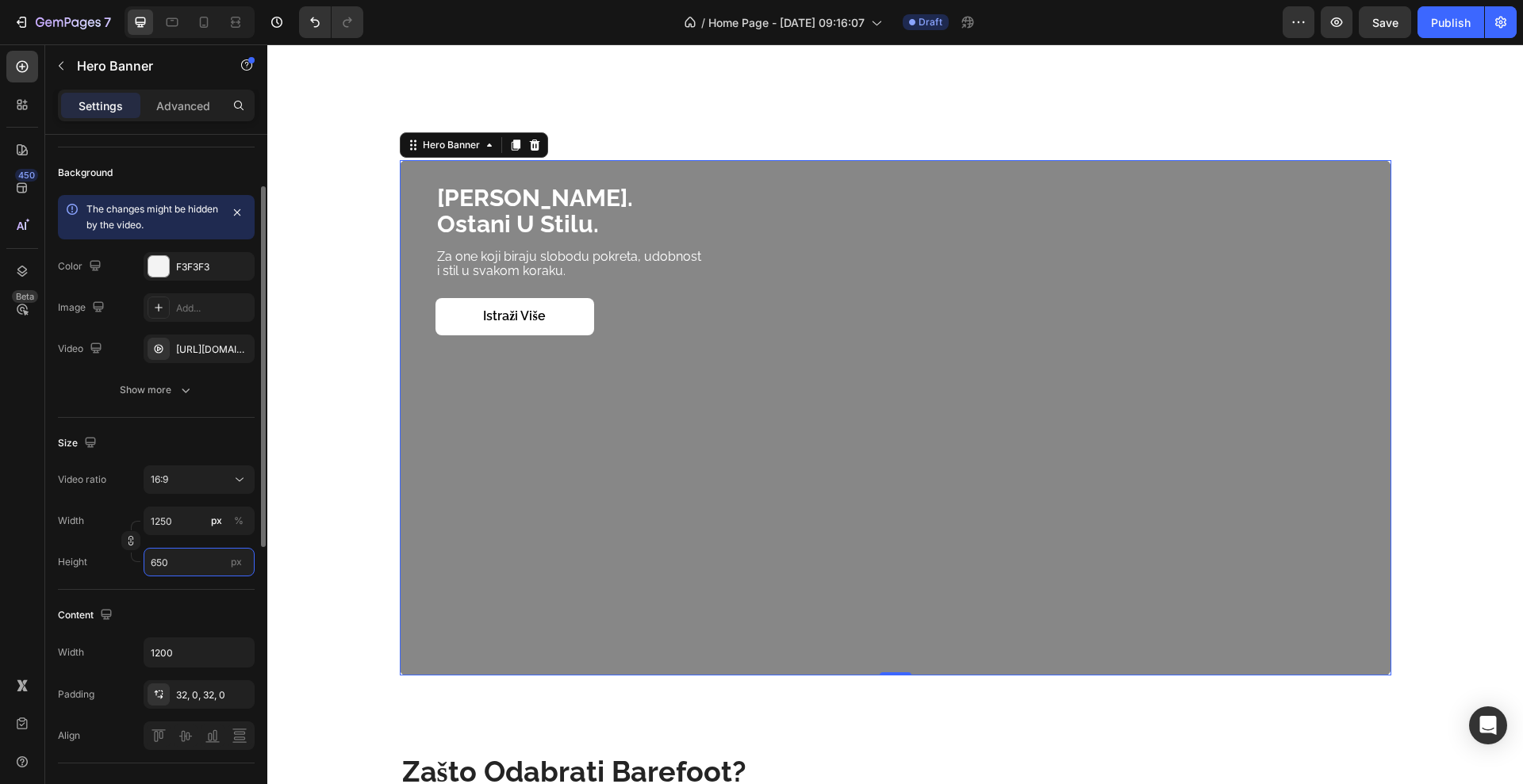
type input "650"
click at [101, 580] on div "Size Video ratio 16:9 Width 1250 px % Height 650 px" at bounding box center [156, 503] width 197 height 172
click at [219, 484] on div "16:9" at bounding box center [191, 480] width 81 height 14
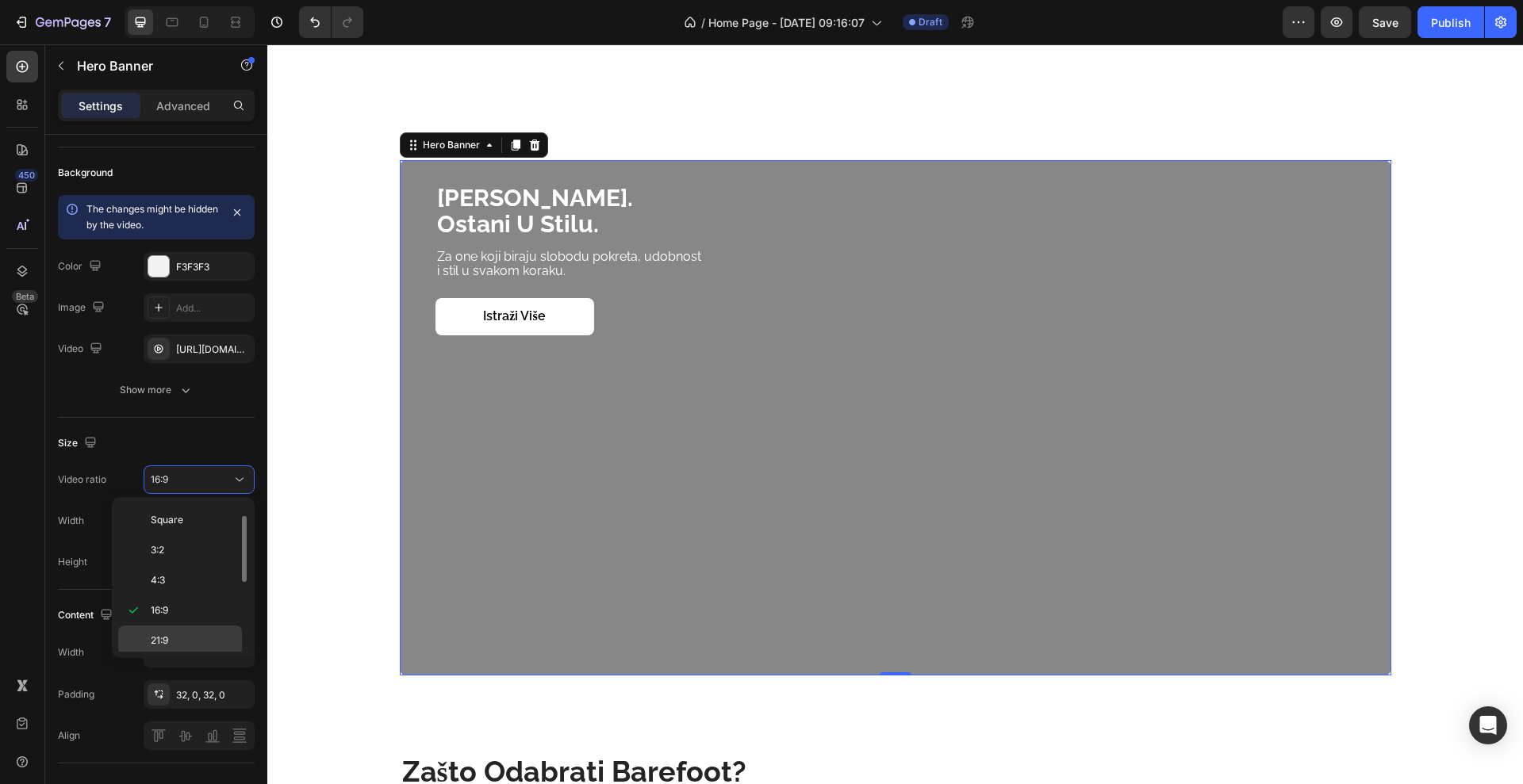
scroll to position [183, 0]
click at [197, 632] on p "Custom" at bounding box center [193, 637] width 84 height 14
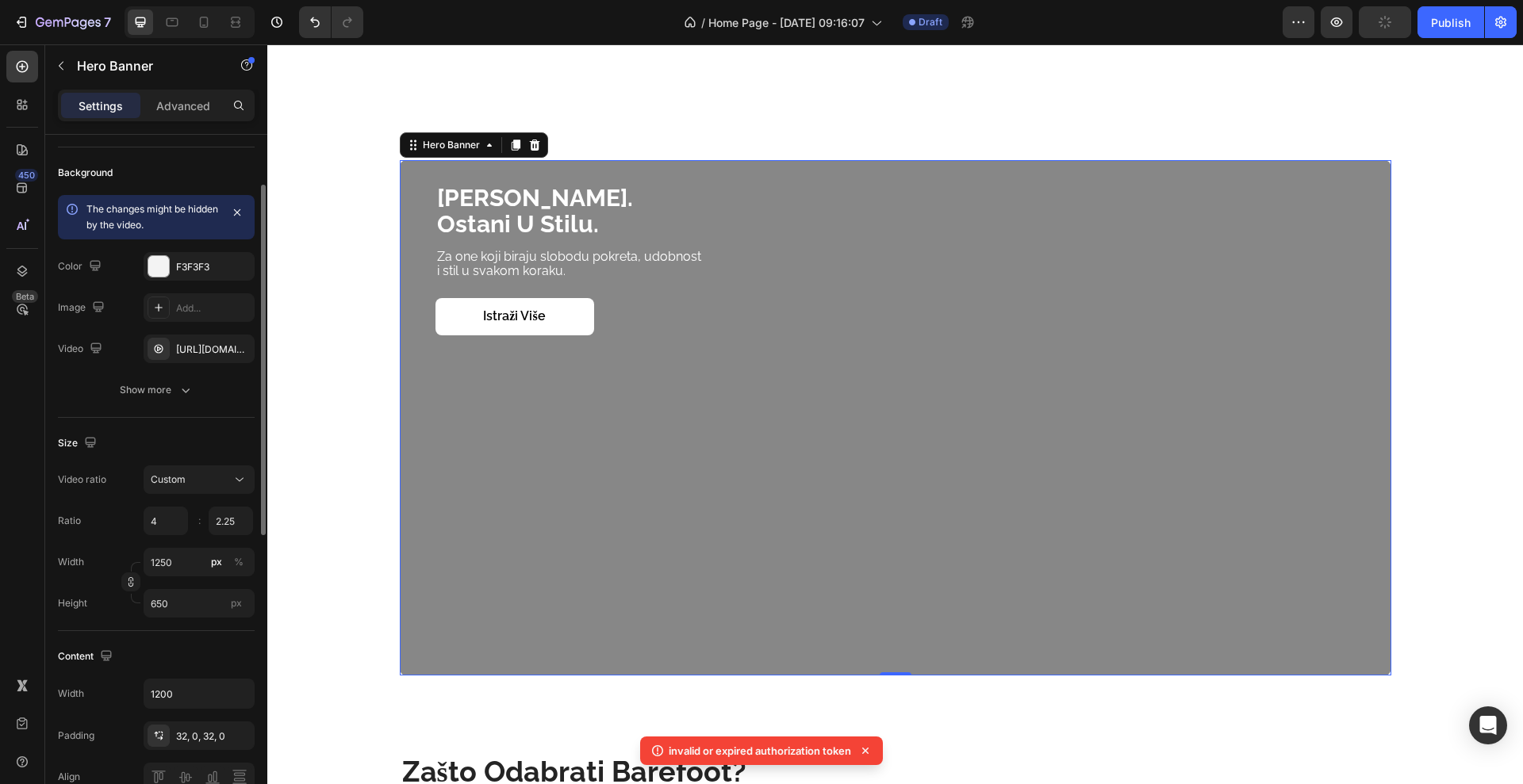
click at [118, 625] on div "Size Video ratio Custom Ratio 4 2.25 : Width 1250 px % Height 650 px" at bounding box center [156, 524] width 197 height 214
click at [197, 489] on button "Custom" at bounding box center [199, 480] width 111 height 29
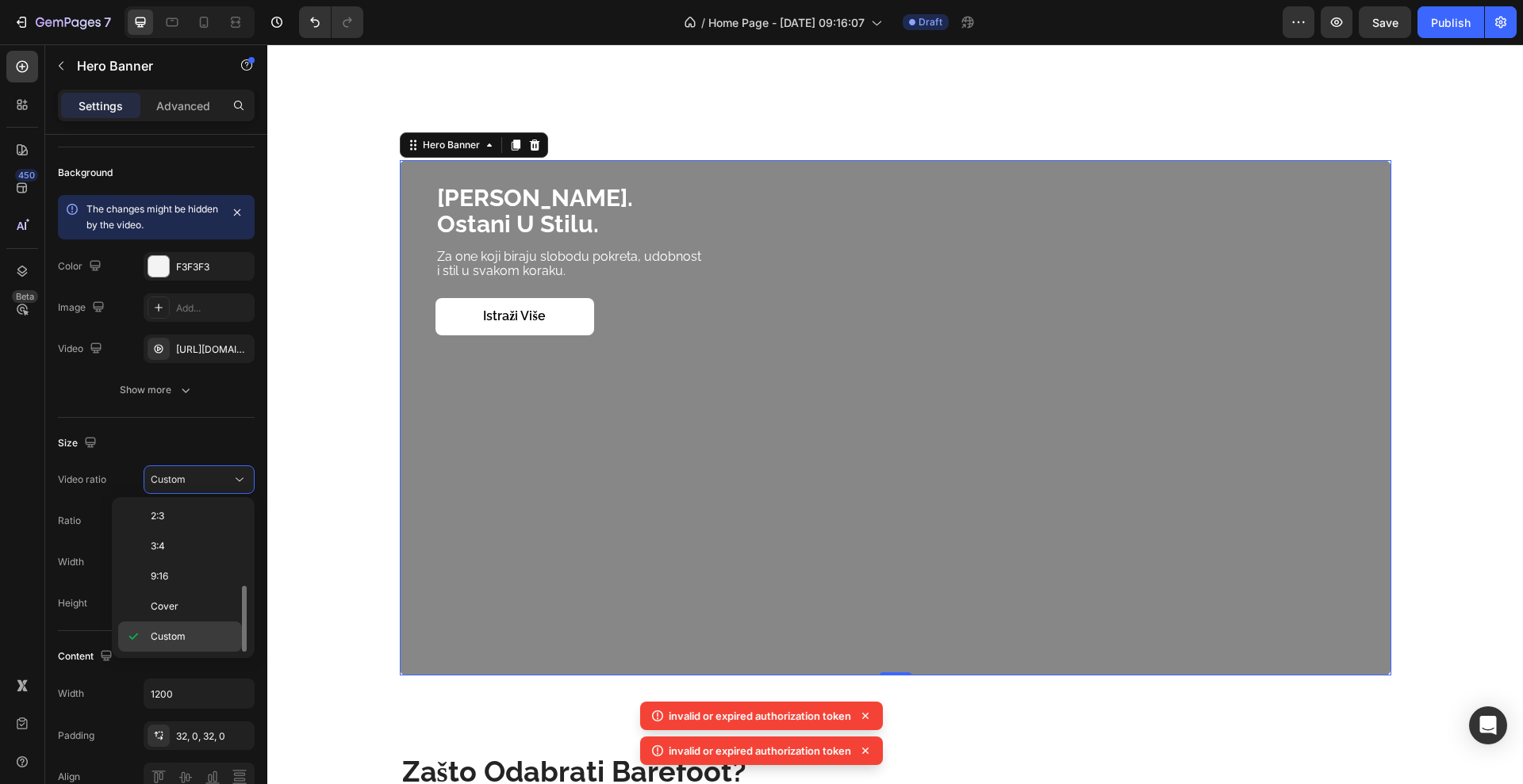
click at [192, 634] on p "Custom" at bounding box center [193, 637] width 84 height 14
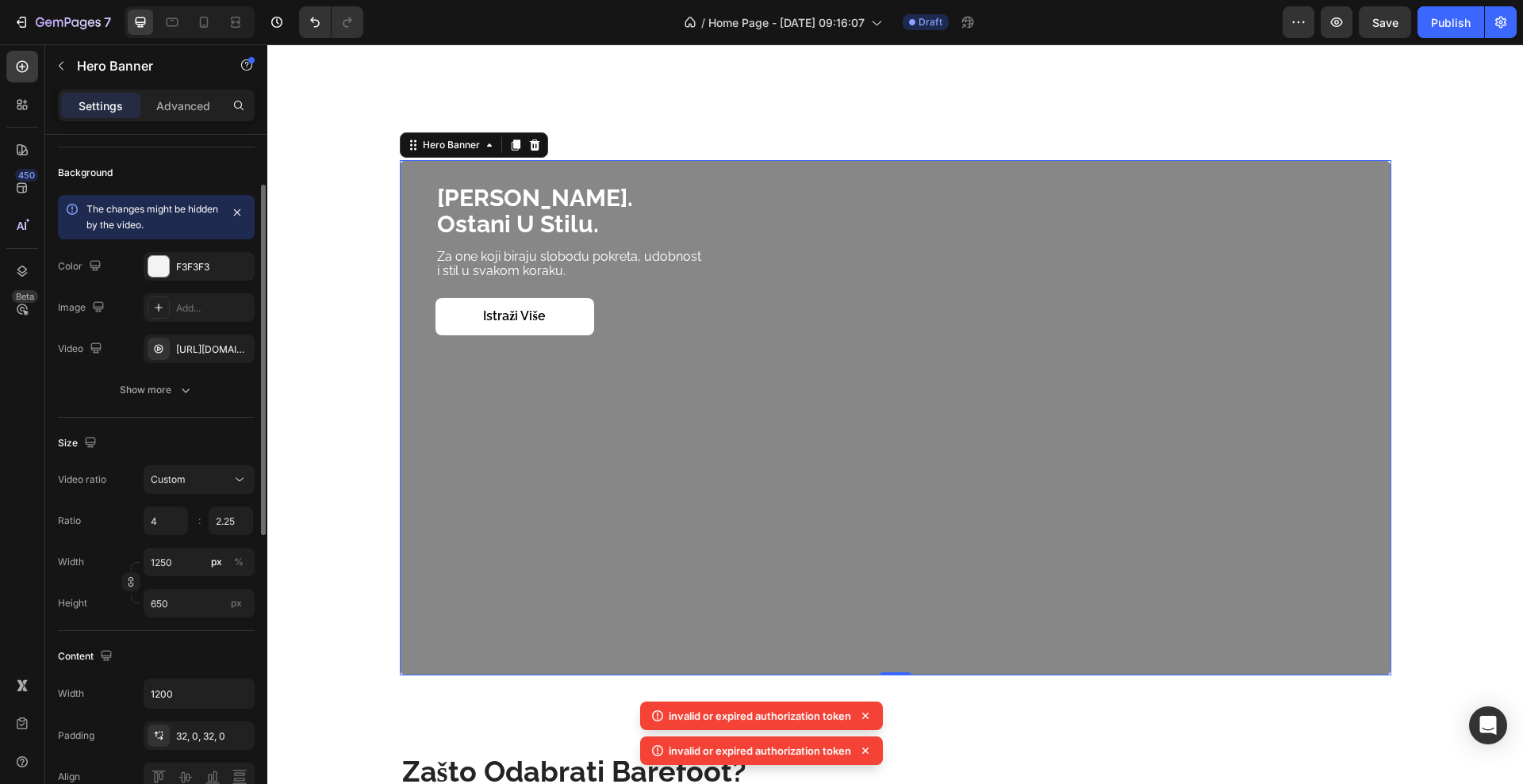
click at [109, 563] on div "Width 1250 px %" at bounding box center [156, 562] width 197 height 29
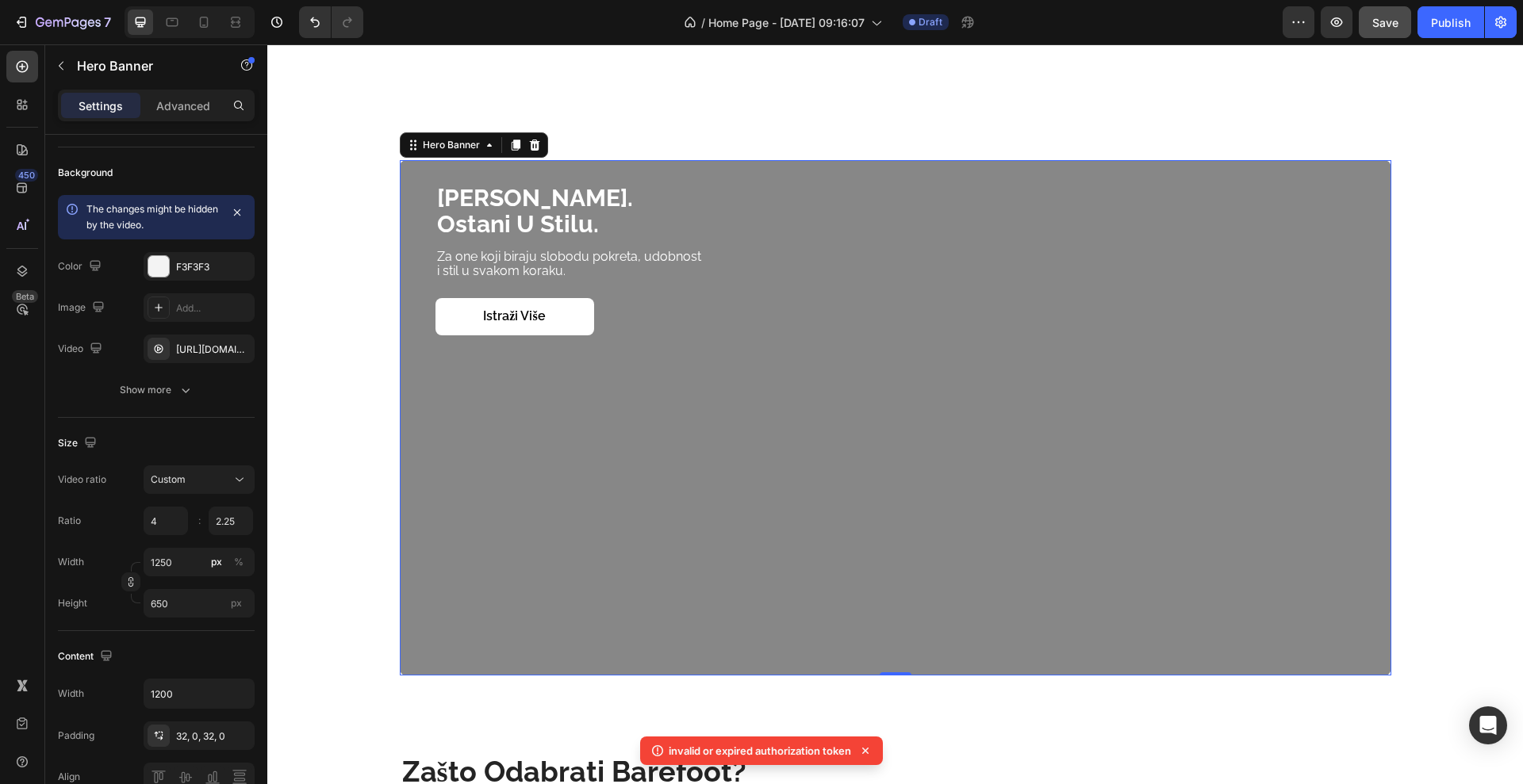
click at [1378, 34] on button "Save" at bounding box center [1385, 22] width 52 height 31
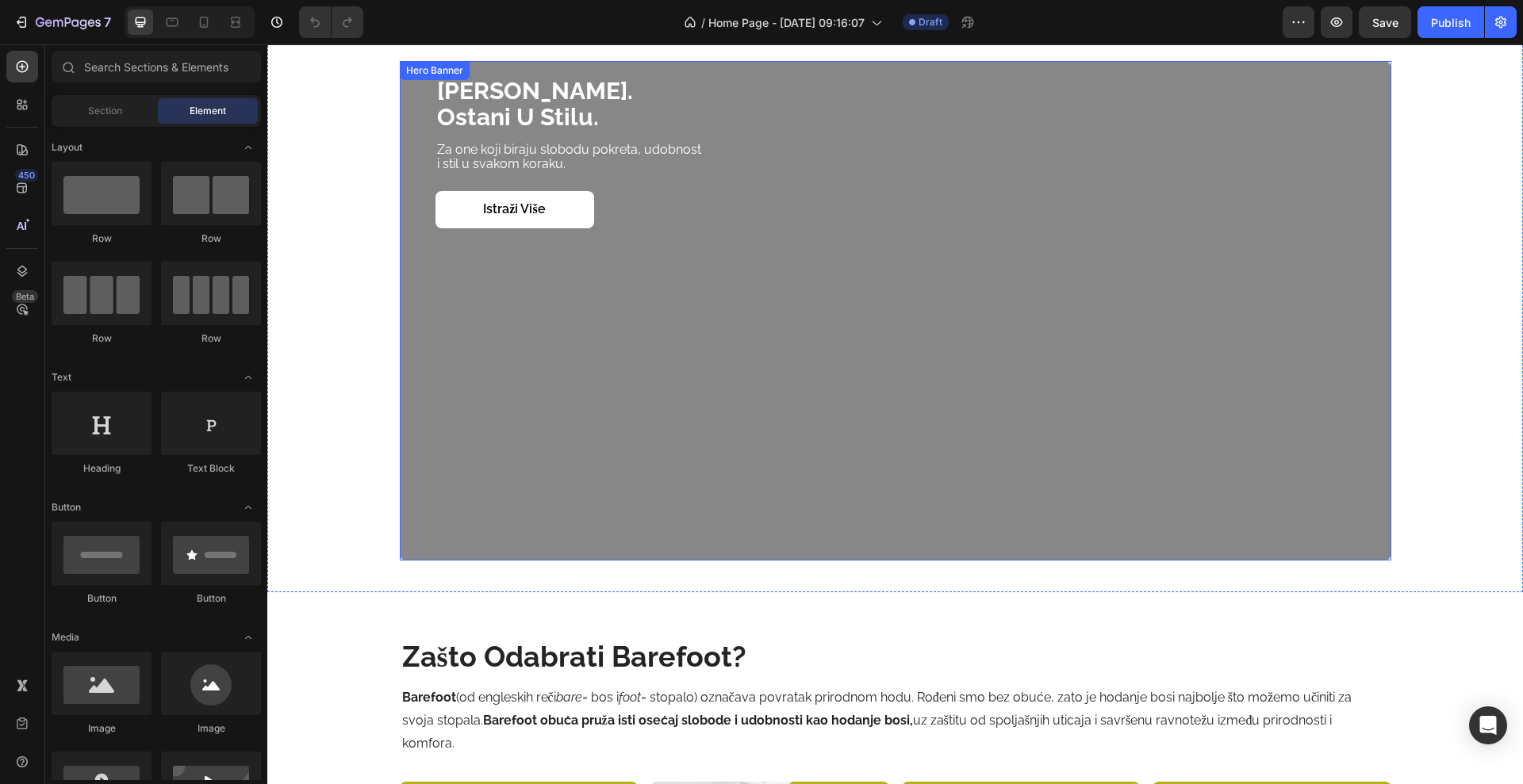
scroll to position [1387, 0]
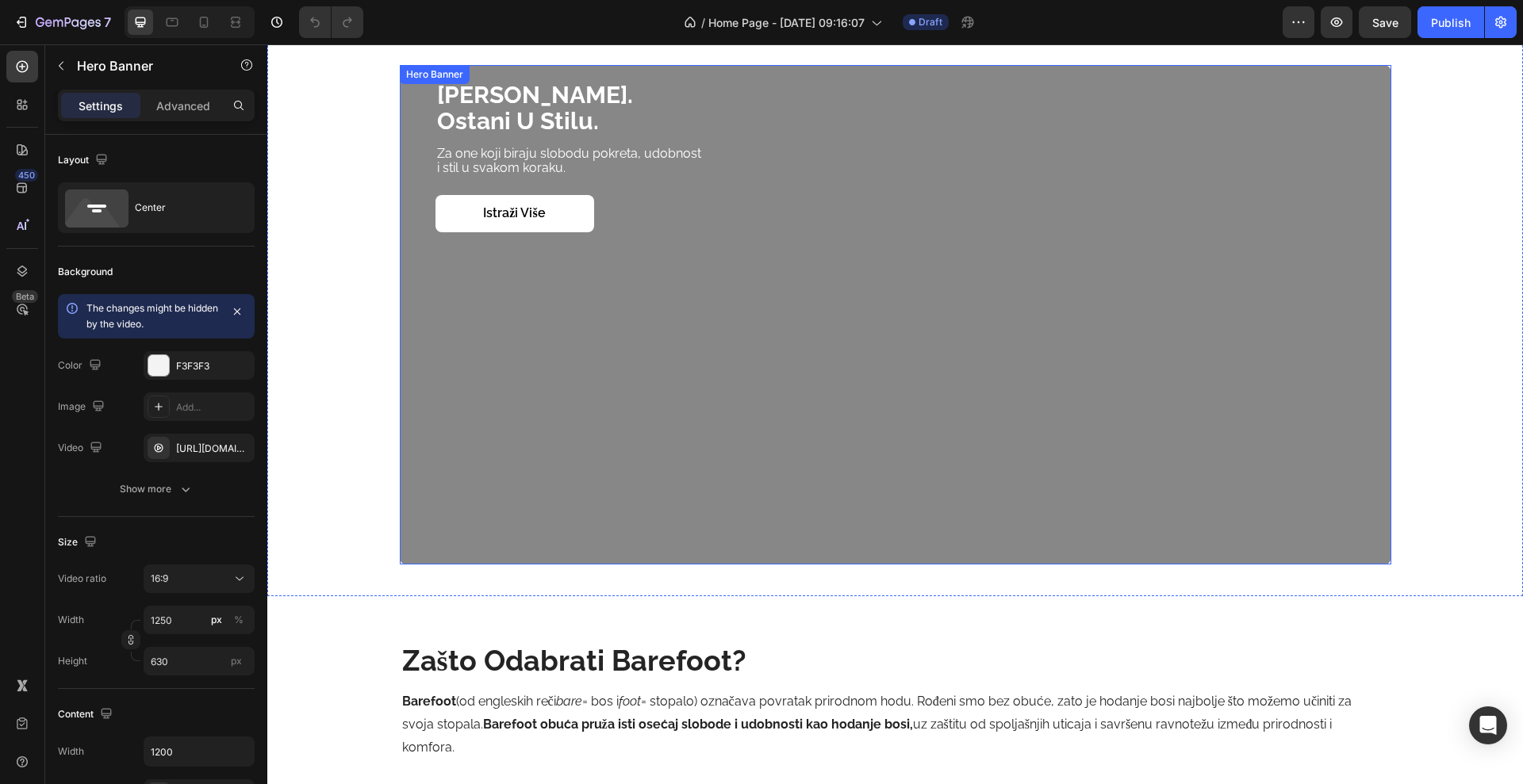
click at [471, 363] on div "Overlay" at bounding box center [895, 315] width 992 height 500
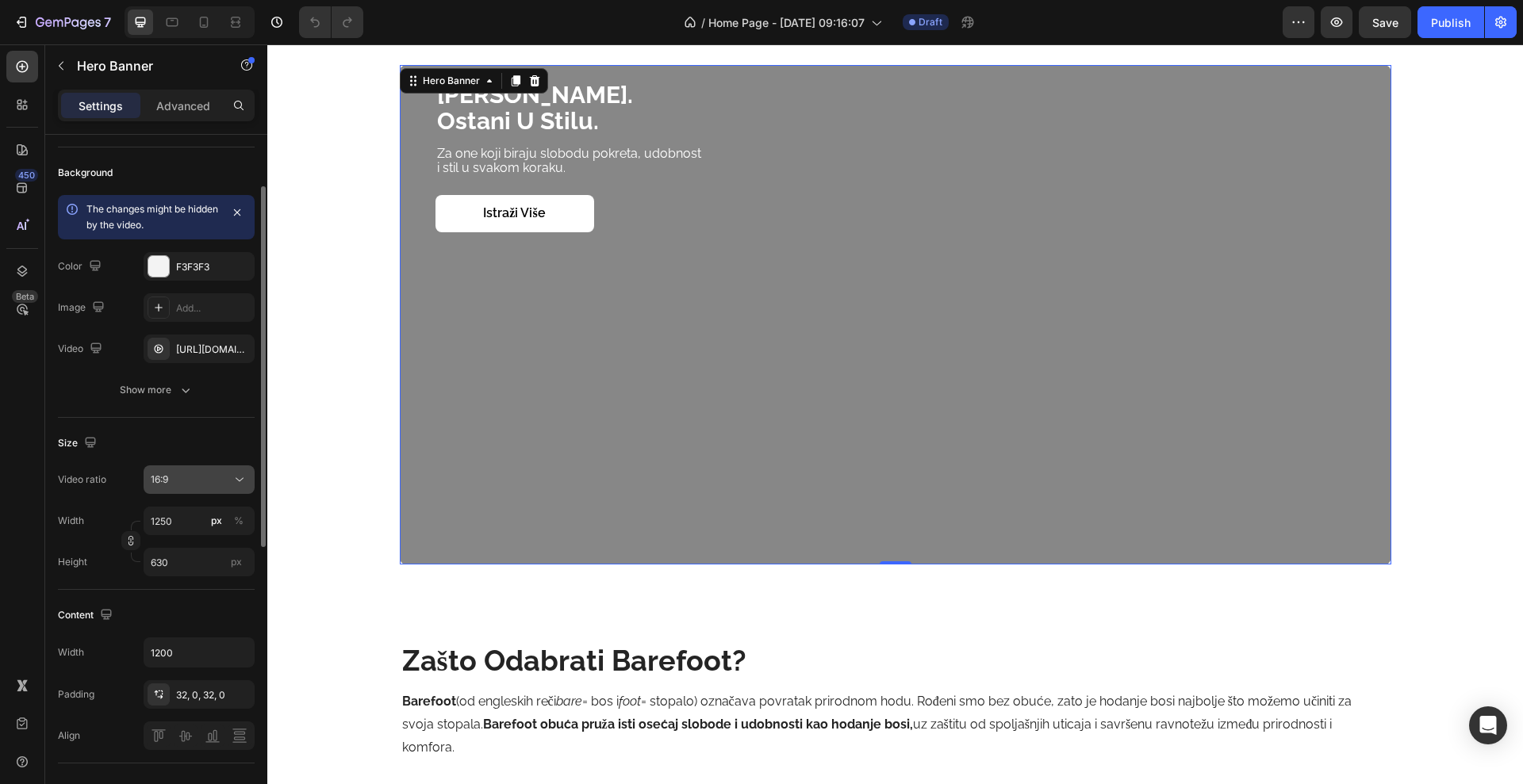
click at [201, 487] on button "16:9" at bounding box center [199, 480] width 111 height 29
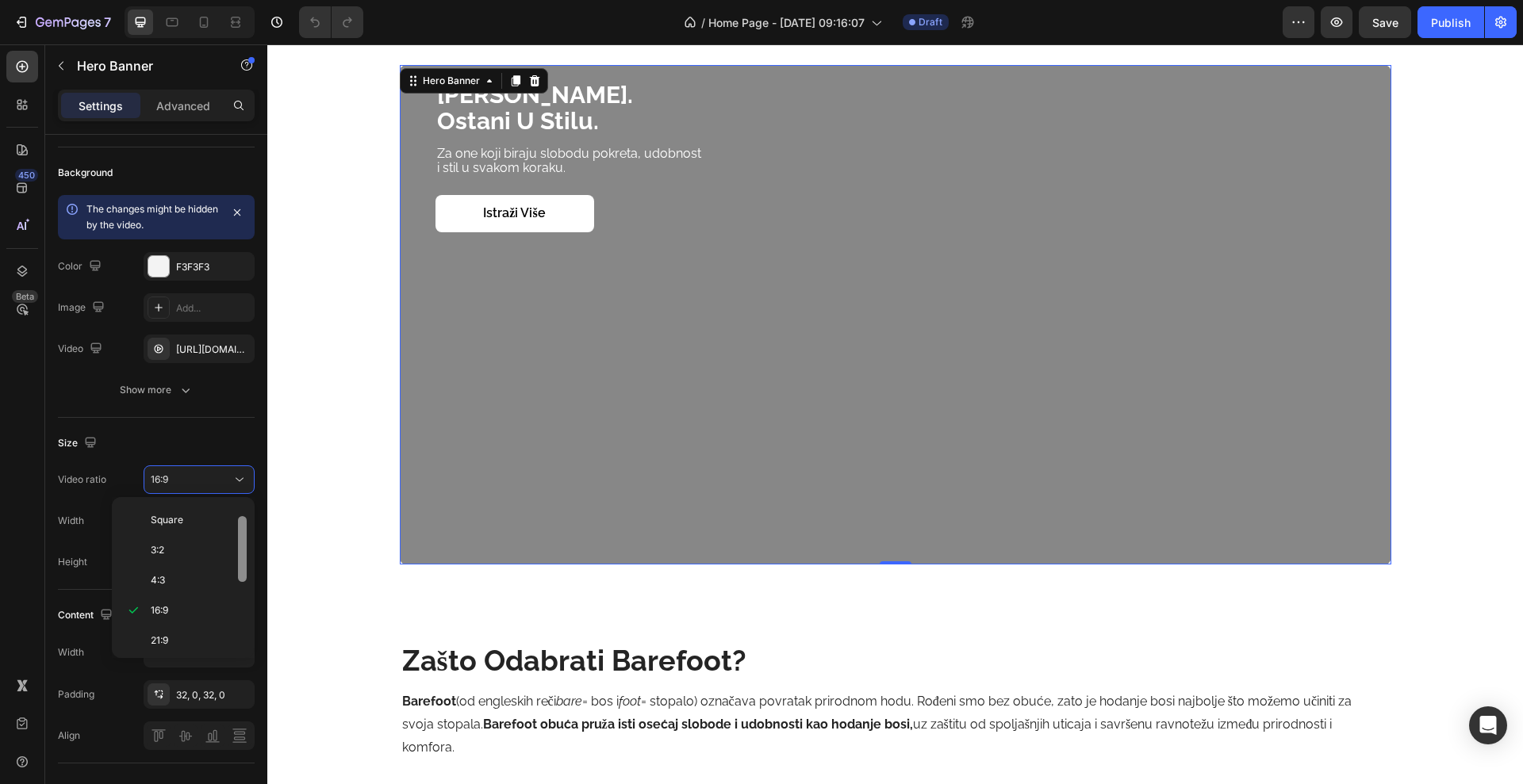
scroll to position [177, 0]
click at [242, 503] on div at bounding box center [242, 429] width 12 height 148
click at [199, 646] on p "Custom" at bounding box center [193, 643] width 84 height 14
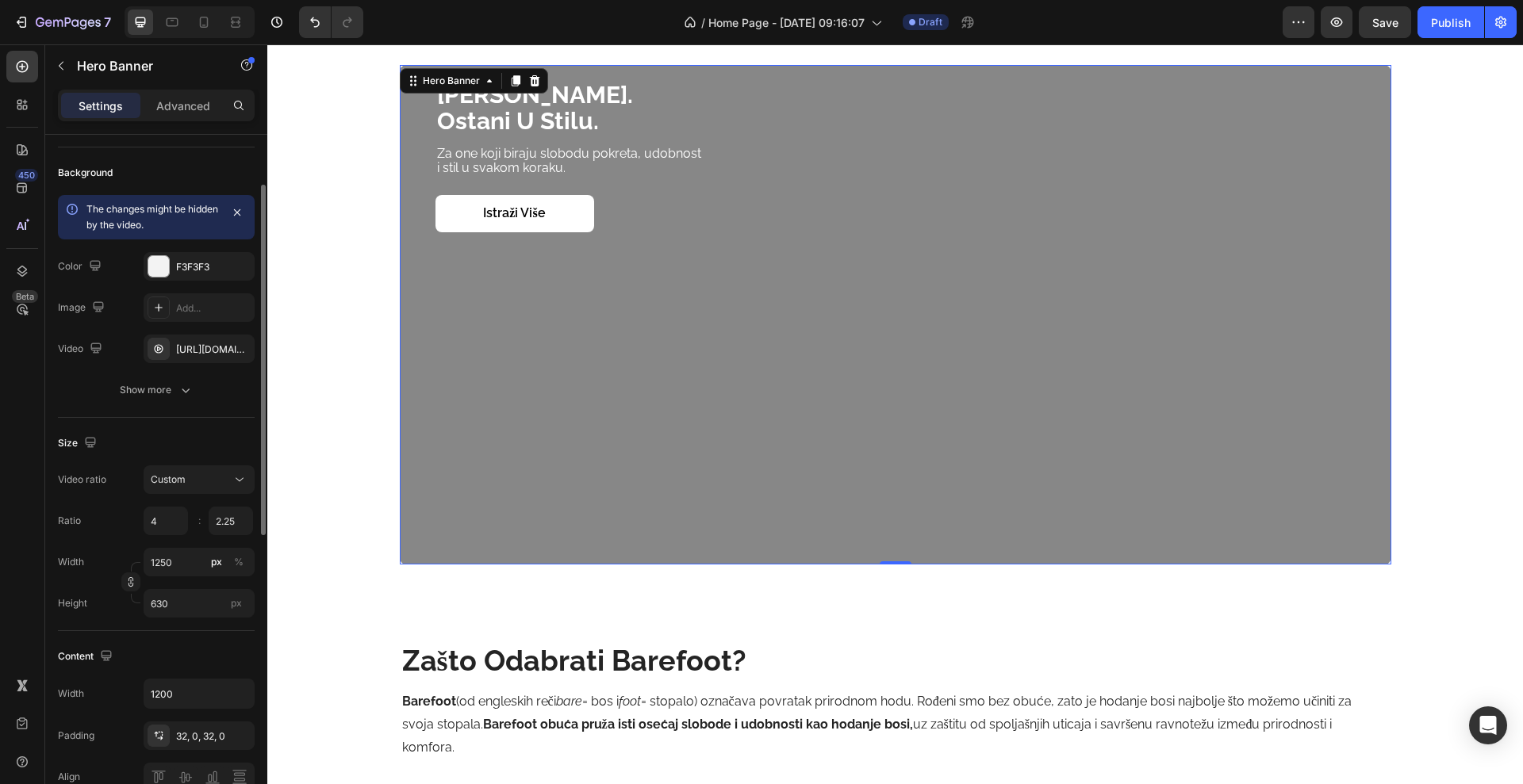
click at [110, 627] on div "Size Video ratio Custom Ratio 4 2.25 : Width 1250 px % Height 630 px" at bounding box center [156, 524] width 197 height 214
click at [180, 615] on input "630" at bounding box center [199, 603] width 111 height 29
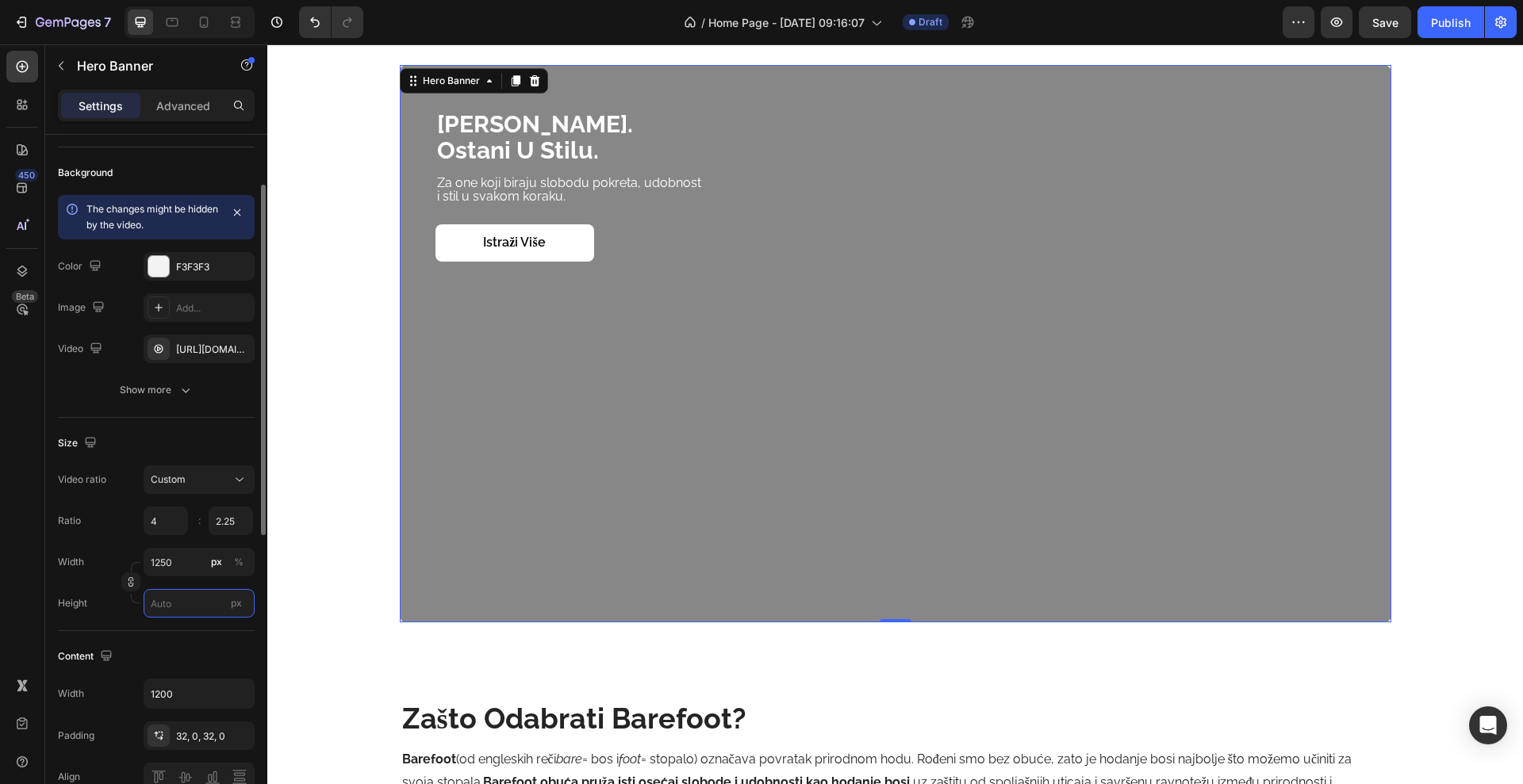
click at [195, 603] on input "px" at bounding box center [199, 603] width 111 height 29
click at [184, 634] on span "Fit content" at bounding box center [174, 641] width 48 height 14
type input "Auto"
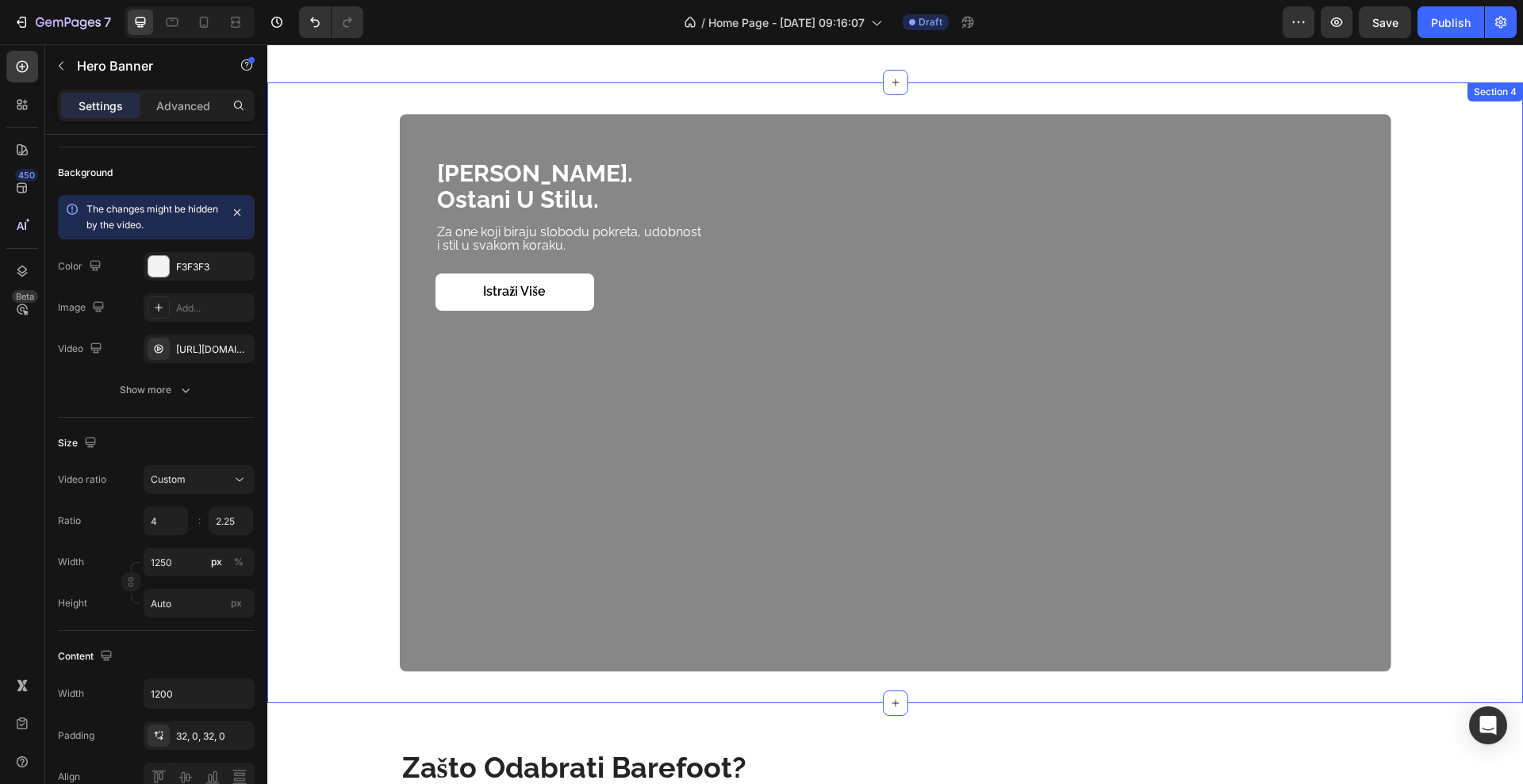
scroll to position [1578, 0]
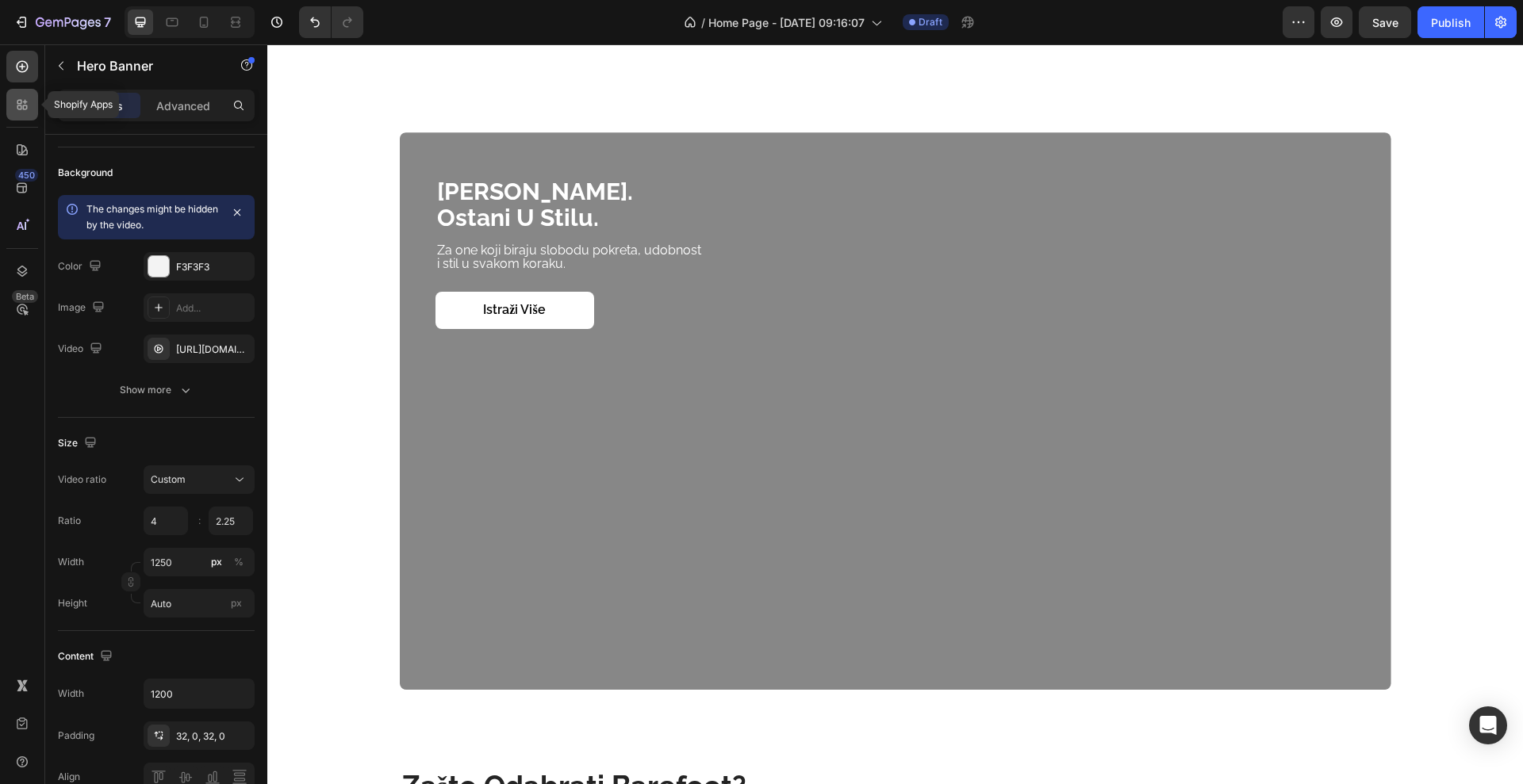
click at [22, 106] on icon at bounding box center [22, 105] width 16 height 16
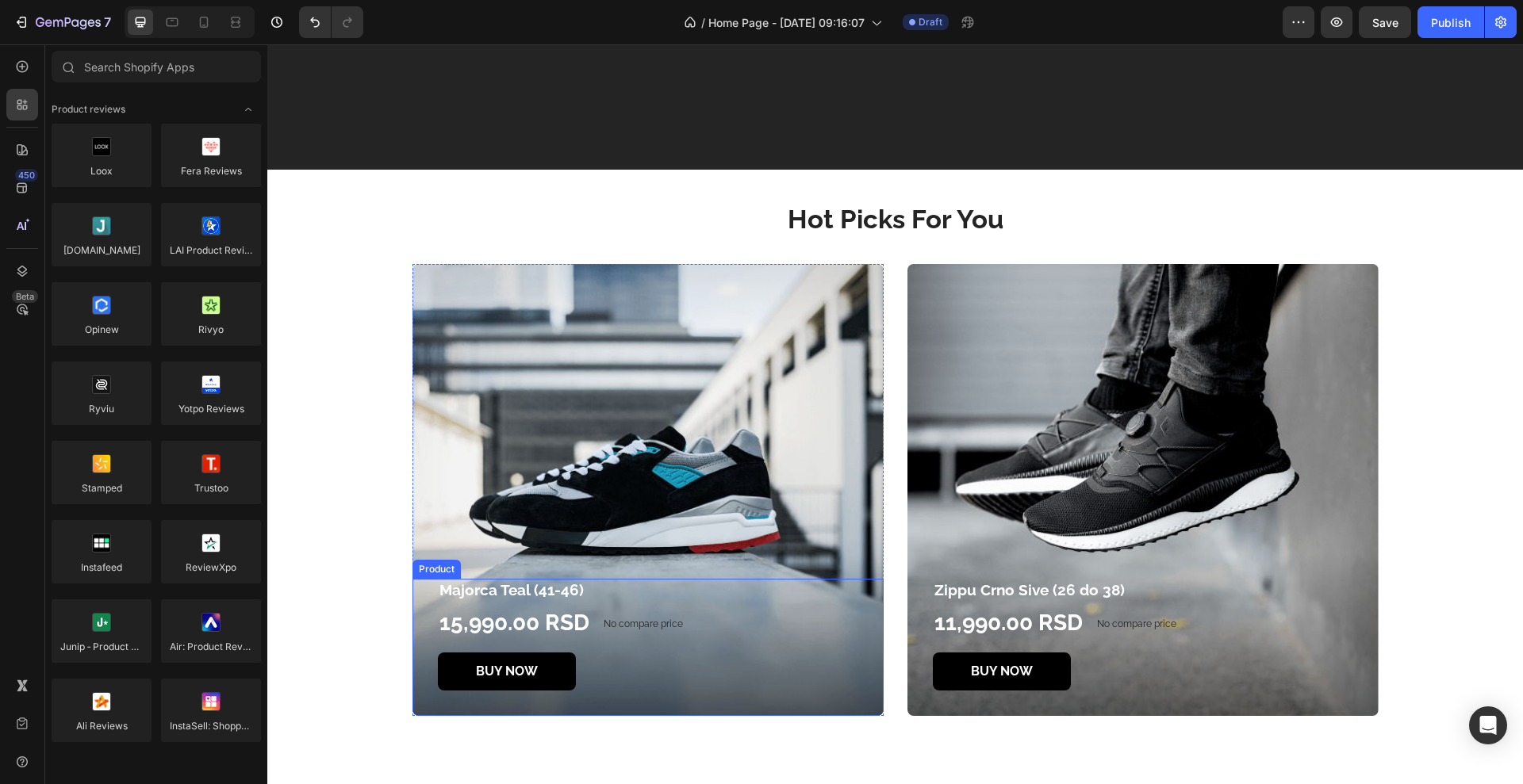
scroll to position [3164, 0]
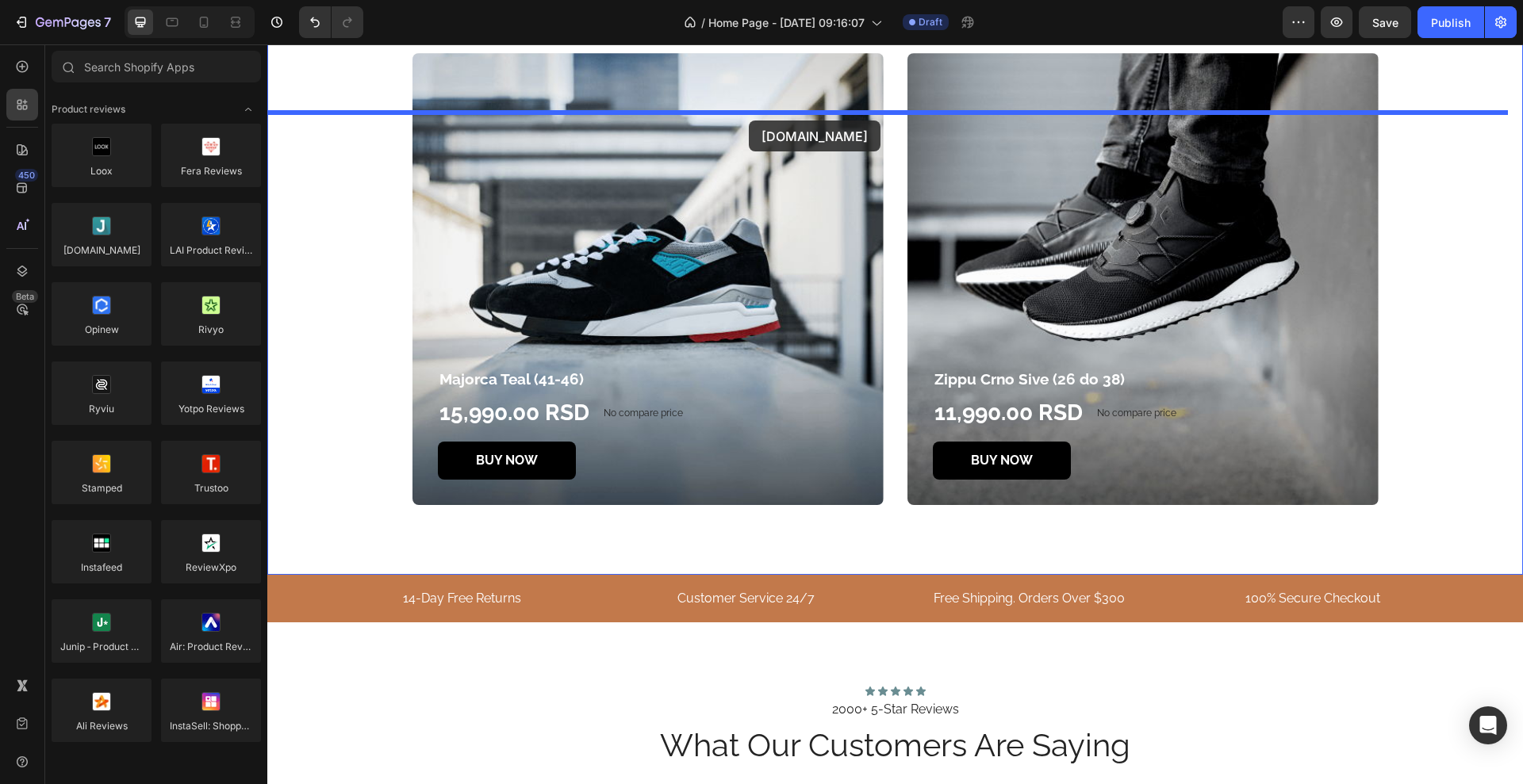
drag, startPoint x: 358, startPoint y: 297, endPoint x: 748, endPoint y: 120, distance: 428.3
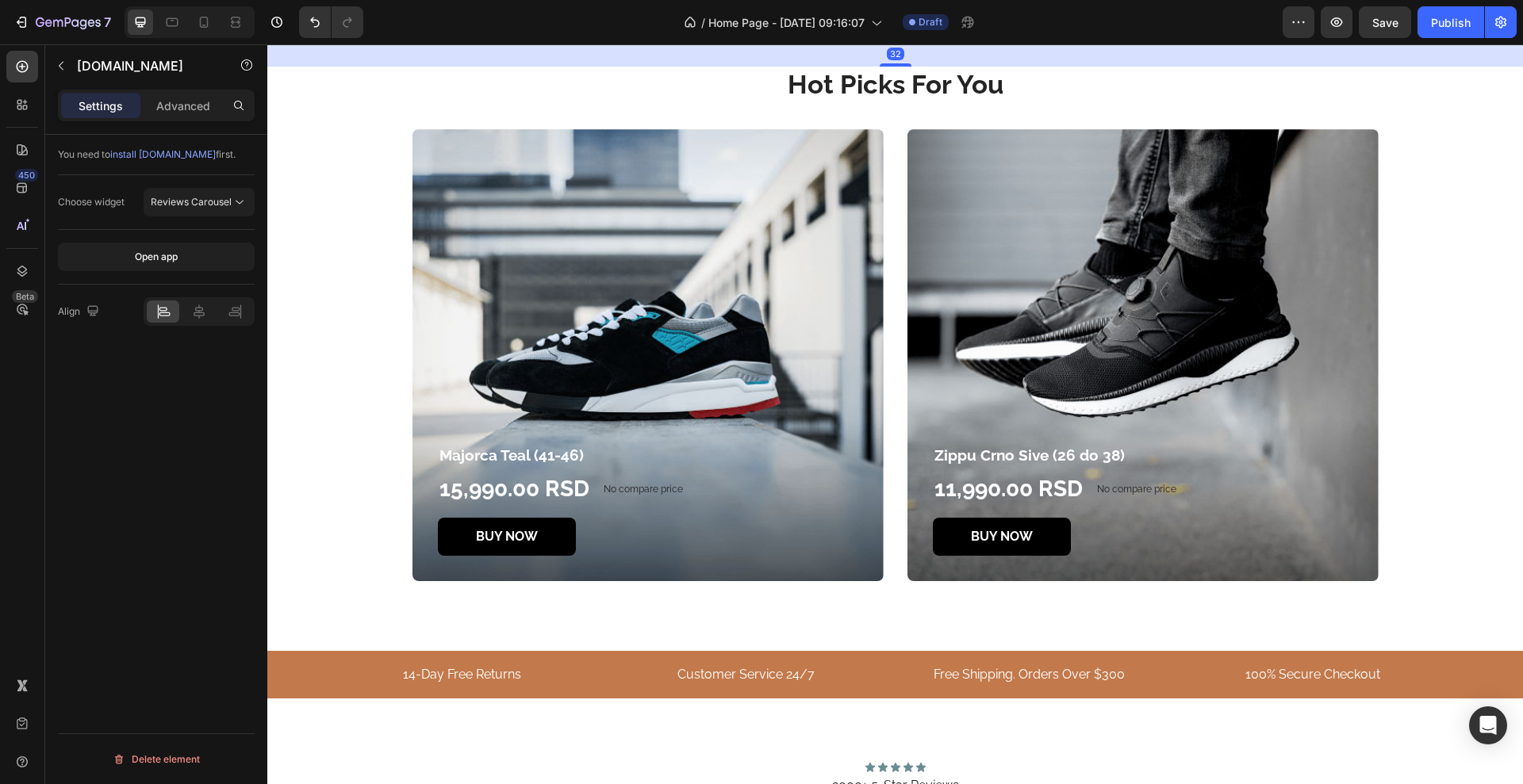
click at [477, 23] on div "Judge.me - Preview Badge (Stars)" at bounding box center [426, 14] width 215 height 17
click at [404, 23] on div "Judge.me - Preview Badge (Stars)" at bounding box center [426, 14] width 215 height 17
click at [211, 204] on span "Reviews Carousel" at bounding box center [191, 202] width 81 height 12
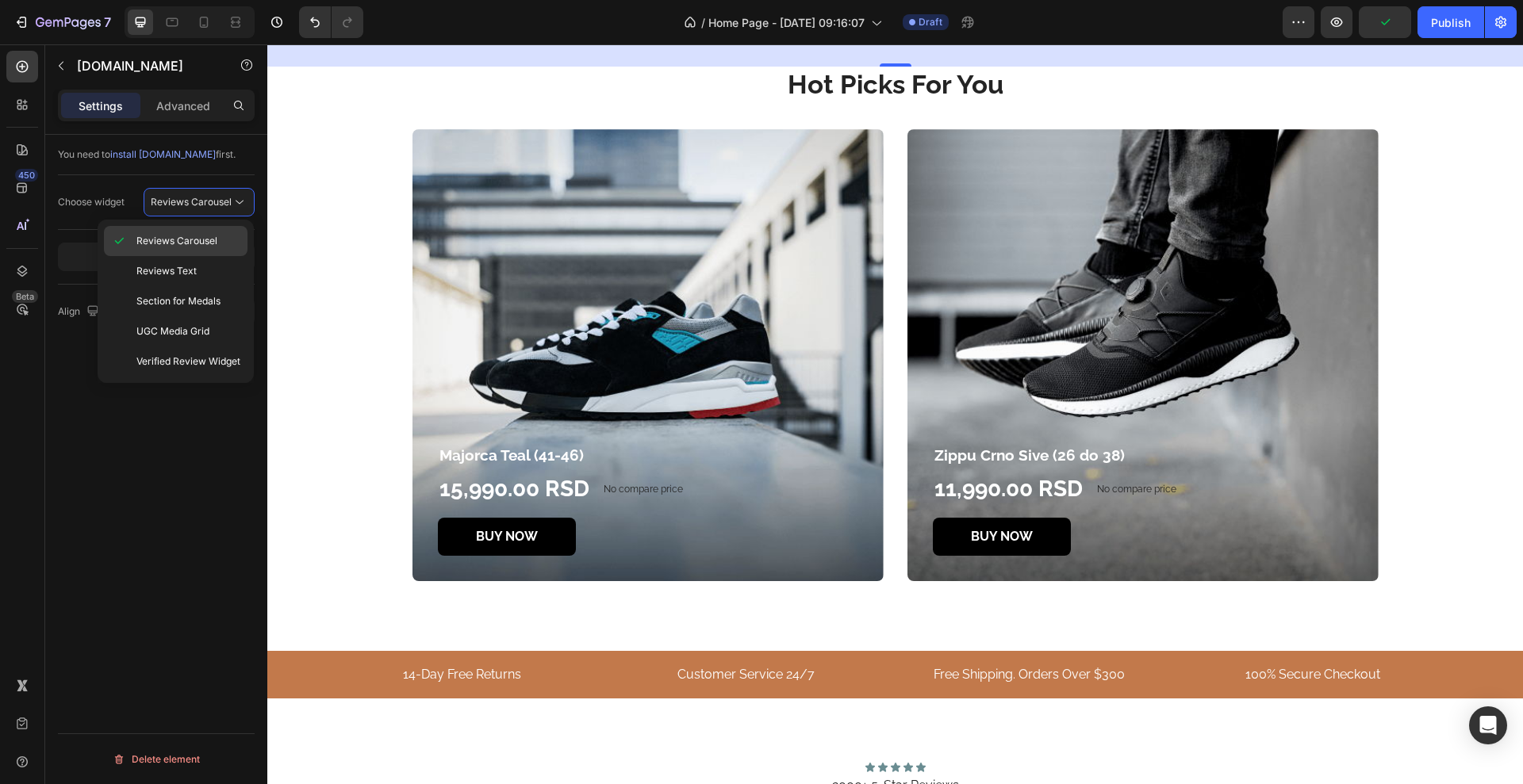
click at [214, 247] on span "Reviews Carousel" at bounding box center [176, 241] width 81 height 14
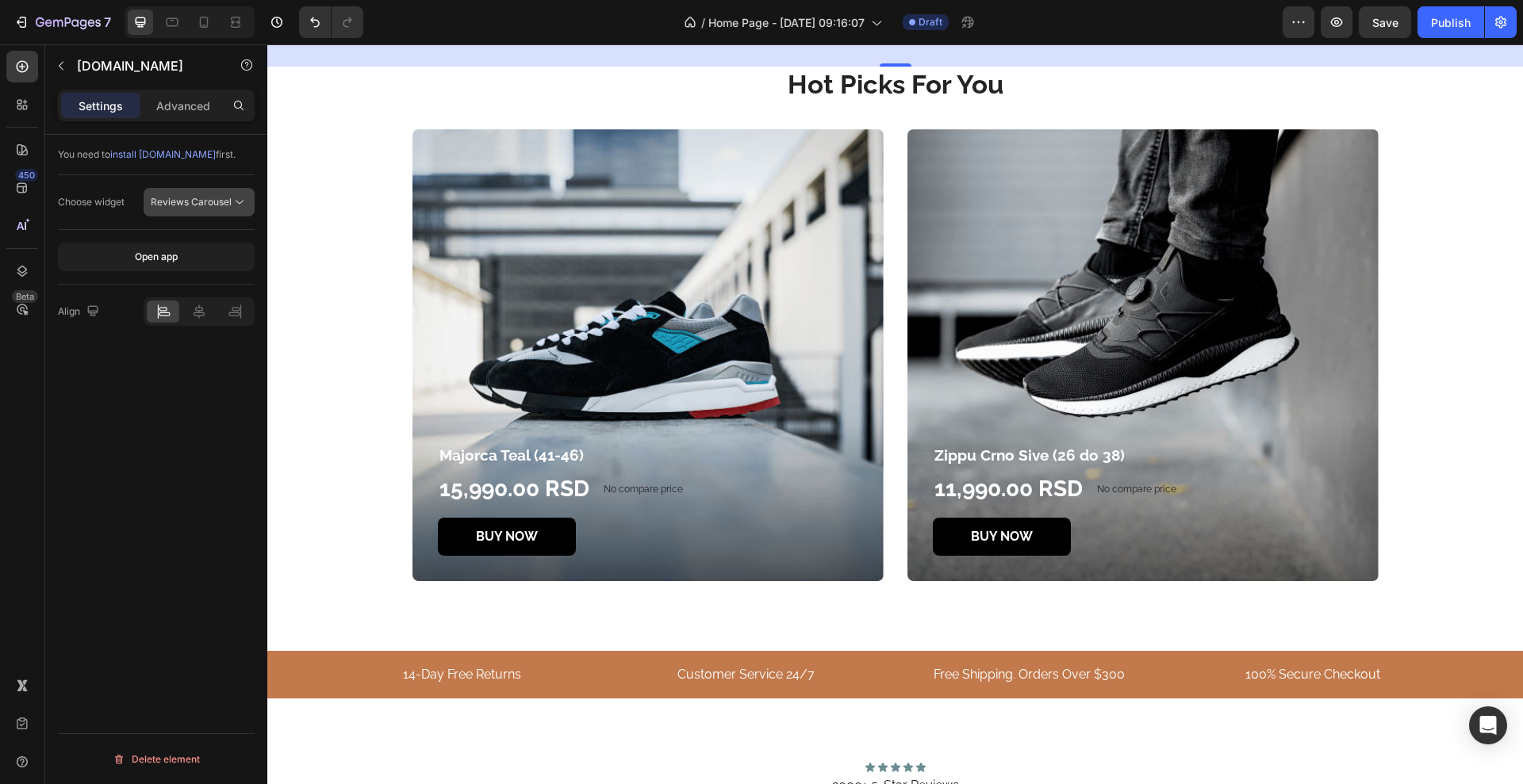
click at [230, 193] on button "Reviews Carousel" at bounding box center [199, 202] width 111 height 29
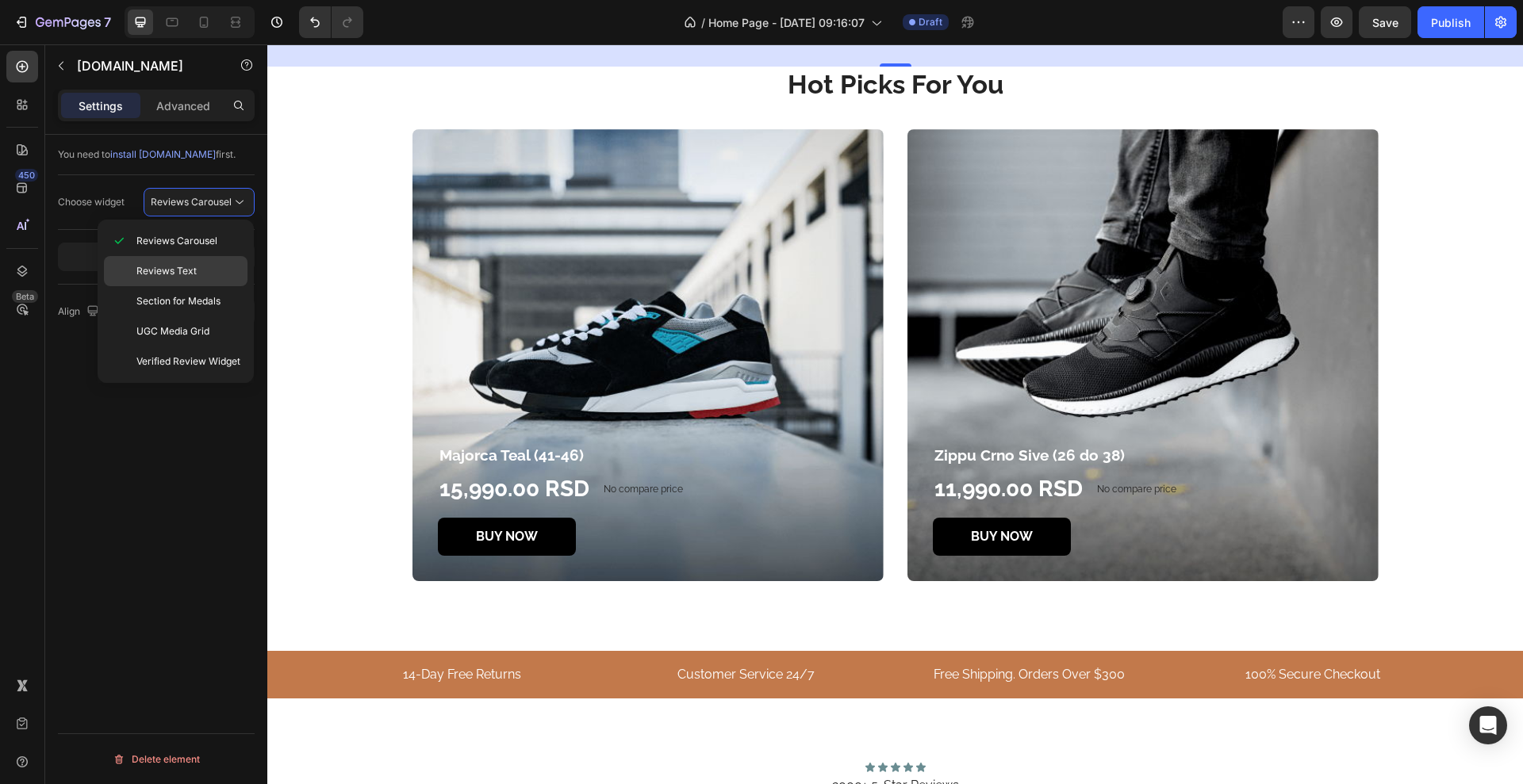
click at [225, 264] on p "Reviews Text" at bounding box center [188, 271] width 104 height 14
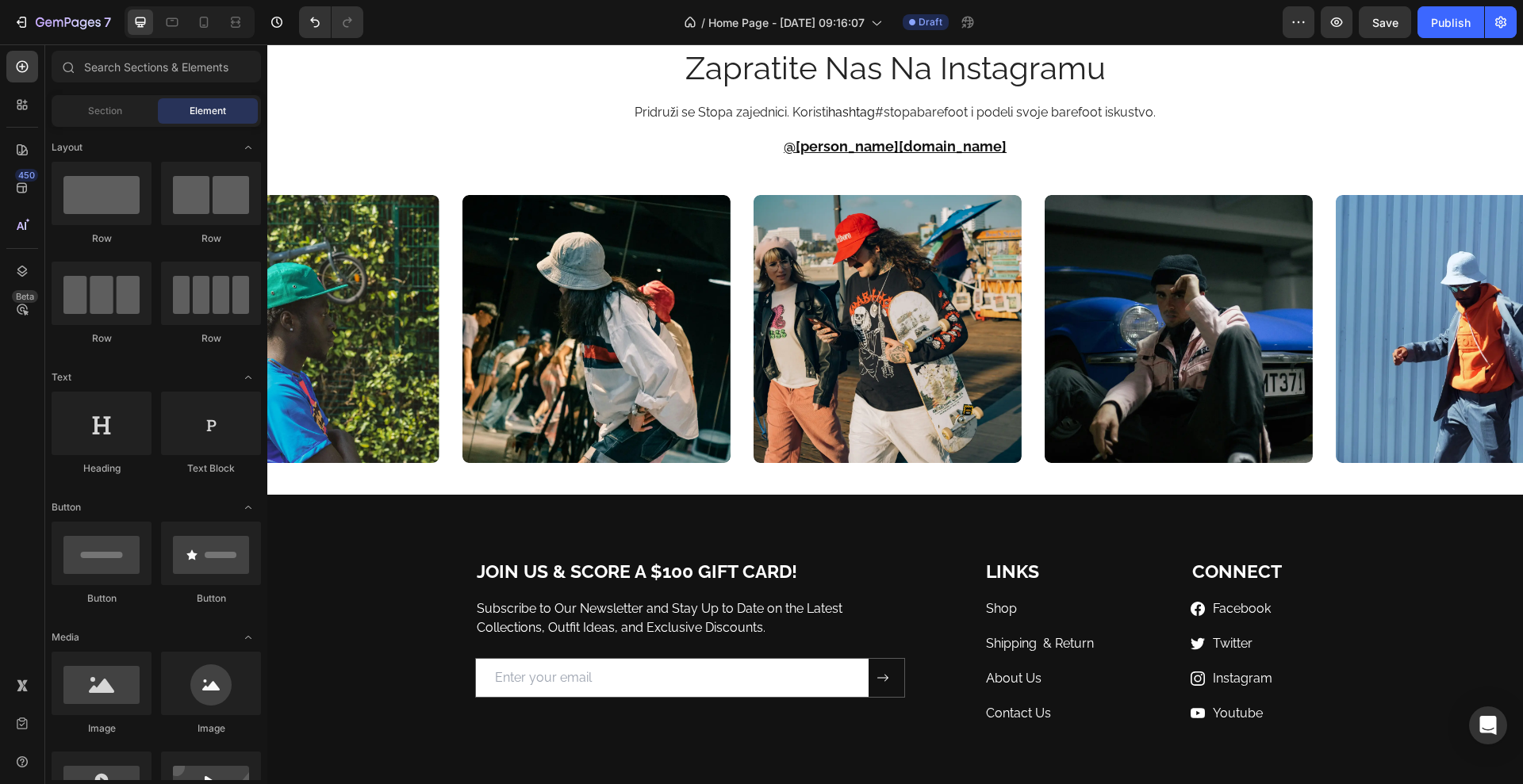
scroll to position [4850, 0]
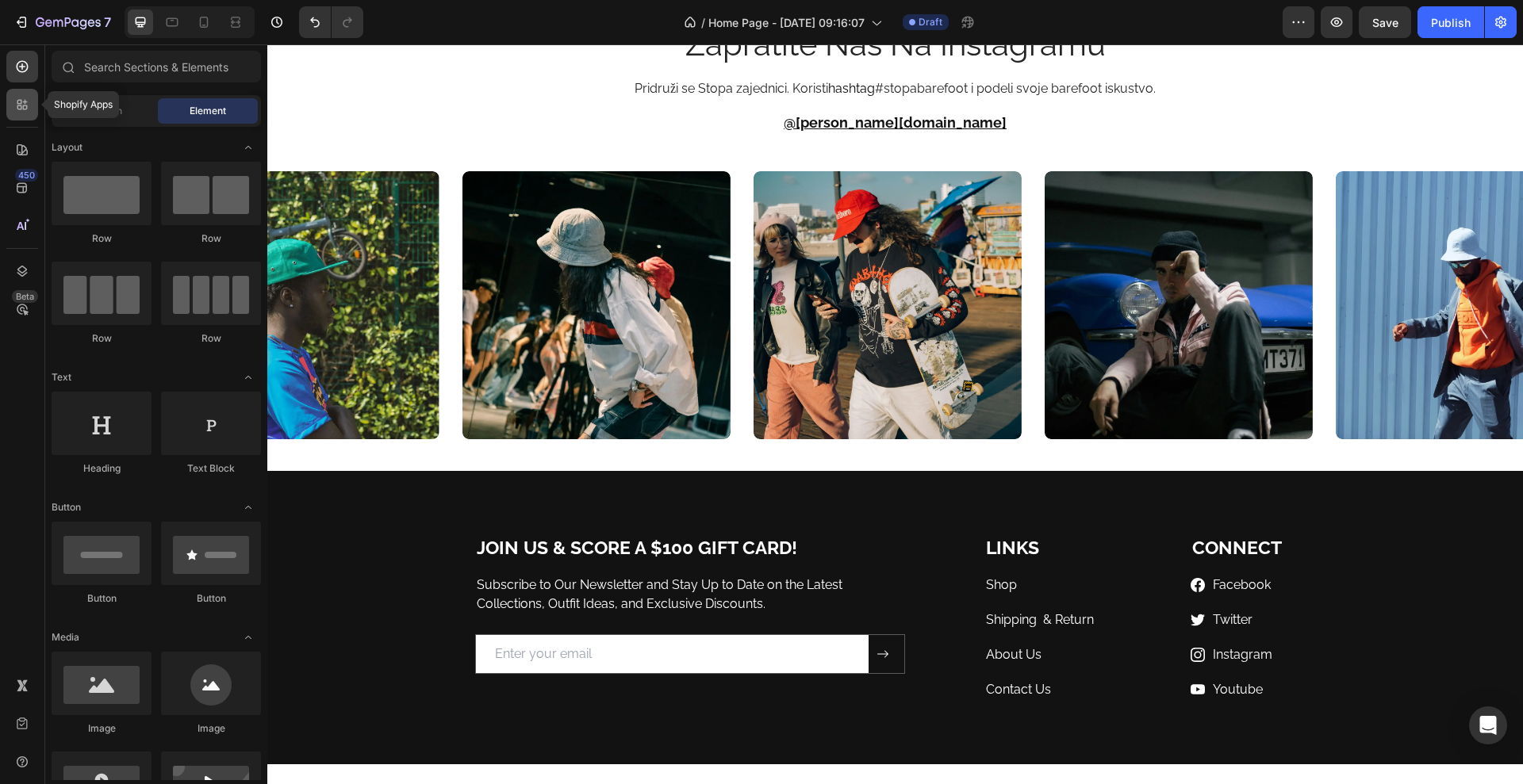
click at [36, 99] on div at bounding box center [22, 105] width 31 height 31
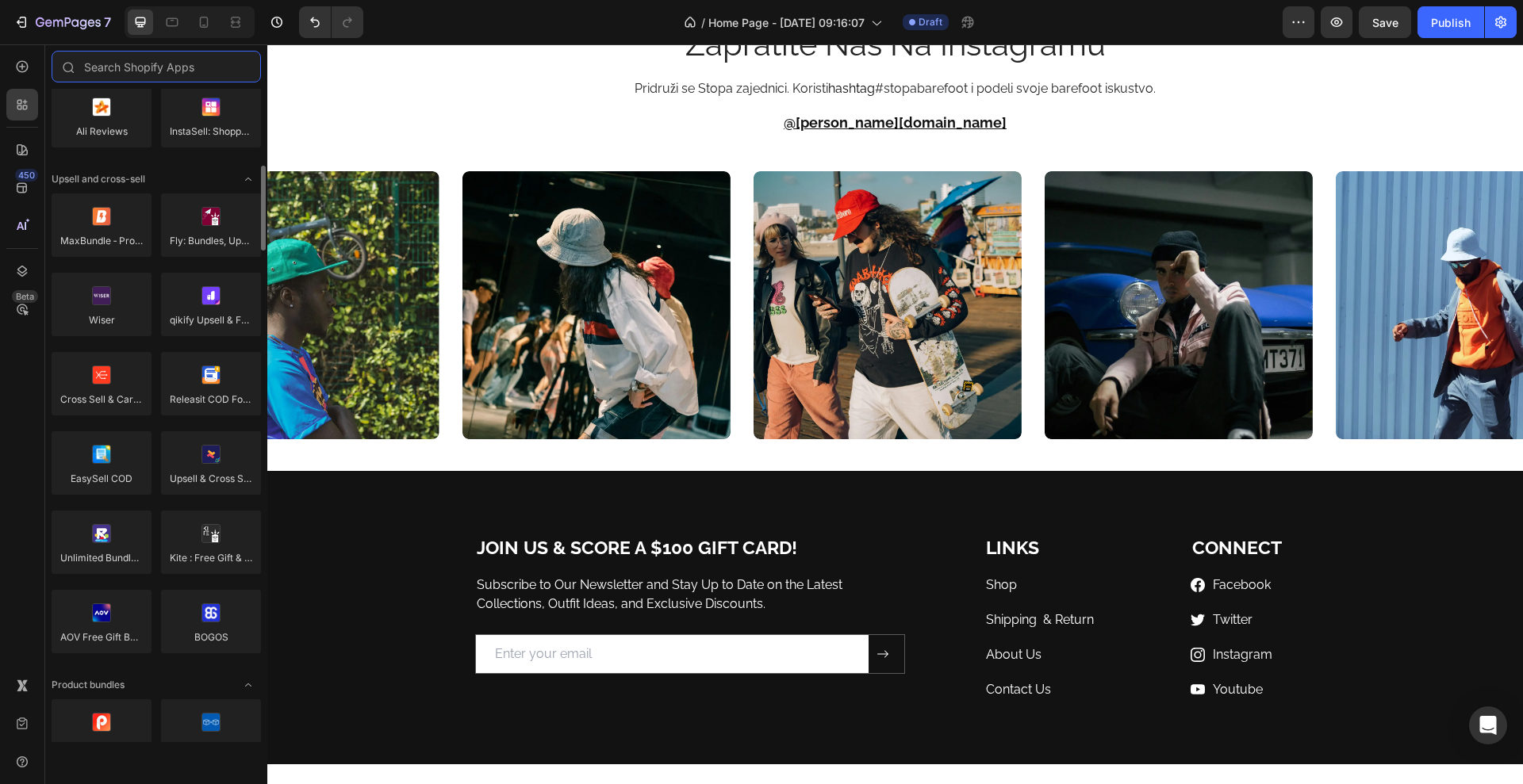
scroll to position [0, 0]
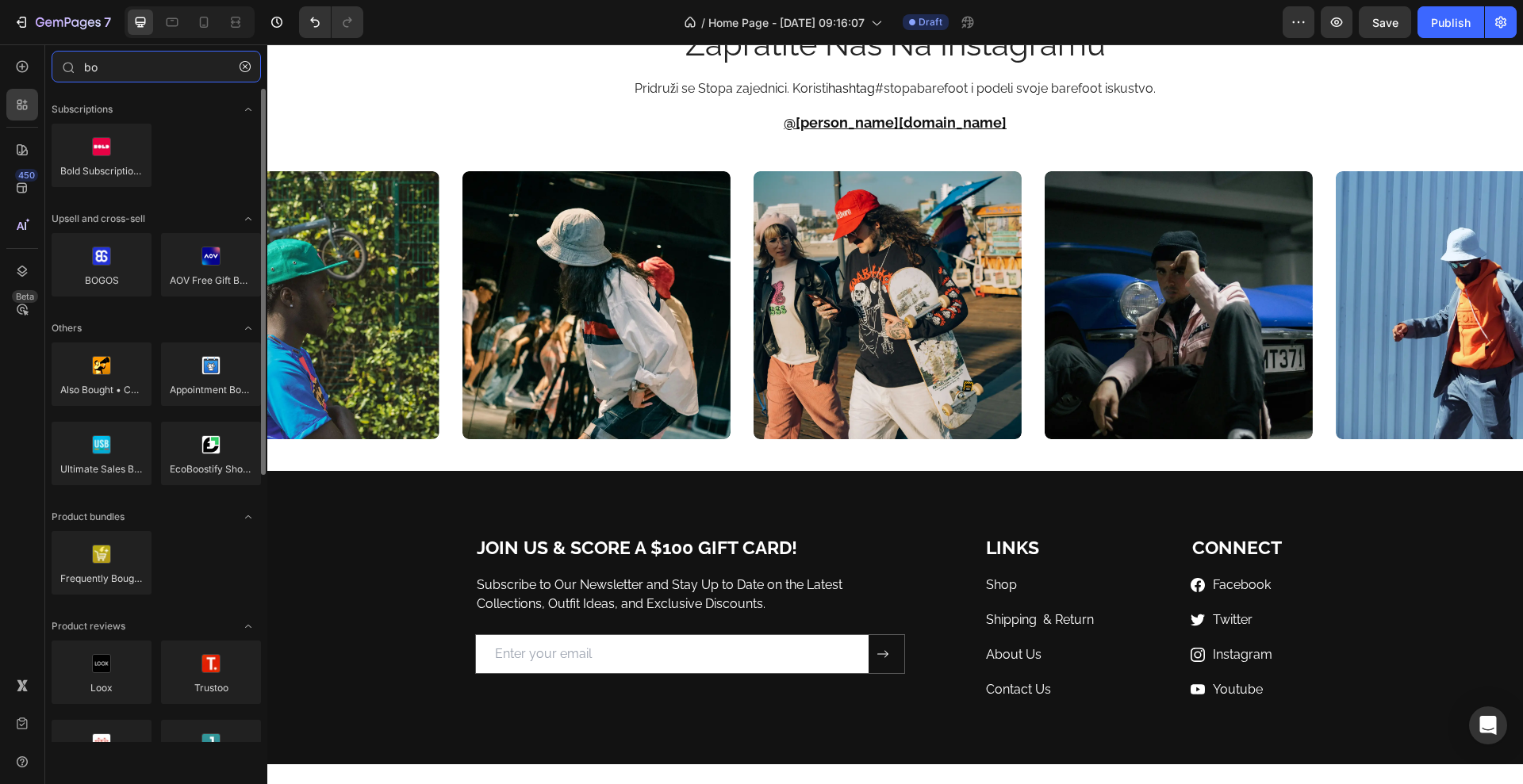
type input "b"
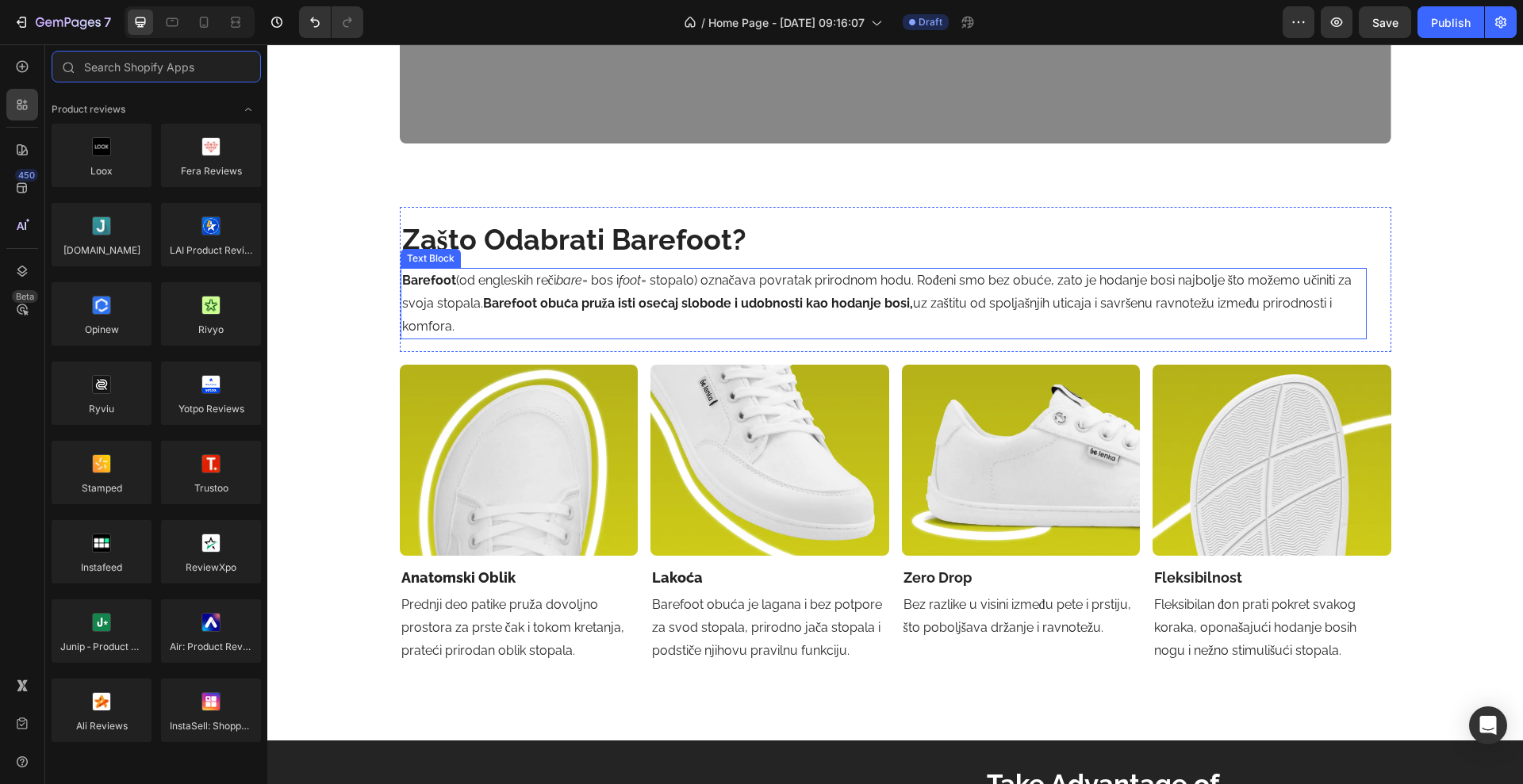
scroll to position [2084, 0]
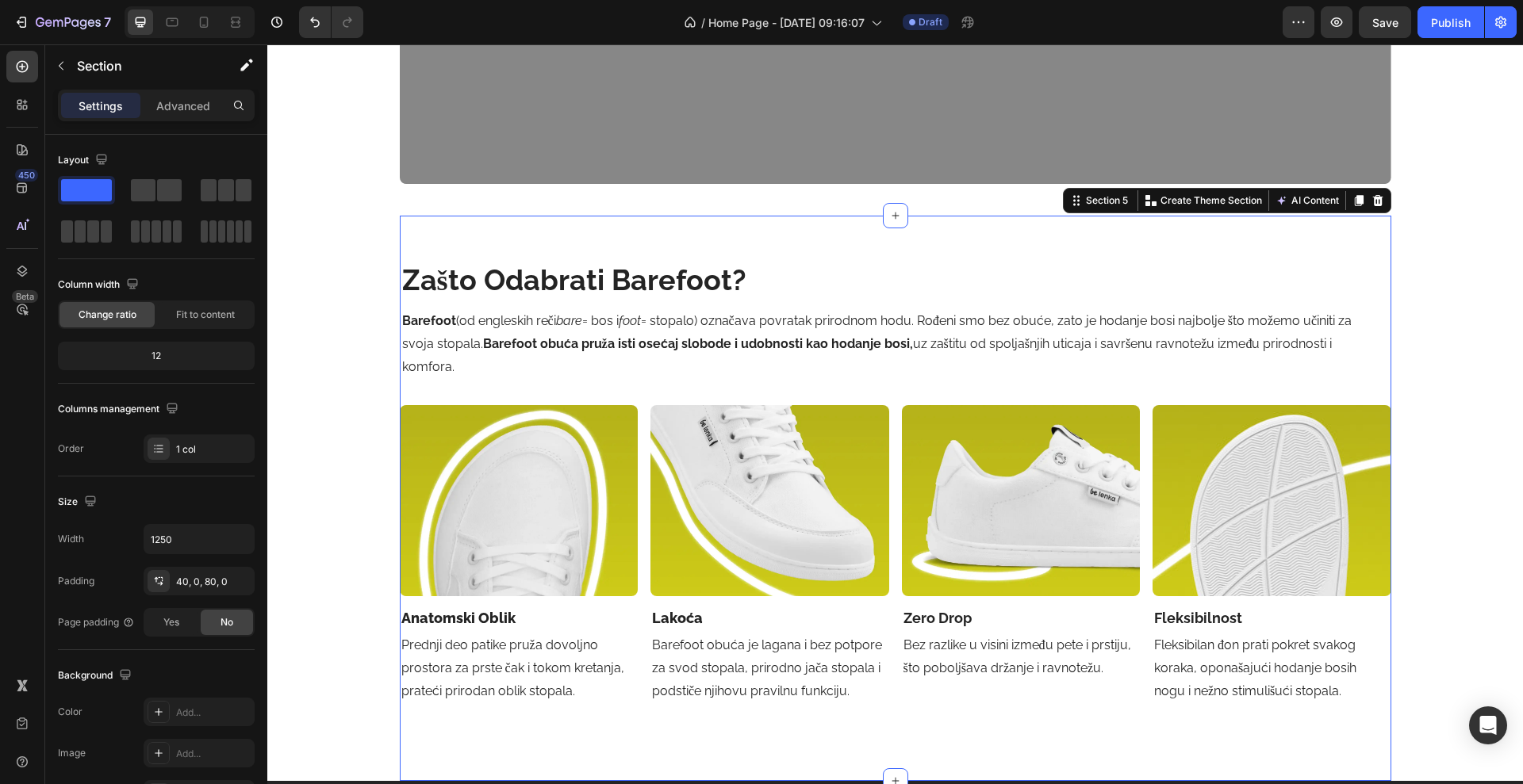
click at [438, 398] on div "zašto odabrati barefoot? Heading Barefoot (od engleskih reči bare = bos i foot …" at bounding box center [895, 482] width 992 height 469
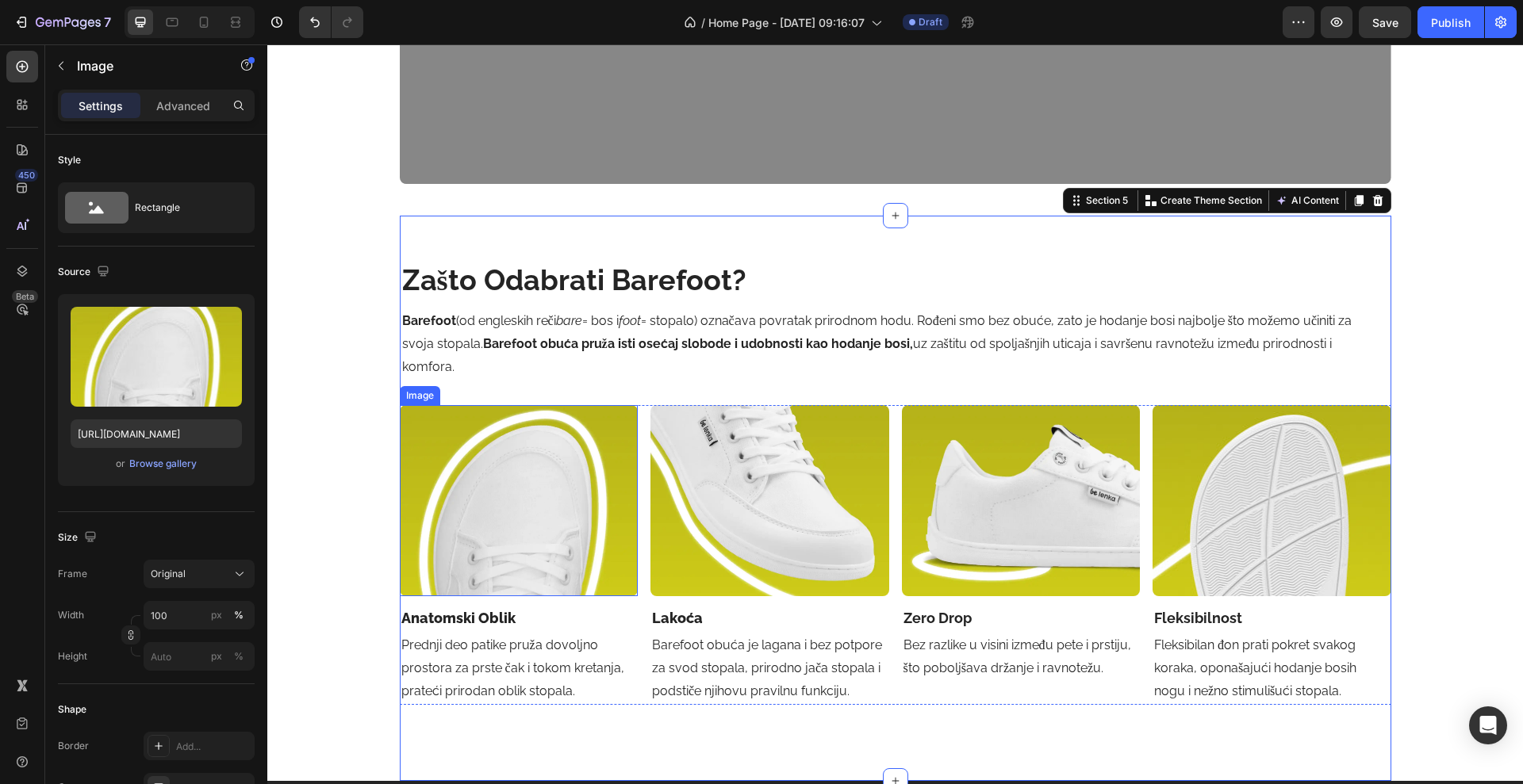
click at [440, 417] on img at bounding box center [519, 501] width 239 height 190
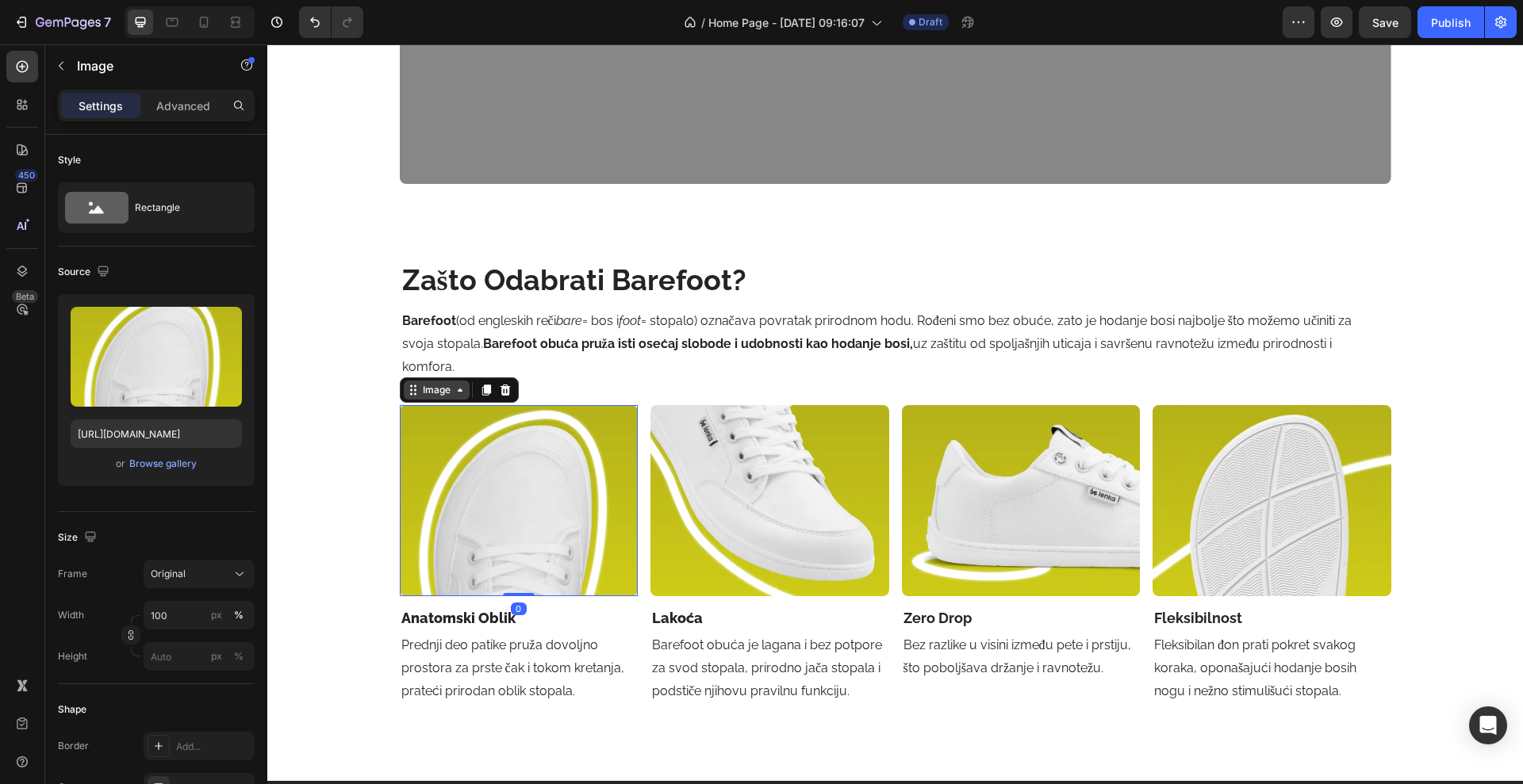
click at [427, 395] on div "Image" at bounding box center [436, 390] width 34 height 14
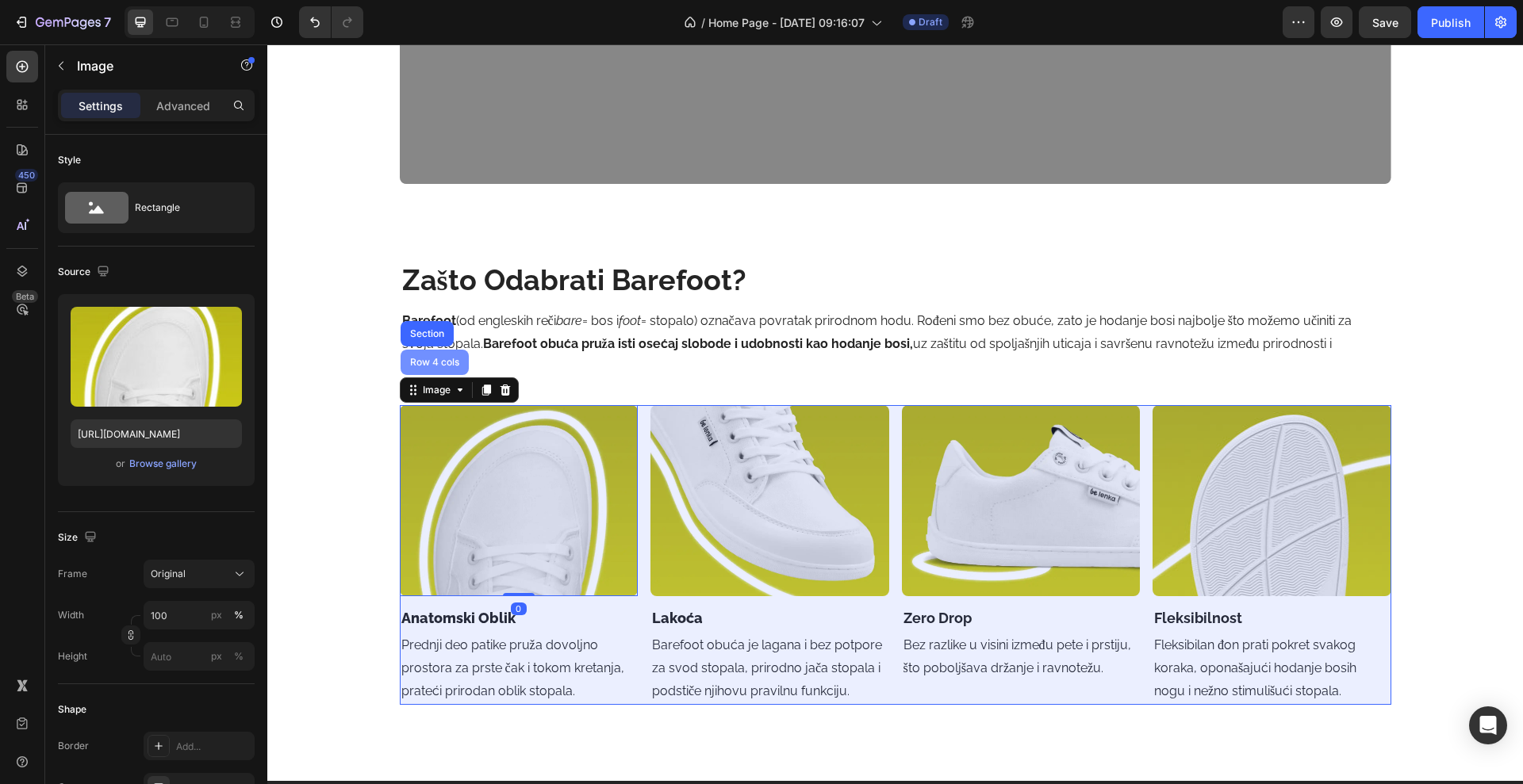
click at [428, 372] on div "Row 4 cols" at bounding box center [434, 362] width 68 height 25
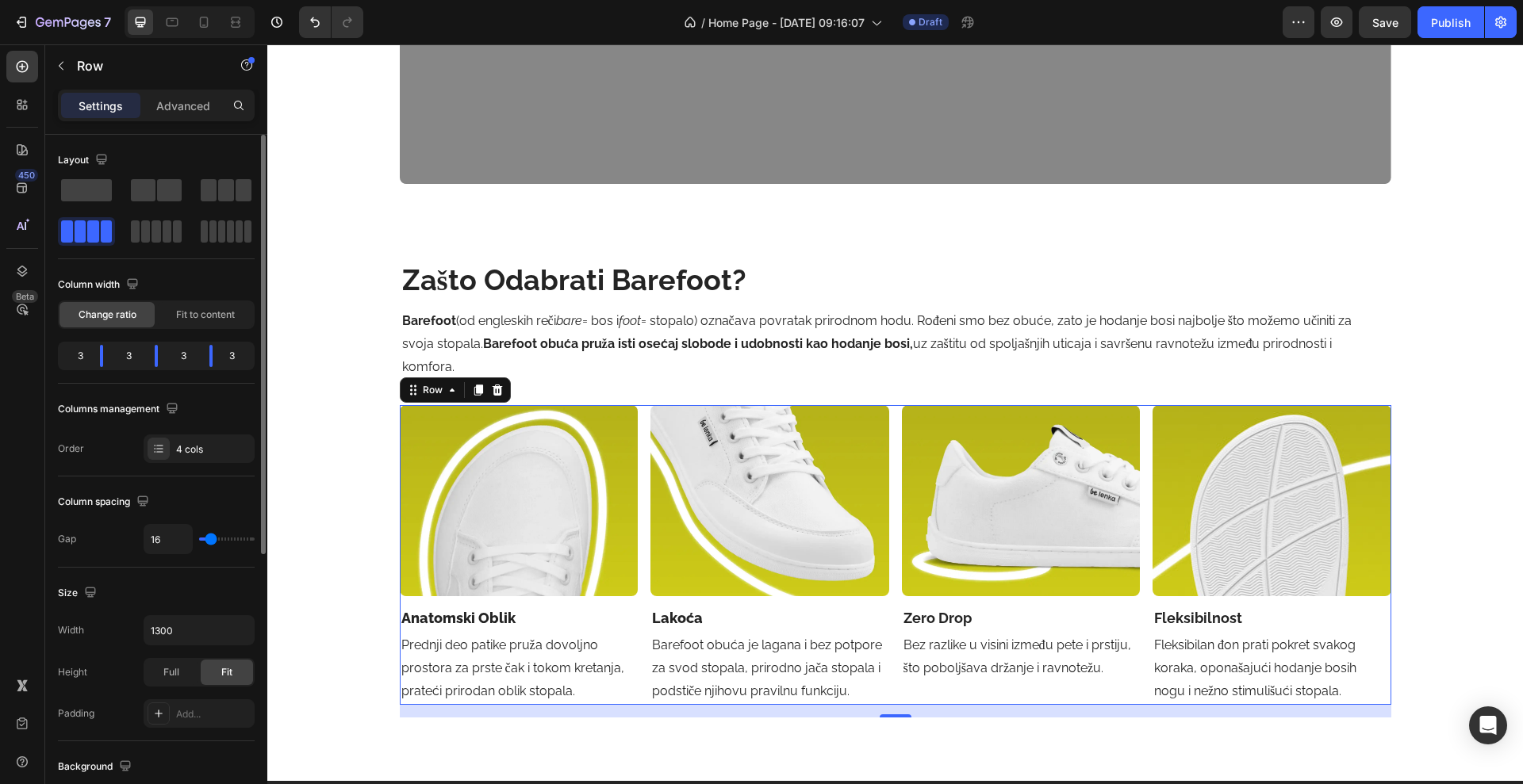
click at [214, 538] on input "range" at bounding box center [227, 540] width 56 height 3
type input "17"
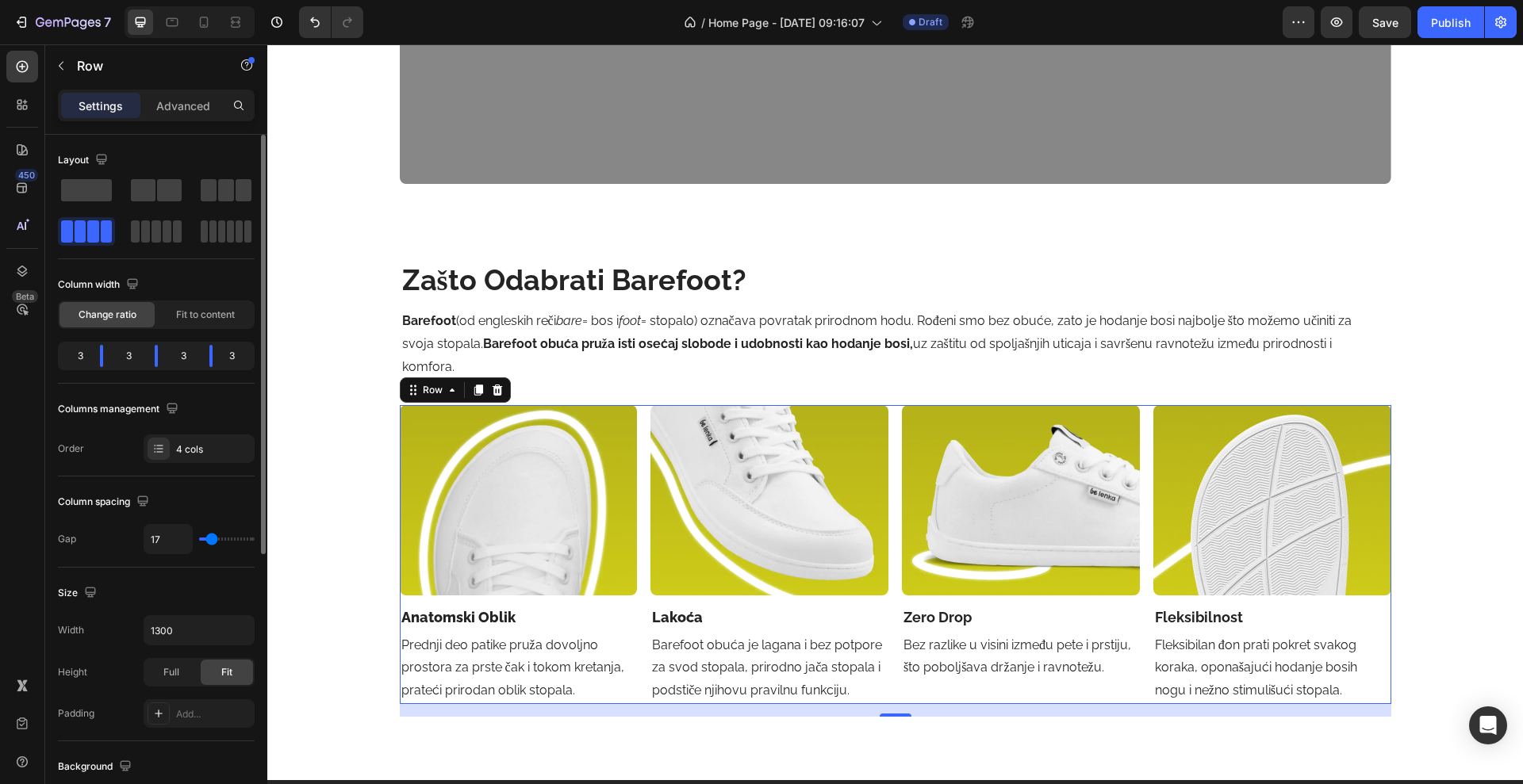
type input "18"
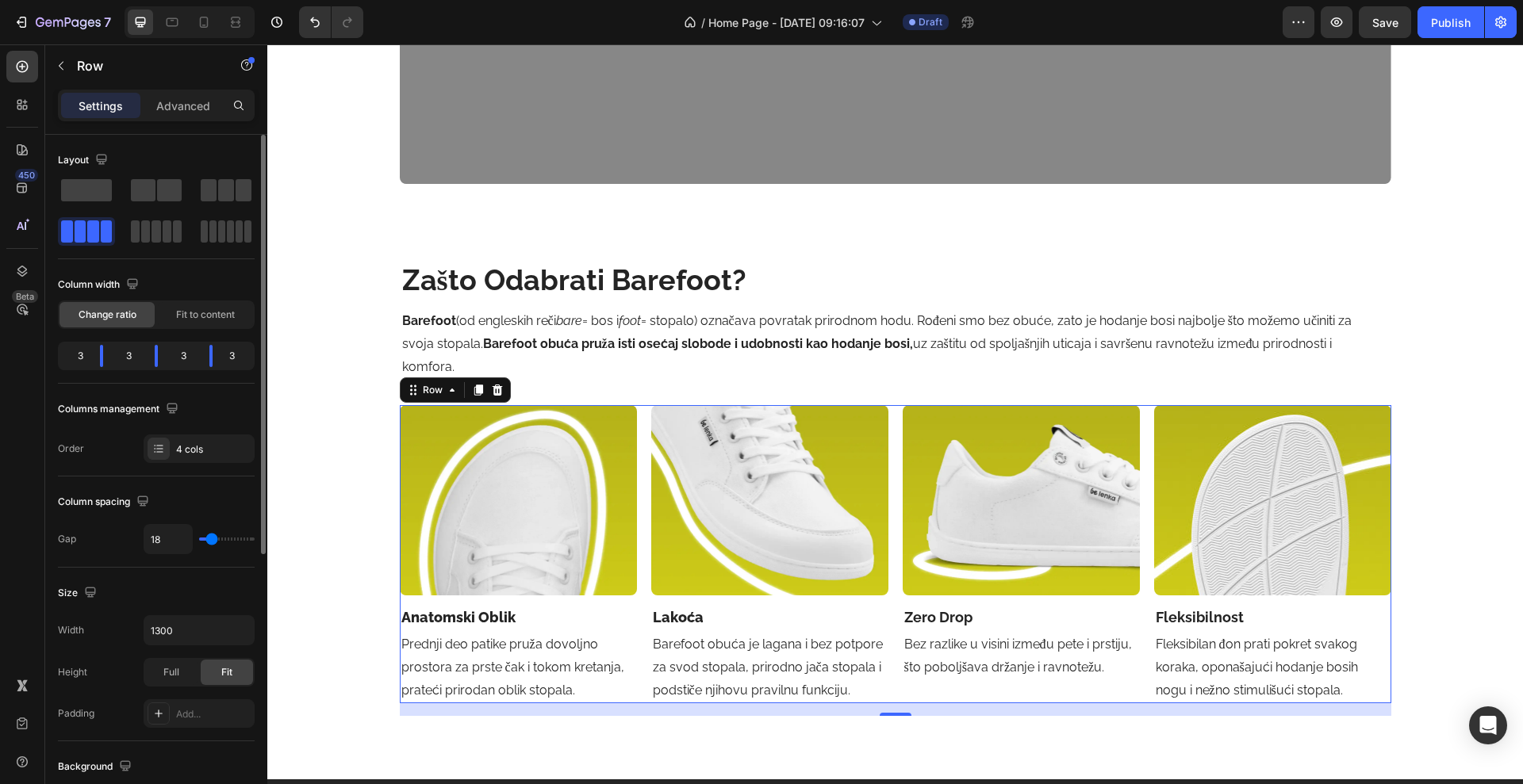
type input "19"
type input "20"
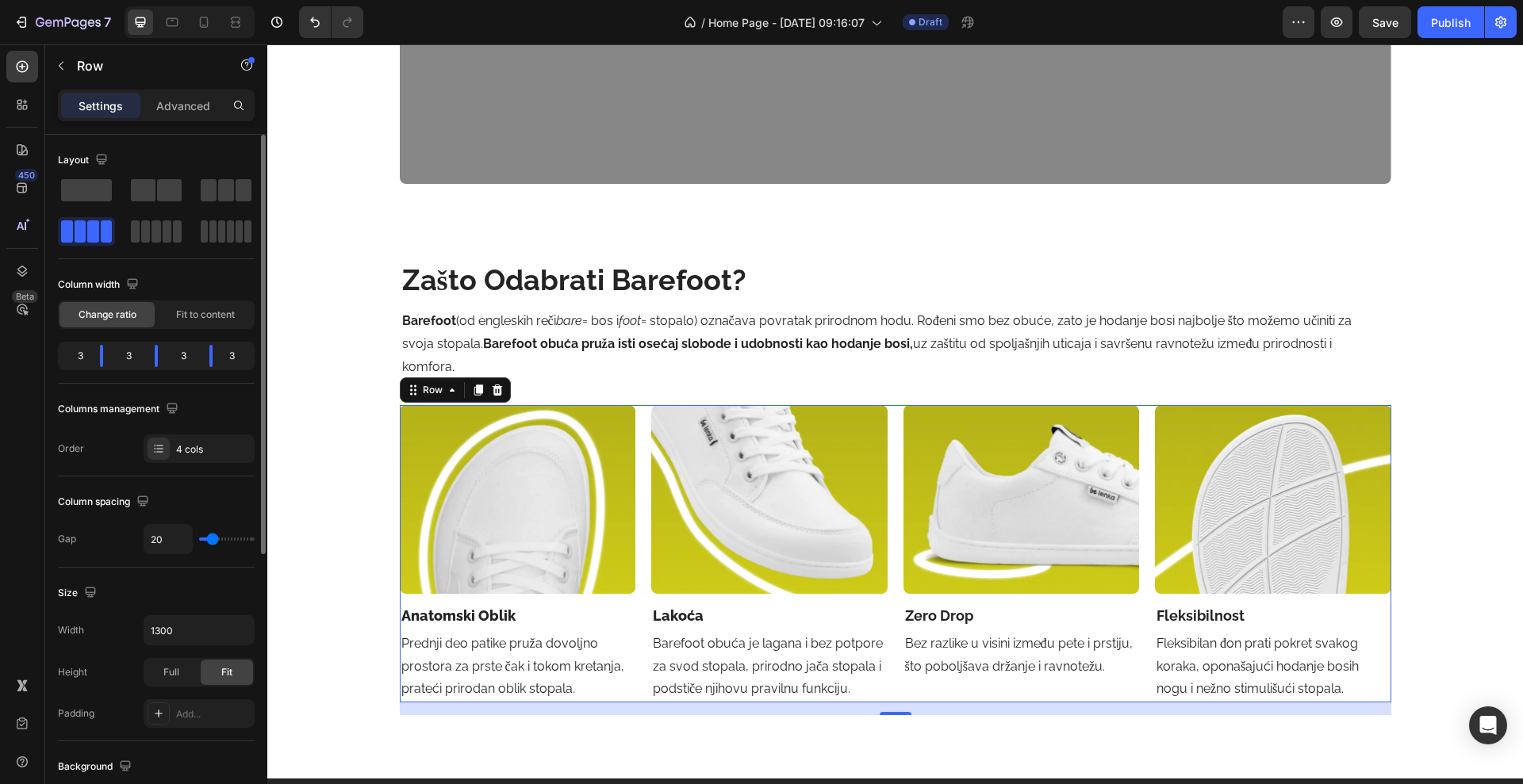
type input "21"
type input "20"
type input "21"
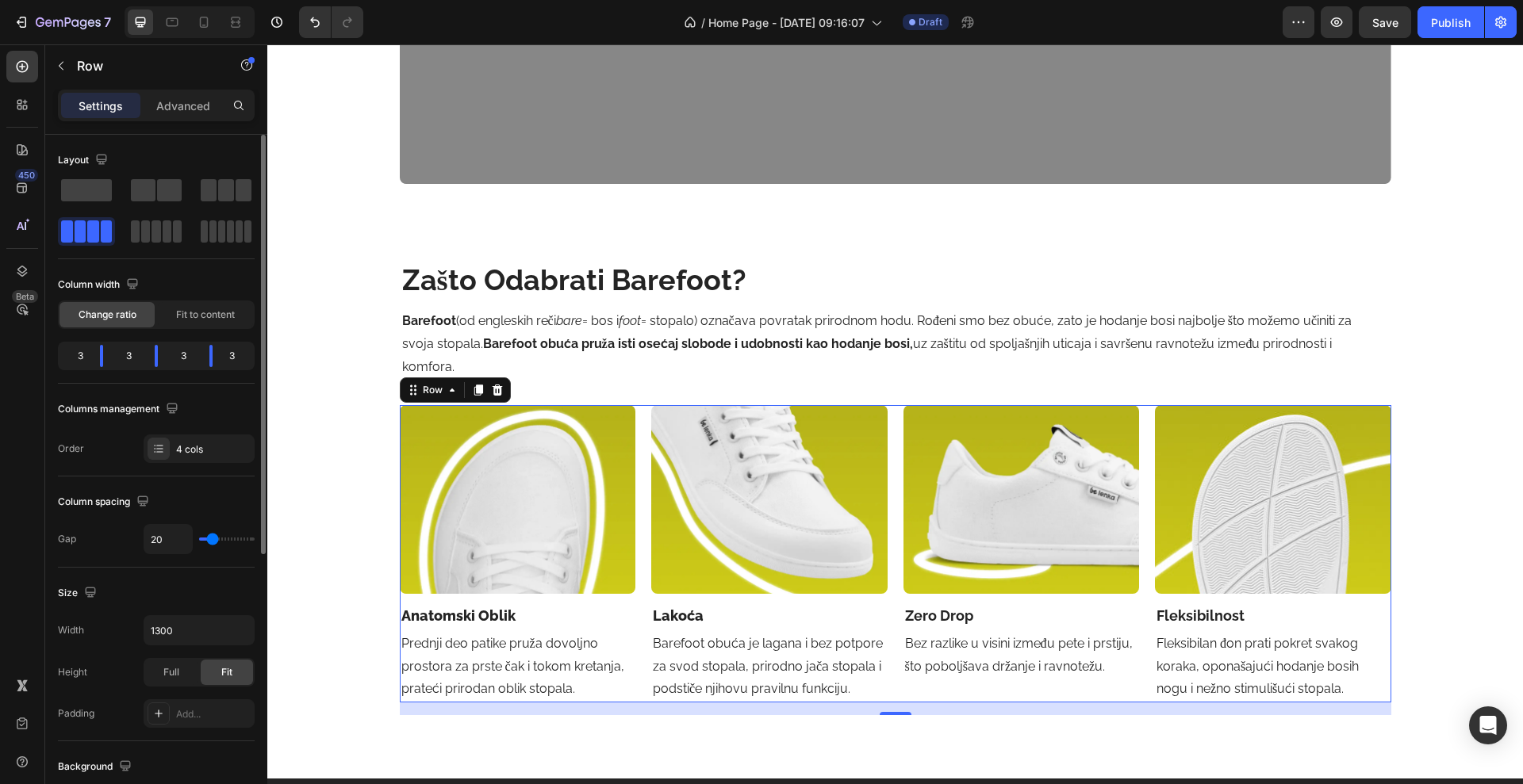
type input "21"
type input "22"
type input "23"
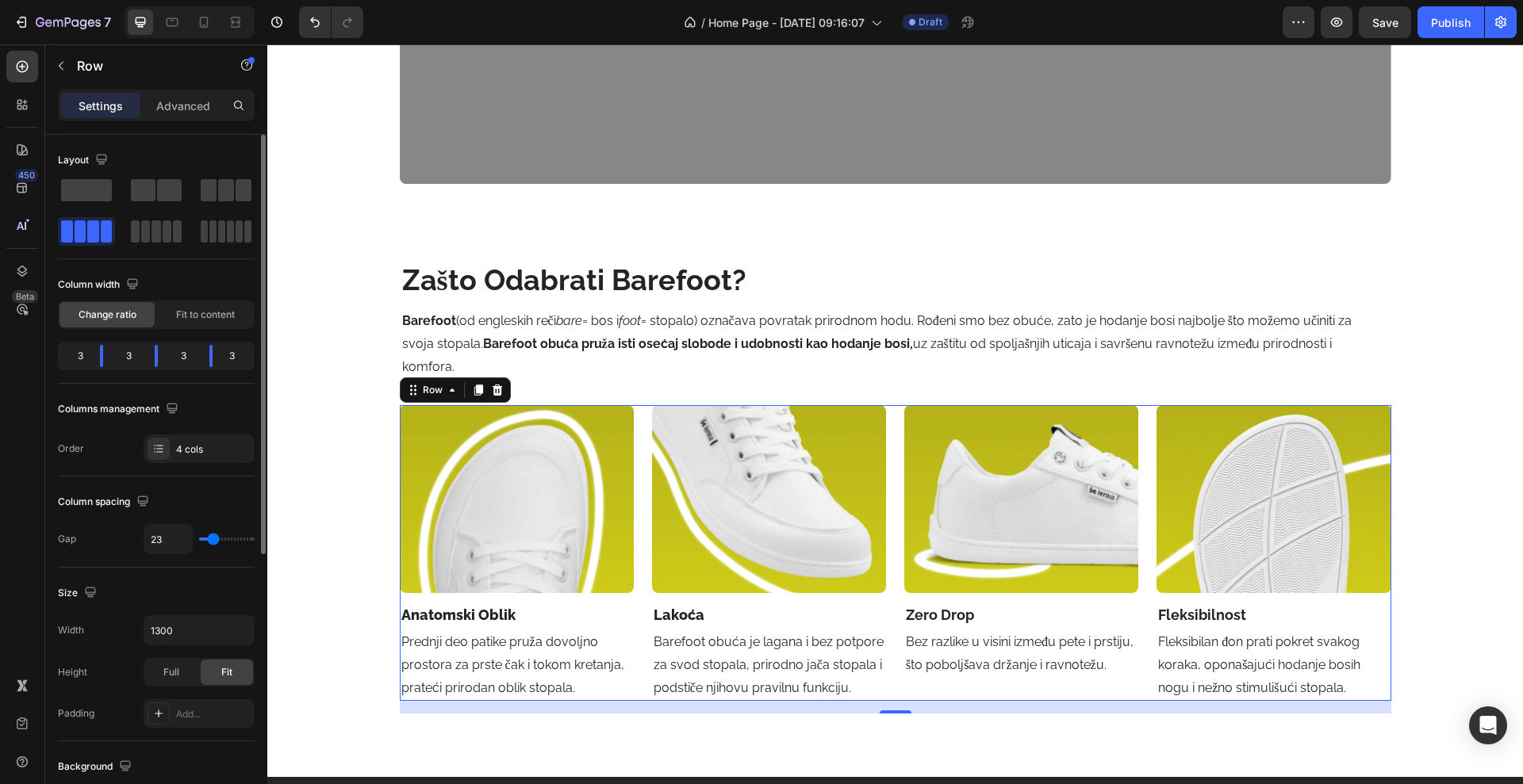
type input "24"
type input "25"
type input "26"
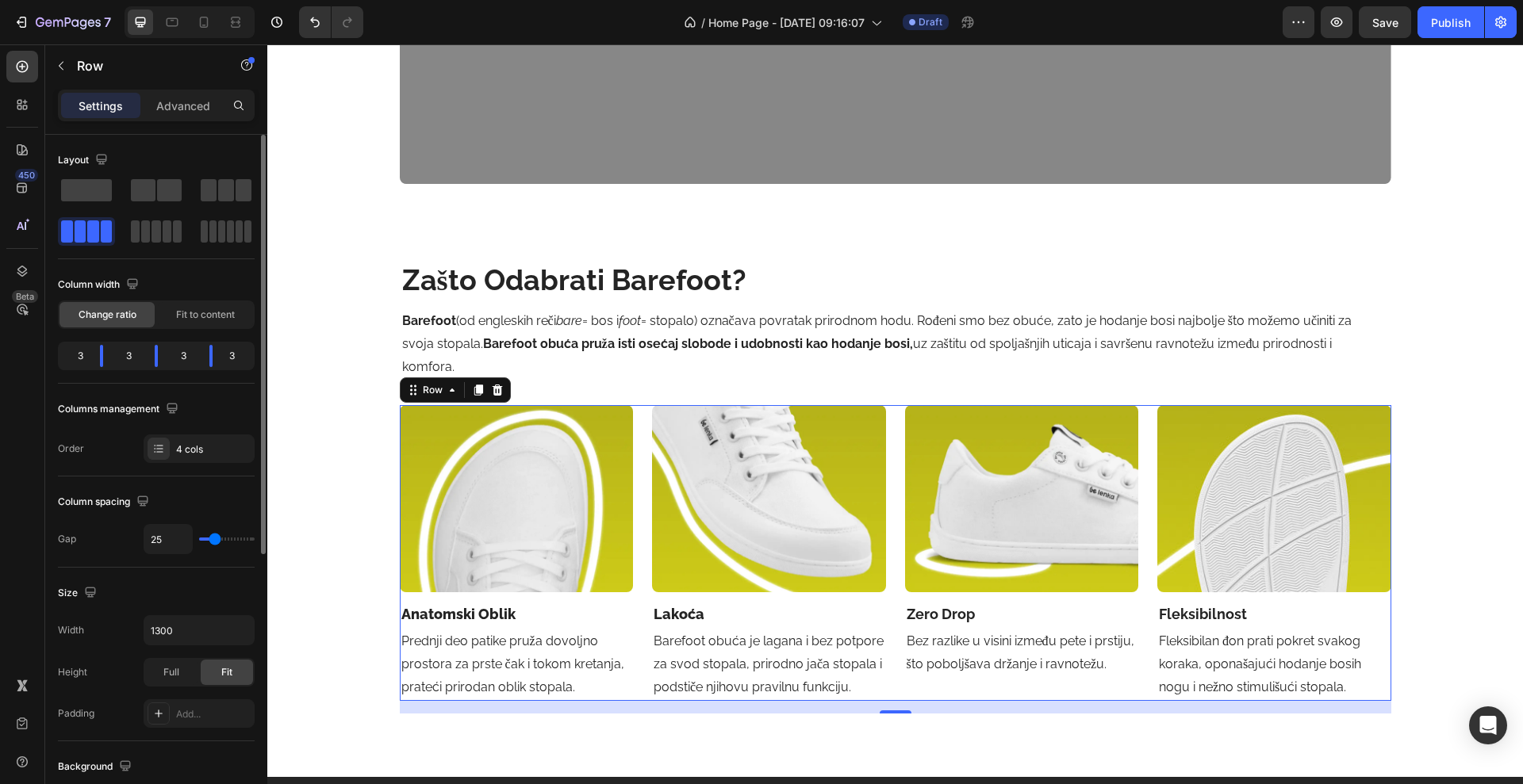
type input "26"
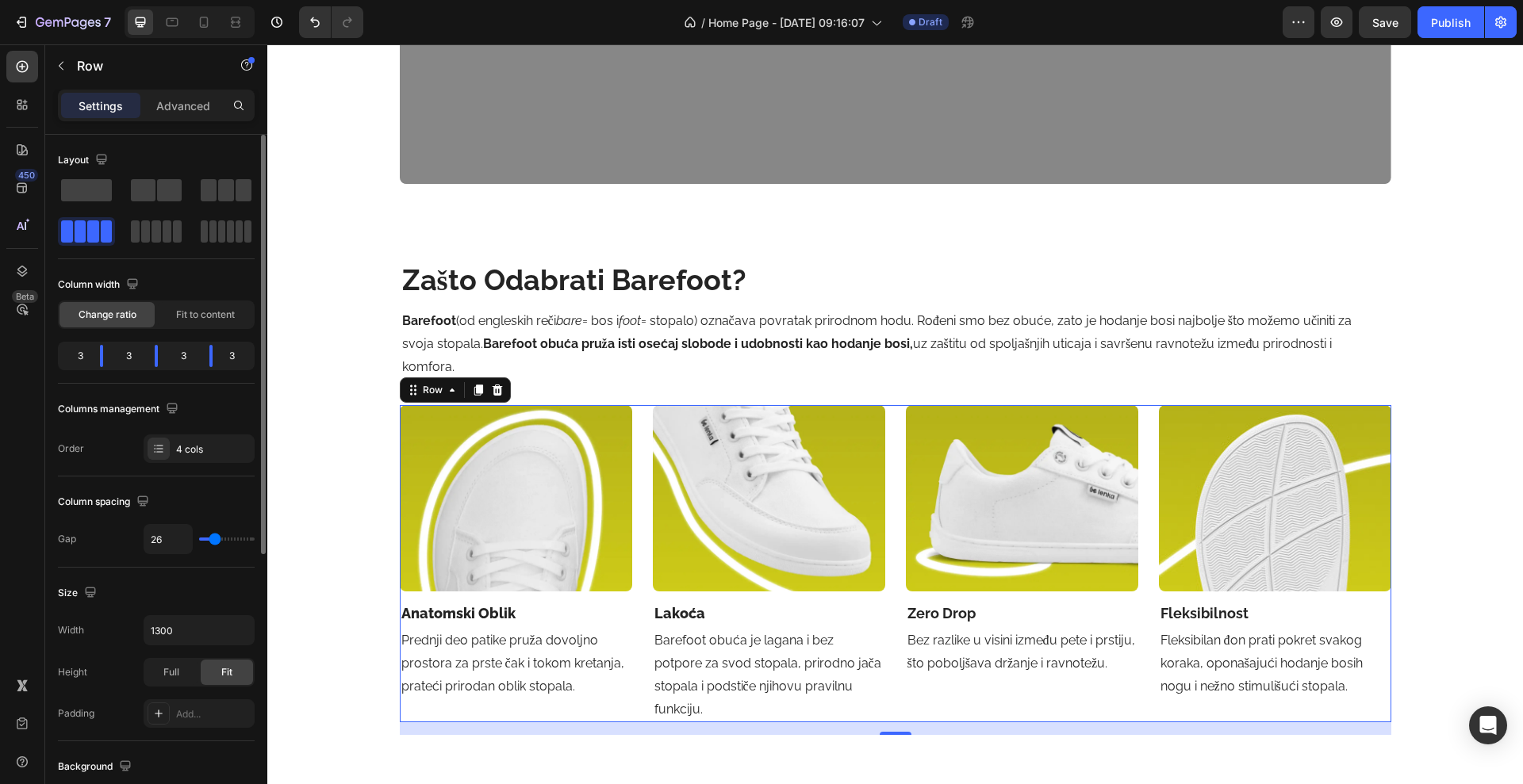
type input "27"
type input "28"
type input "29"
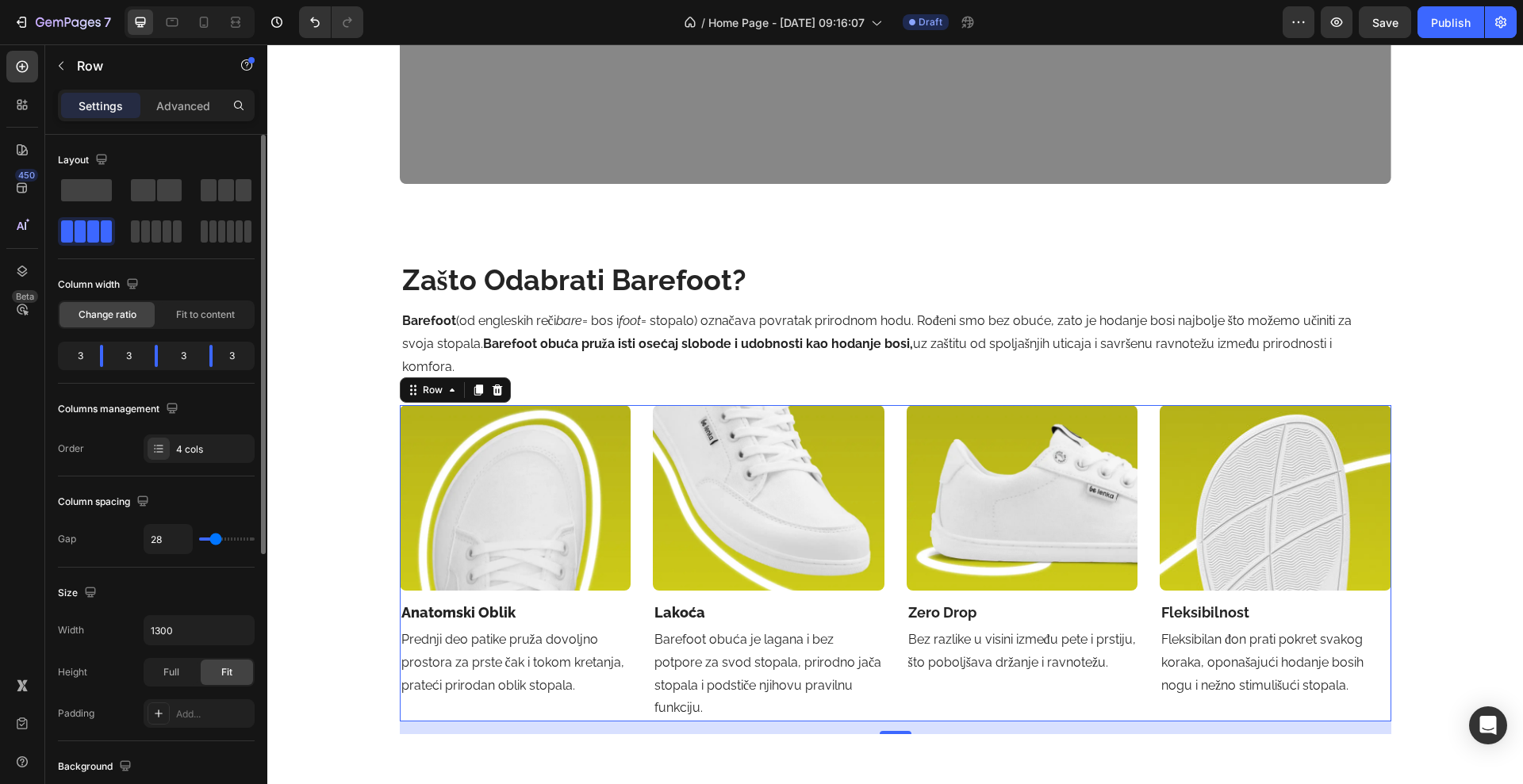
type input "29"
type input "30"
type input "31"
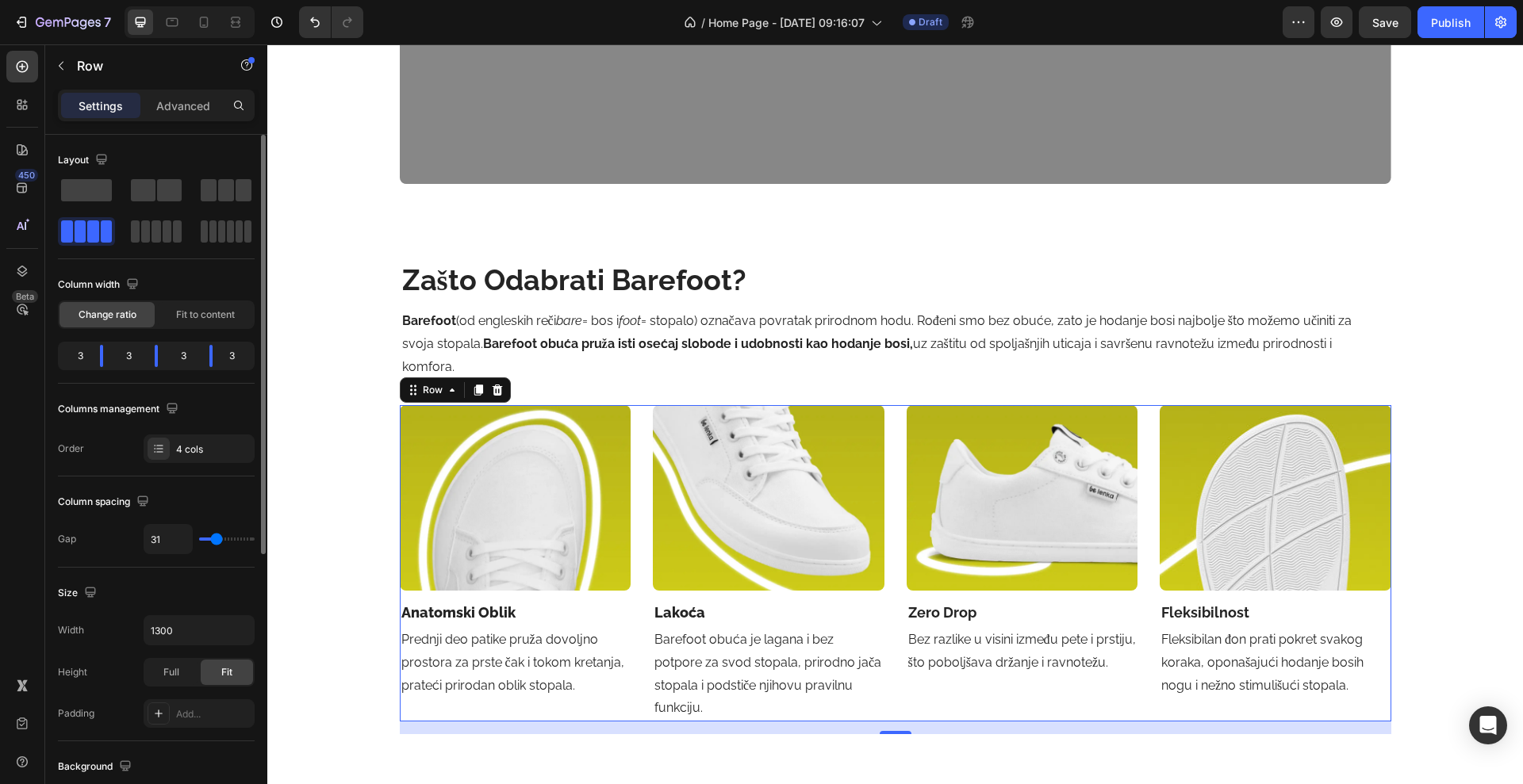
type input "32"
type input "33"
type input "34"
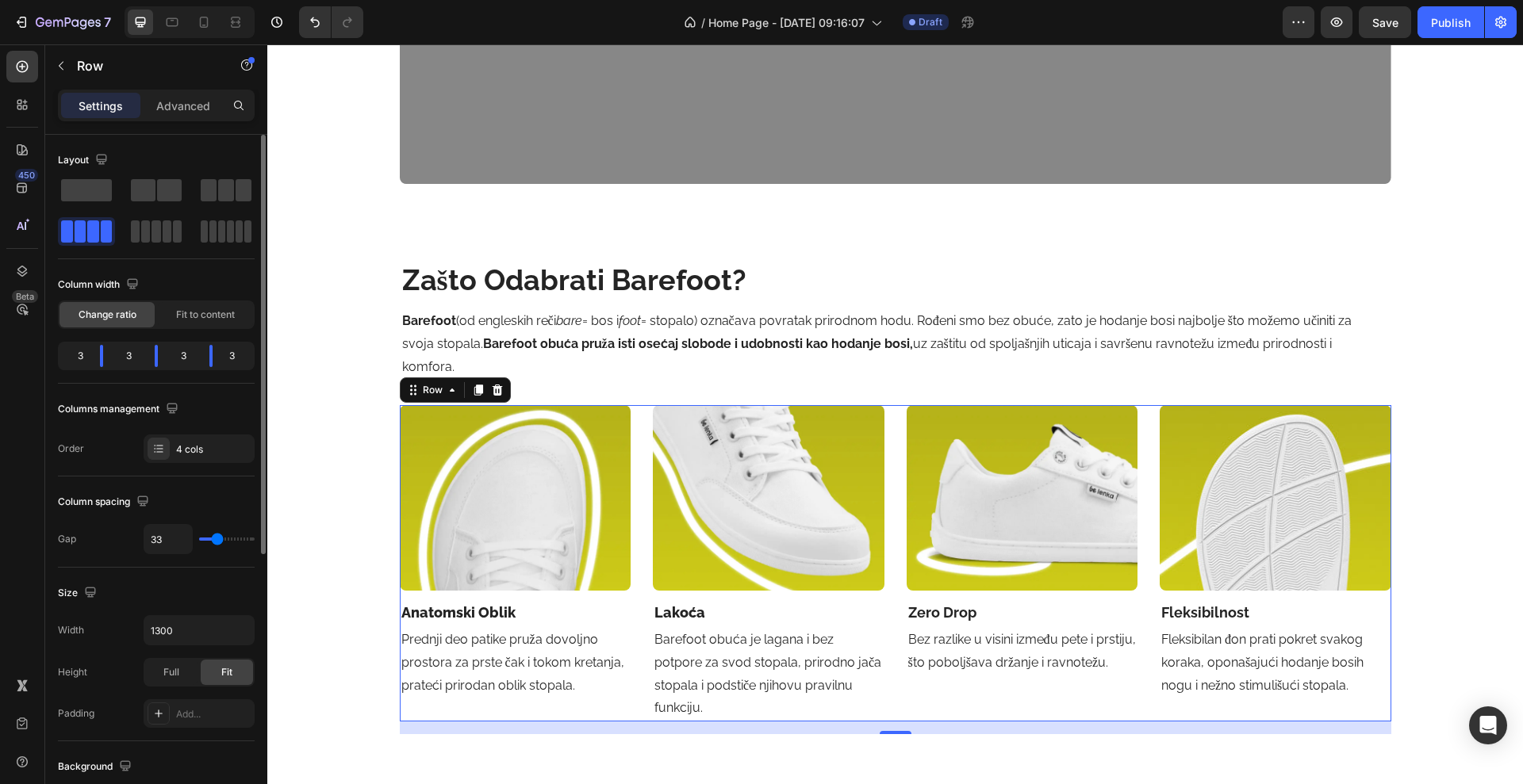
type input "34"
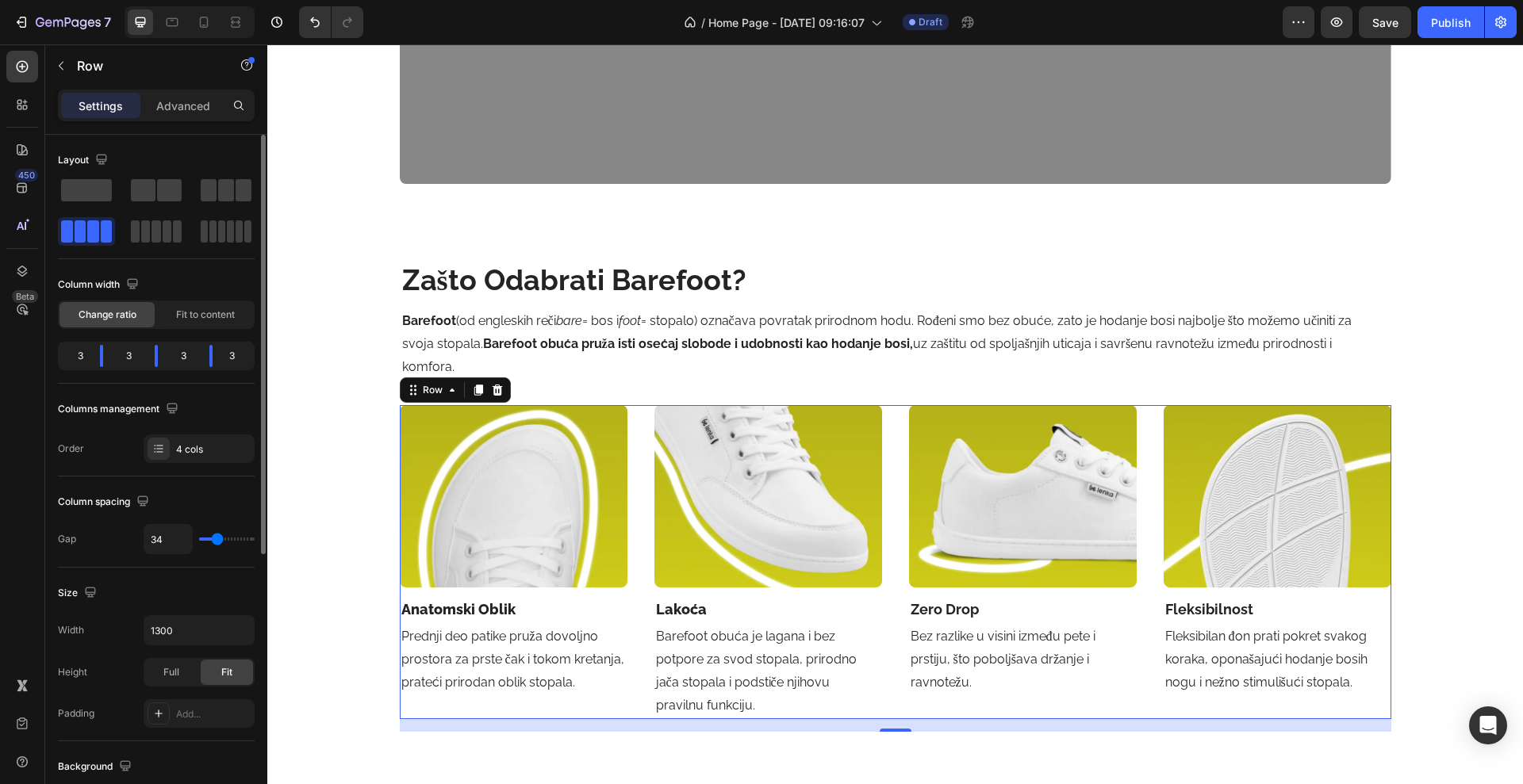
type input "35"
type input "36"
type input "37"
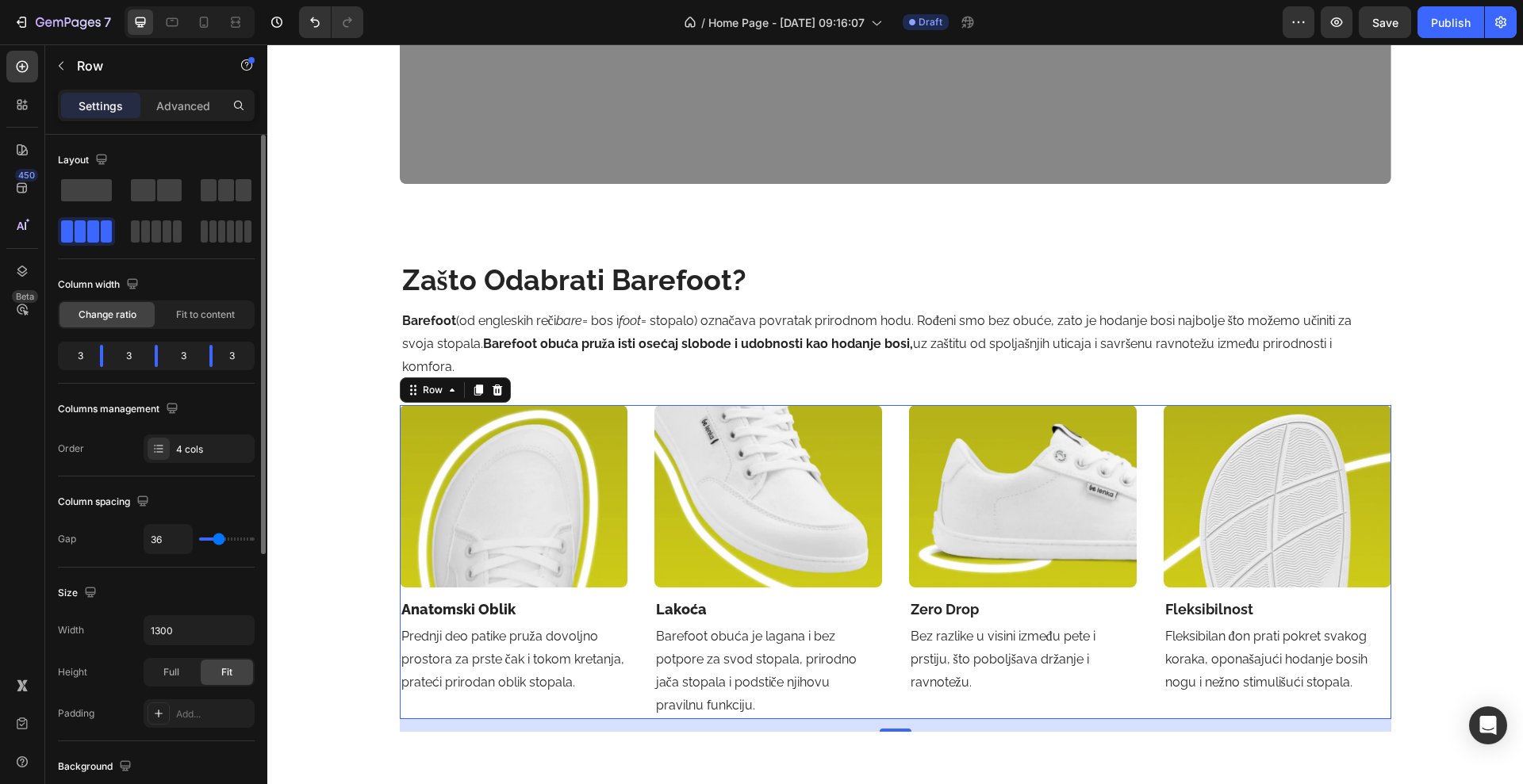
type input "37"
type input "38"
type input "39"
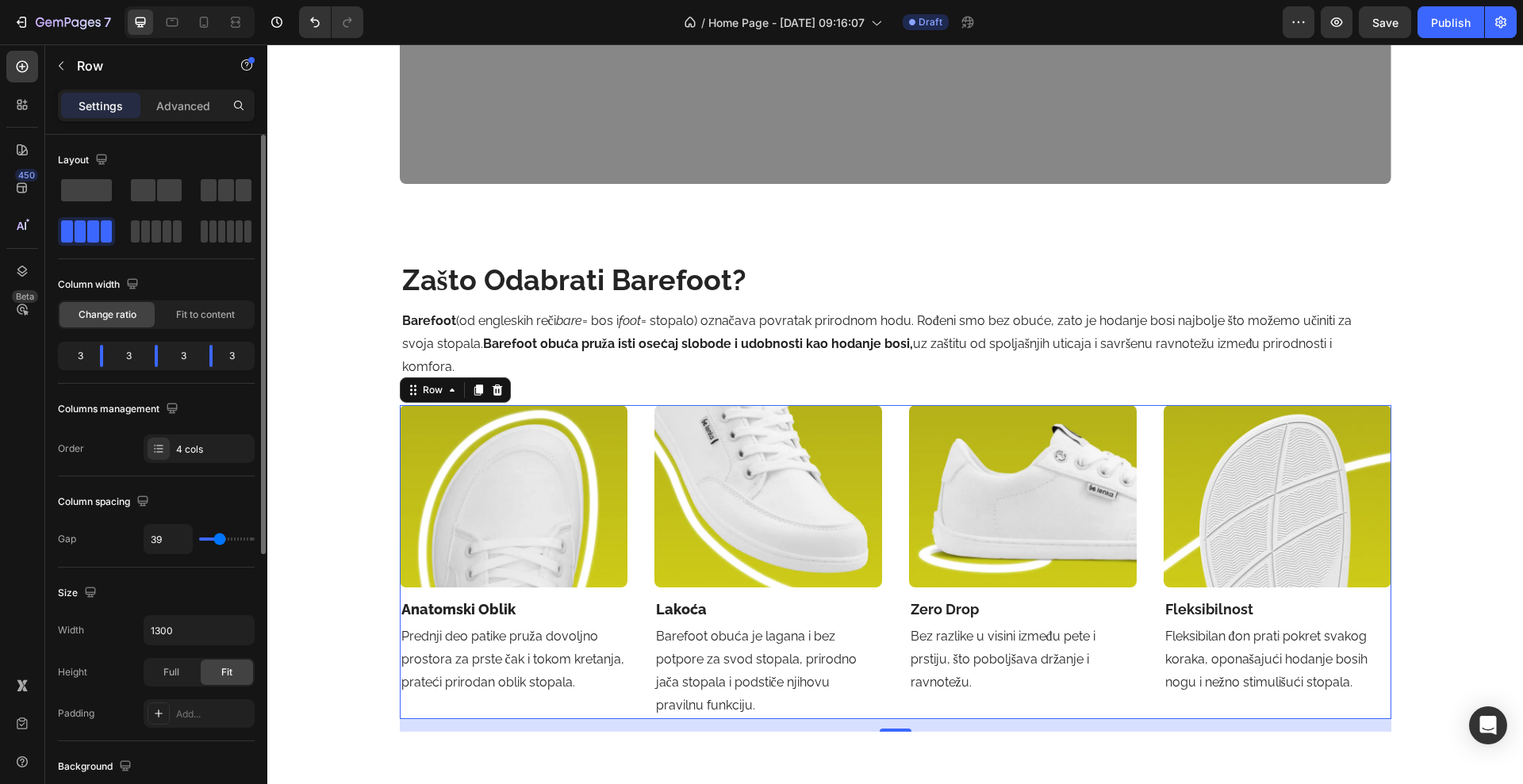
type input "40"
type input "41"
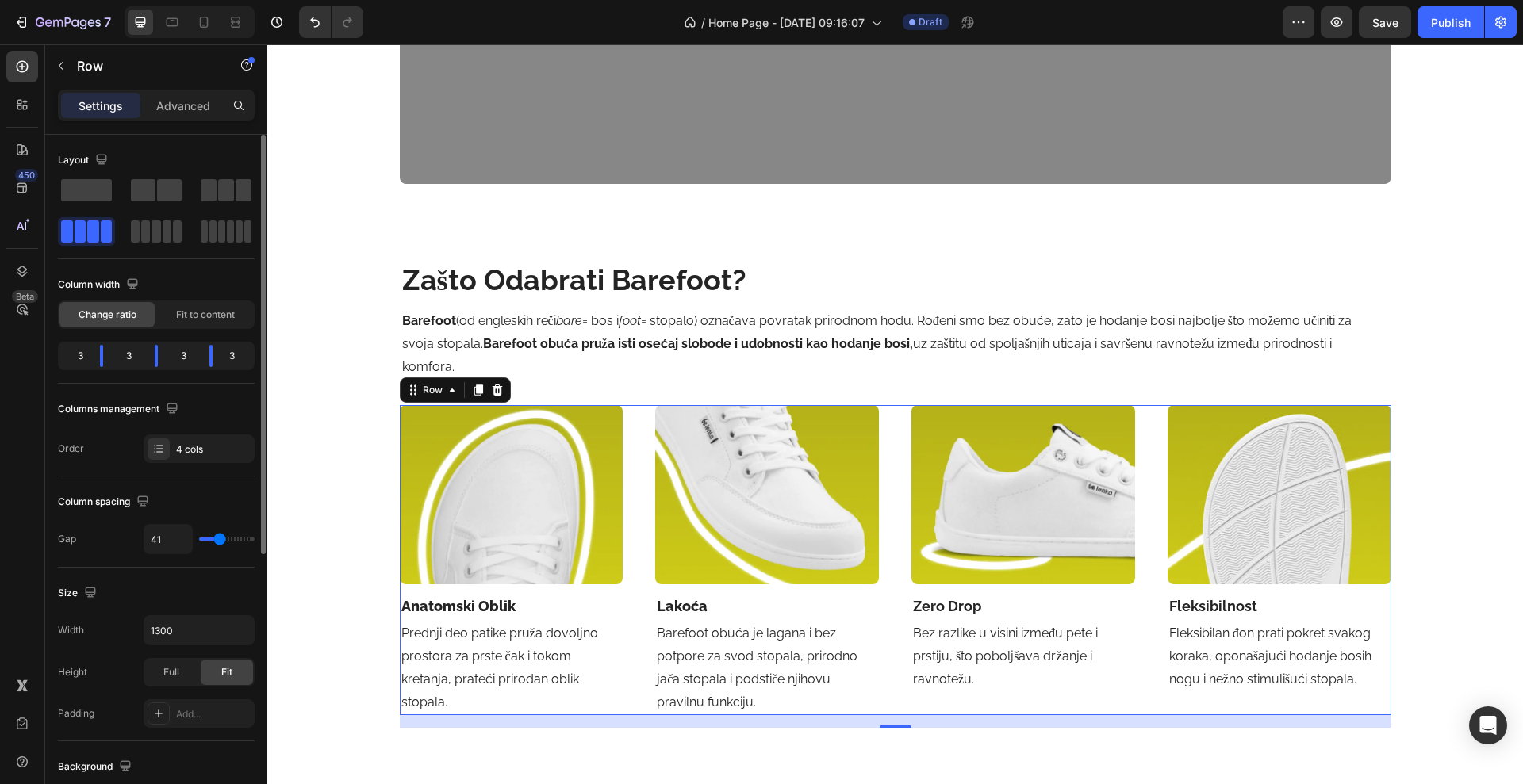
type input "42"
type input "44"
type input "45"
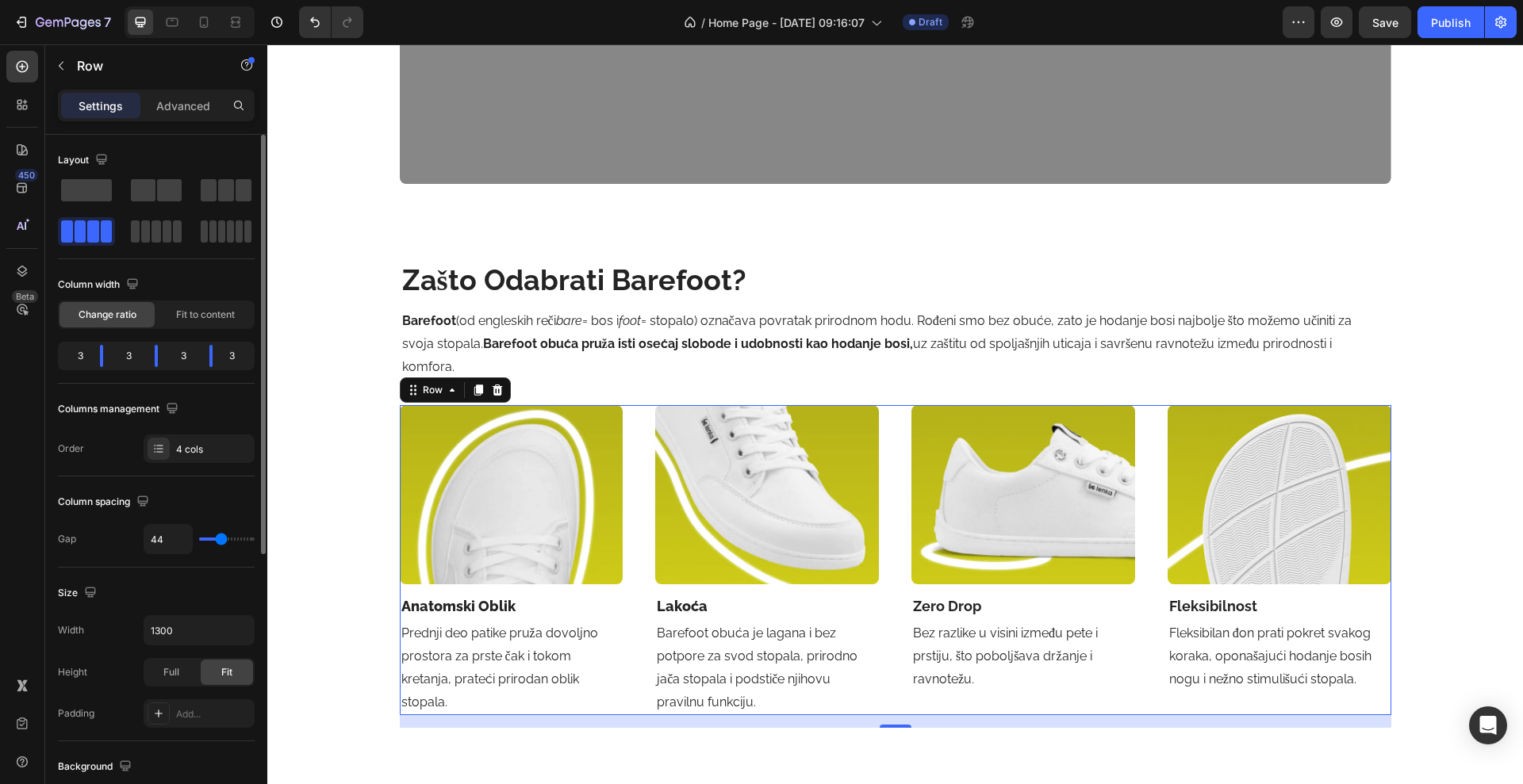
type input "45"
type input "46"
type input "47"
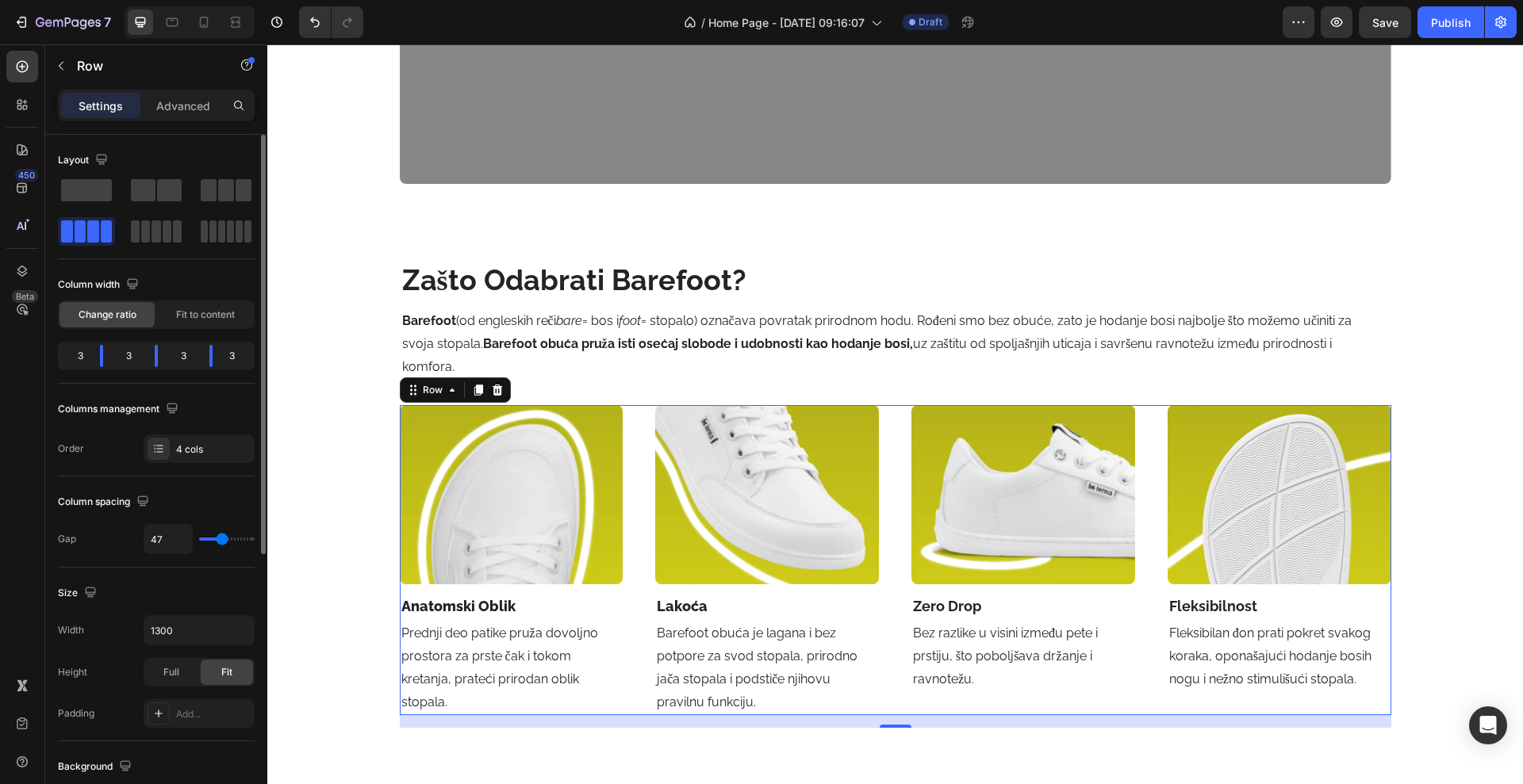
type input "48"
type input "49"
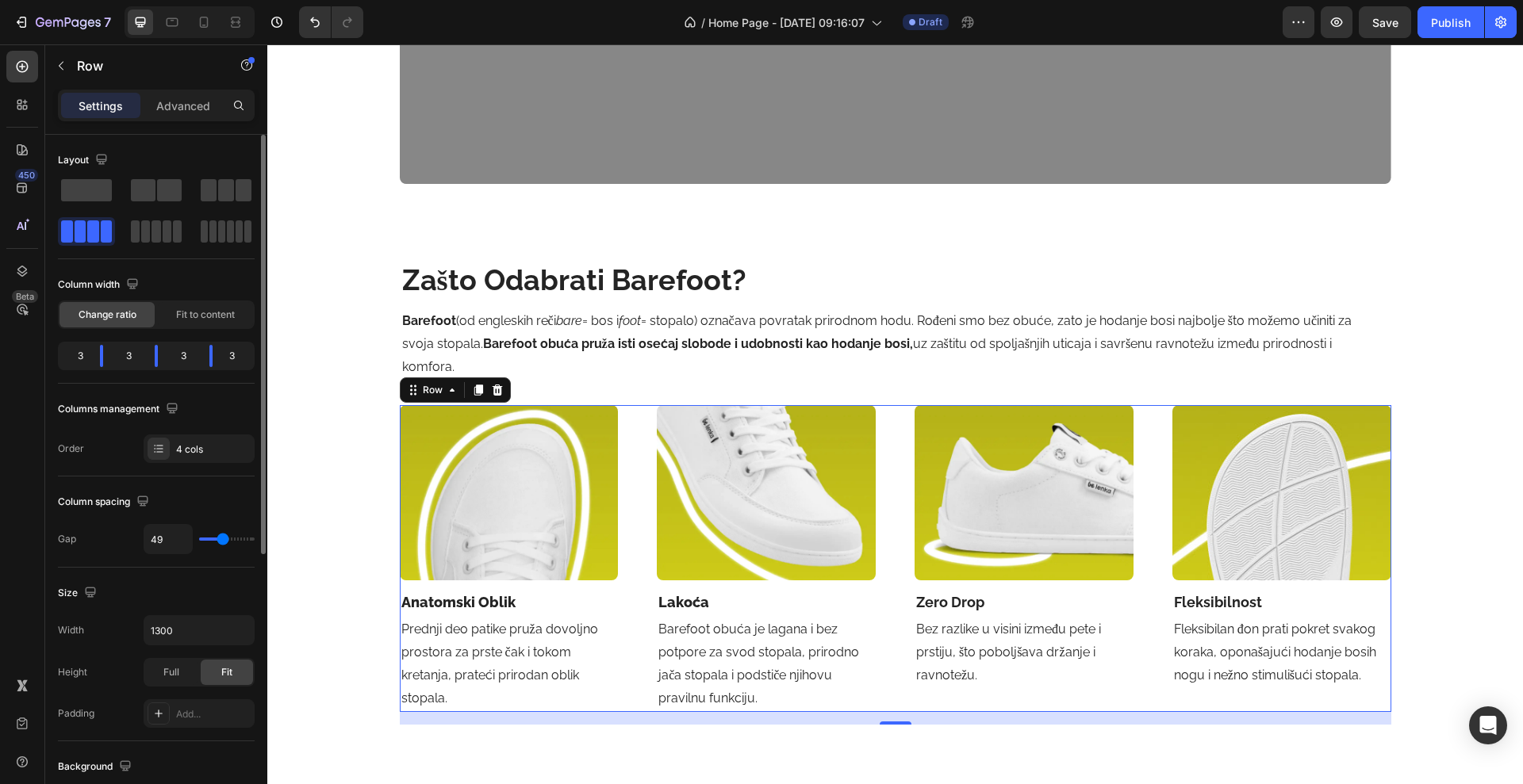
type input "50"
type input "51"
type input "52"
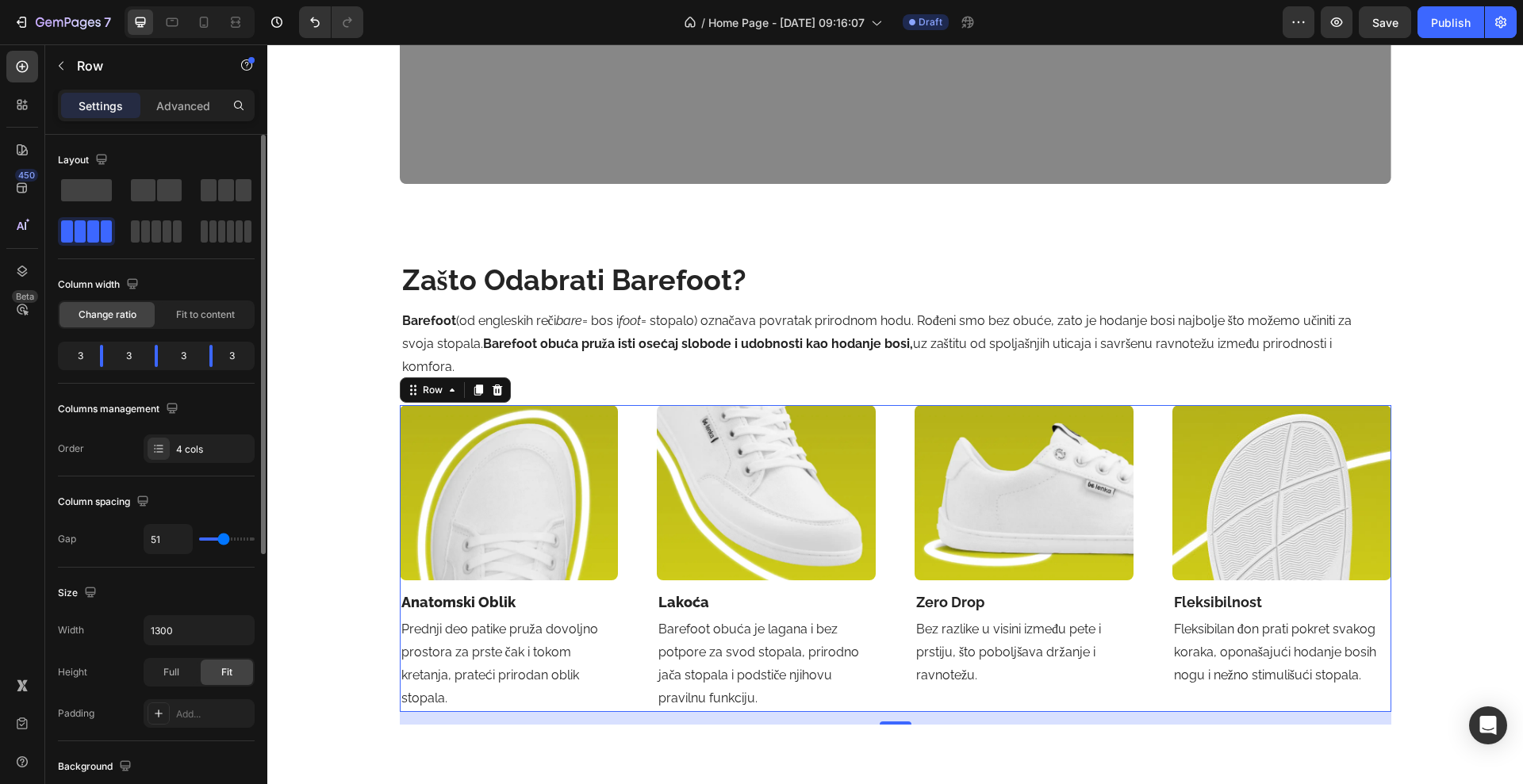
type input "52"
type input "53"
type input "54"
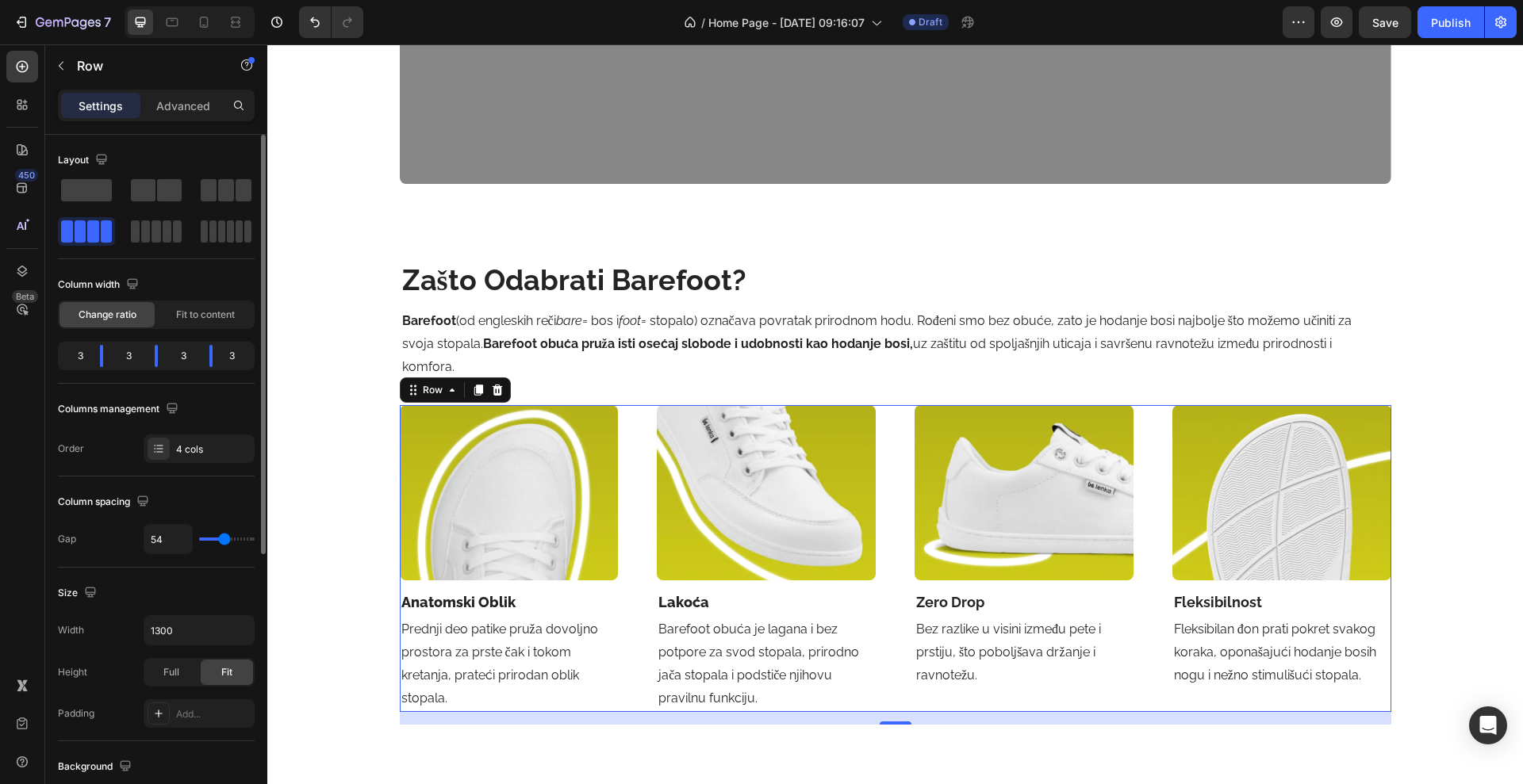
type input "55"
type input "56"
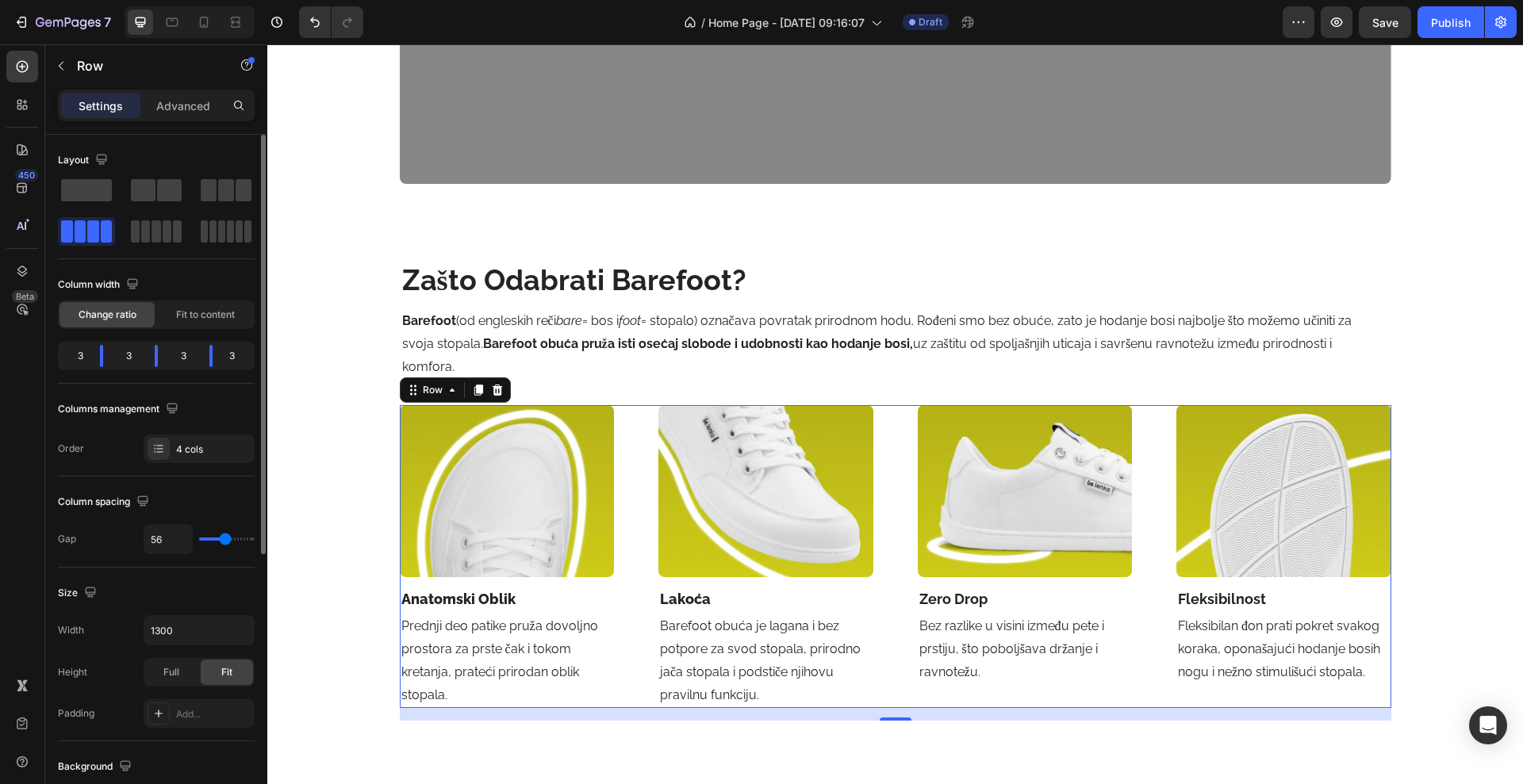
type input "55"
type input "54"
type input "53"
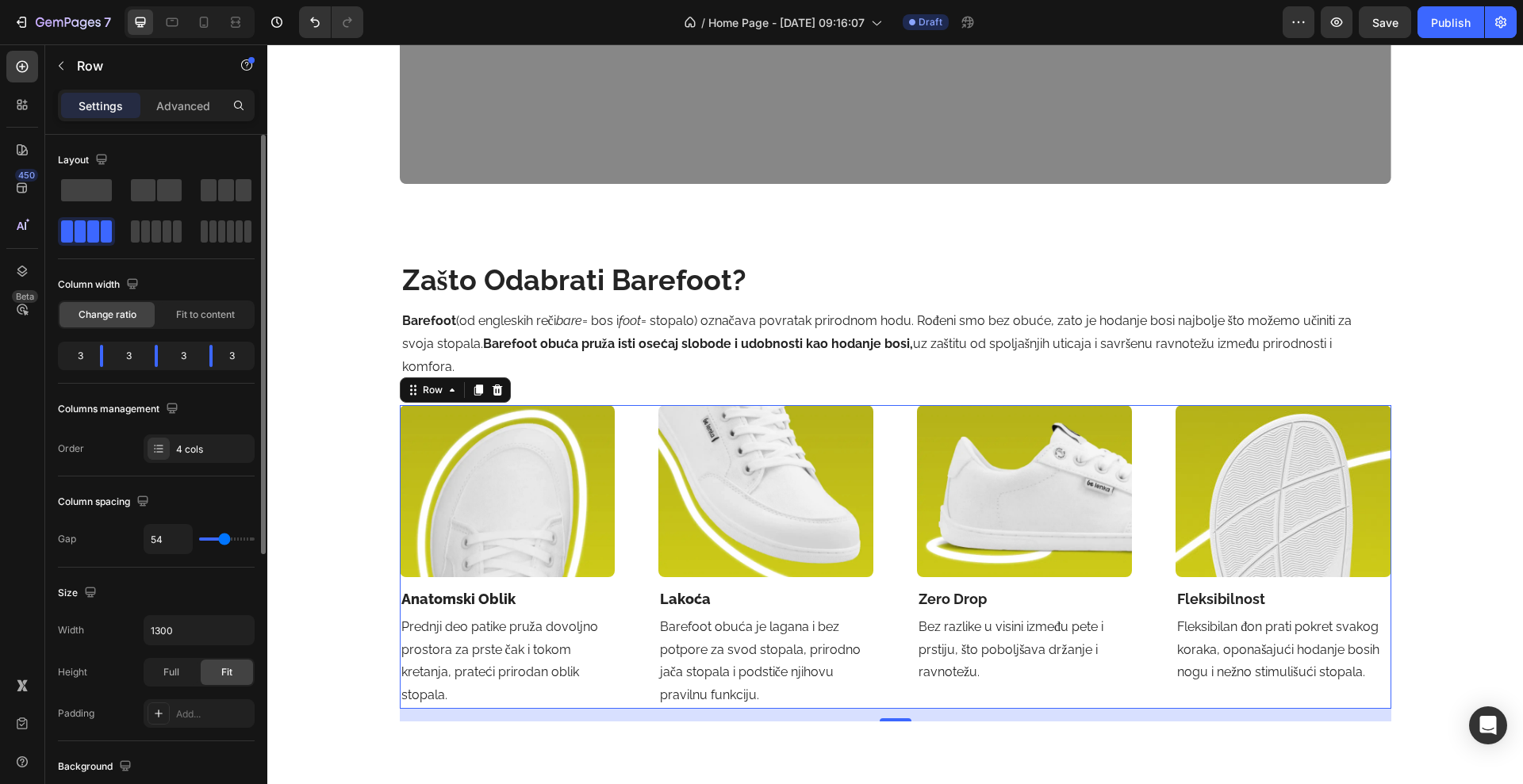
type input "53"
type input "52"
type input "51"
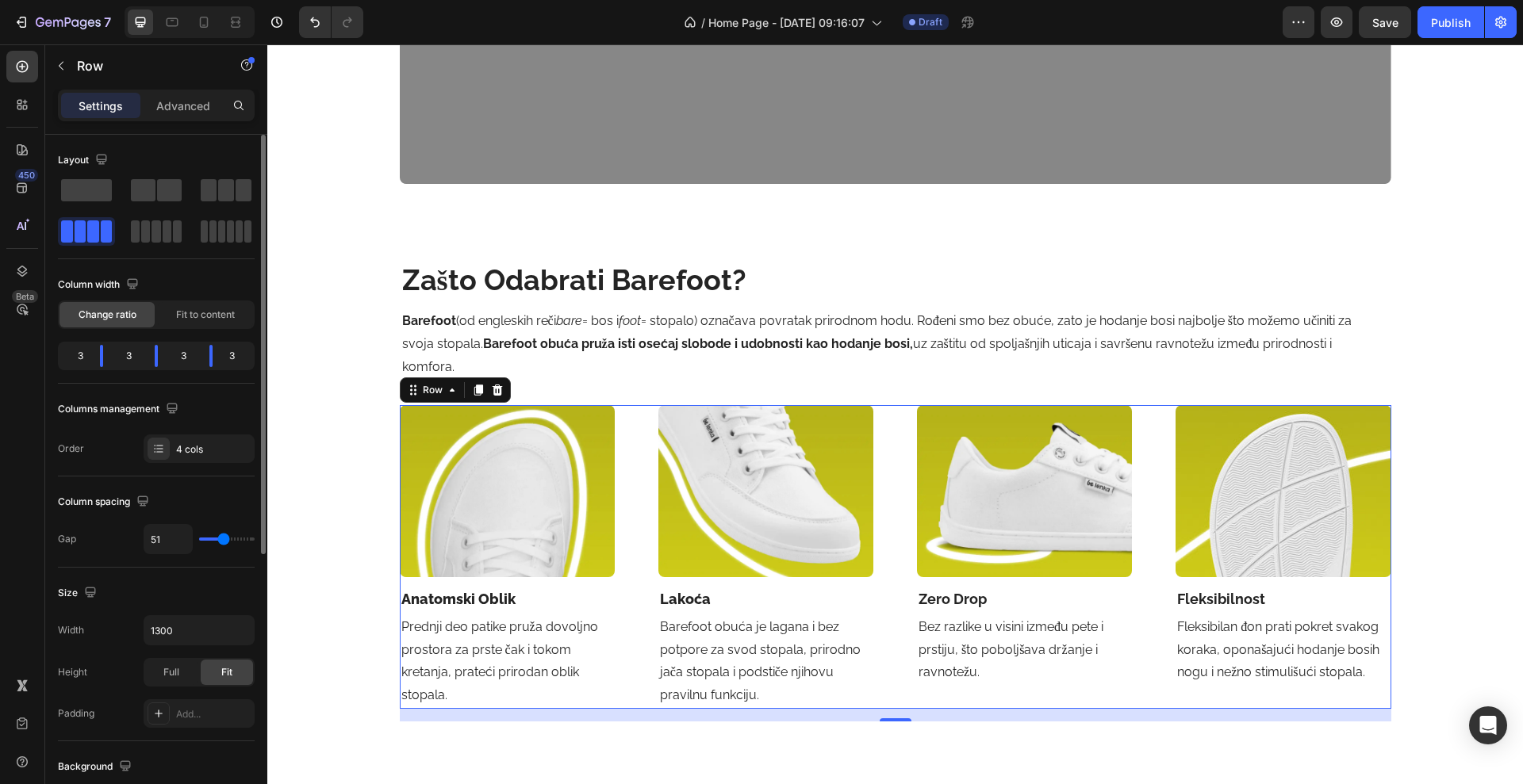
type input "50"
type input "49"
type input "48"
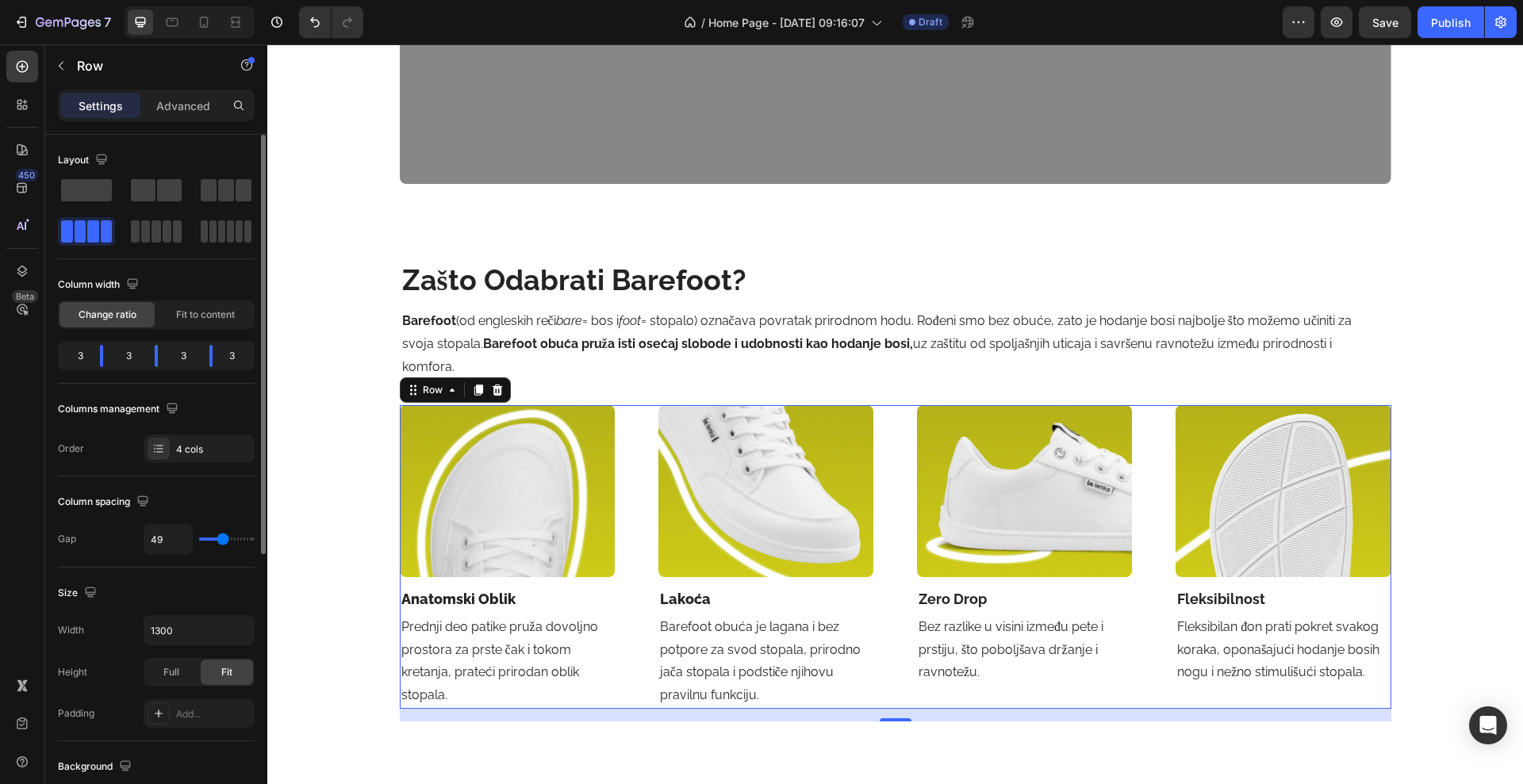
type input "48"
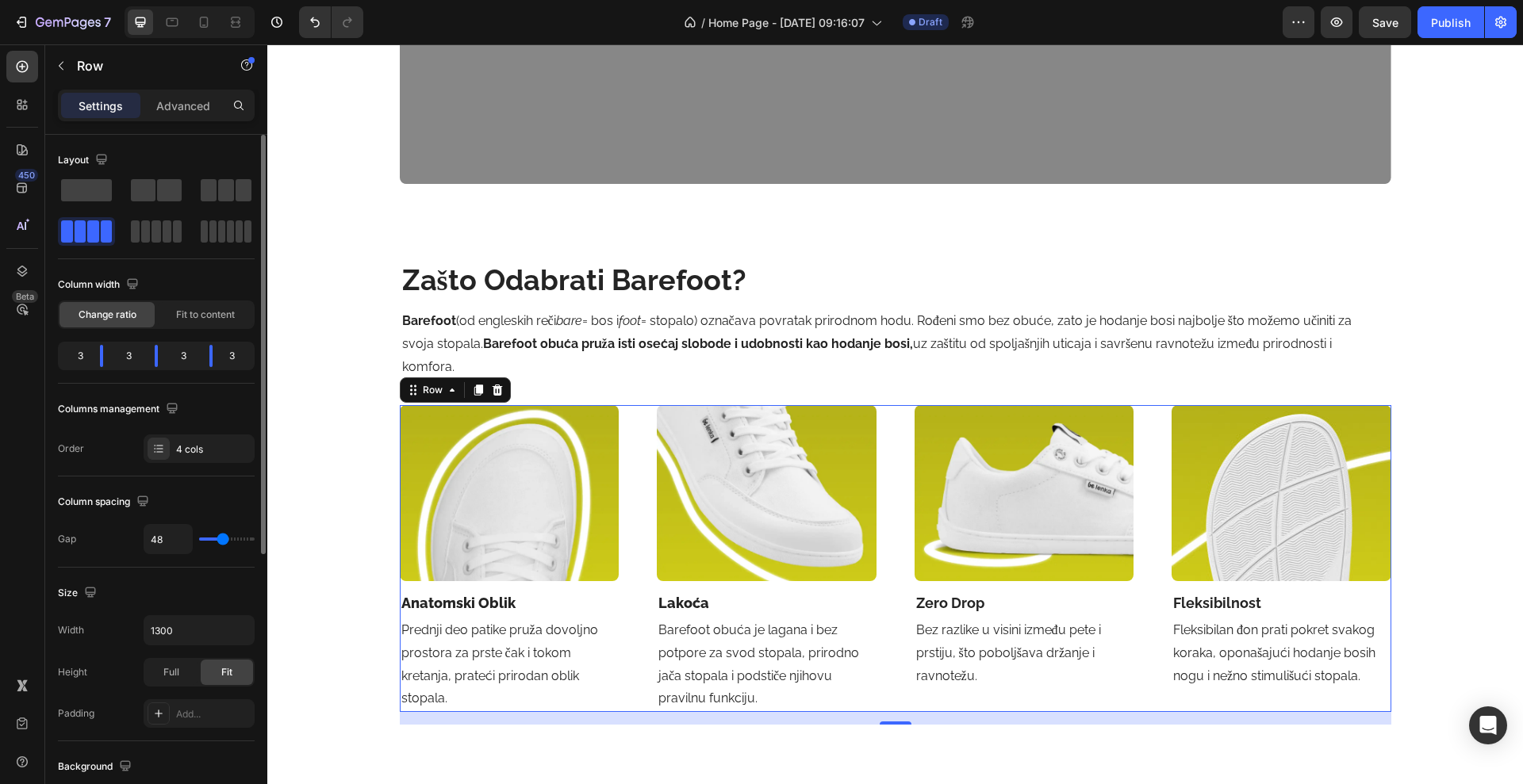
type input "47"
type input "46"
type input "45"
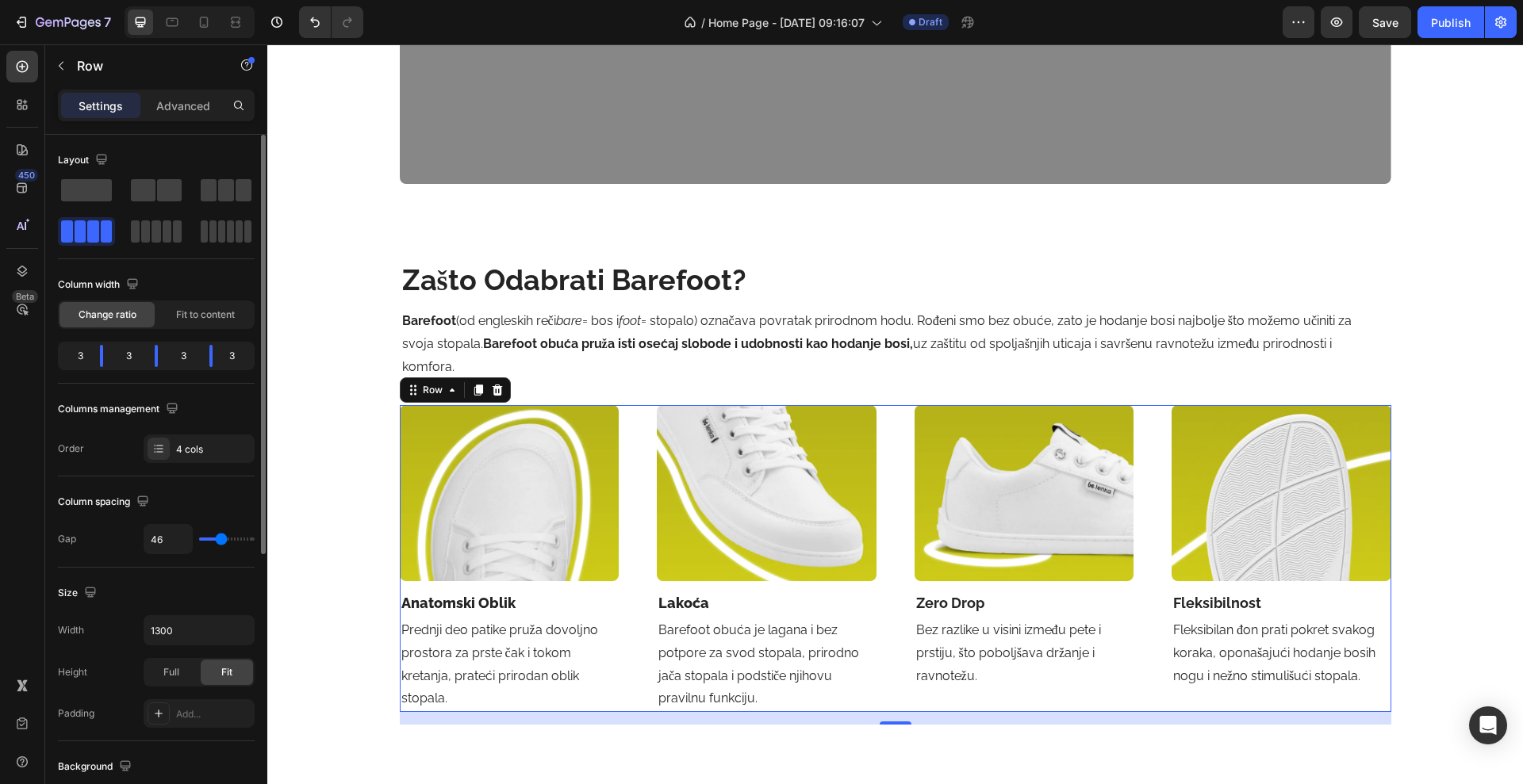
type input "45"
type input "44"
type input "43"
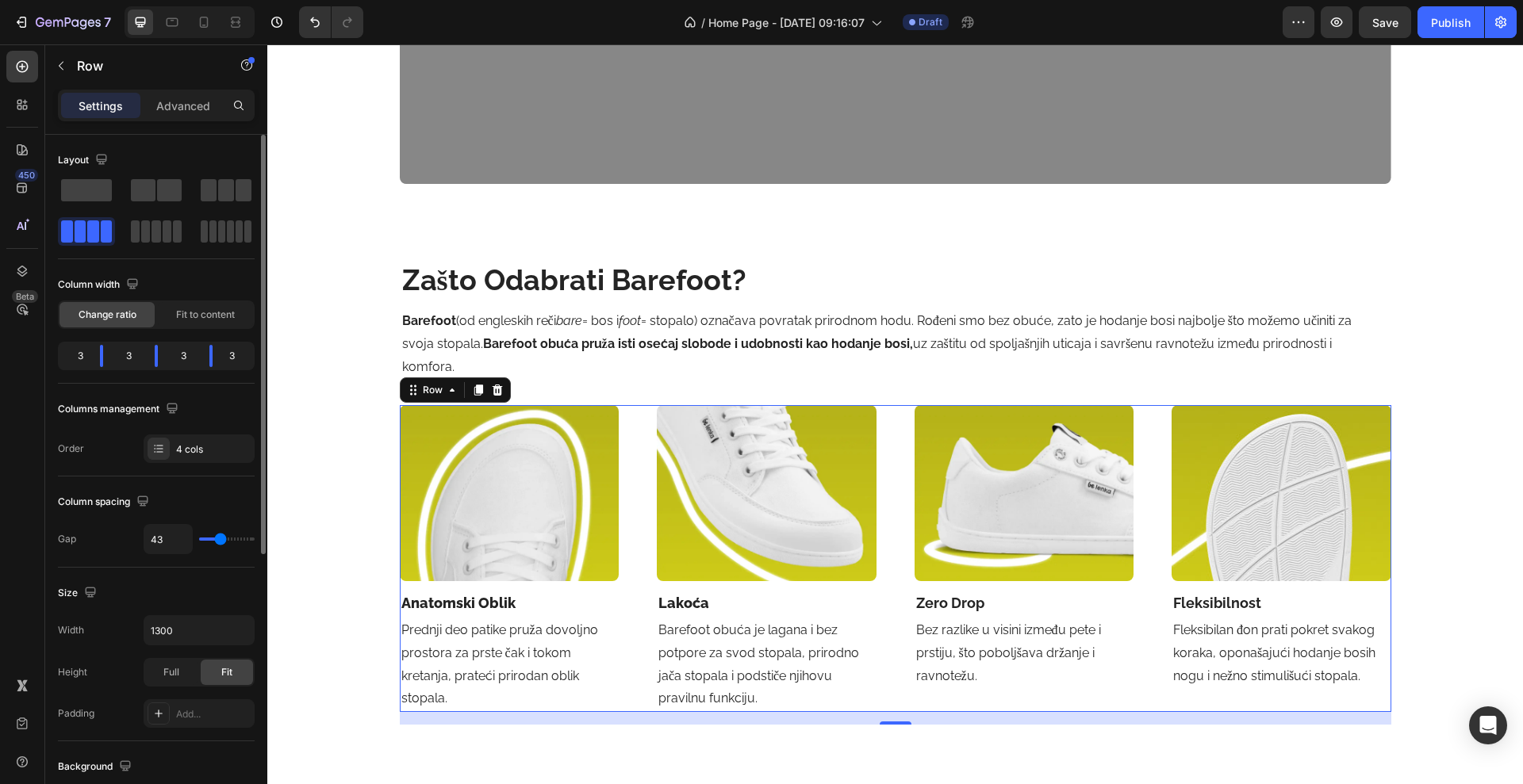
type input "42"
type input "41"
type input "40"
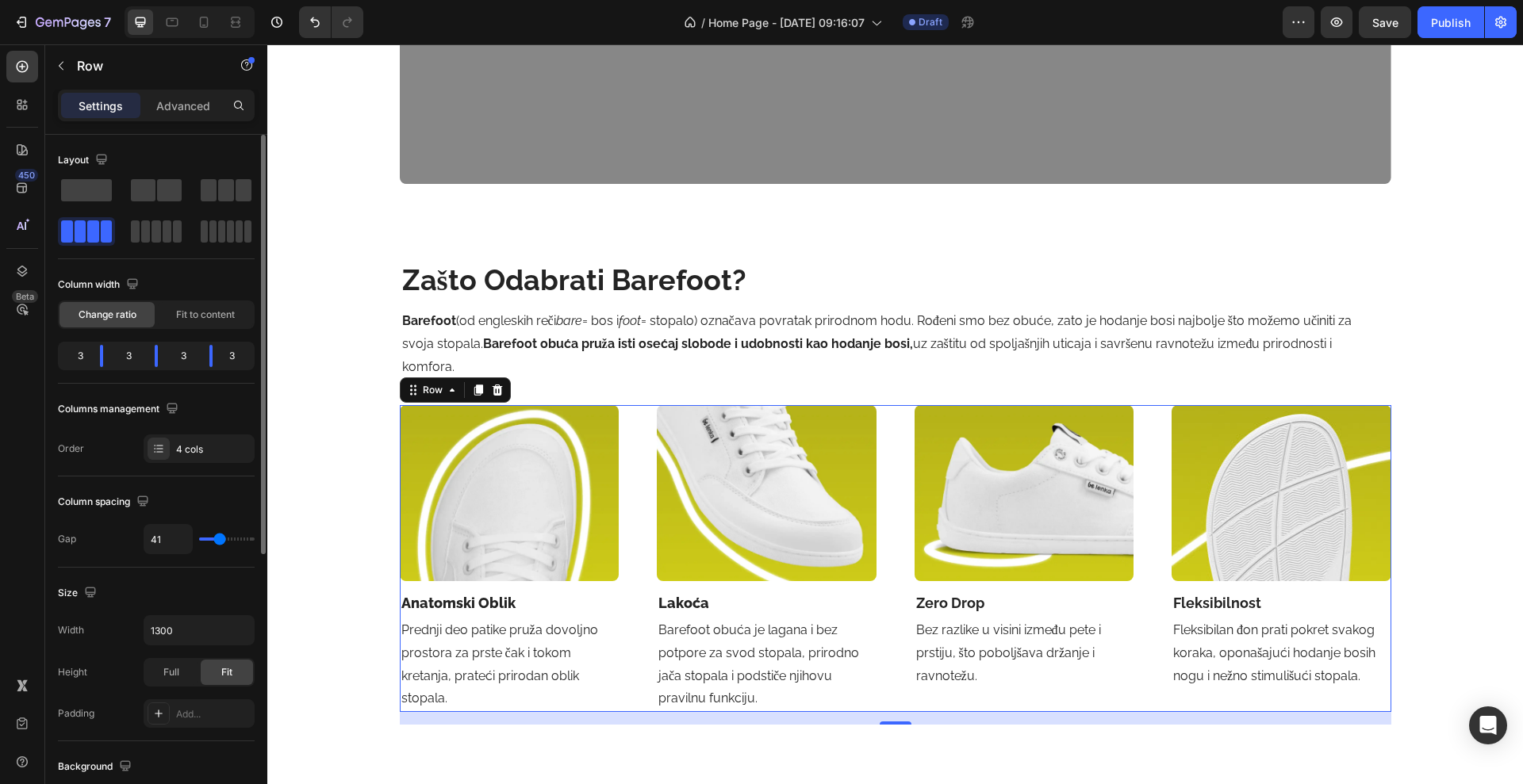
type input "40"
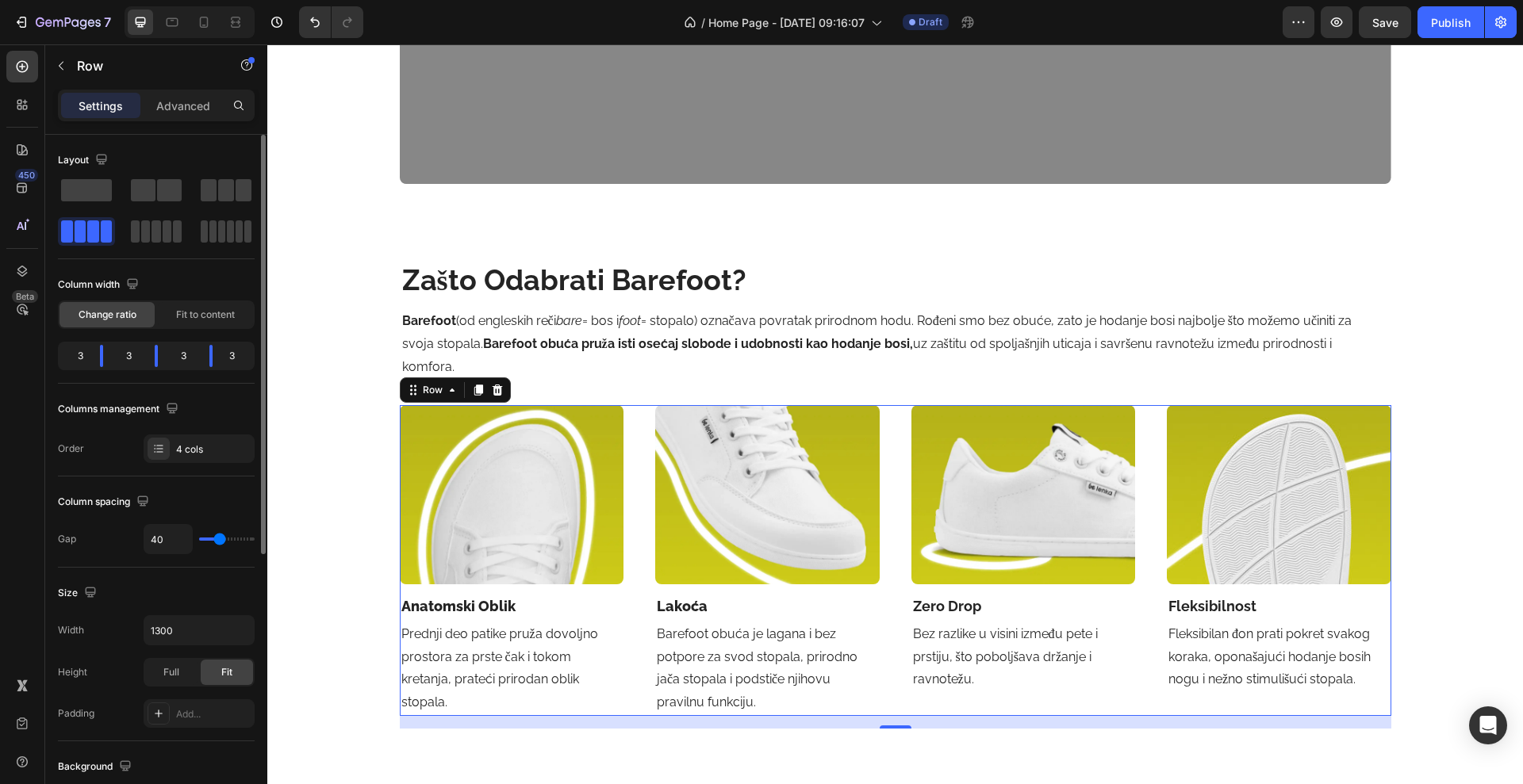
type input "39"
type input "38"
type input "37"
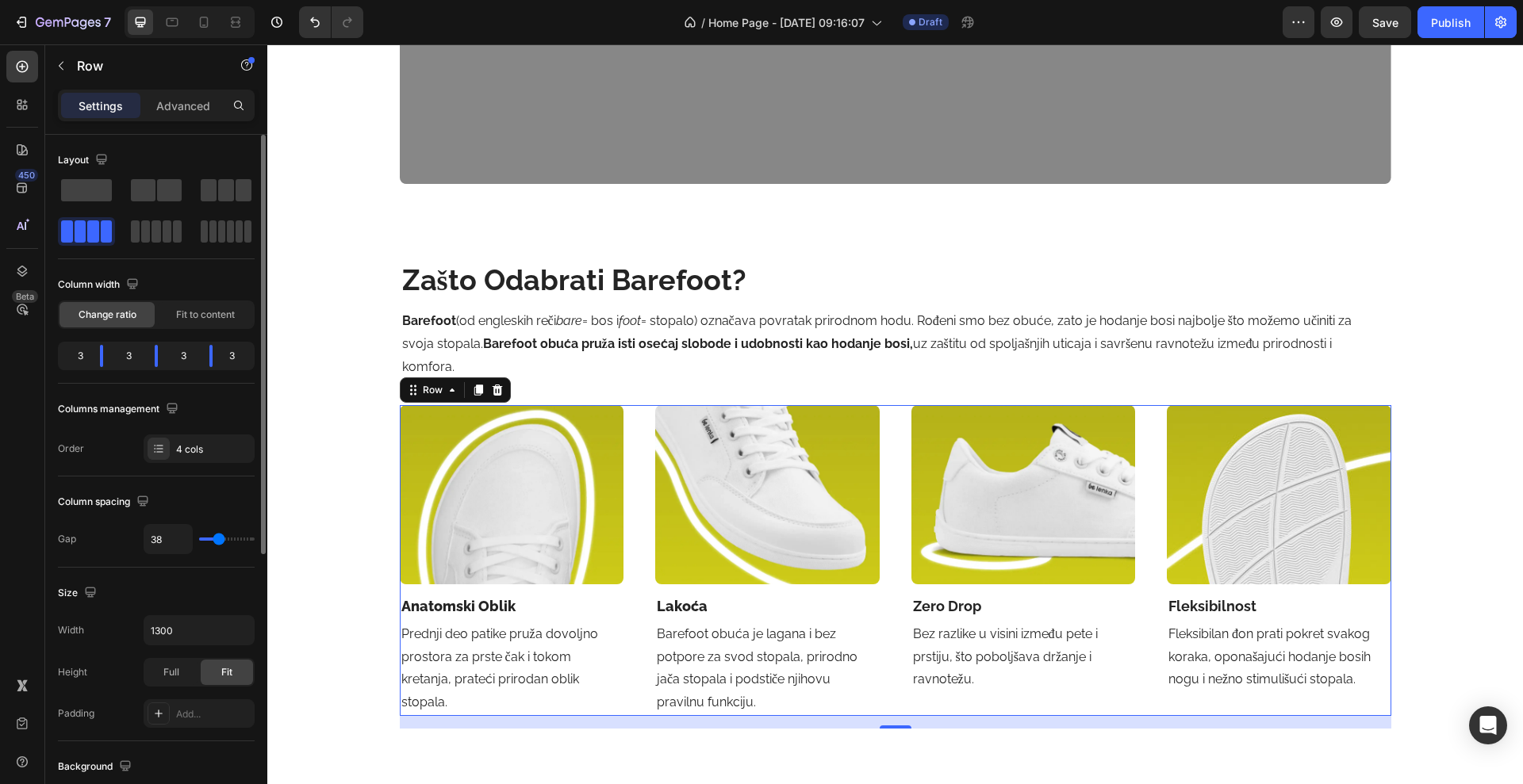
type input "37"
type input "36"
type input "35"
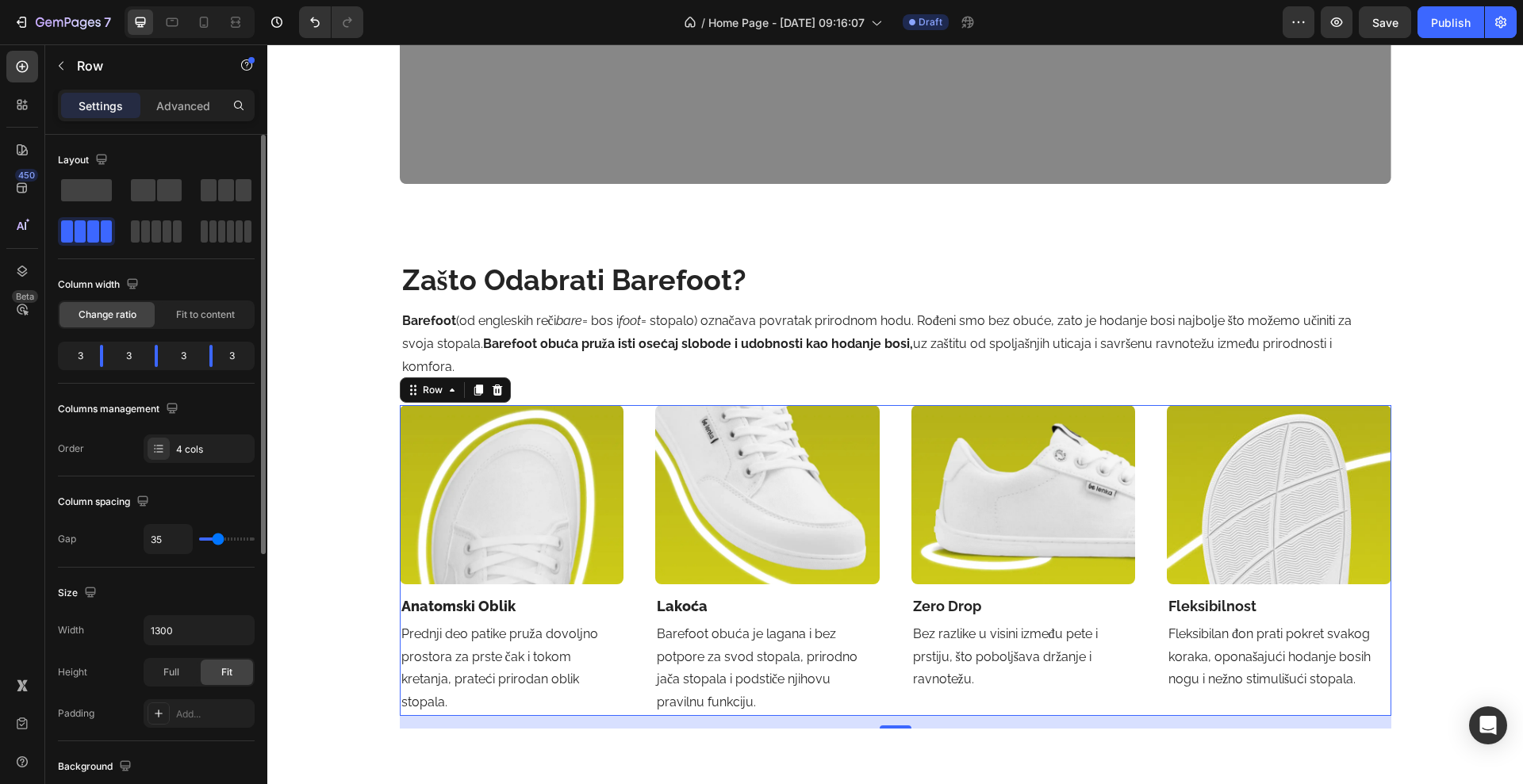
type input "34"
type input "33"
type input "32"
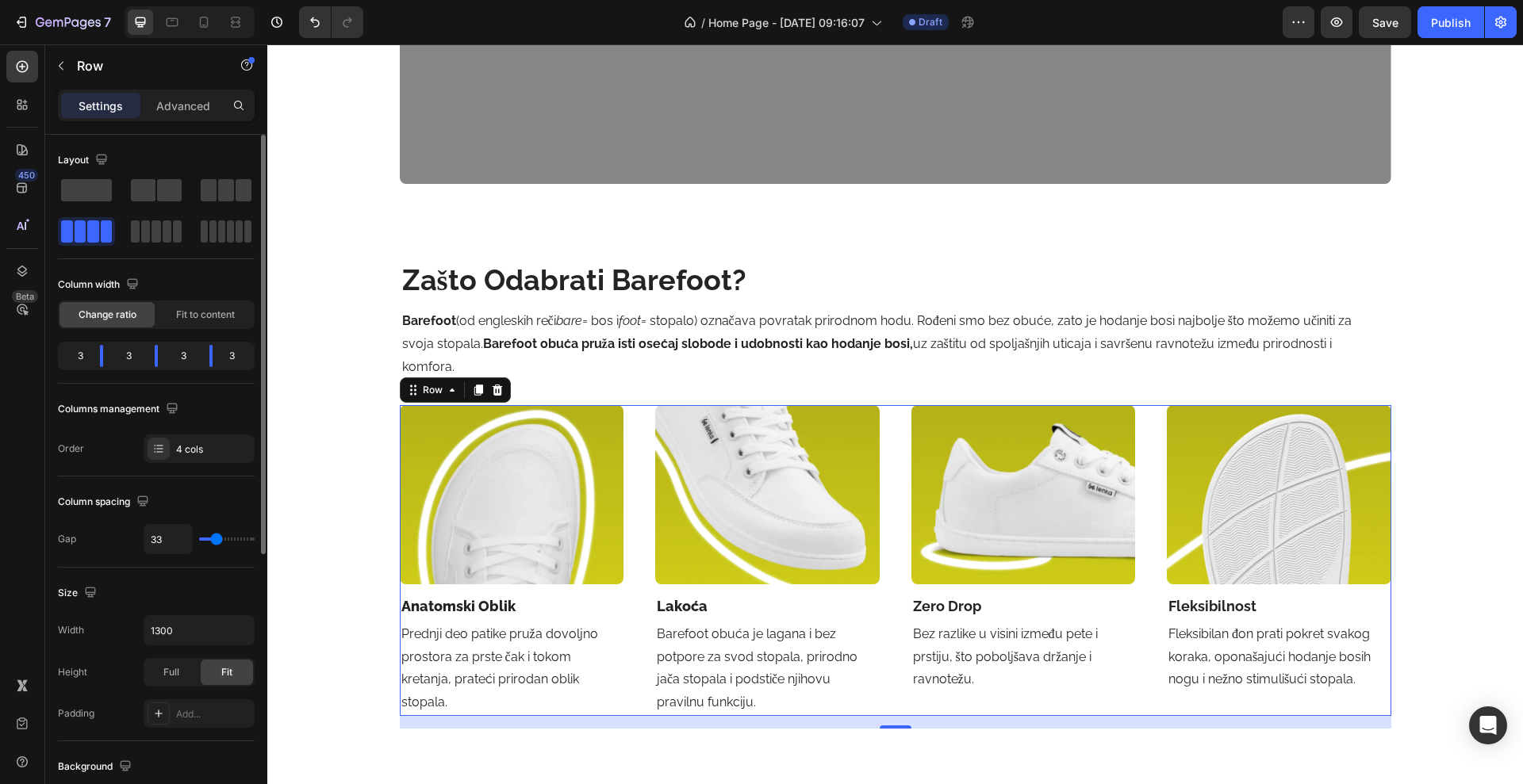
type input "32"
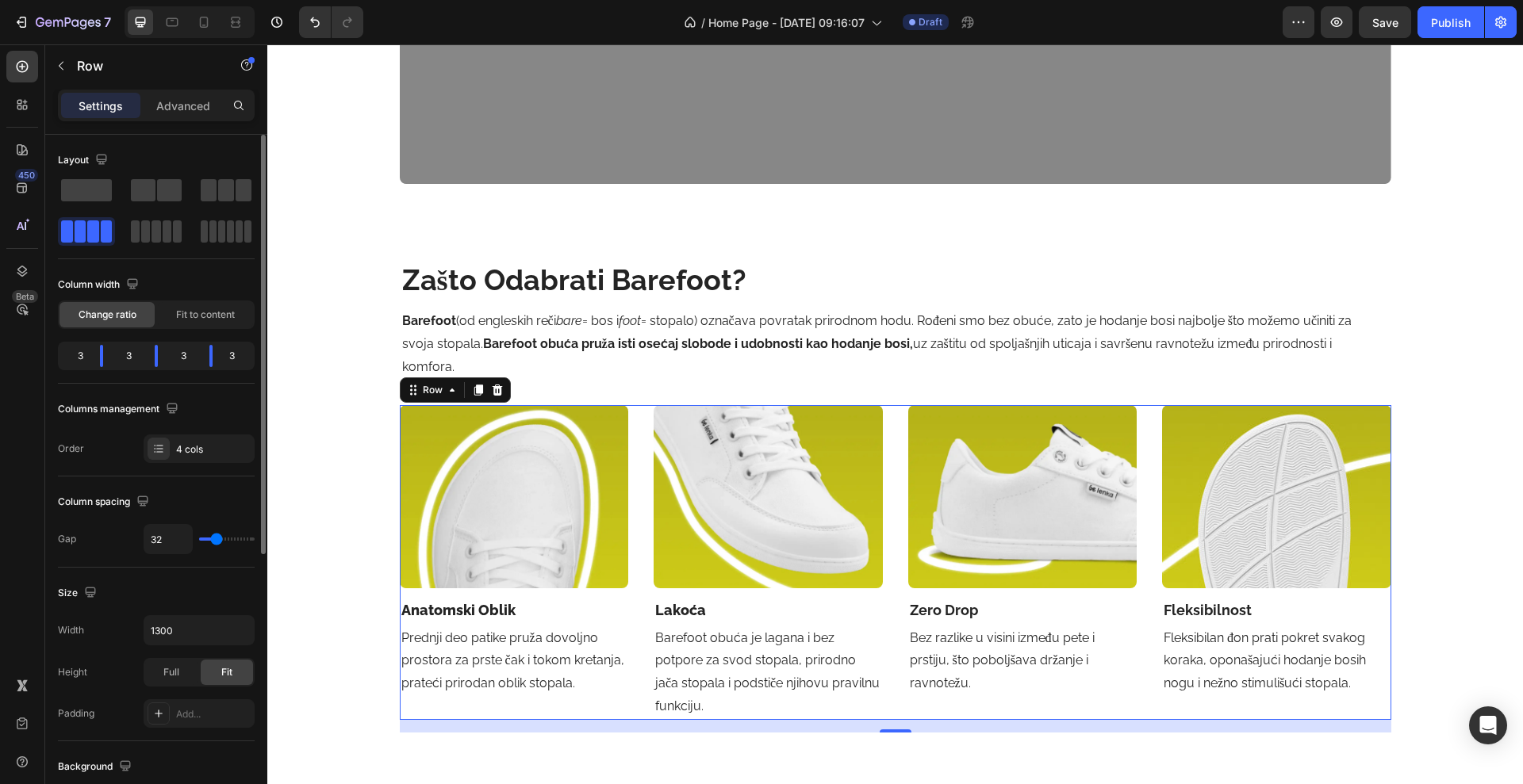
type input "31"
type input "30"
type input "29"
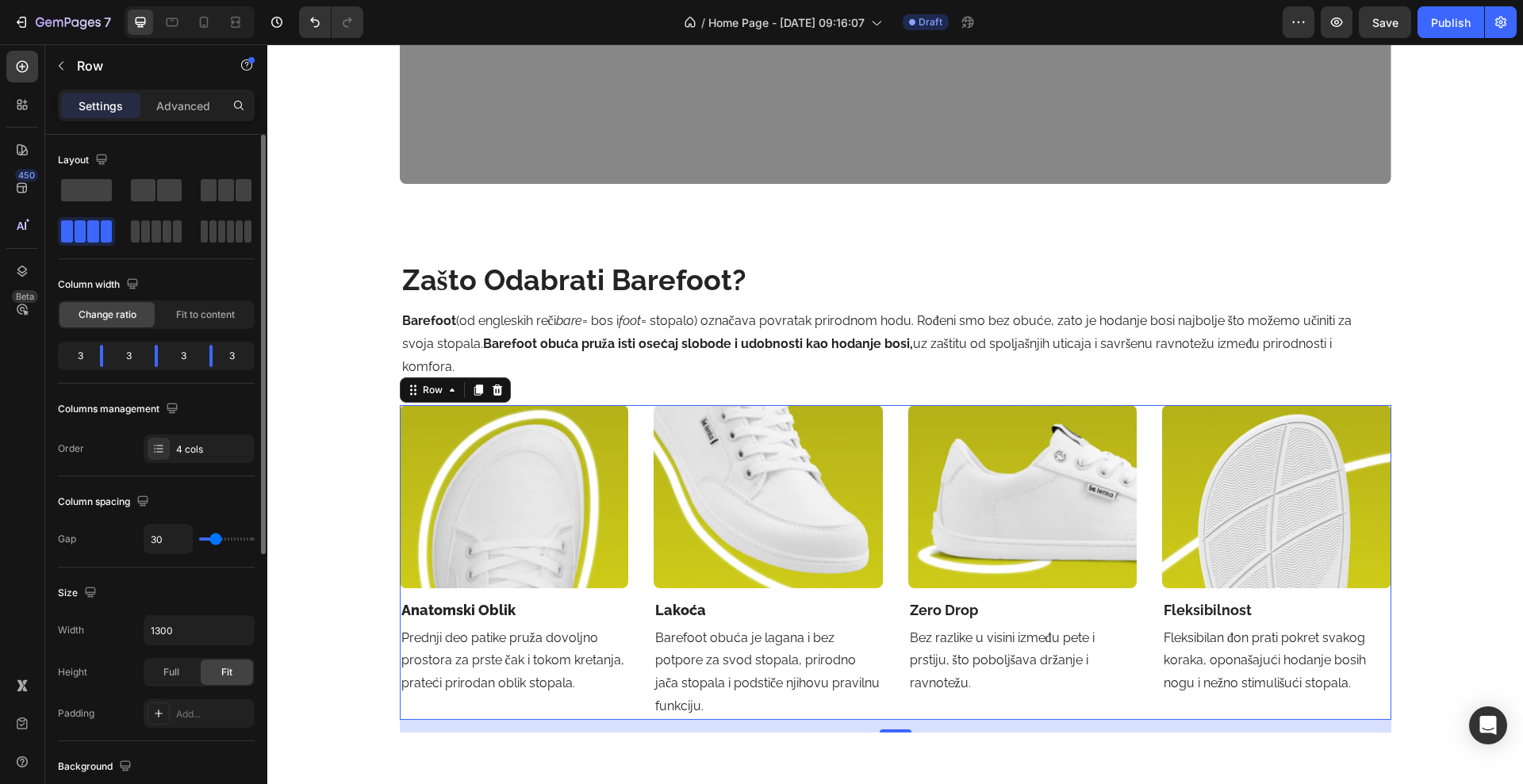
type input "29"
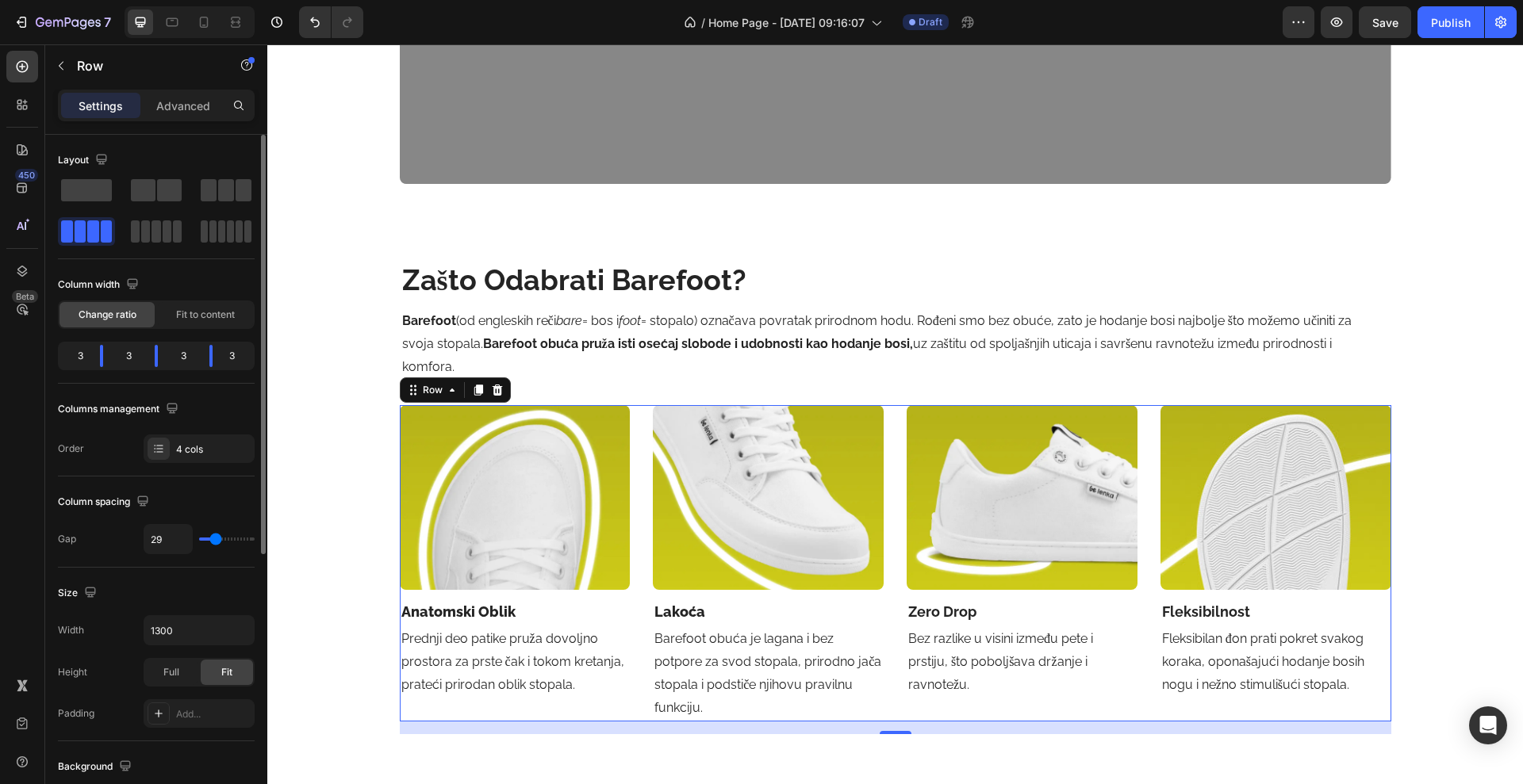
type input "28"
type input "27"
type input "26"
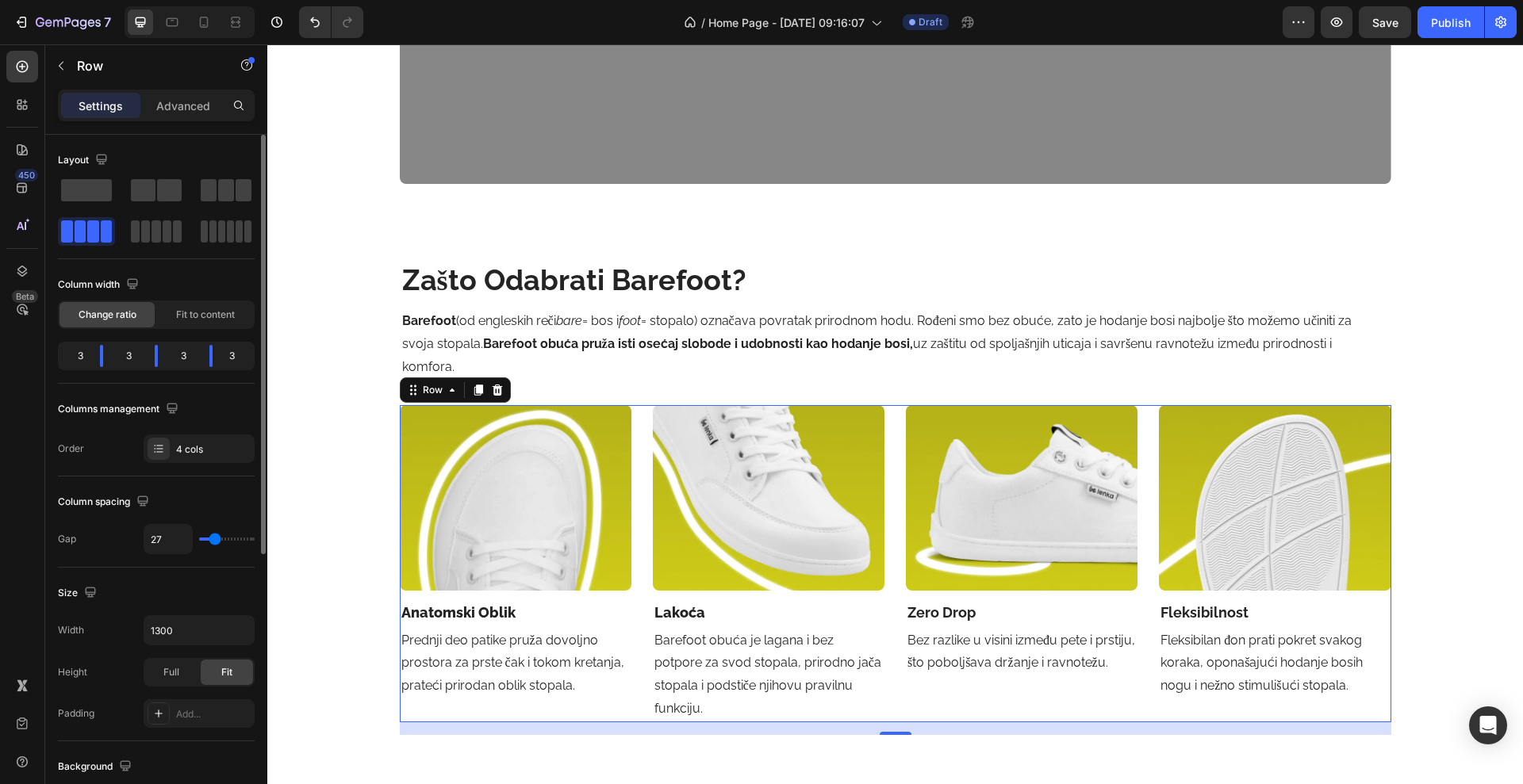
type input "26"
type input "25"
type input "24"
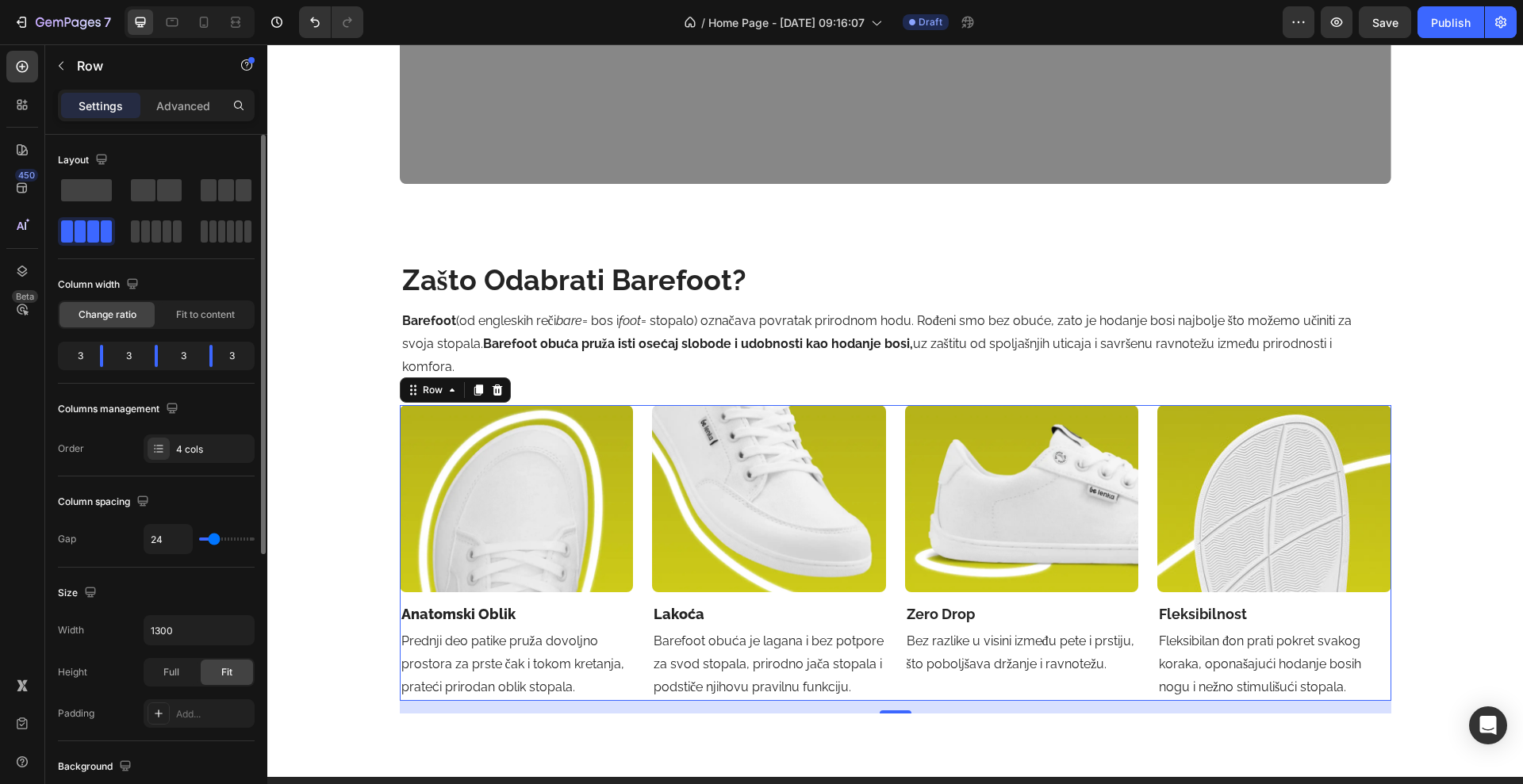
type input "23"
type input "22"
type input "21"
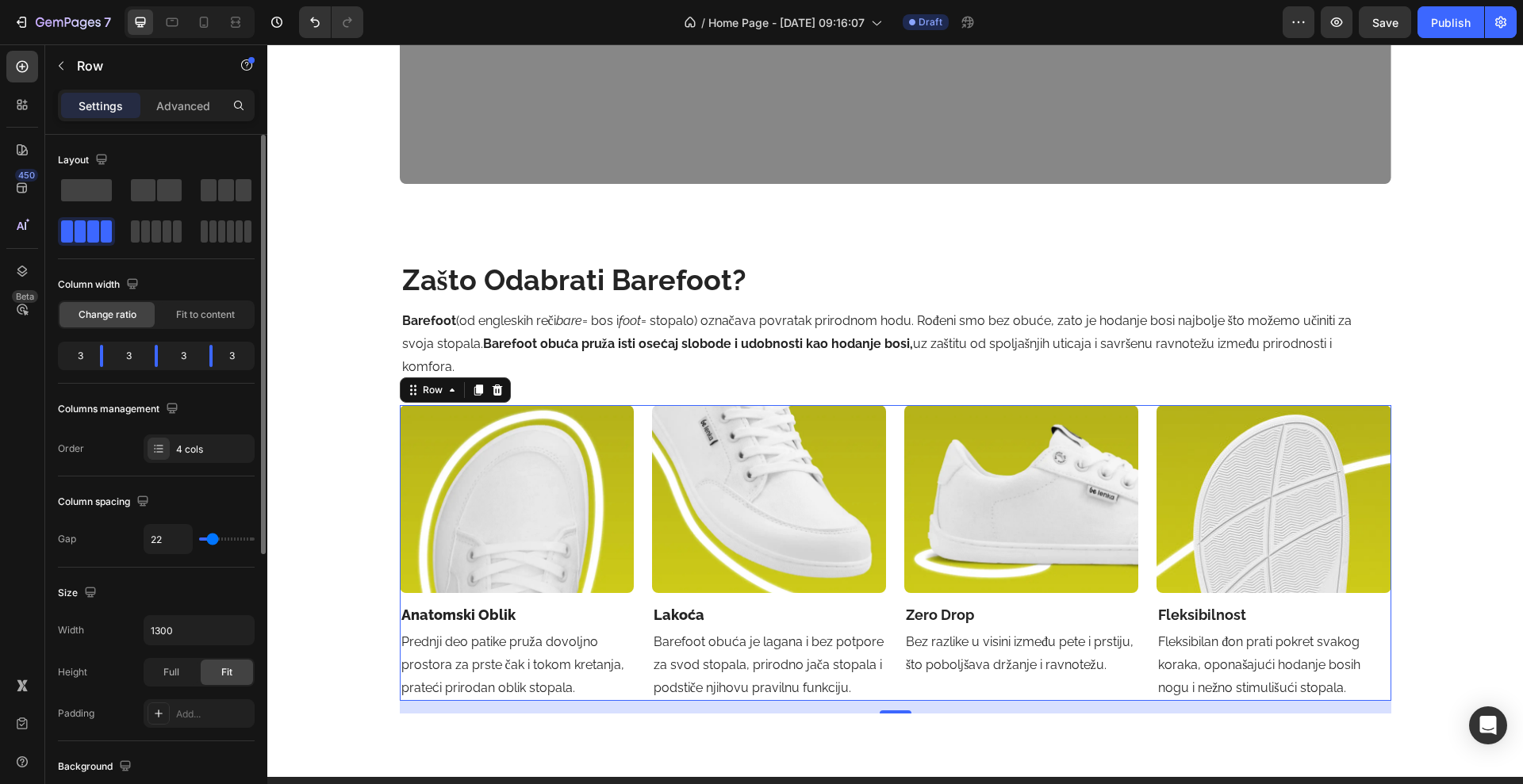
type input "21"
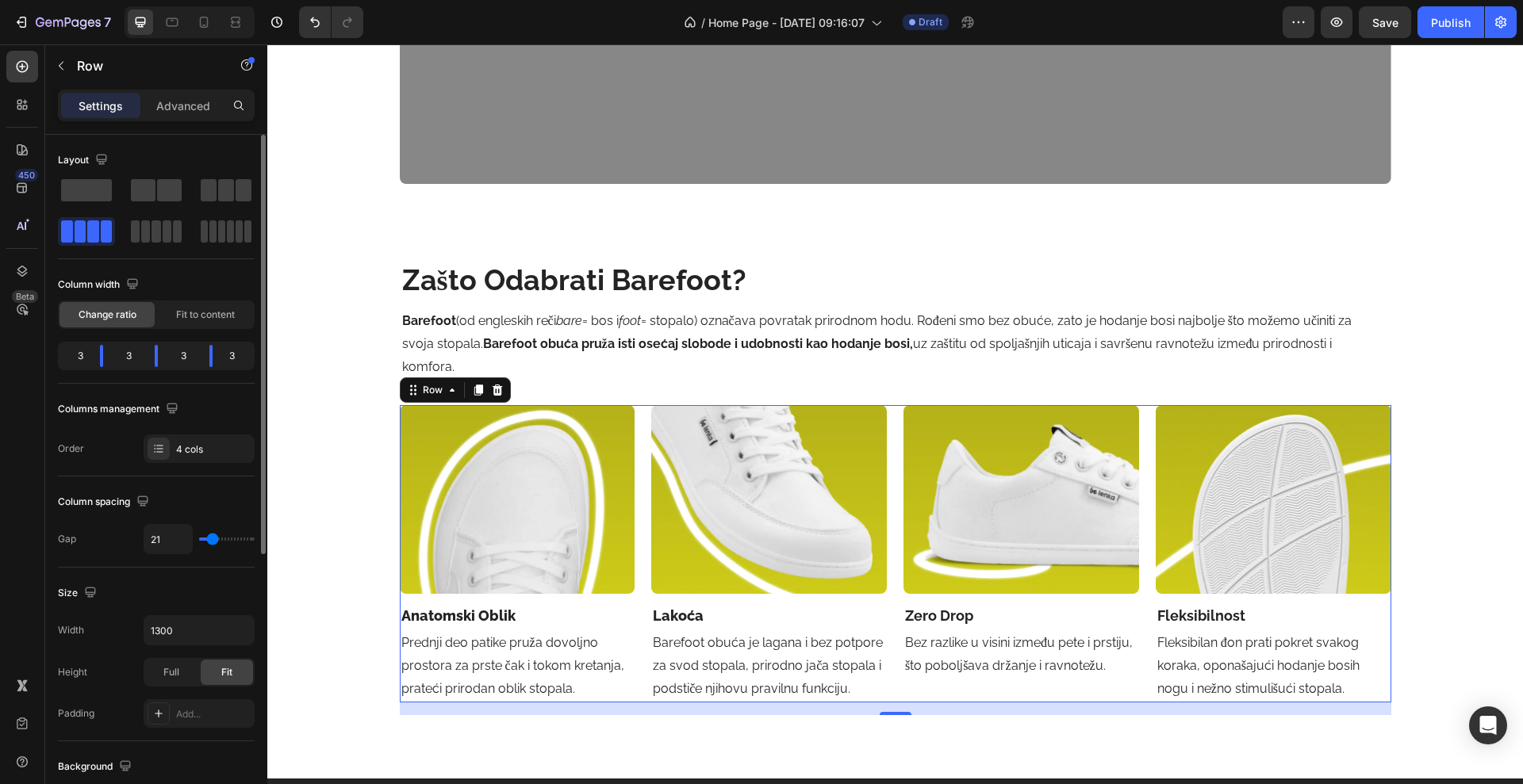
type input "20"
click at [122, 559] on div "Column spacing Gap 20" at bounding box center [156, 522] width 197 height 92
type input "18"
click at [212, 541] on input "range" at bounding box center [227, 540] width 56 height 3
type input "17"
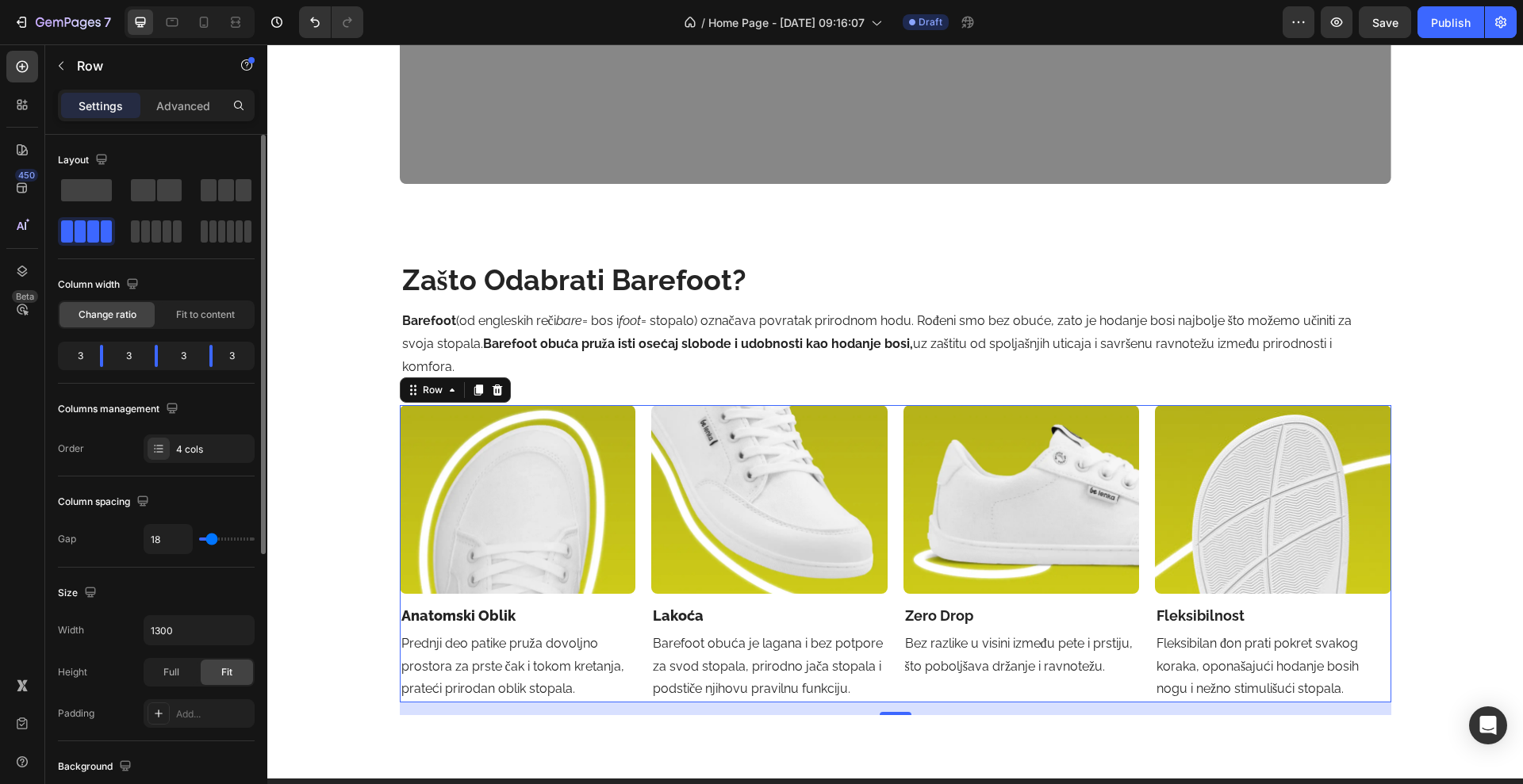
type input "17"
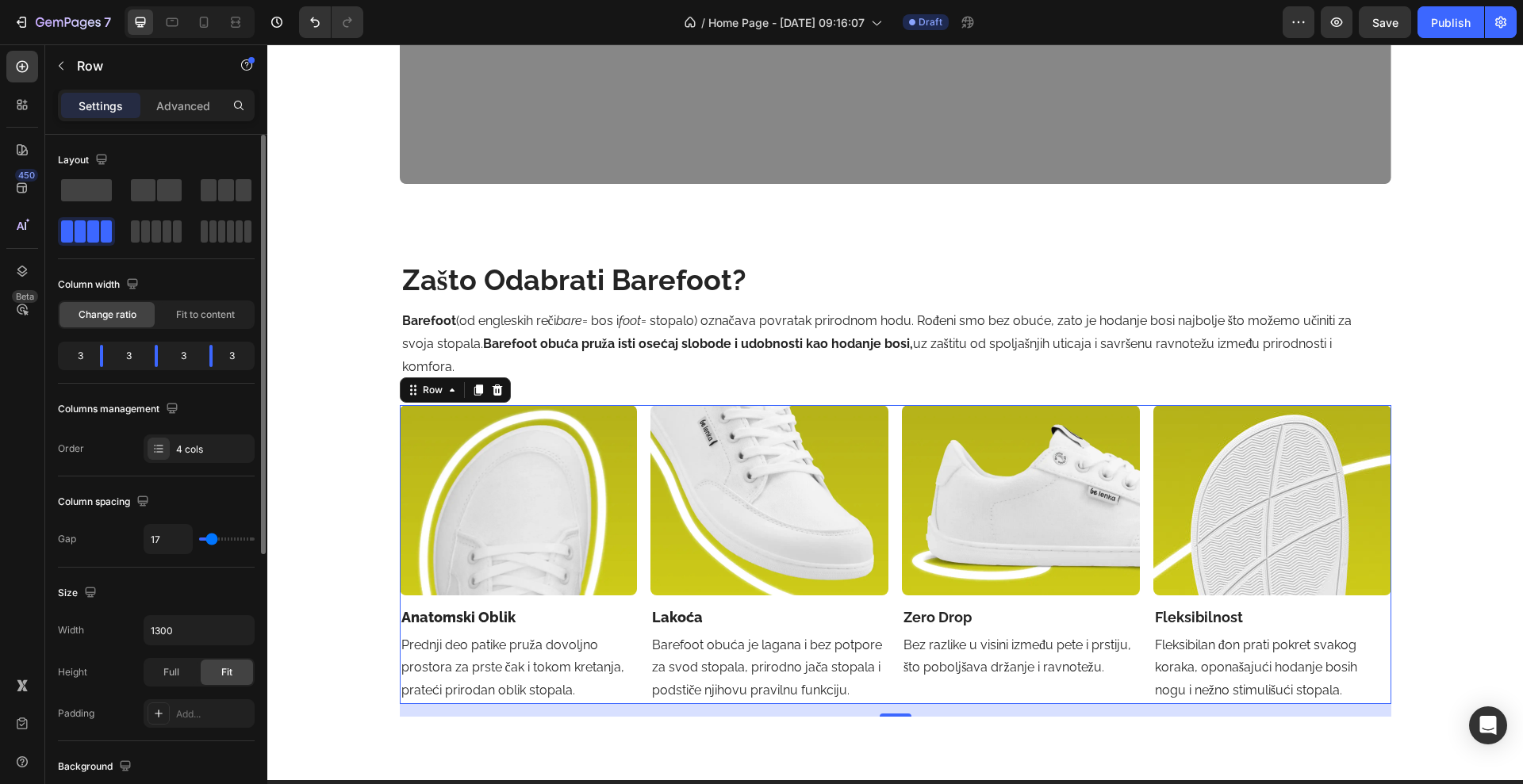
type input "16"
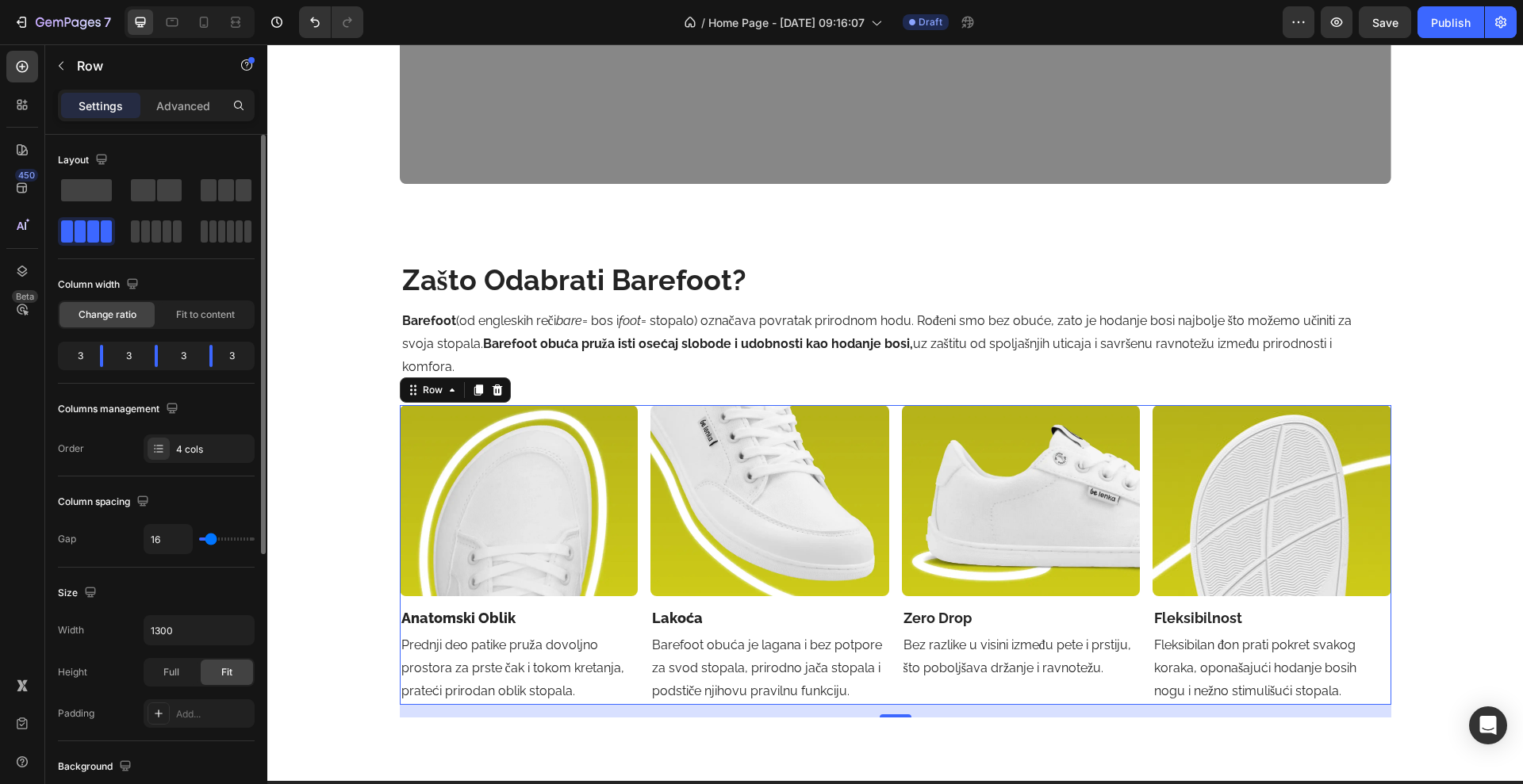
click at [123, 550] on div "Gap 16" at bounding box center [156, 539] width 197 height 31
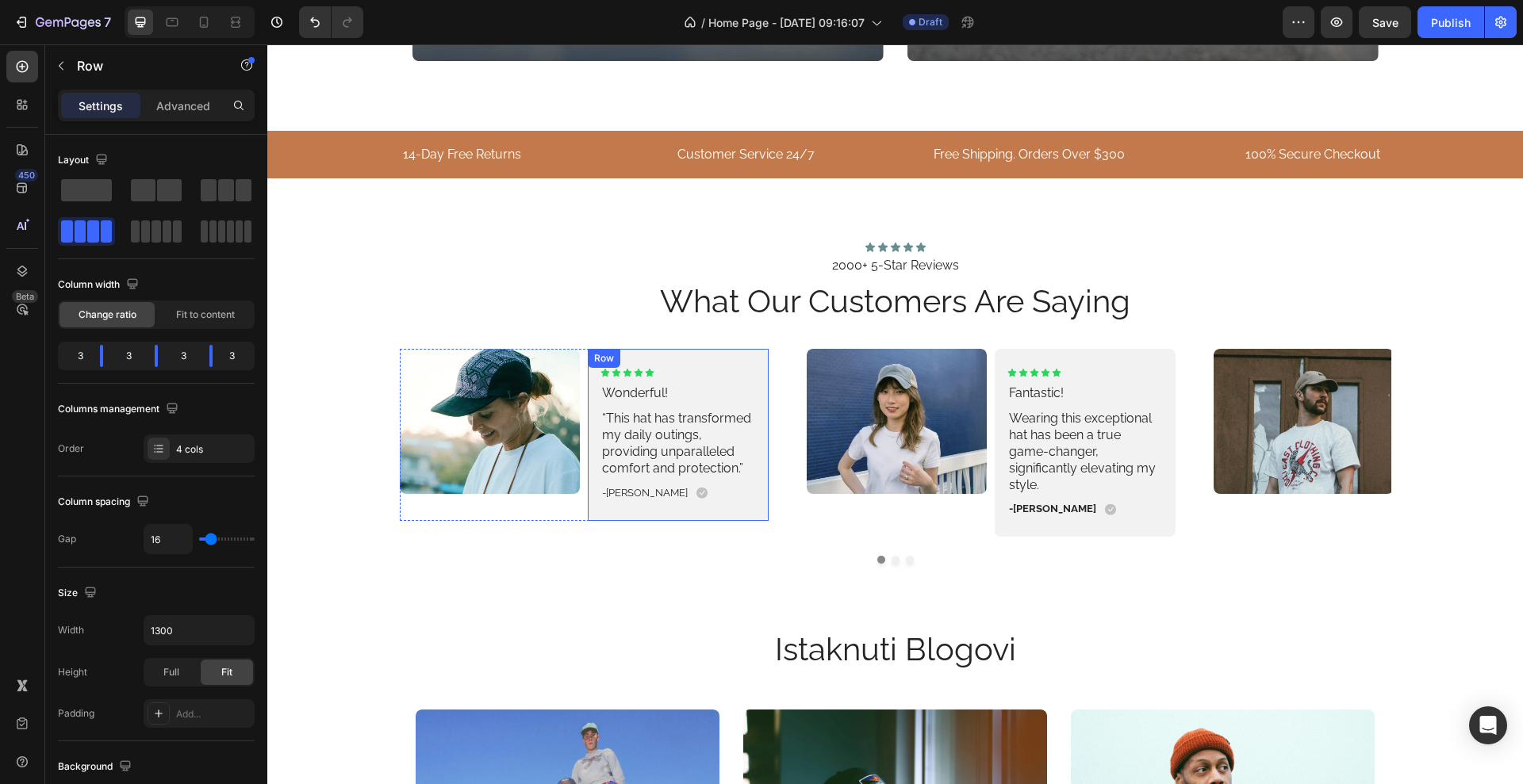
scroll to position [3753, 0]
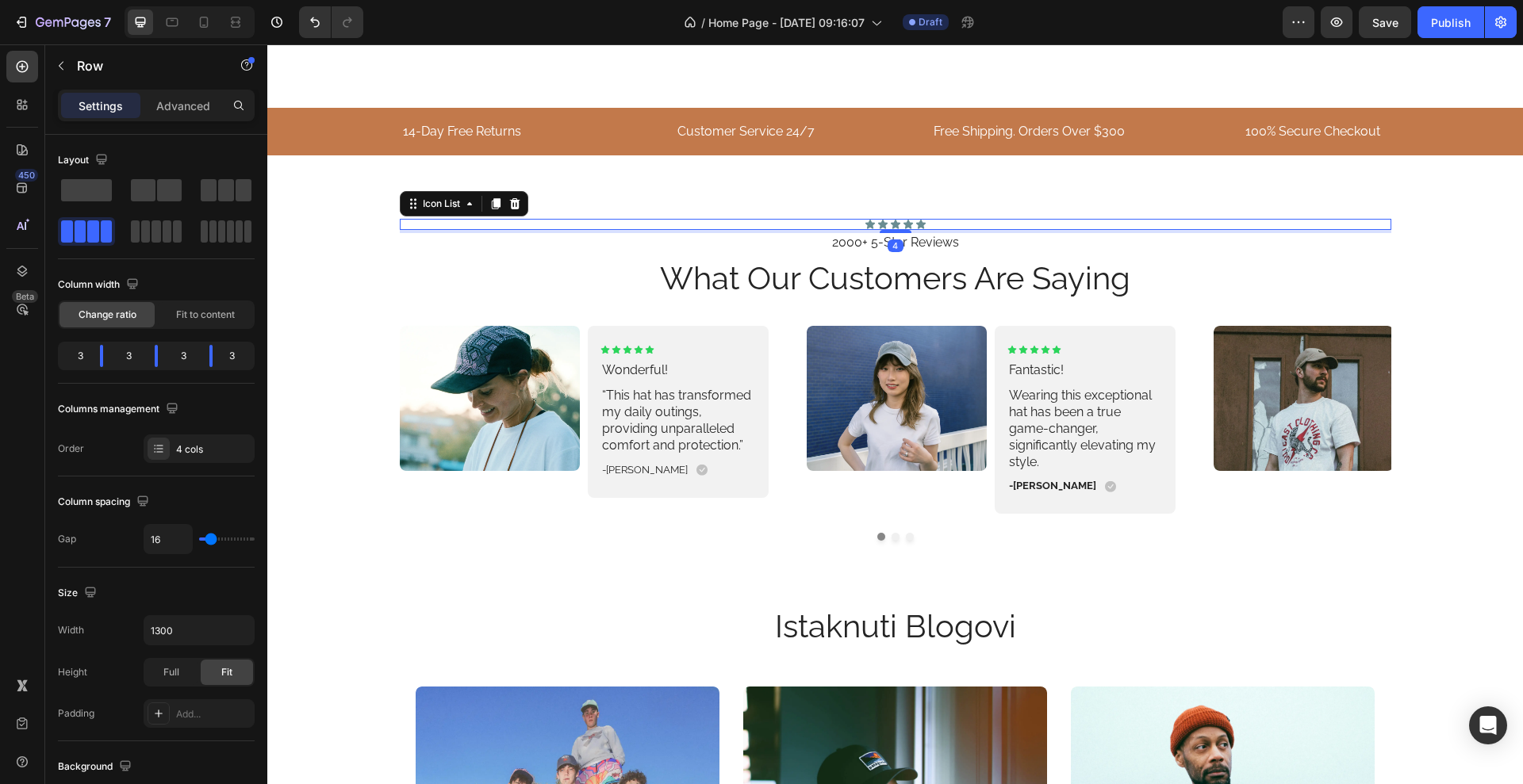
click at [567, 222] on div "Icon Icon Icon Icon Icon" at bounding box center [895, 224] width 992 height 11
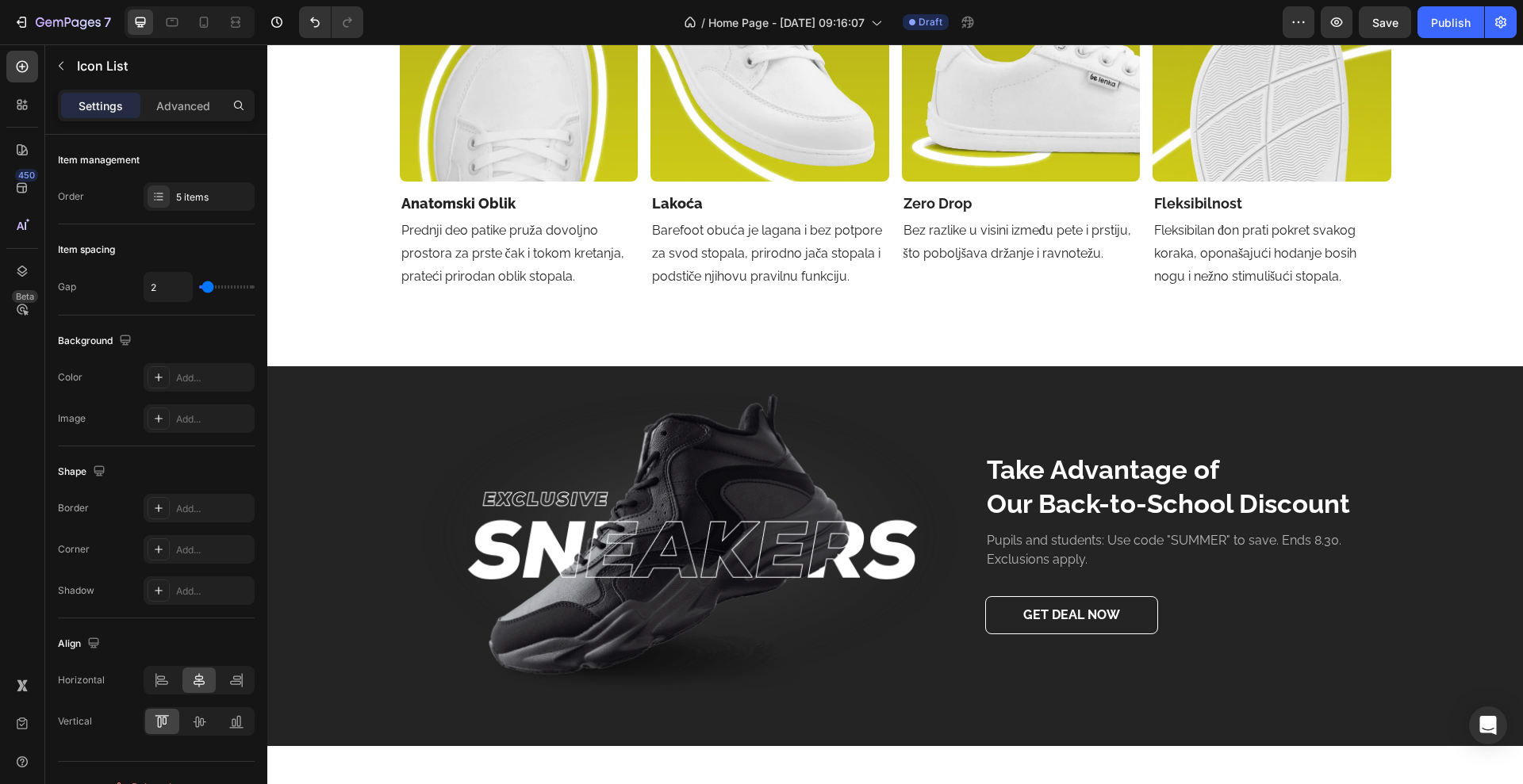
scroll to position [2489, 0]
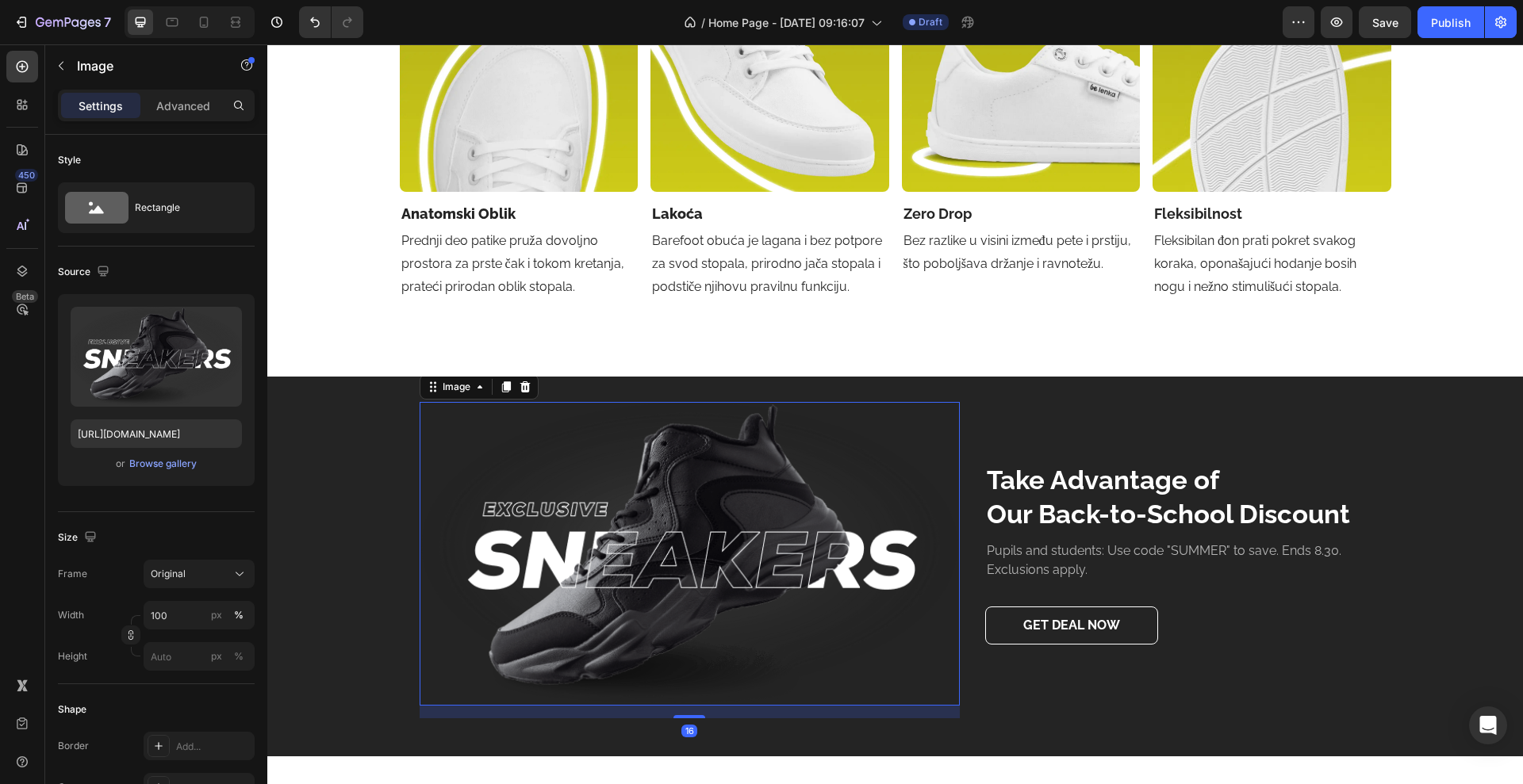
click at [525, 423] on img at bounding box center [689, 554] width 540 height 303
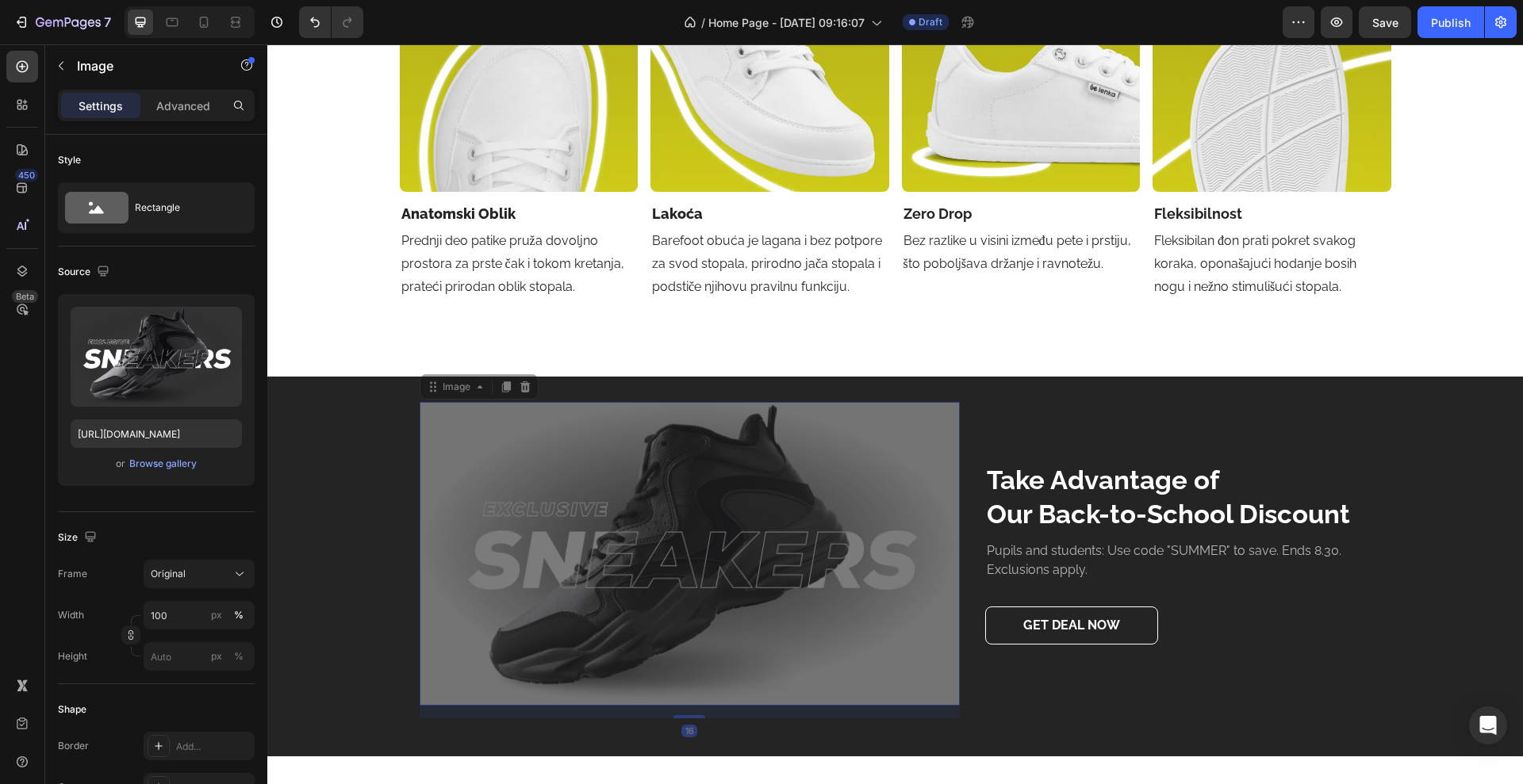
click at [267, 44] on img at bounding box center [267, 44] width 0 height 0
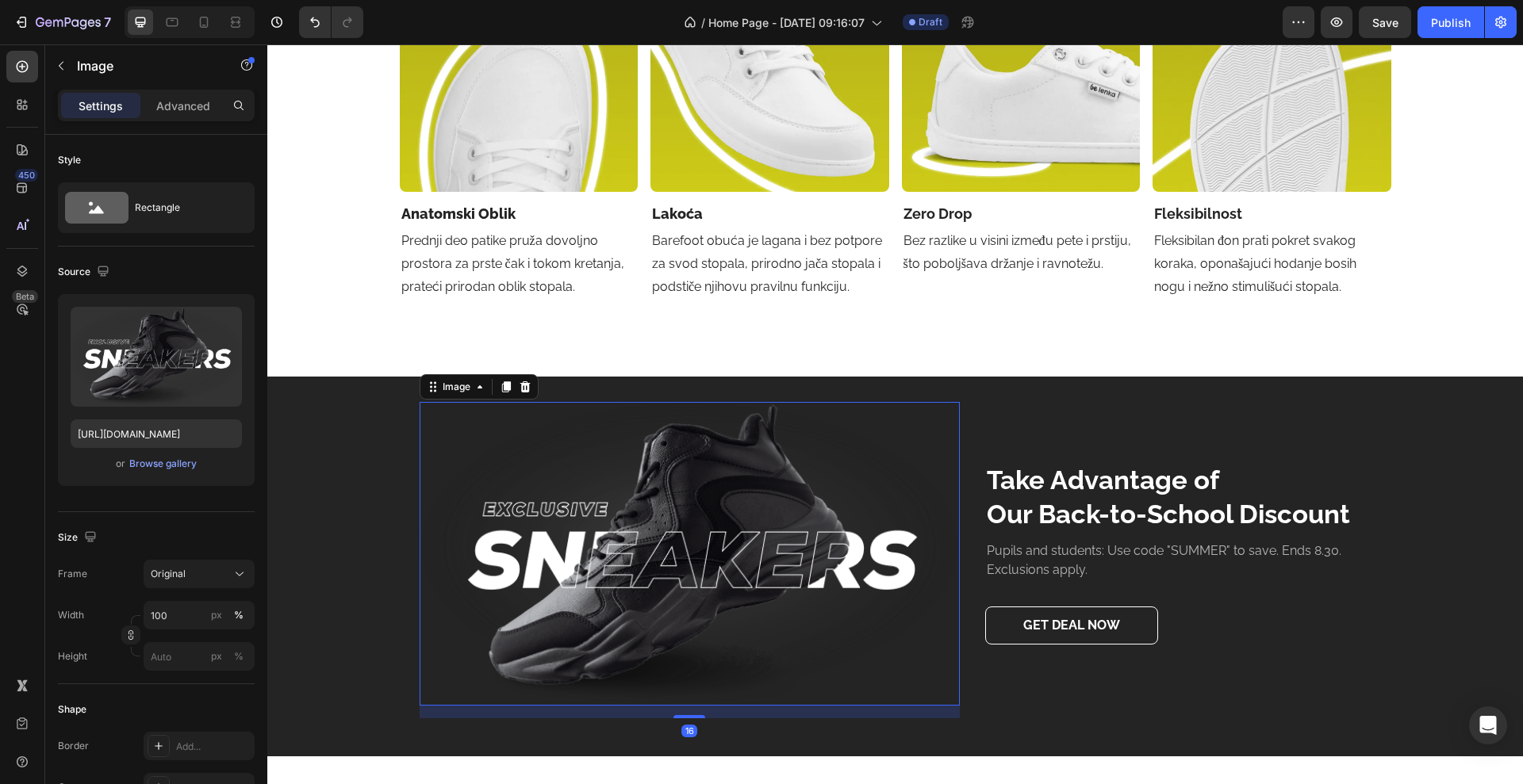
click at [525, 423] on img at bounding box center [689, 554] width 540 height 303
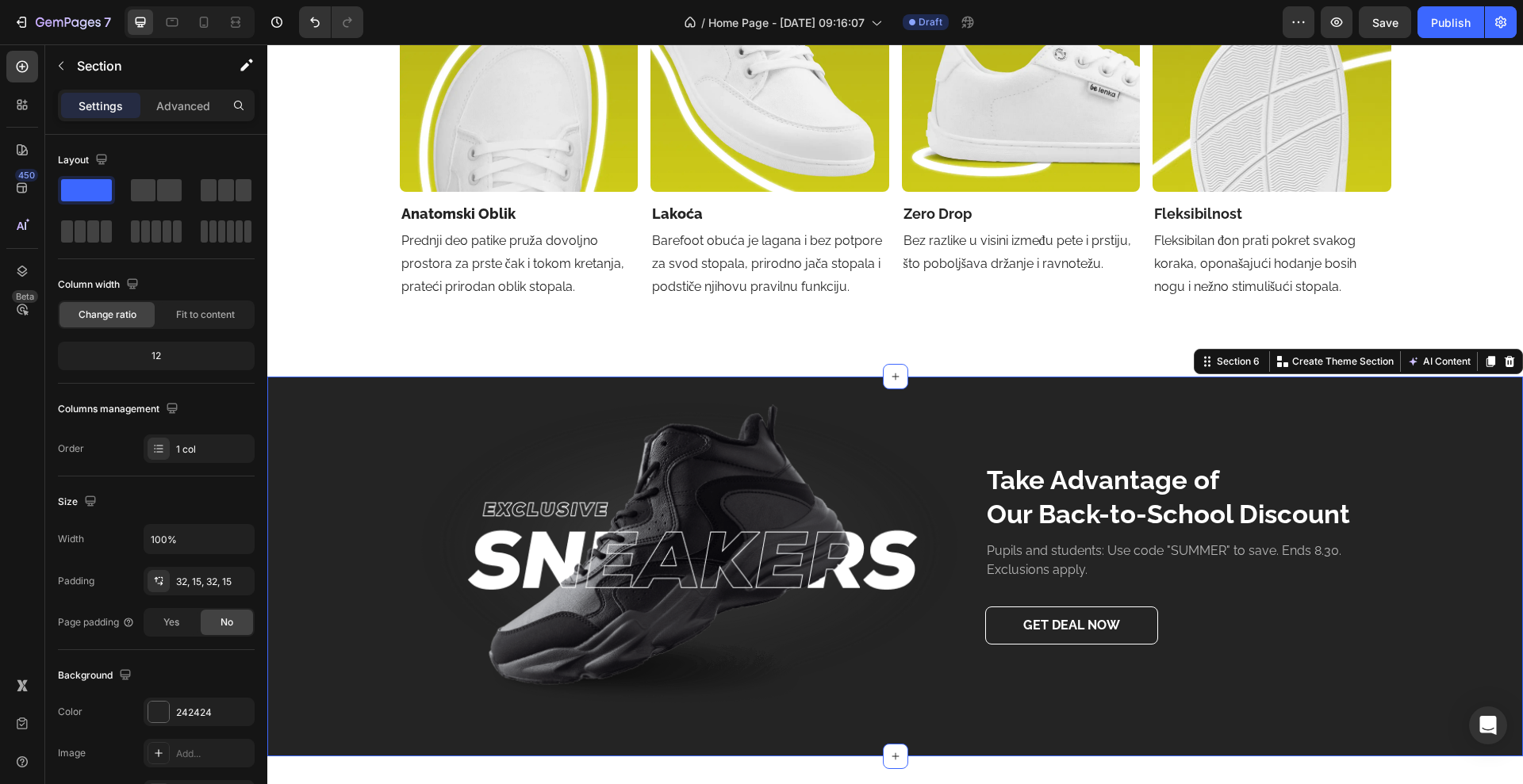
click at [384, 479] on div "Image Take Advantage of Our Back-to-School Discount Heading Pupils and students…" at bounding box center [895, 566] width 1232 height 329
click at [651, 160] on img at bounding box center [770, 96] width 239 height 190
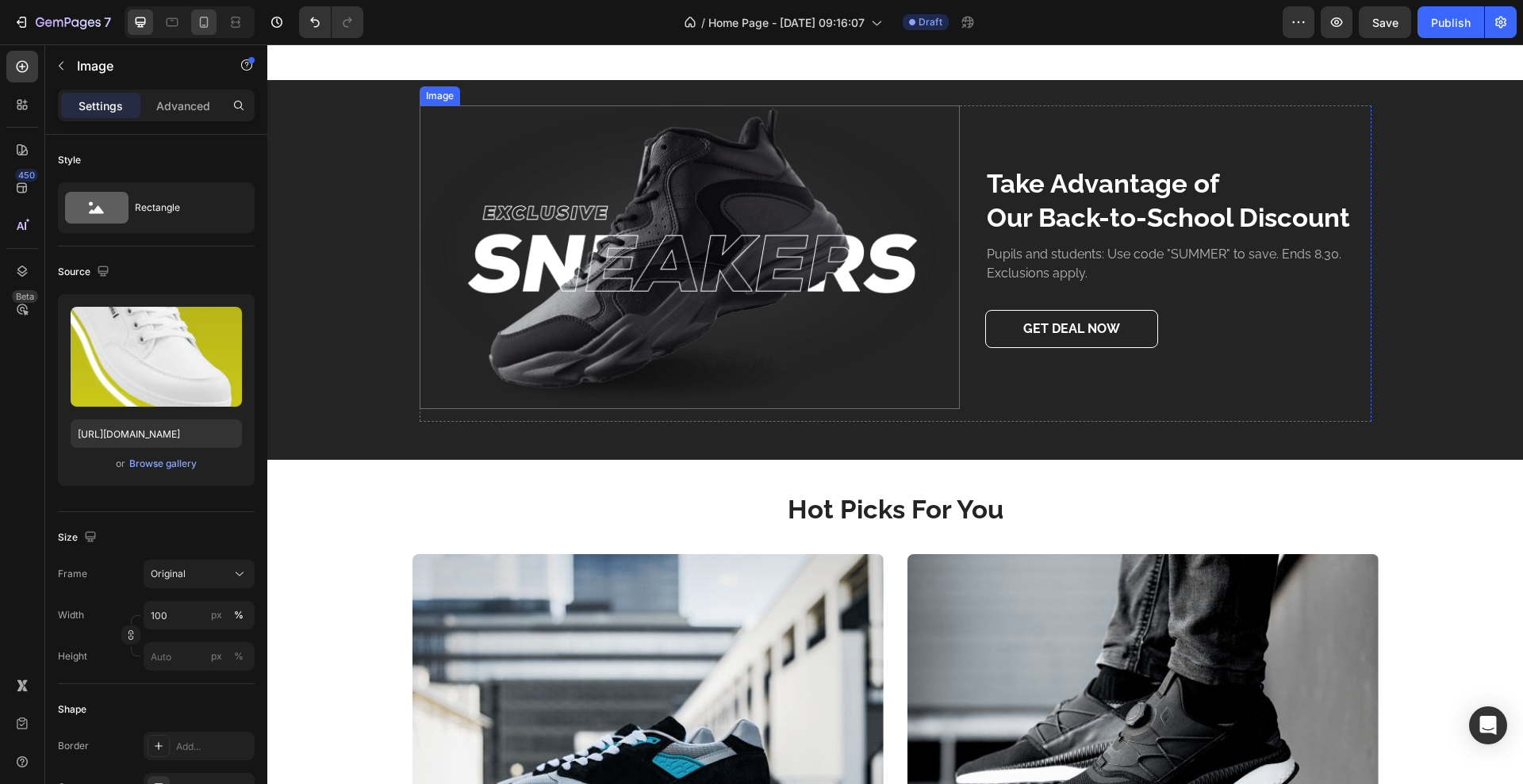
scroll to position [2786, 0]
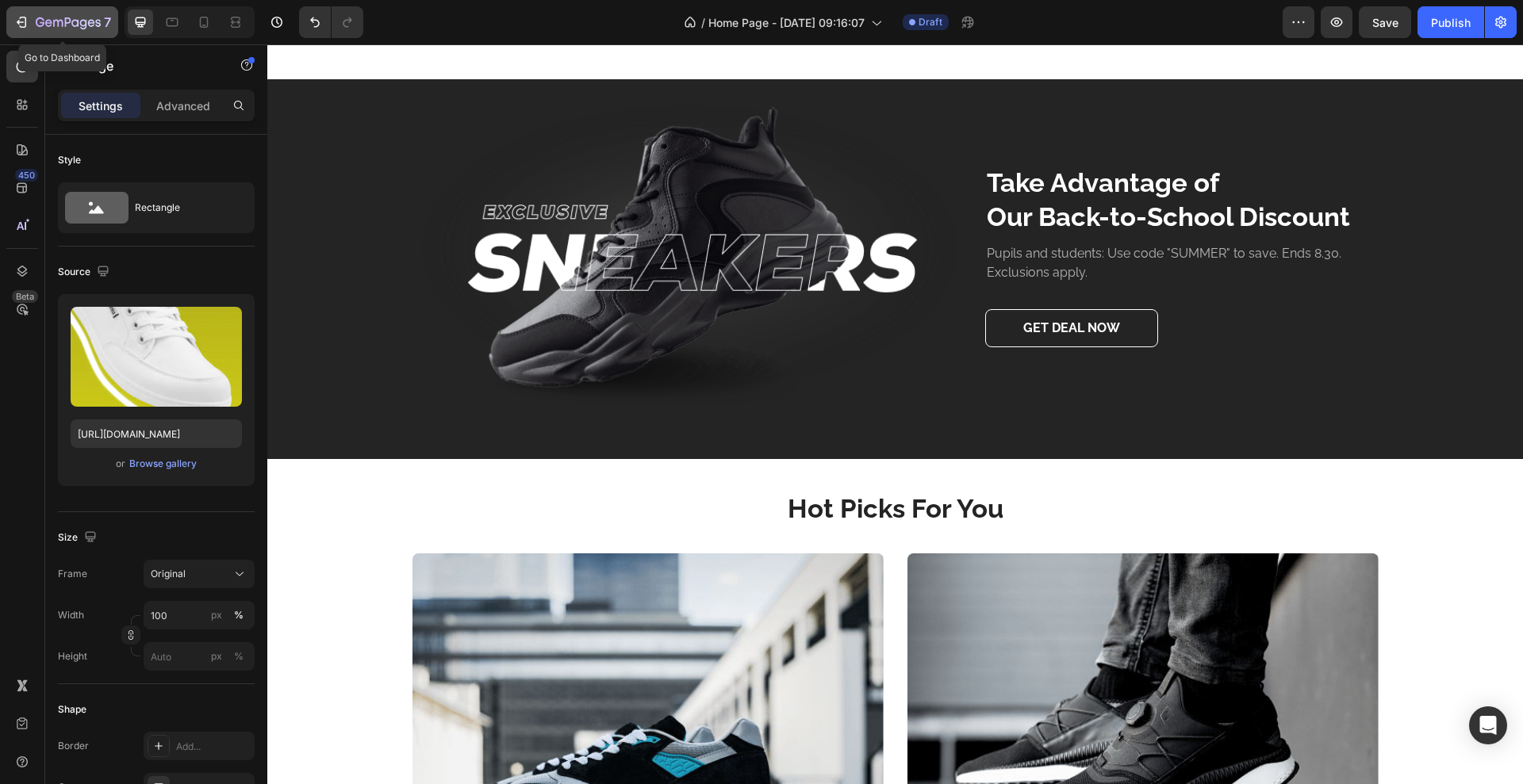
click at [22, 18] on icon "button" at bounding box center [21, 22] width 16 height 16
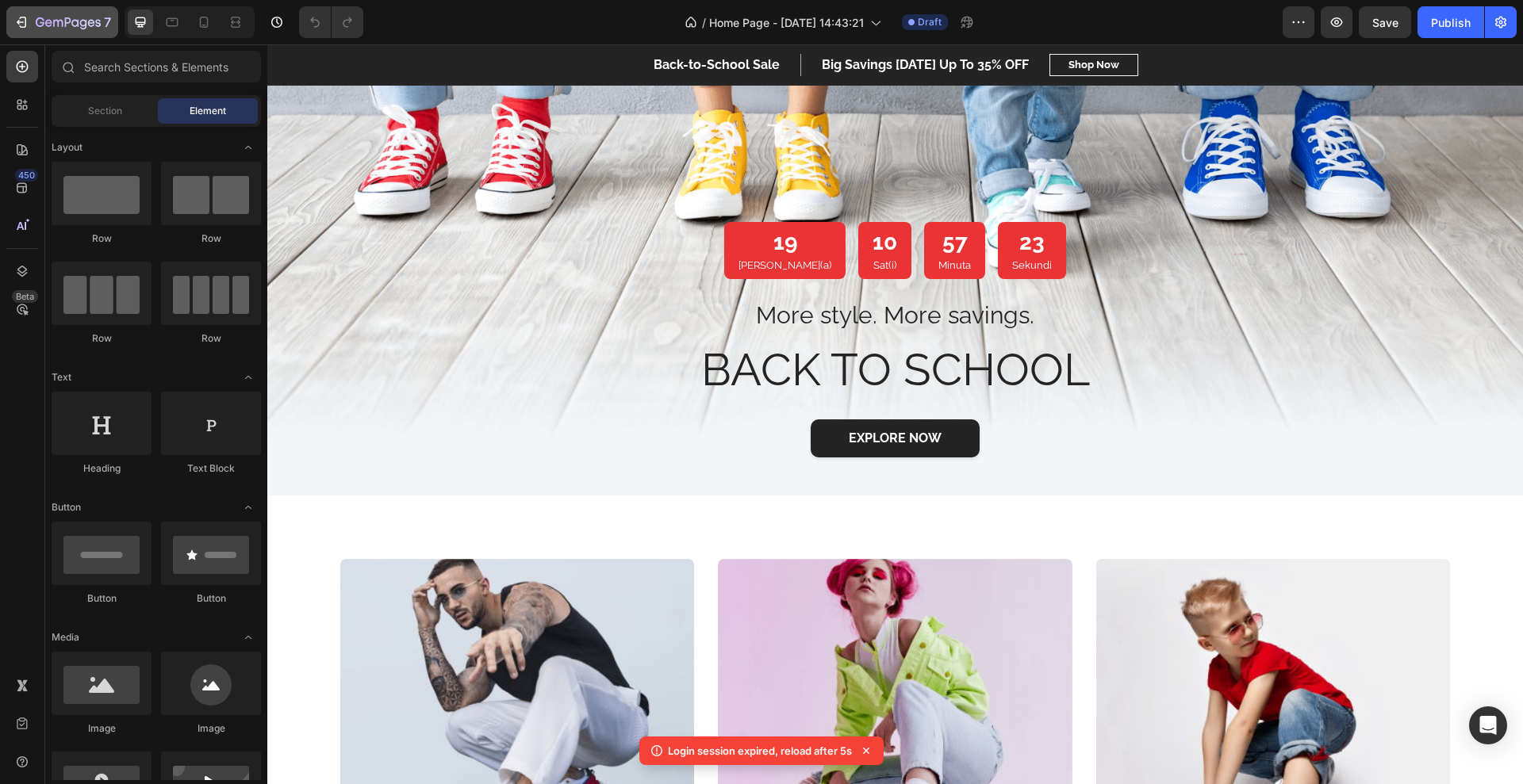
scroll to position [1584, 0]
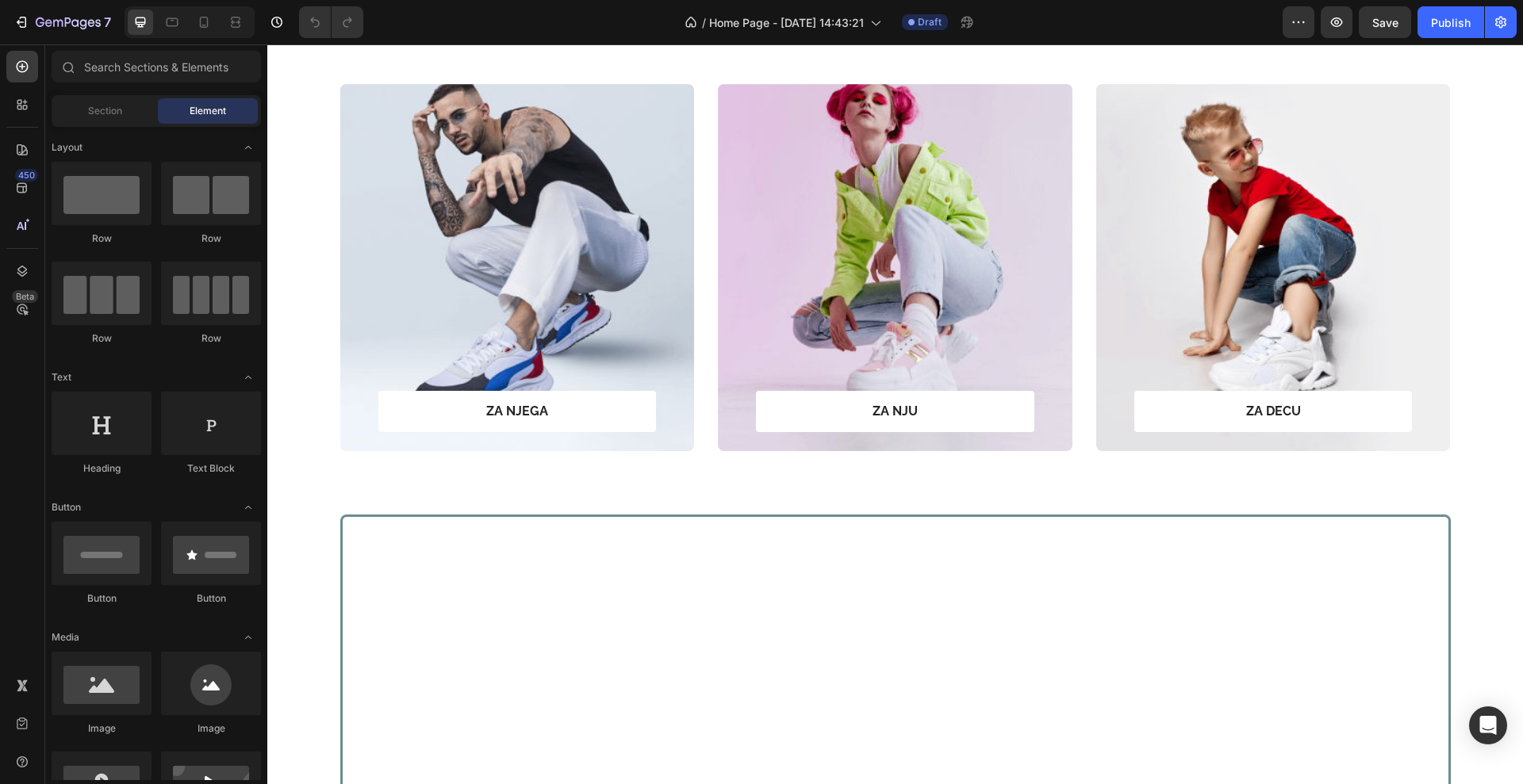
scroll to position [12, 0]
